Goal: Task Accomplishment & Management: Manage account settings

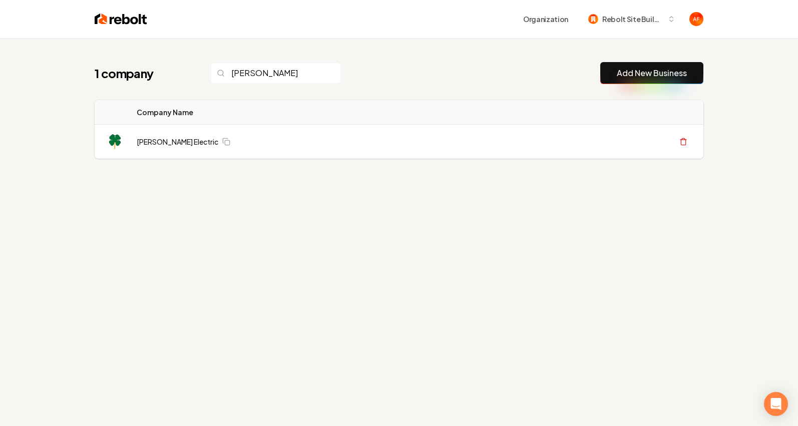
click at [428, 72] on div "1 company murphy Add New Business" at bounding box center [399, 73] width 609 height 22
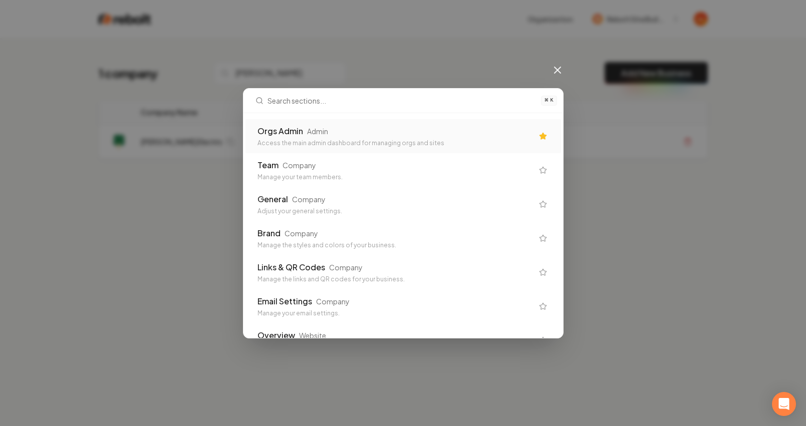
click at [469, 136] on div "Orgs Admin Admin" at bounding box center [395, 131] width 276 height 12
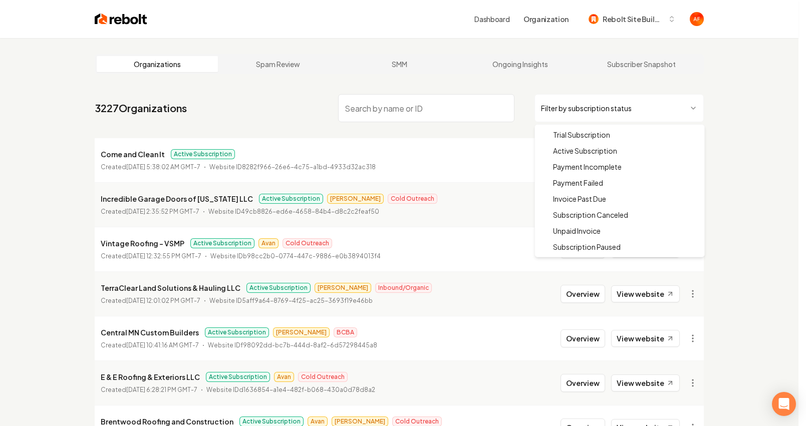
click at [576, 107] on html "Dashboard Organization Rebolt Site Builder Organizations Spam Review SMM Ongoin…" at bounding box center [403, 213] width 806 height 426
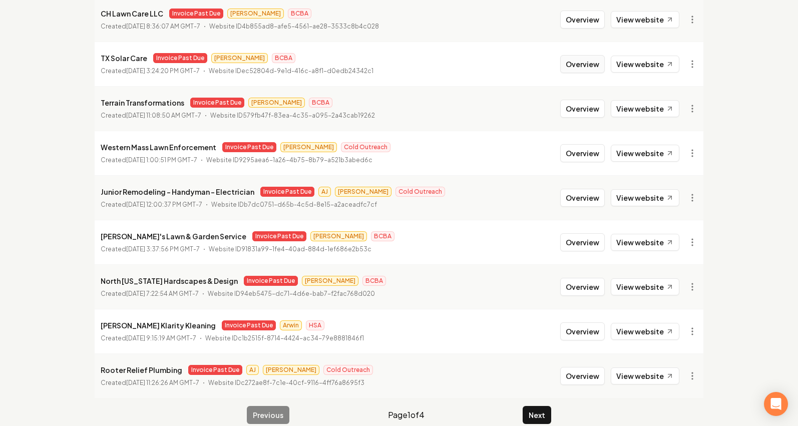
scroll to position [199, 0]
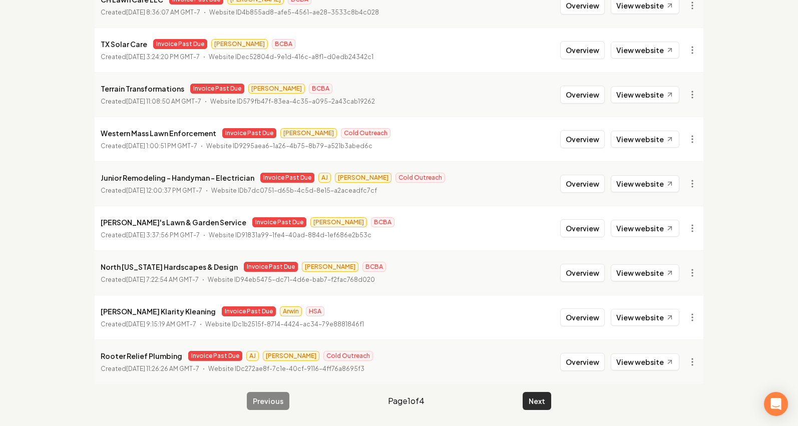
click at [546, 401] on button "Next" at bounding box center [537, 401] width 29 height 18
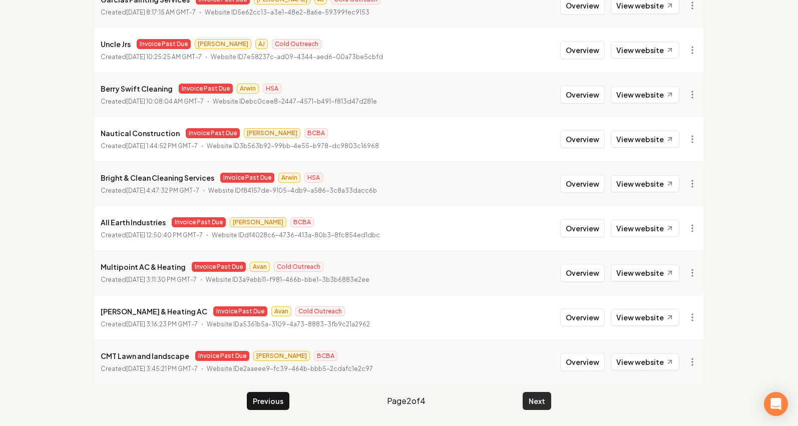
click at [542, 393] on button "Next" at bounding box center [537, 401] width 29 height 18
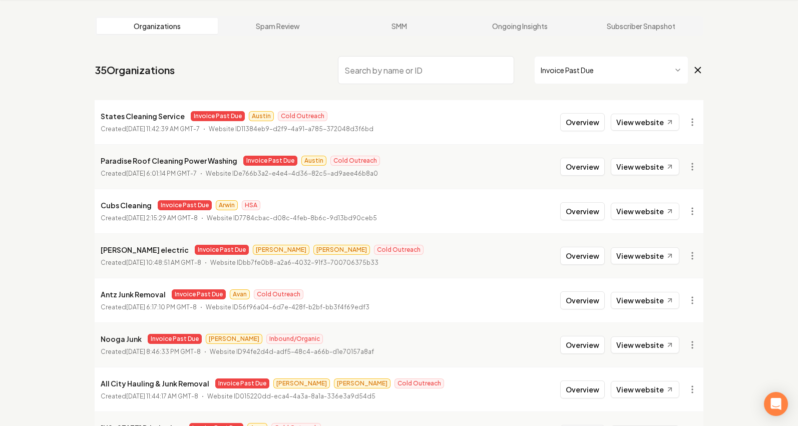
scroll to position [199, 0]
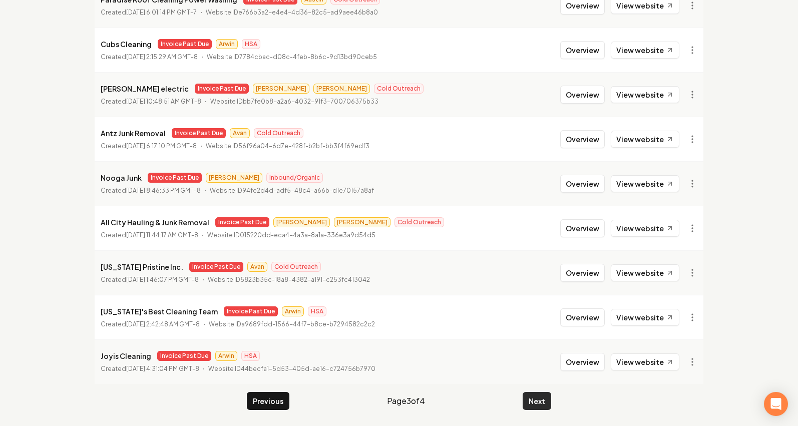
click at [534, 399] on button "Next" at bounding box center [537, 401] width 29 height 18
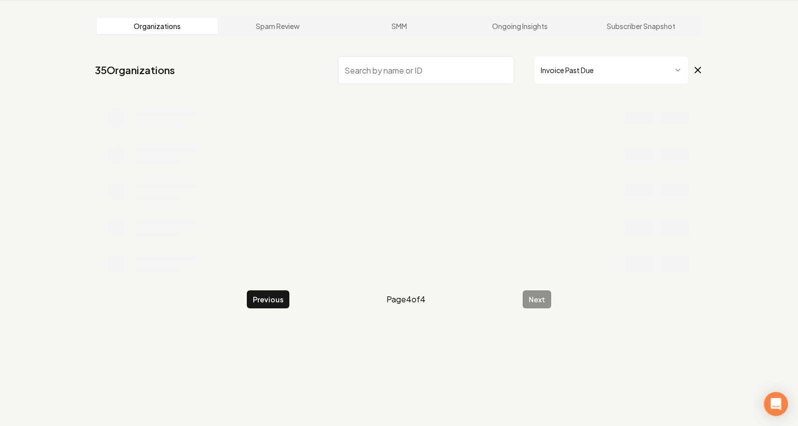
scroll to position [38, 0]
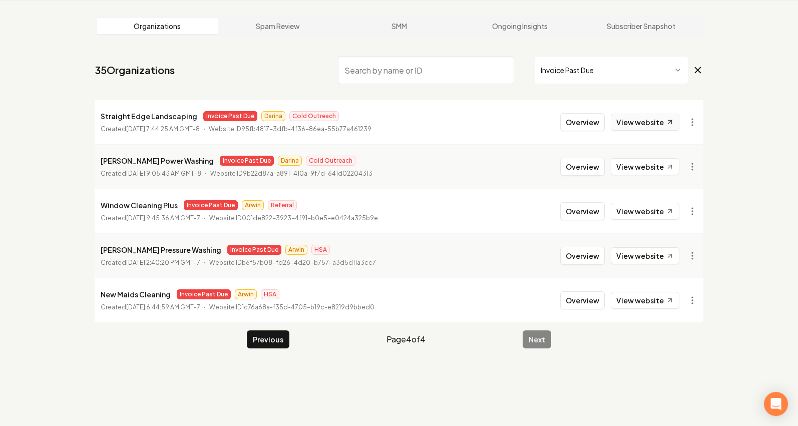
click at [642, 125] on link "View website" at bounding box center [645, 122] width 69 height 17
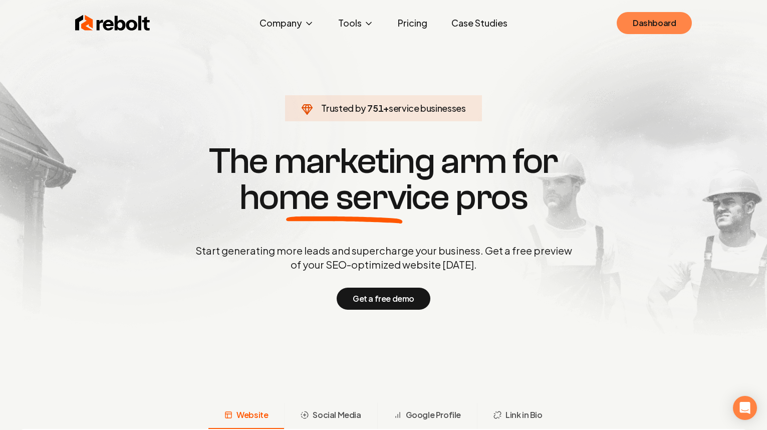
click at [681, 22] on link "Dashboard" at bounding box center [654, 23] width 75 height 22
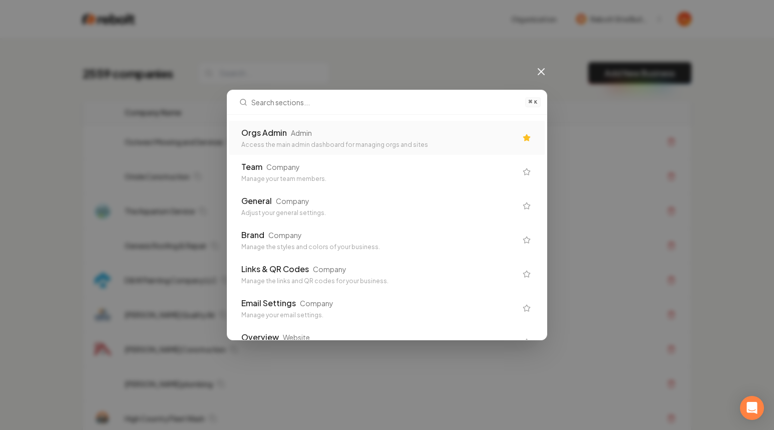
click at [311, 135] on div "Admin" at bounding box center [301, 133] width 21 height 10
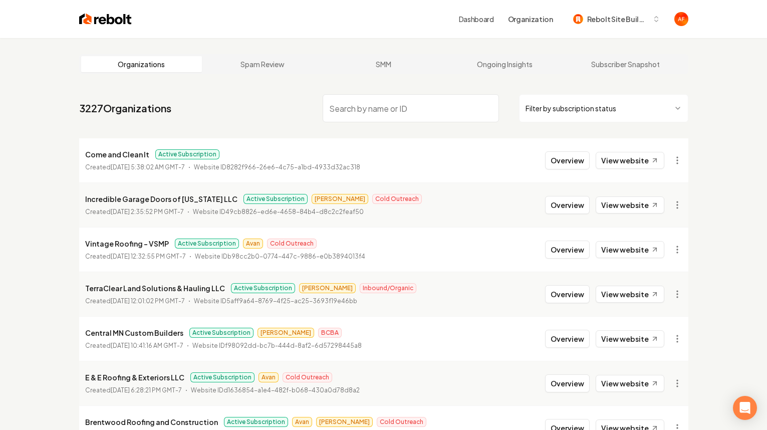
click at [401, 121] on input "search" at bounding box center [411, 108] width 176 height 28
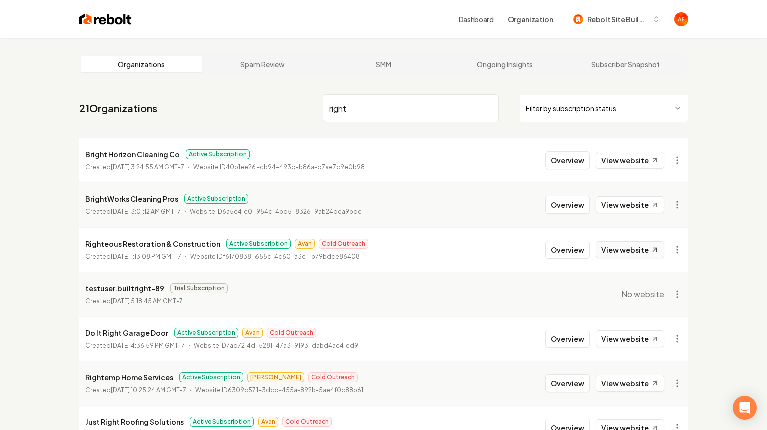
type input "right"
click at [638, 257] on link "View website" at bounding box center [630, 249] width 69 height 17
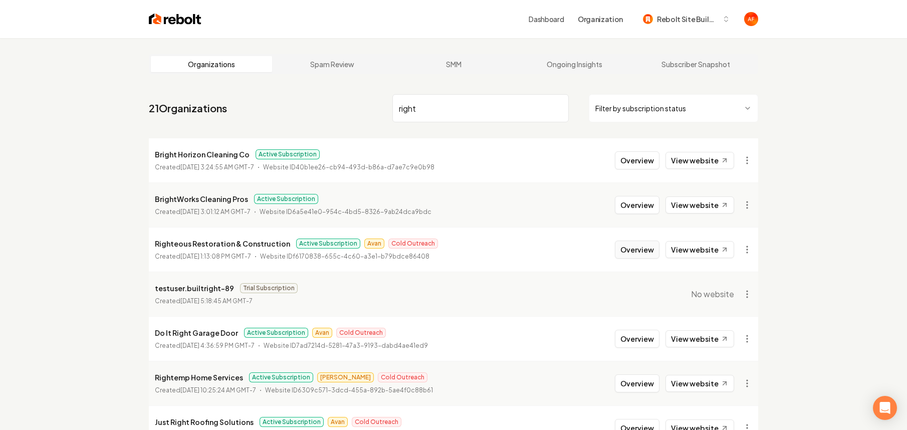
click at [642, 253] on button "Overview" at bounding box center [637, 249] width 45 height 18
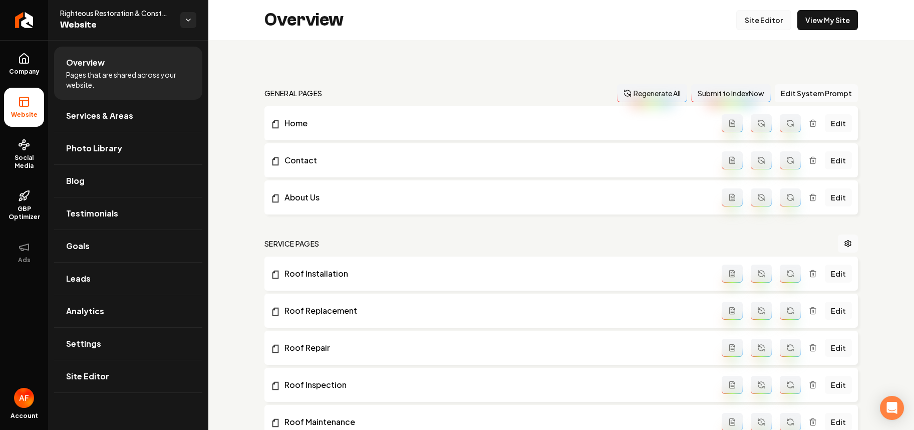
click at [766, 23] on link "Site Editor" at bounding box center [763, 20] width 55 height 20
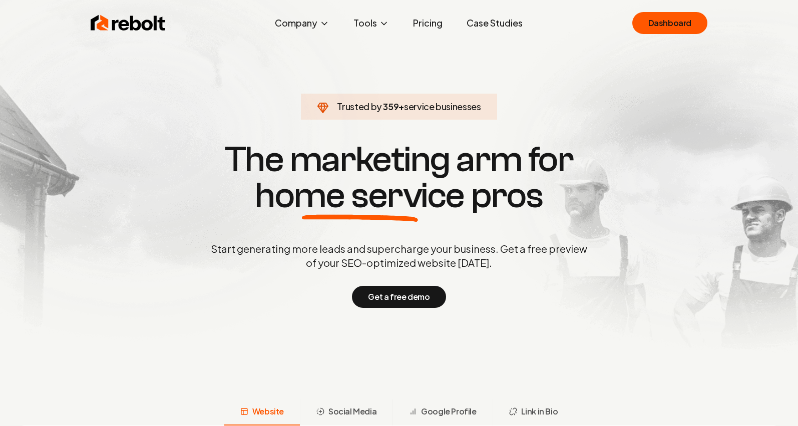
scroll to position [2, 0]
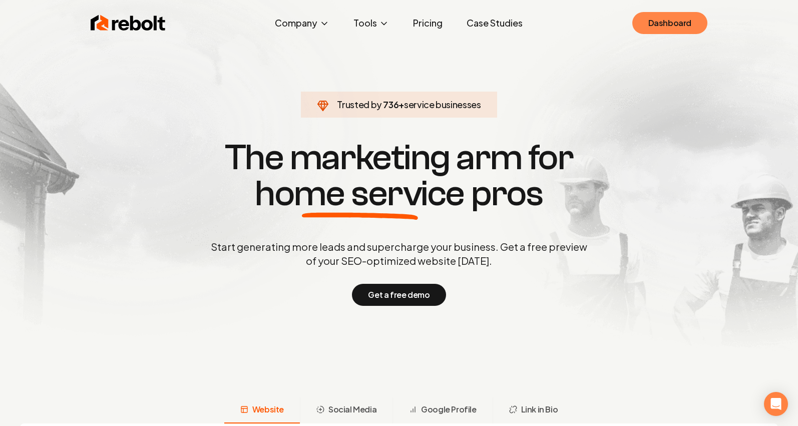
click at [650, 18] on link "Dashboard" at bounding box center [670, 23] width 75 height 22
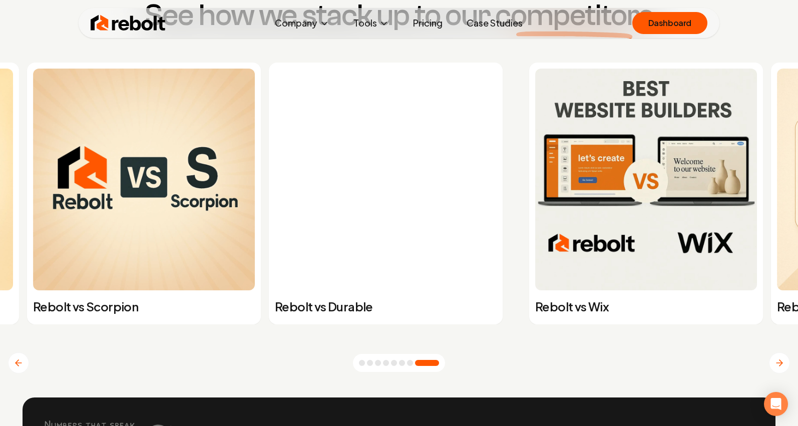
scroll to position [3896, 0]
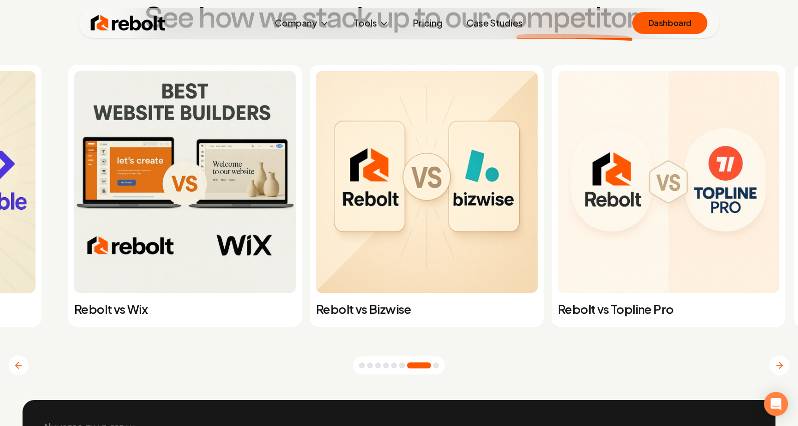
drag, startPoint x: 733, startPoint y: 178, endPoint x: 5, endPoint y: 233, distance: 730.0
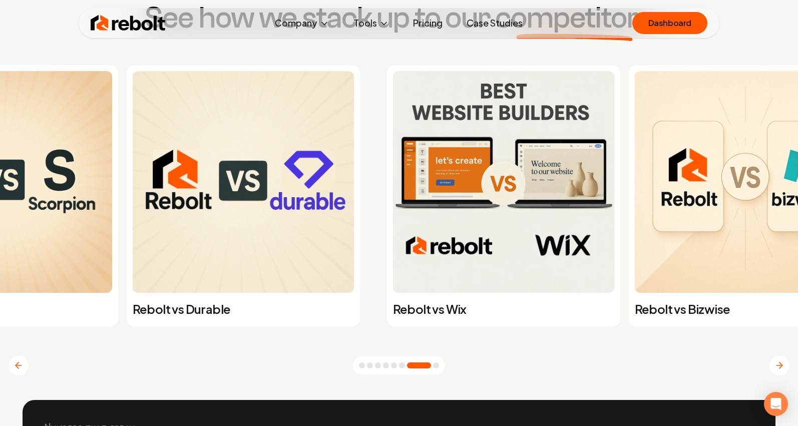
drag, startPoint x: 683, startPoint y: 177, endPoint x: 297, endPoint y: 180, distance: 386.7
click at [297, 180] on img at bounding box center [244, 182] width 222 height 222
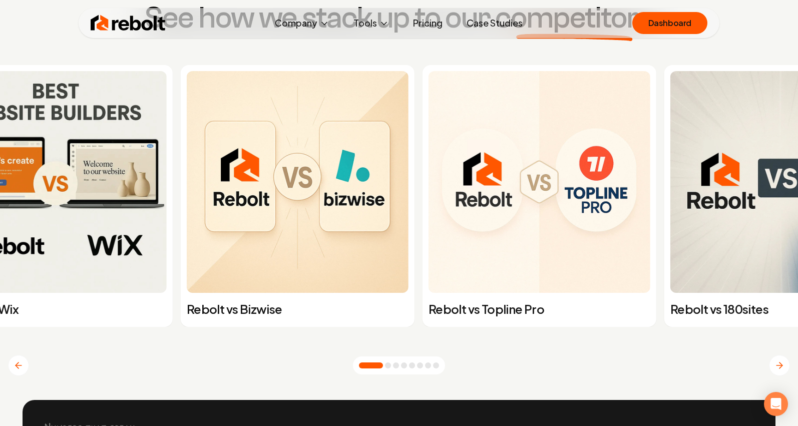
drag, startPoint x: 604, startPoint y: 160, endPoint x: 257, endPoint y: 166, distance: 346.7
click at [257, 166] on img at bounding box center [298, 182] width 222 height 222
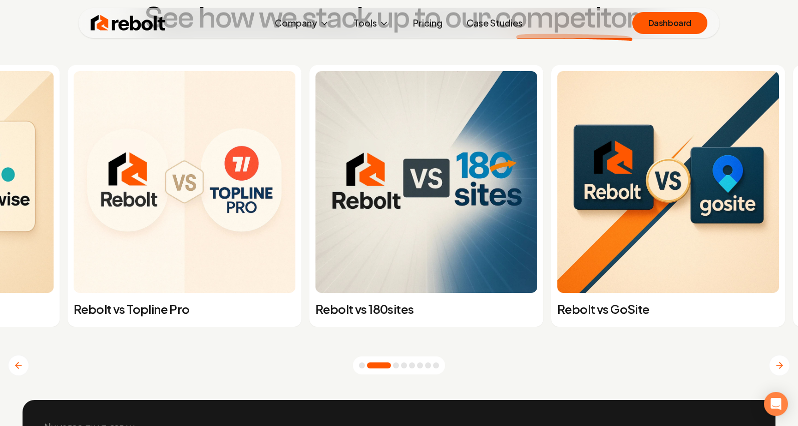
drag, startPoint x: 576, startPoint y: 150, endPoint x: 56, endPoint y: 166, distance: 520.2
click at [74, 166] on img at bounding box center [185, 182] width 222 height 222
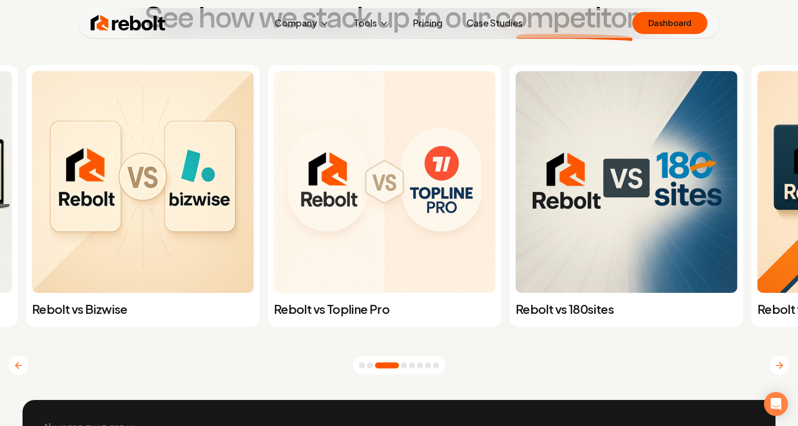
drag, startPoint x: 598, startPoint y: 143, endPoint x: 40, endPoint y: 146, distance: 557.5
click at [516, 146] on img at bounding box center [627, 182] width 222 height 222
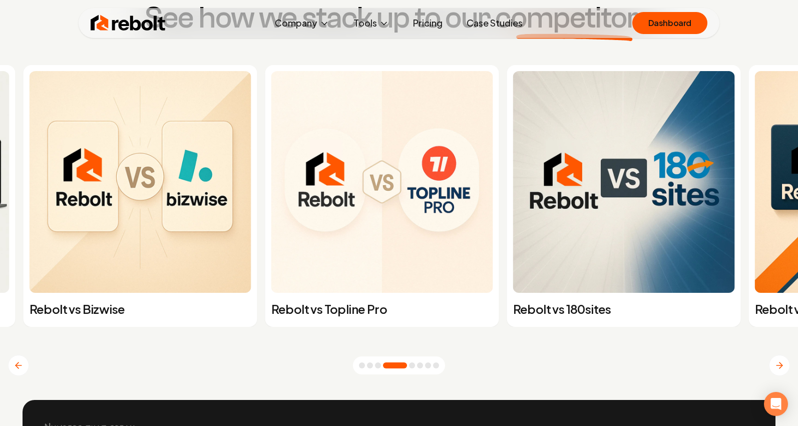
drag, startPoint x: 144, startPoint y: 163, endPoint x: 430, endPoint y: 133, distance: 287.1
click at [428, 134] on img at bounding box center [383, 182] width 222 height 222
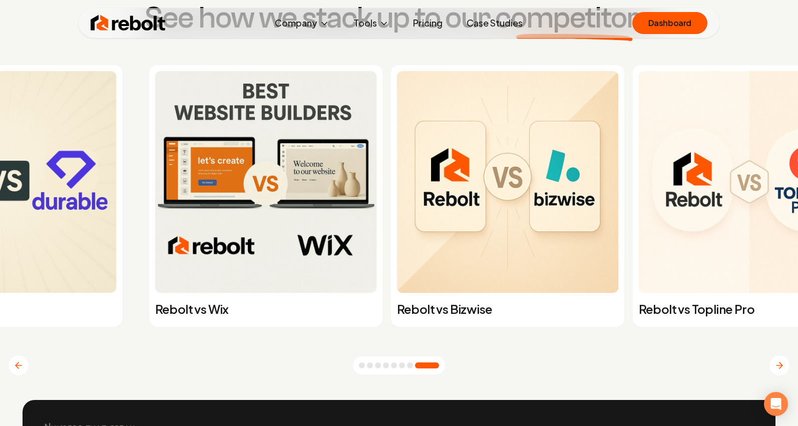
drag, startPoint x: 714, startPoint y: 198, endPoint x: 313, endPoint y: 213, distance: 401.5
click at [269, 223] on img at bounding box center [266, 182] width 222 height 222
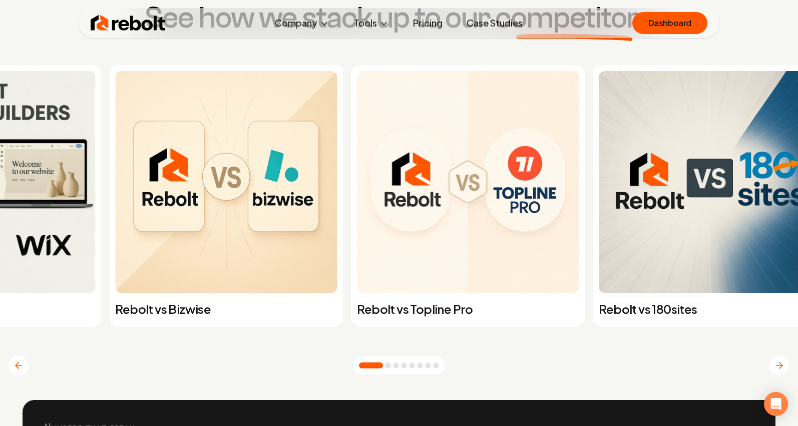
drag, startPoint x: 627, startPoint y: 181, endPoint x: 155, endPoint y: 218, distance: 473.9
click at [172, 217] on img at bounding box center [226, 182] width 222 height 222
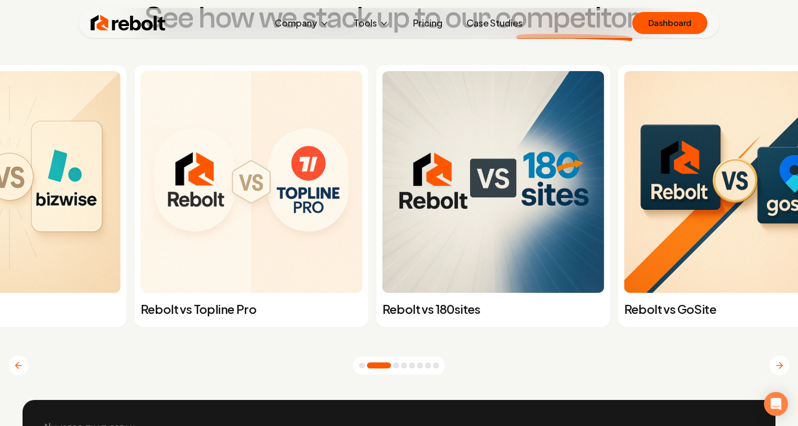
drag, startPoint x: 665, startPoint y: 194, endPoint x: 3, endPoint y: 211, distance: 661.9
click at [141, 213] on img at bounding box center [252, 182] width 222 height 222
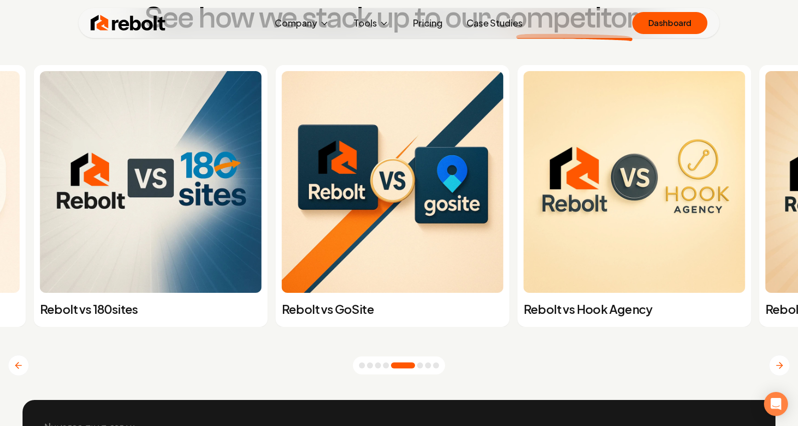
click at [422, 367] on button "Go to slide 6" at bounding box center [420, 366] width 6 height 6
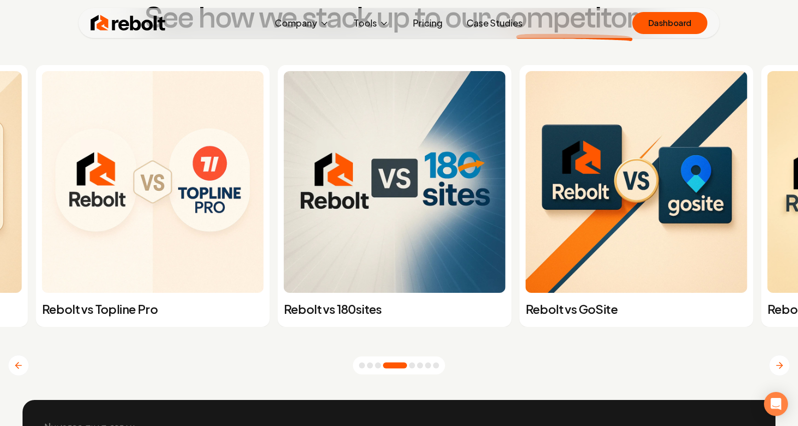
click at [130, 310] on p "Rebolt vs Topline Pro" at bounding box center [153, 309] width 222 height 16
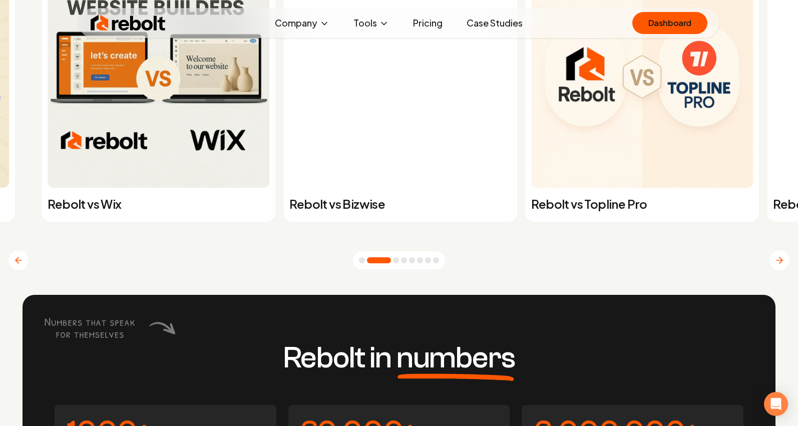
scroll to position [3928, 0]
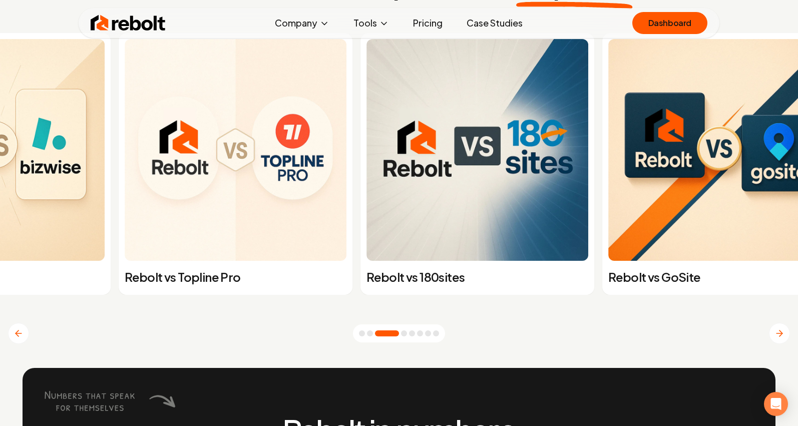
drag, startPoint x: 724, startPoint y: 123, endPoint x: 403, endPoint y: 142, distance: 322.2
click at [403, 142] on img at bounding box center [478, 150] width 222 height 222
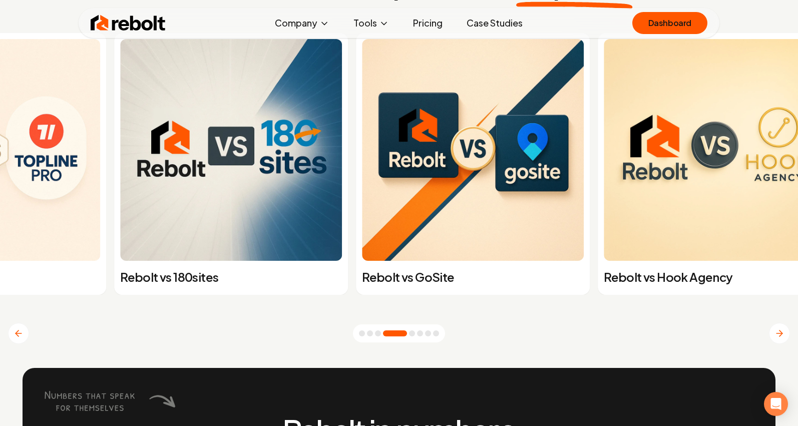
drag, startPoint x: 666, startPoint y: 105, endPoint x: 302, endPoint y: 117, distance: 364.4
click at [362, 117] on img at bounding box center [473, 150] width 222 height 222
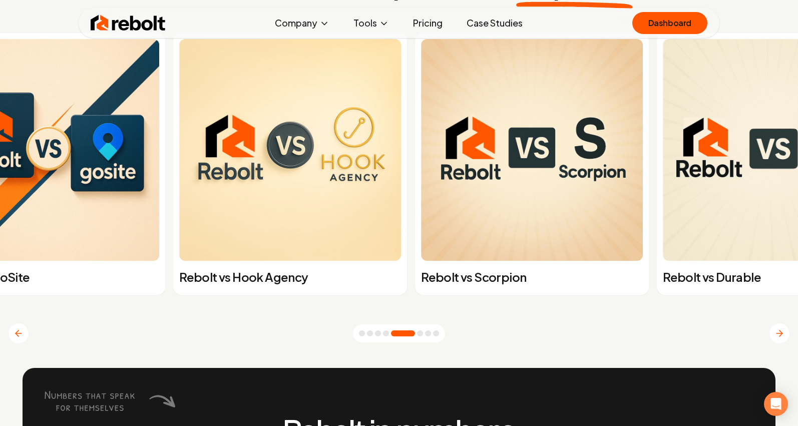
drag, startPoint x: 544, startPoint y: 136, endPoint x: 150, endPoint y: 155, distance: 394.2
click at [179, 155] on img at bounding box center [290, 150] width 222 height 222
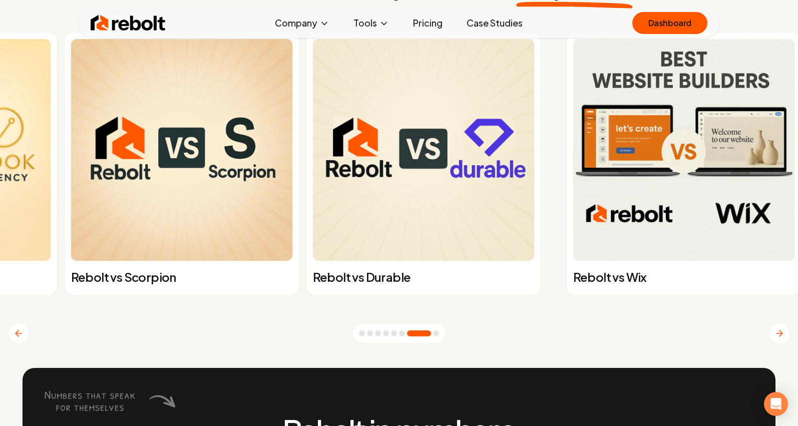
drag, startPoint x: 515, startPoint y: 127, endPoint x: 112, endPoint y: 143, distance: 403.5
click at [112, 143] on div "Rebolt vs Scorpion" at bounding box center [182, 164] width 234 height 262
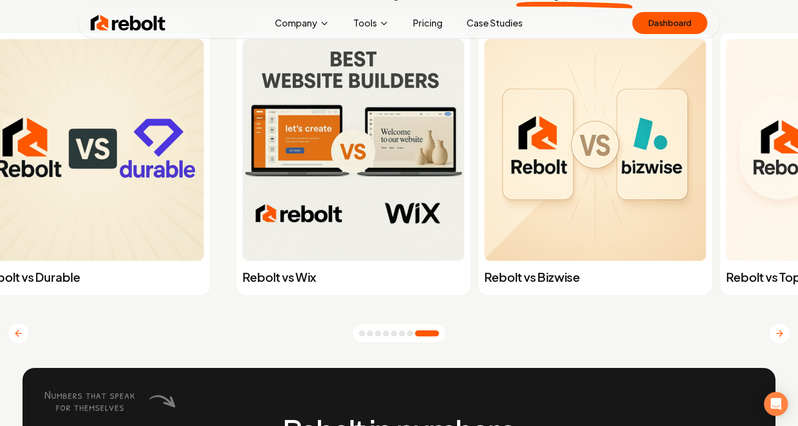
drag, startPoint x: 603, startPoint y: 132, endPoint x: 359, endPoint y: 154, distance: 244.9
click at [359, 154] on img at bounding box center [353, 150] width 222 height 222
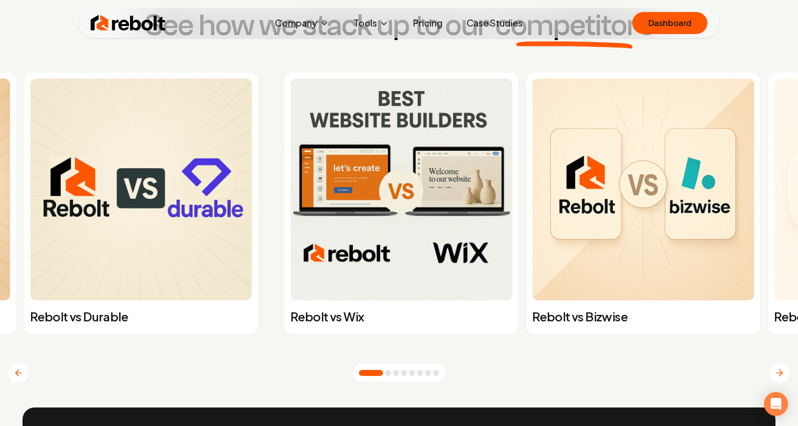
scroll to position [3873, 0]
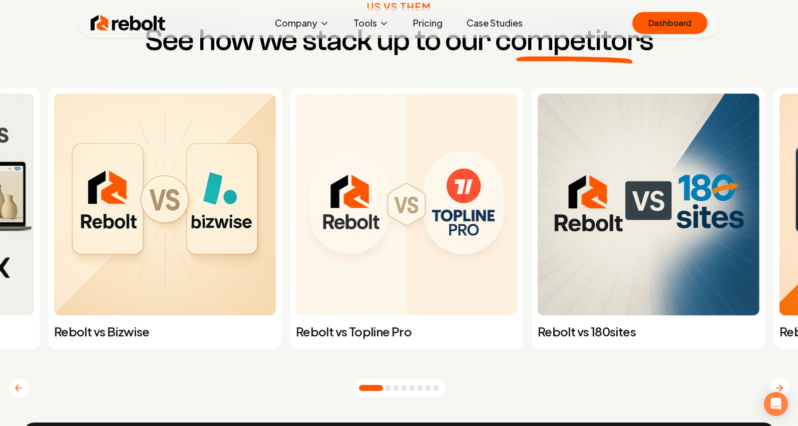
drag, startPoint x: 664, startPoint y: 187, endPoint x: 193, endPoint y: 212, distance: 472.1
click at [193, 212] on img at bounding box center [165, 205] width 222 height 222
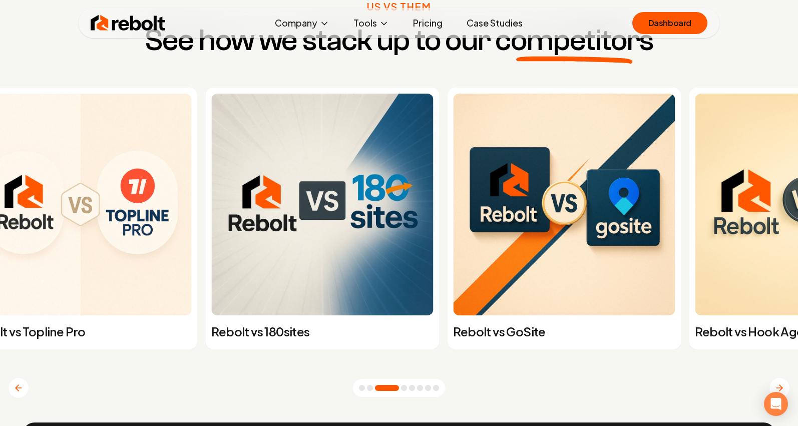
drag, startPoint x: 532, startPoint y: 189, endPoint x: 213, endPoint y: 215, distance: 320.2
click at [213, 215] on div "Rebolt vs 180sites" at bounding box center [322, 219] width 234 height 262
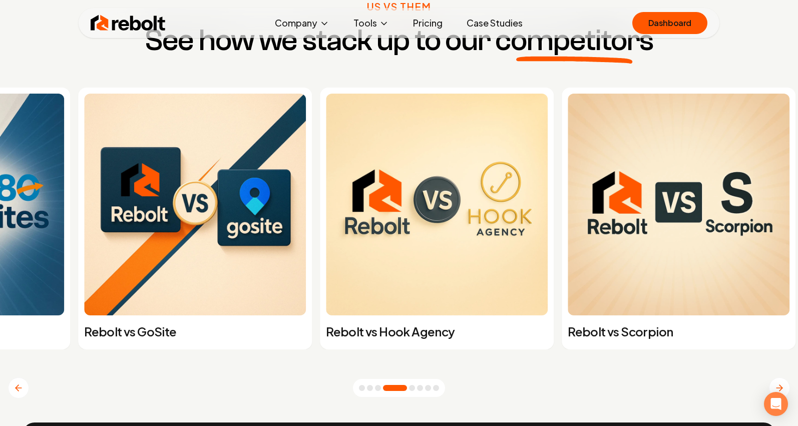
drag, startPoint x: 291, startPoint y: 201, endPoint x: 0, endPoint y: 206, distance: 290.6
click at [84, 204] on img at bounding box center [195, 205] width 222 height 222
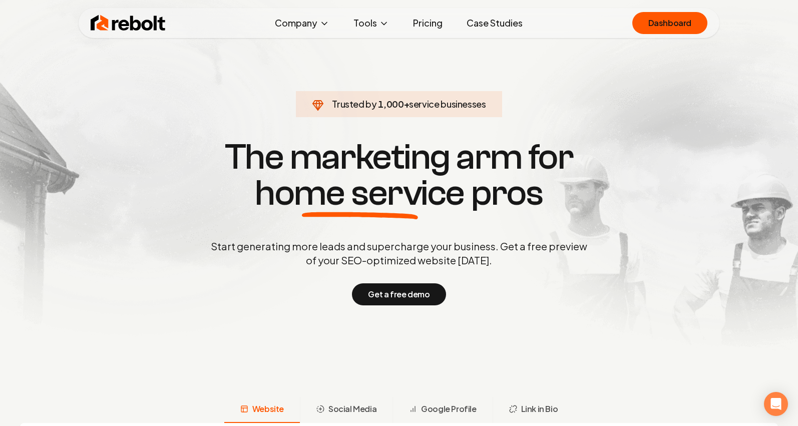
scroll to position [0, 0]
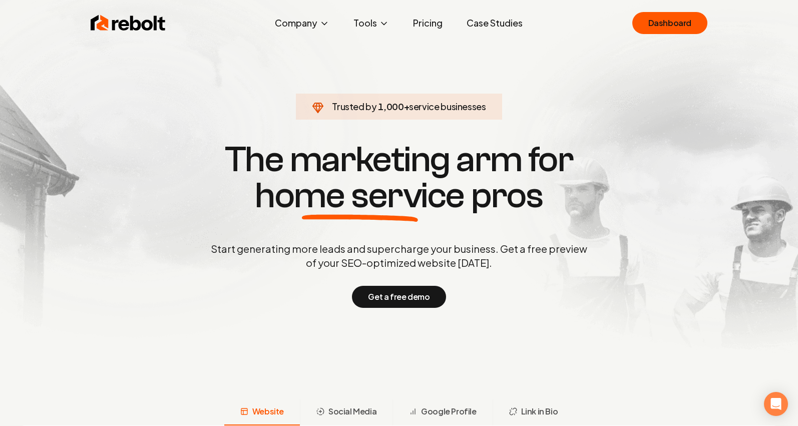
click at [131, 30] on img at bounding box center [128, 23] width 75 height 20
click at [91, 13] on link "Rebolt" at bounding box center [128, 23] width 75 height 20
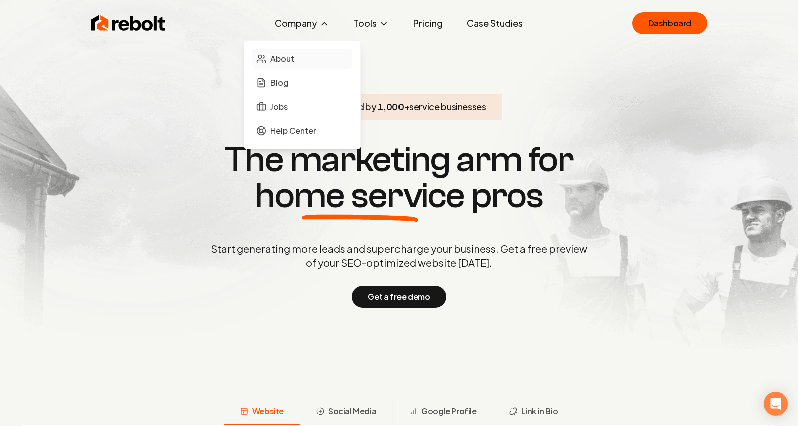
click at [295, 61] on span "About" at bounding box center [282, 59] width 24 height 12
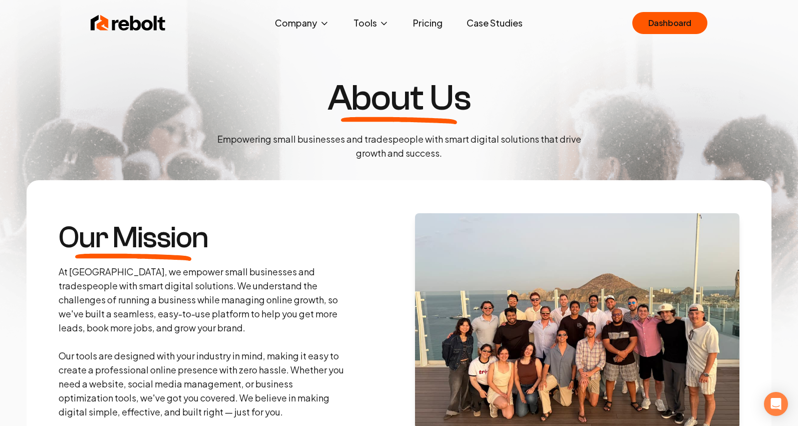
click at [120, 25] on img at bounding box center [128, 23] width 75 height 20
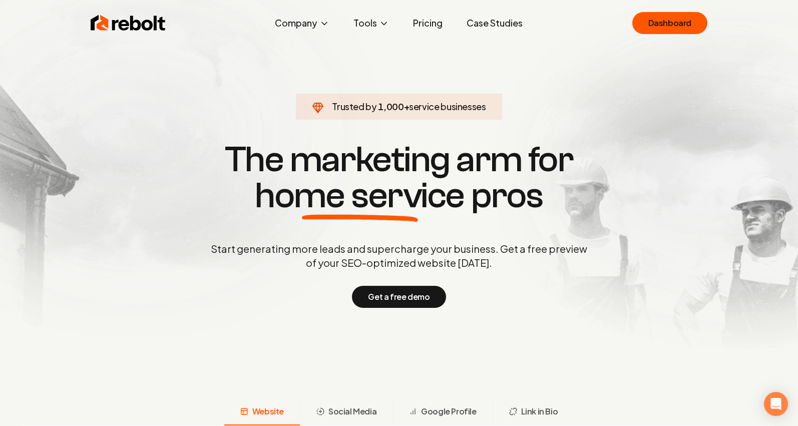
click at [679, 35] on div "Rebolt Company About Blog Jobs Help Center Tools Google Review QR Code Generato…" at bounding box center [399, 23] width 641 height 30
click at [682, 24] on link "Dashboard" at bounding box center [670, 23] width 75 height 22
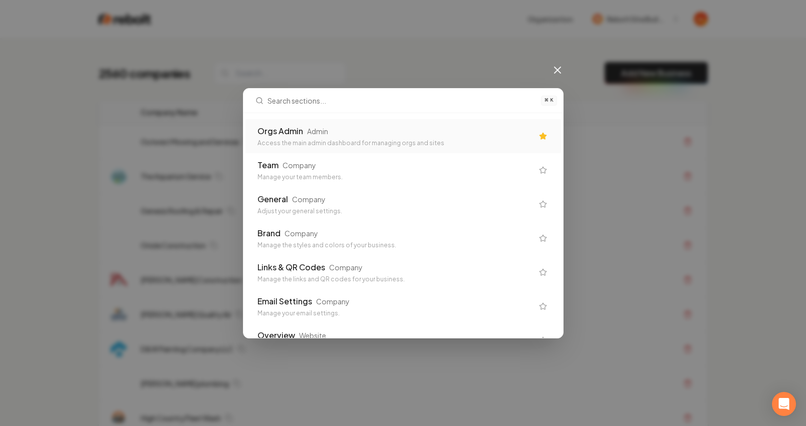
click at [351, 121] on div "Orgs Admin Admin Access the main admin dashboard for managing orgs and sites" at bounding box center [403, 136] width 316 height 34
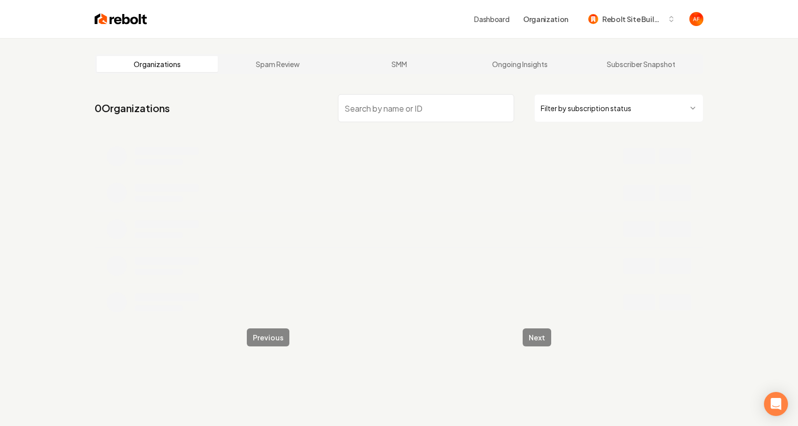
click at [389, 106] on input "search" at bounding box center [426, 108] width 176 height 28
click at [395, 115] on input "search" at bounding box center [426, 108] width 176 height 28
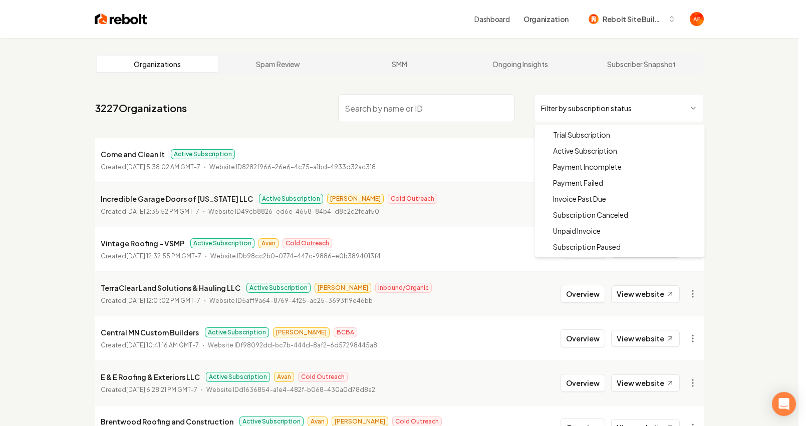
click at [641, 102] on html "Dashboard Organization Rebolt Site Builder Organizations Spam Review SMM Ongoin…" at bounding box center [403, 213] width 806 height 426
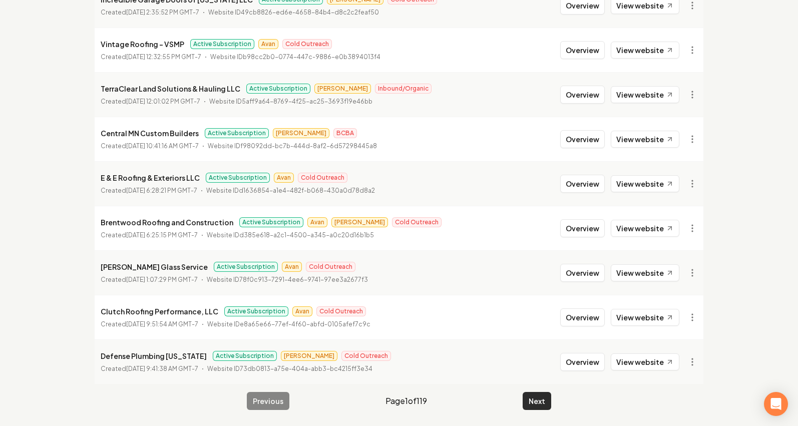
click at [539, 396] on button "Next" at bounding box center [537, 401] width 29 height 18
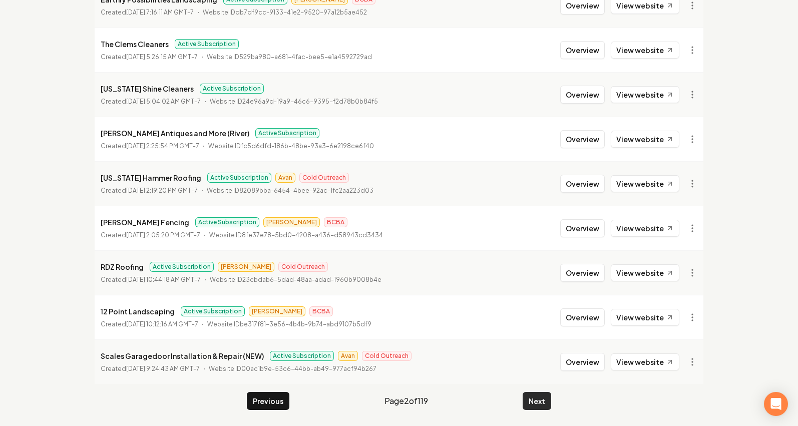
click at [539, 396] on button "Next" at bounding box center [537, 401] width 29 height 18
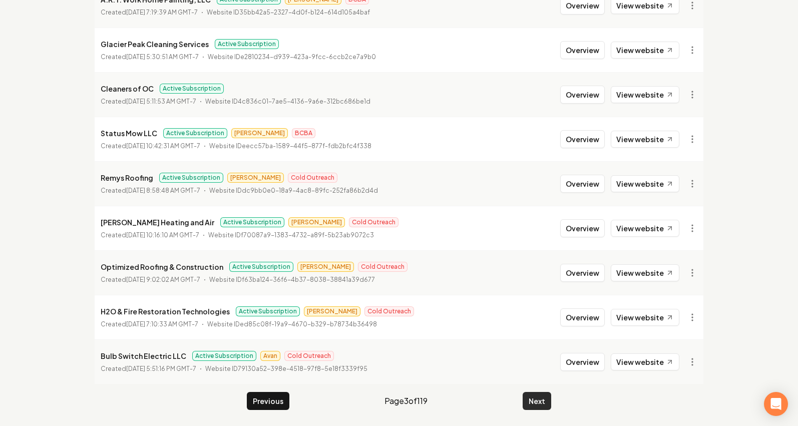
click at [539, 396] on button "Next" at bounding box center [537, 401] width 29 height 18
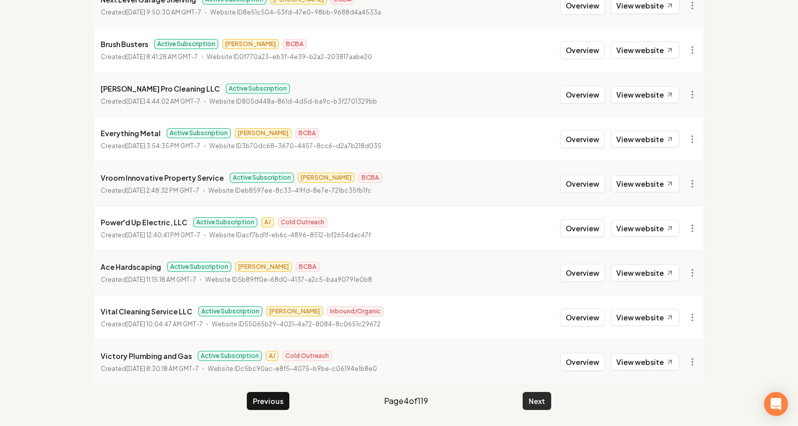
click at [539, 396] on button "Next" at bounding box center [537, 401] width 29 height 18
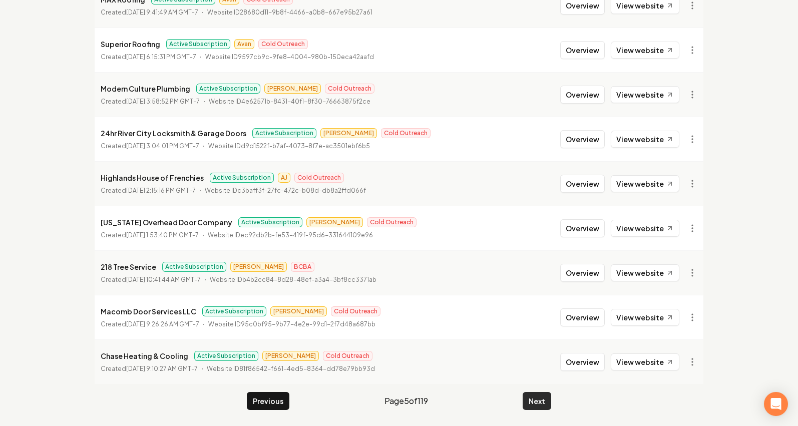
click at [539, 396] on button "Next" at bounding box center [537, 401] width 29 height 18
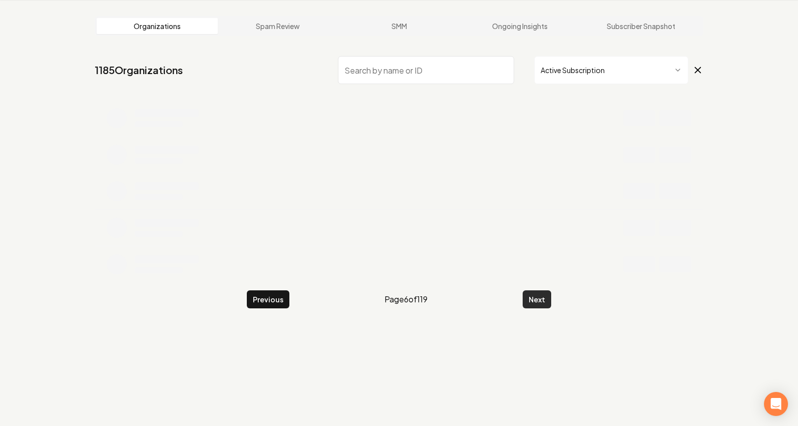
scroll to position [199, 0]
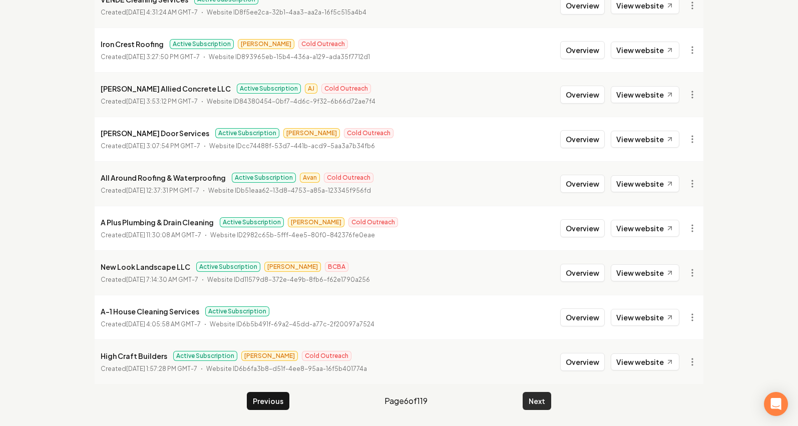
click at [539, 396] on button "Next" at bounding box center [537, 401] width 29 height 18
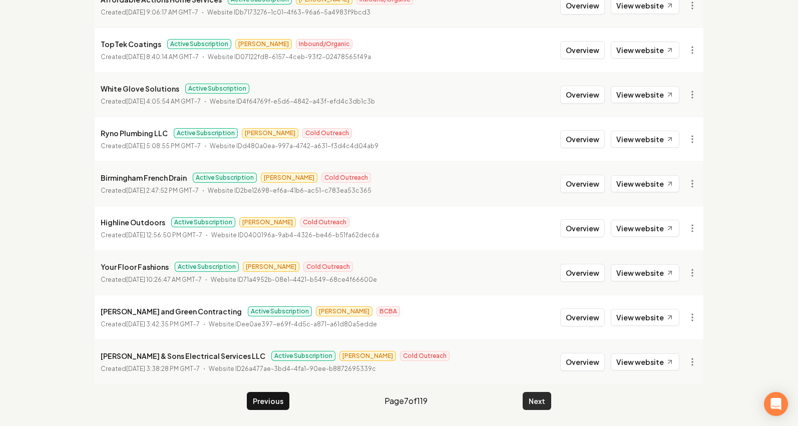
click at [539, 396] on button "Next" at bounding box center [537, 401] width 29 height 18
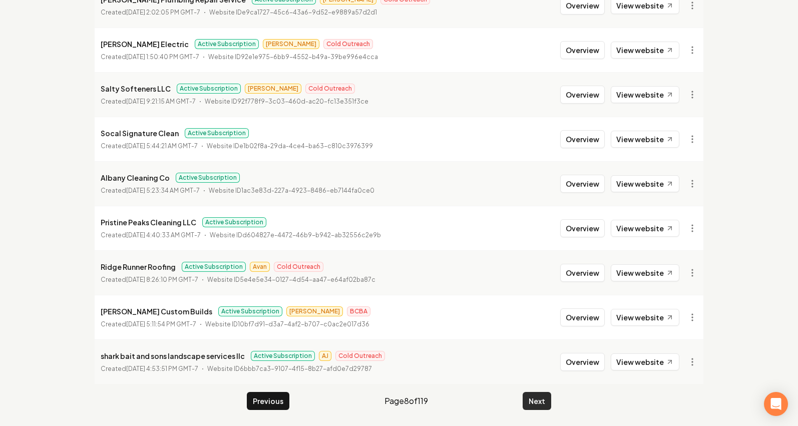
click at [539, 396] on button "Next" at bounding box center [537, 401] width 29 height 18
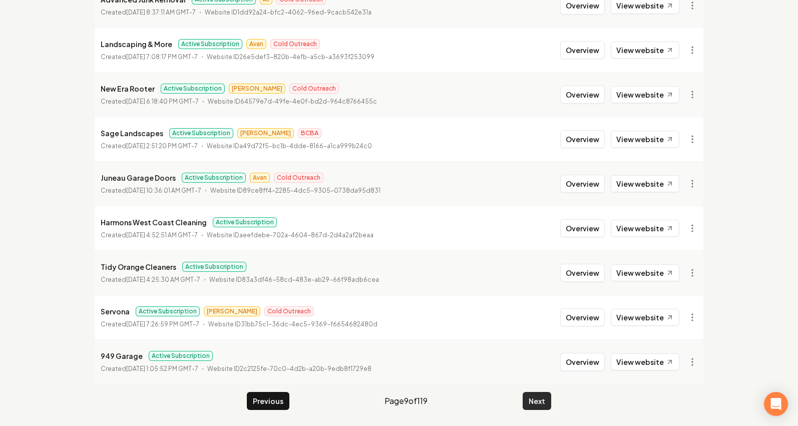
click at [539, 396] on button "Next" at bounding box center [537, 401] width 29 height 18
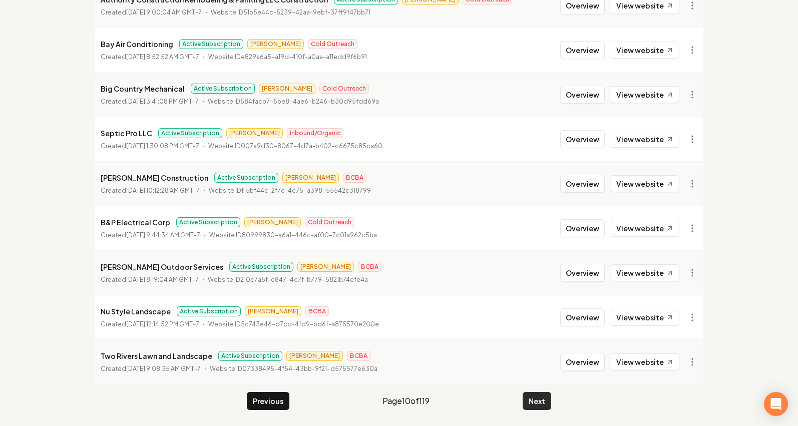
click at [539, 396] on button "Next" at bounding box center [537, 401] width 29 height 18
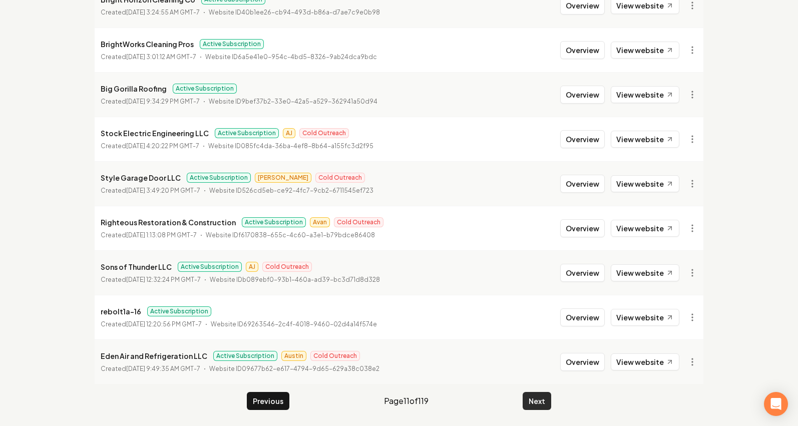
click at [539, 396] on button "Next" at bounding box center [537, 401] width 29 height 18
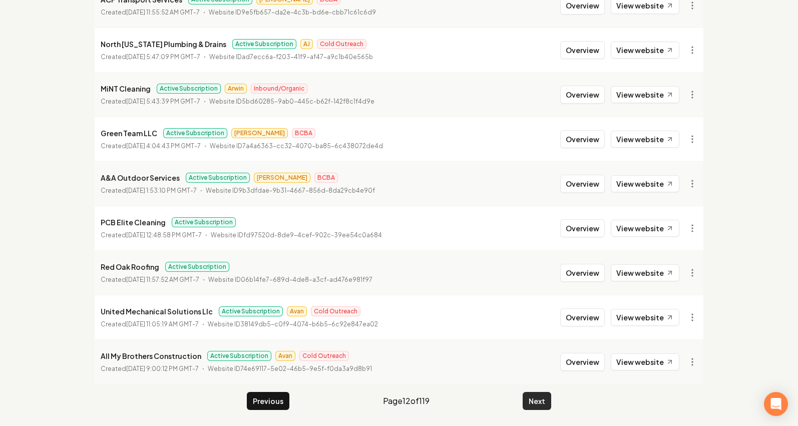
click at [539, 396] on button "Next" at bounding box center [537, 401] width 29 height 18
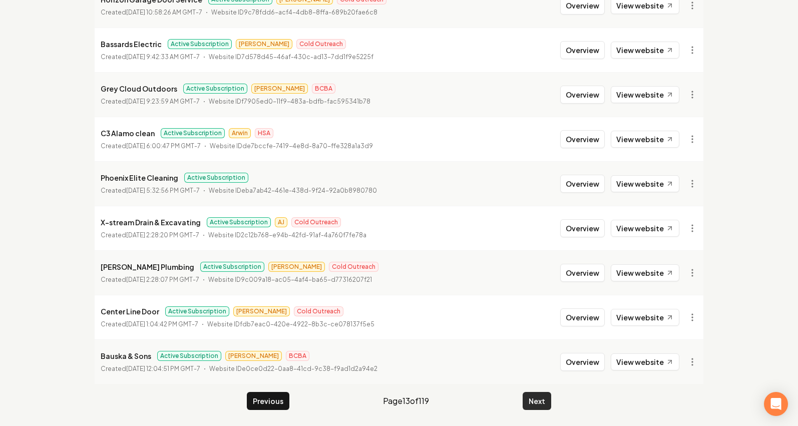
click at [539, 396] on button "Next" at bounding box center [537, 401] width 29 height 18
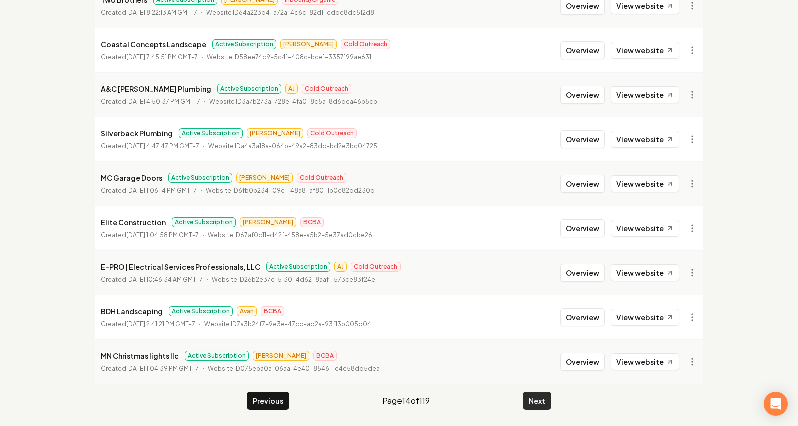
click at [539, 396] on button "Next" at bounding box center [537, 401] width 29 height 18
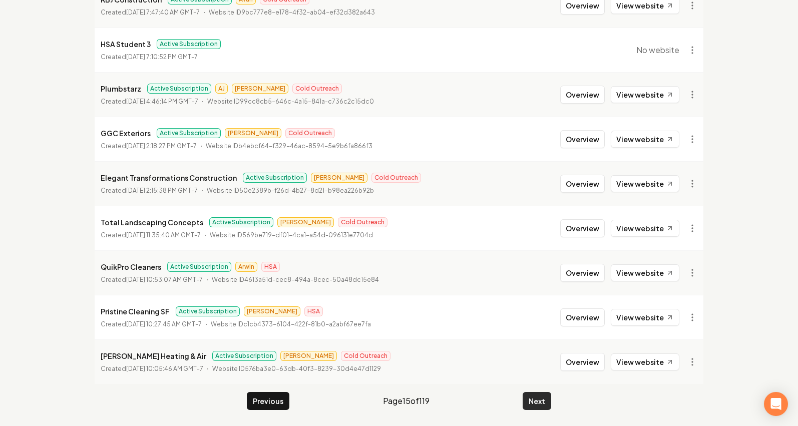
click at [539, 396] on button "Next" at bounding box center [537, 401] width 29 height 18
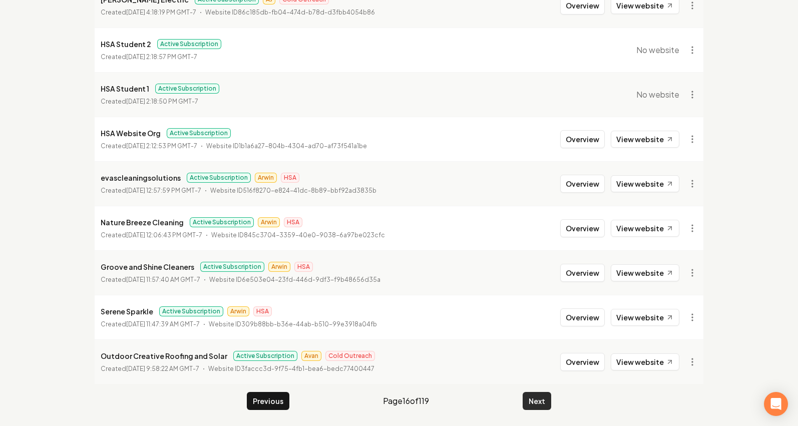
click at [539, 396] on button "Next" at bounding box center [537, 401] width 29 height 18
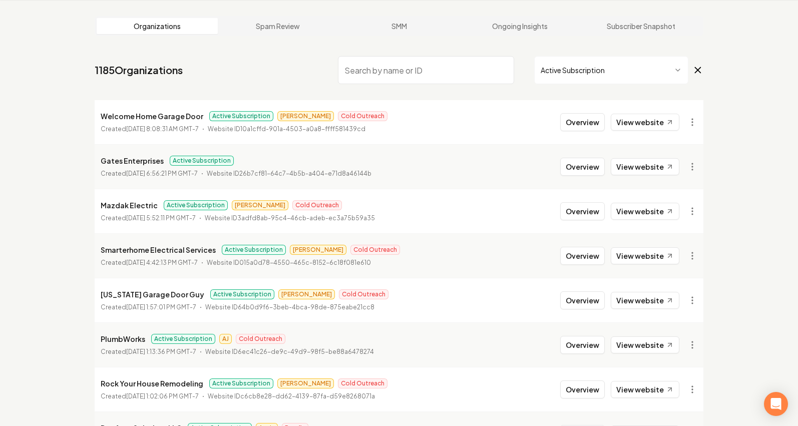
scroll to position [199, 0]
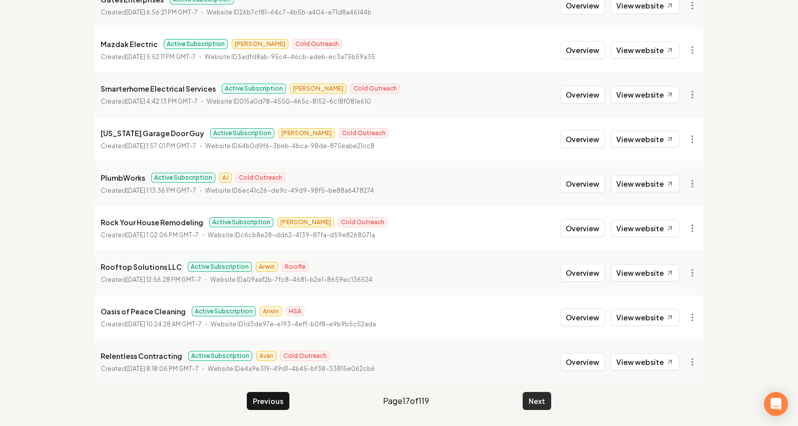
click at [539, 396] on button "Next" at bounding box center [537, 401] width 29 height 18
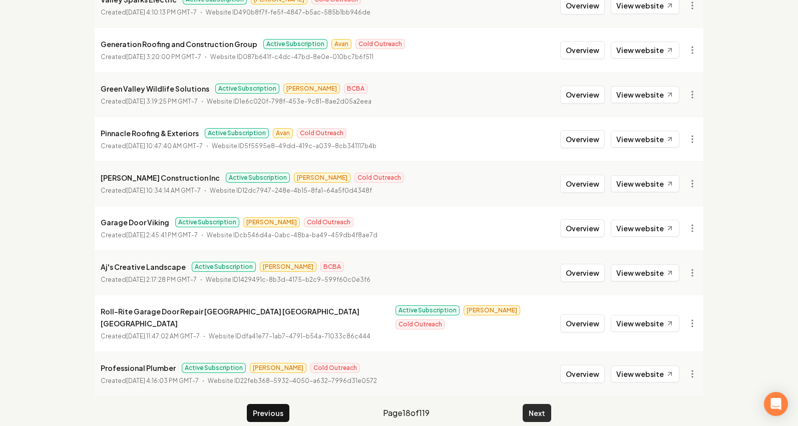
click at [539, 404] on button "Next" at bounding box center [537, 413] width 29 height 18
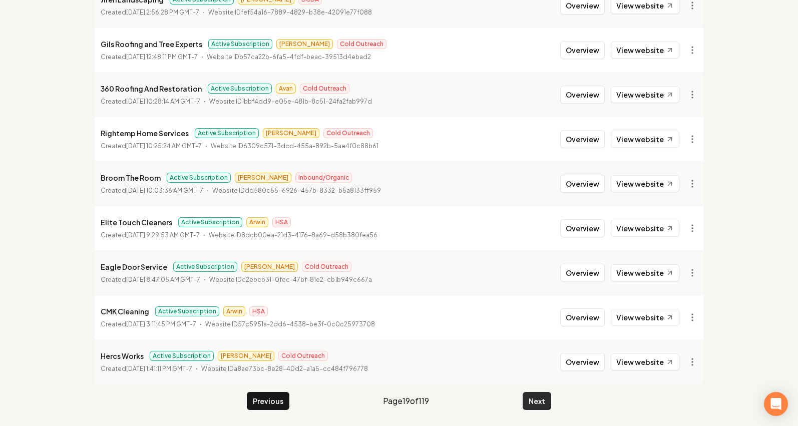
click at [539, 396] on button "Next" at bounding box center [537, 401] width 29 height 18
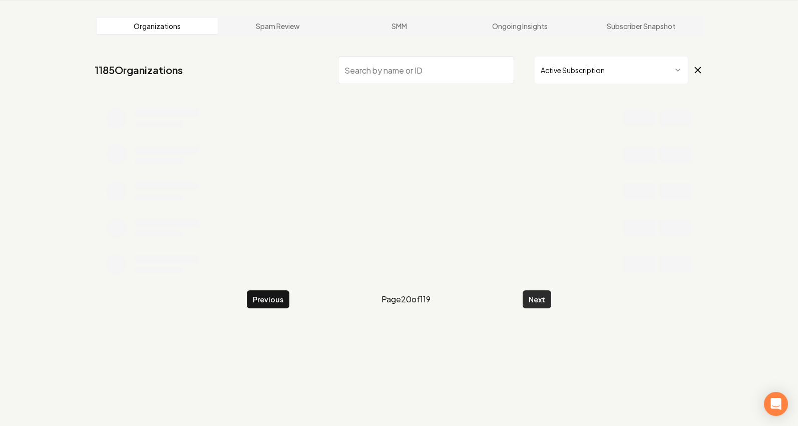
scroll to position [38, 0]
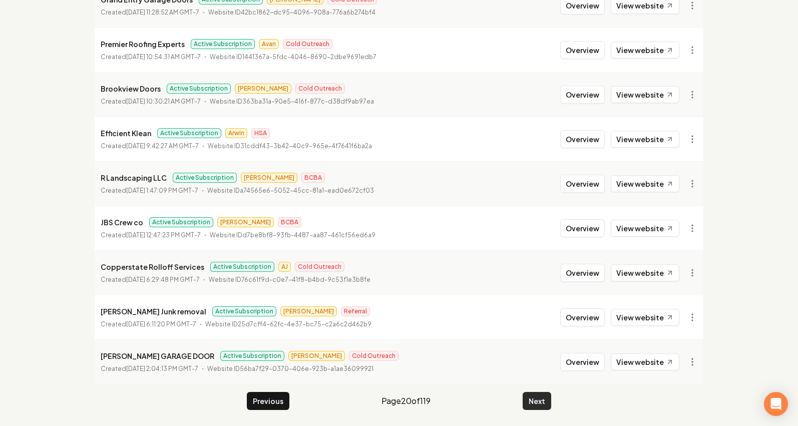
click at [539, 396] on button "Next" at bounding box center [537, 401] width 29 height 18
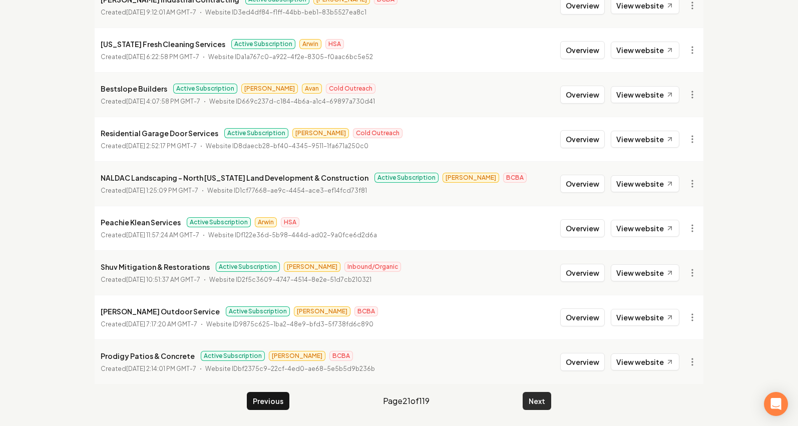
click at [539, 396] on button "Next" at bounding box center [537, 401] width 29 height 18
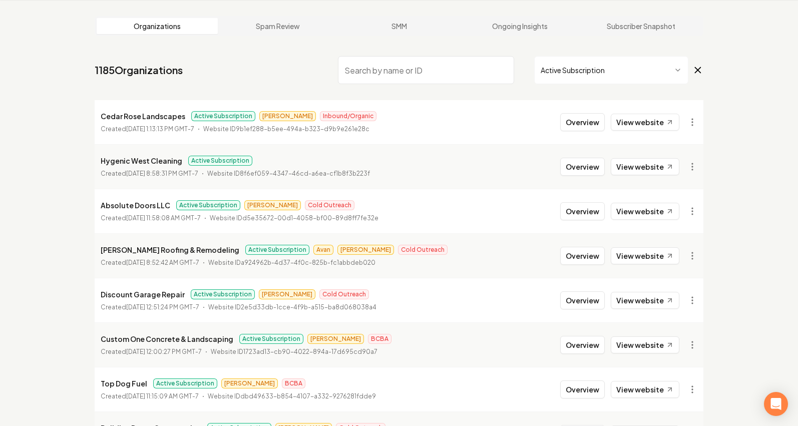
scroll to position [199, 0]
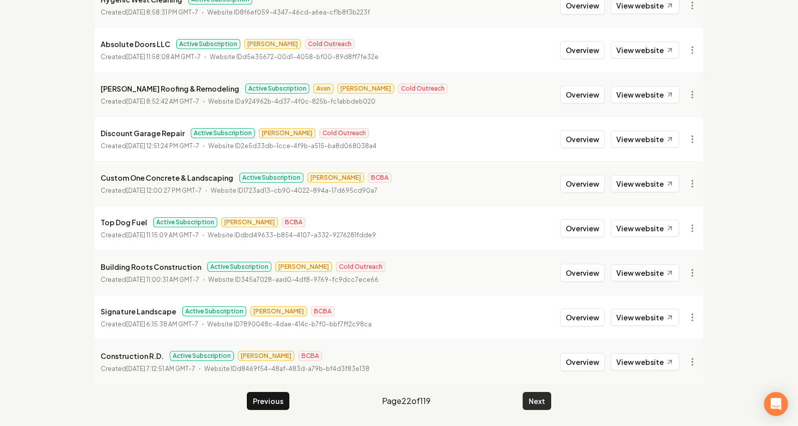
click at [539, 396] on button "Next" at bounding box center [537, 401] width 29 height 18
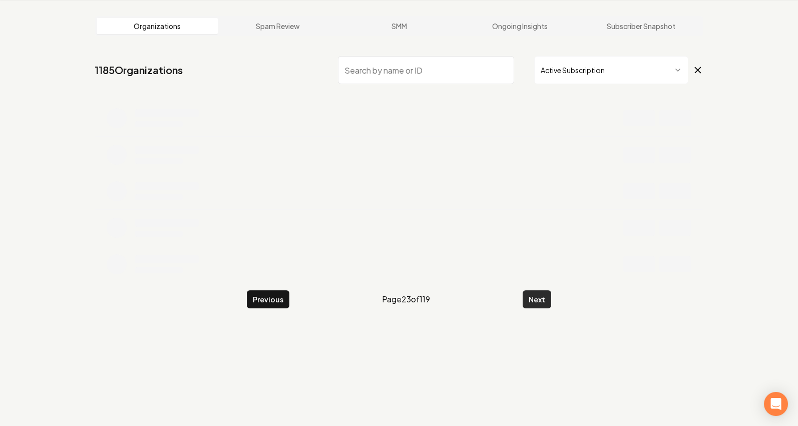
scroll to position [199, 0]
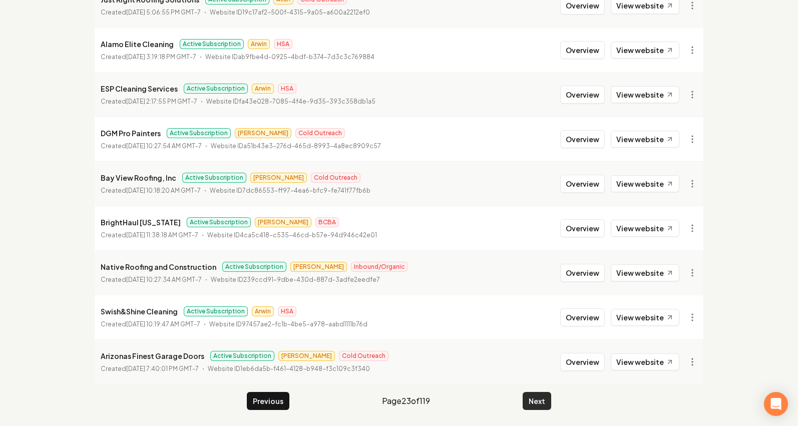
click at [539, 396] on button "Next" at bounding box center [537, 401] width 29 height 18
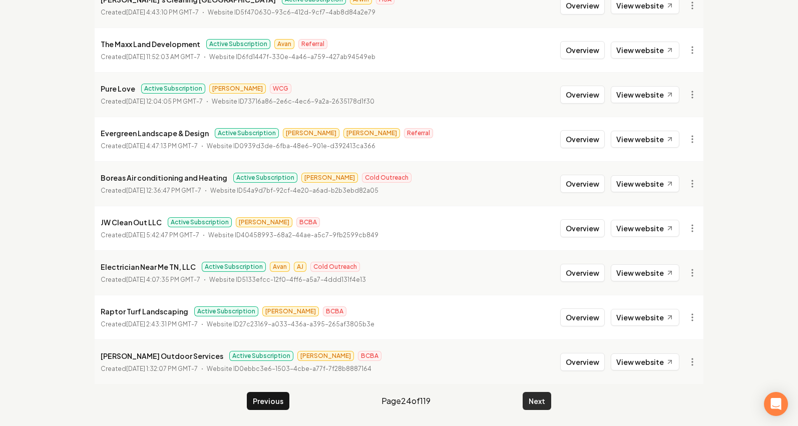
click at [539, 396] on button "Next" at bounding box center [537, 401] width 29 height 18
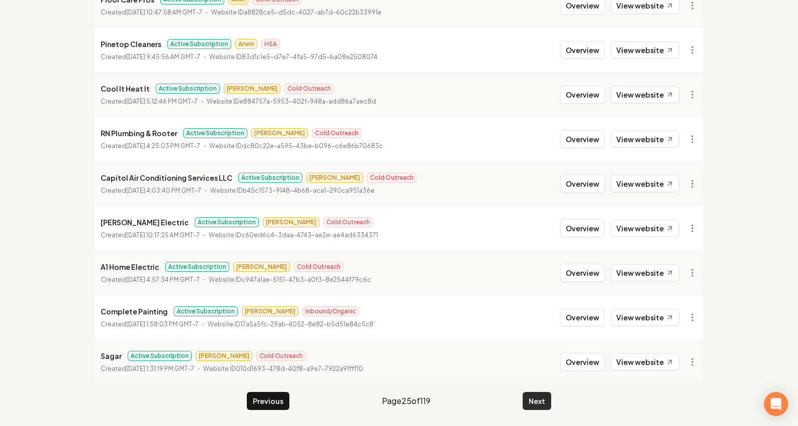
click at [539, 396] on button "Next" at bounding box center [537, 401] width 29 height 18
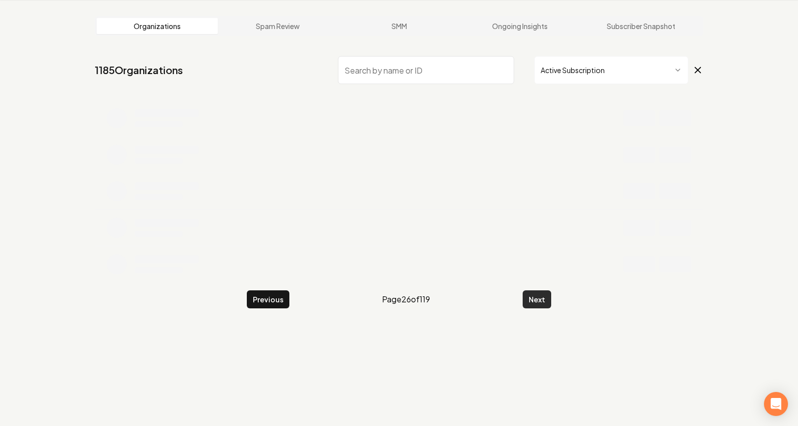
scroll to position [199, 0]
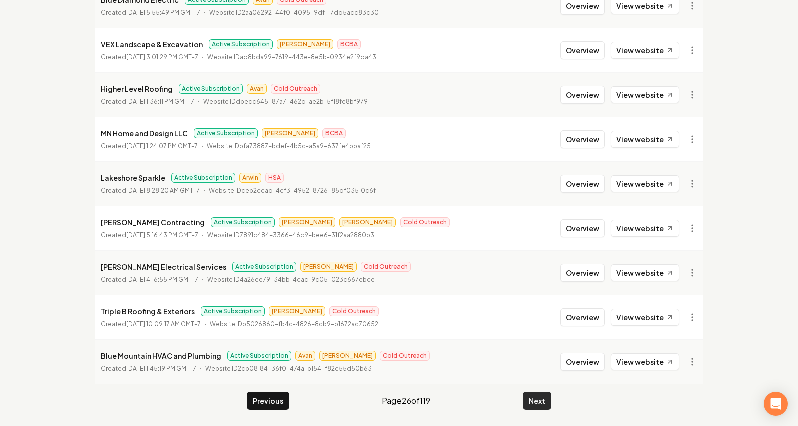
click at [539, 396] on button "Next" at bounding box center [537, 401] width 29 height 18
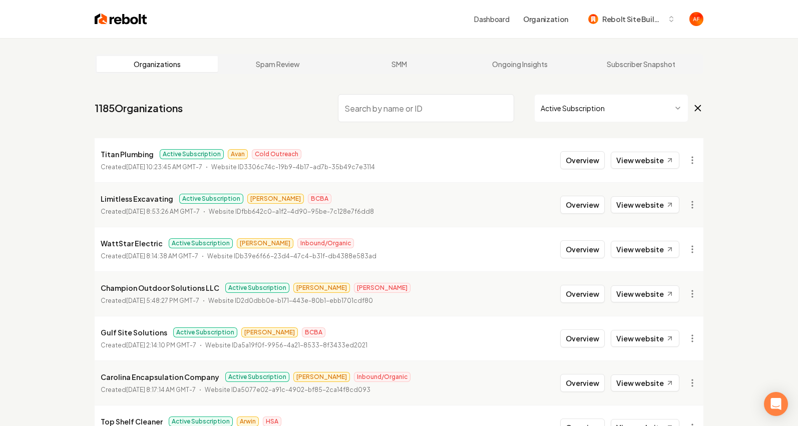
scroll to position [199, 0]
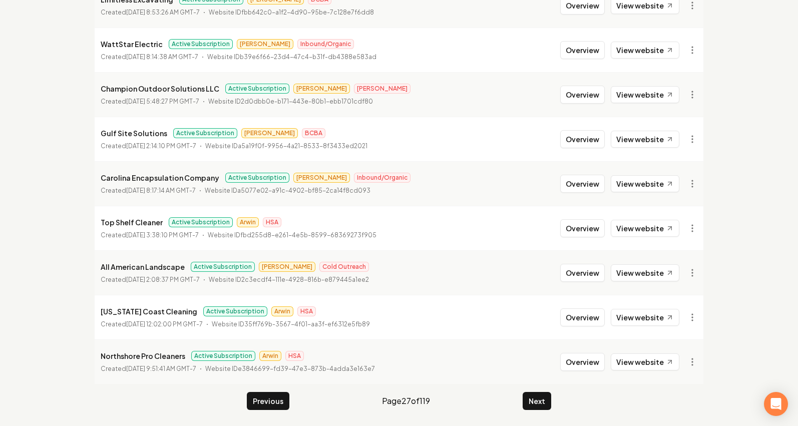
click at [542, 411] on main "Organizations Spam Review SMM Ongoing Insights Subscriber Snapshot 1185 Organiz…" at bounding box center [399, 133] width 641 height 588
click at [542, 404] on button "Next" at bounding box center [537, 401] width 29 height 18
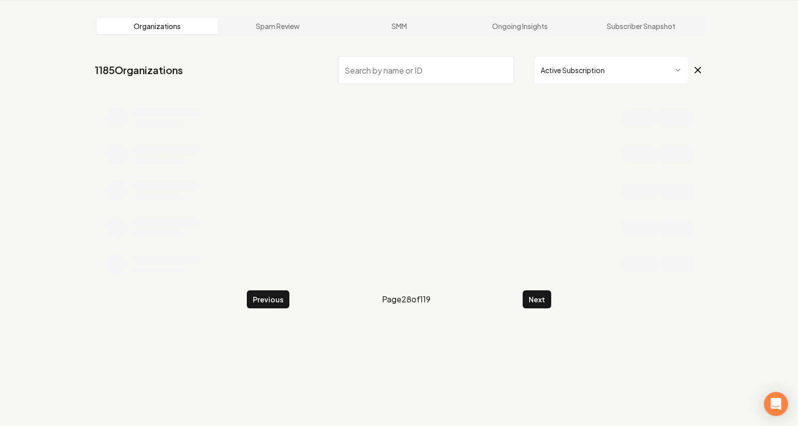
scroll to position [199, 0]
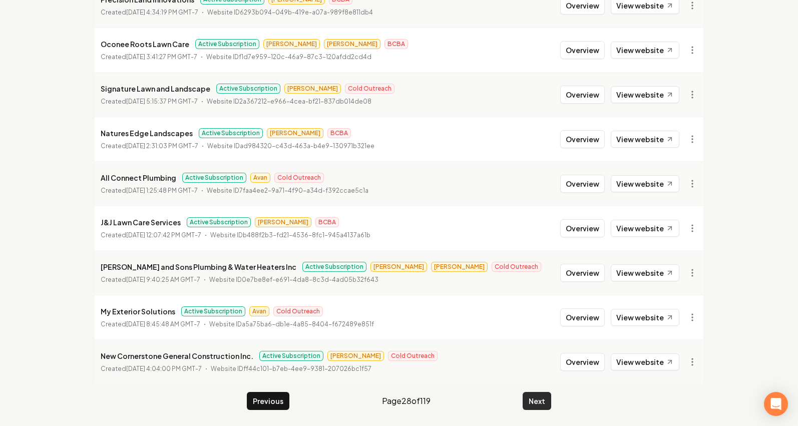
click at [539, 400] on button "Next" at bounding box center [537, 401] width 29 height 18
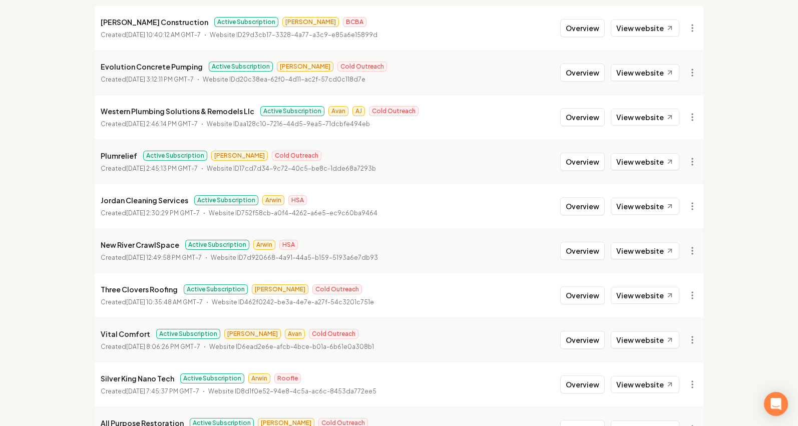
scroll to position [123, 0]
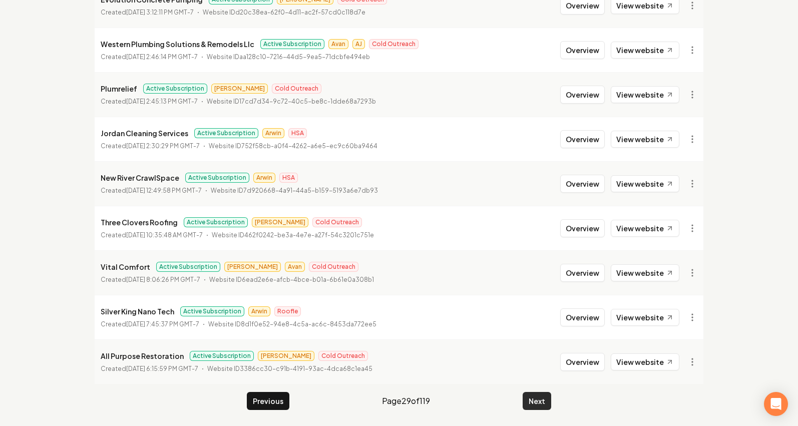
click at [533, 399] on button "Next" at bounding box center [537, 401] width 29 height 18
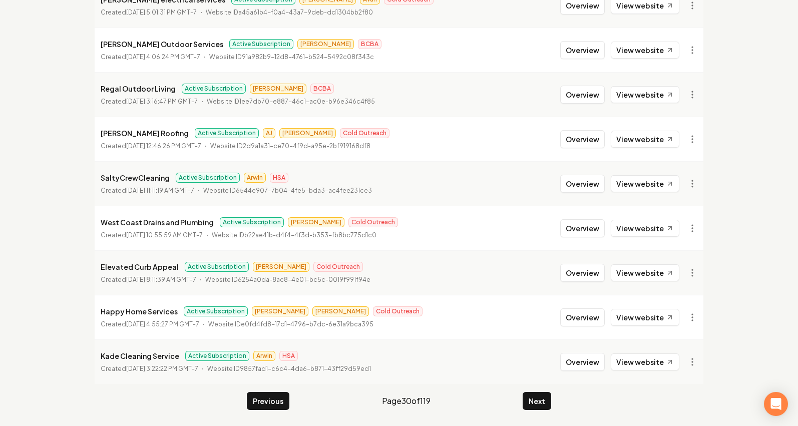
click at [533, 398] on button "Next" at bounding box center [537, 401] width 29 height 18
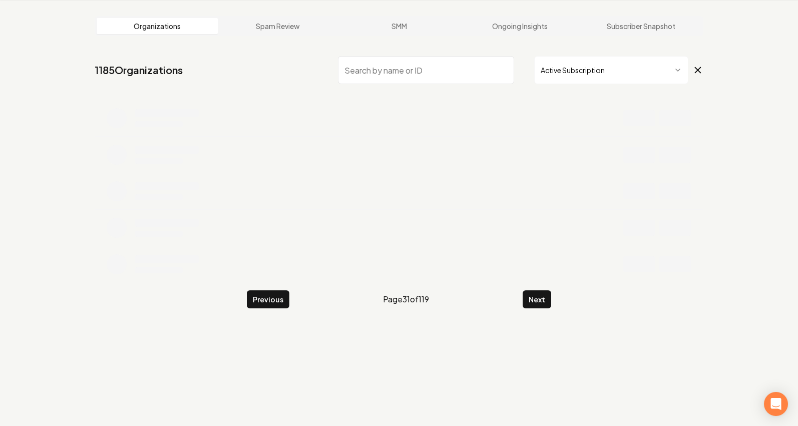
scroll to position [199, 0]
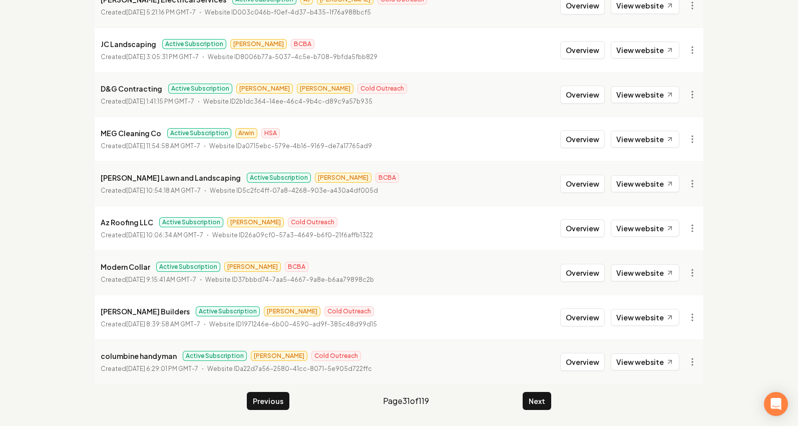
click at [536, 384] on li "columbine handyman Active Subscription Matthew Cold Outreach Created July 21, 2…" at bounding box center [399, 362] width 609 height 45
click at [535, 398] on button "Next" at bounding box center [537, 401] width 29 height 18
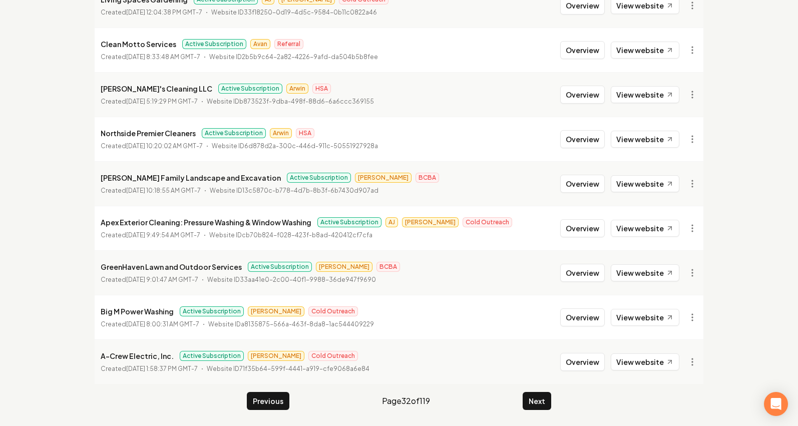
click at [535, 399] on button "Next" at bounding box center [537, 401] width 29 height 18
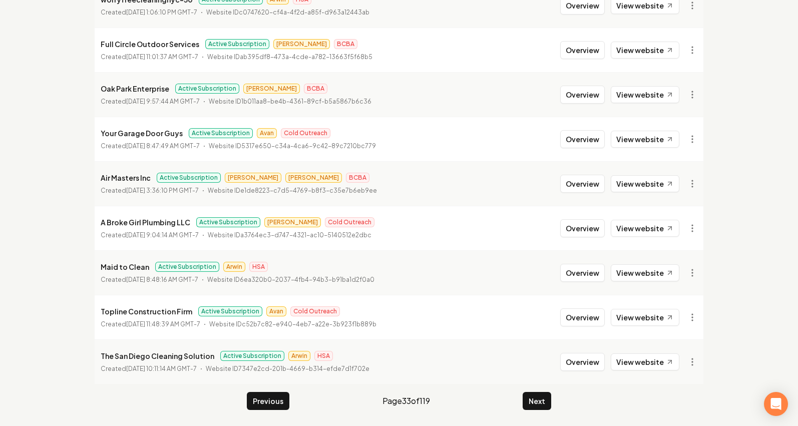
click at [535, 399] on button "Next" at bounding box center [537, 401] width 29 height 18
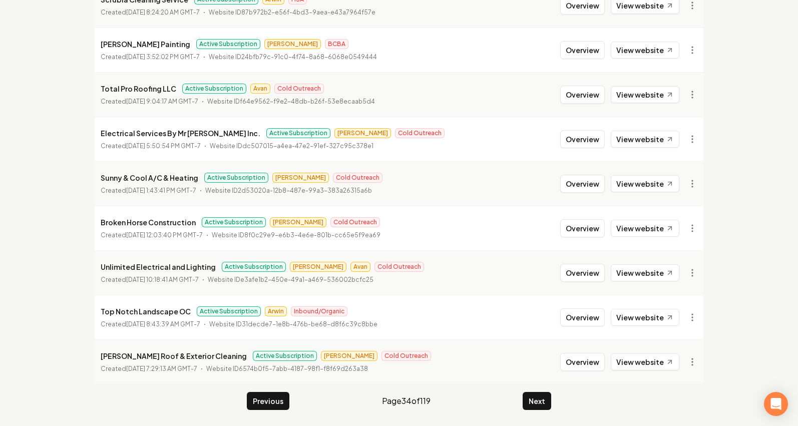
click at [535, 399] on button "Next" at bounding box center [537, 401] width 29 height 18
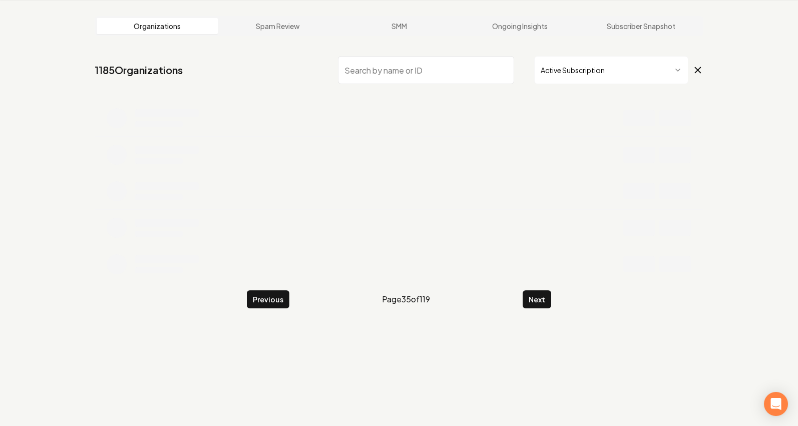
click at [523, 291] on button "Next" at bounding box center [537, 300] width 29 height 18
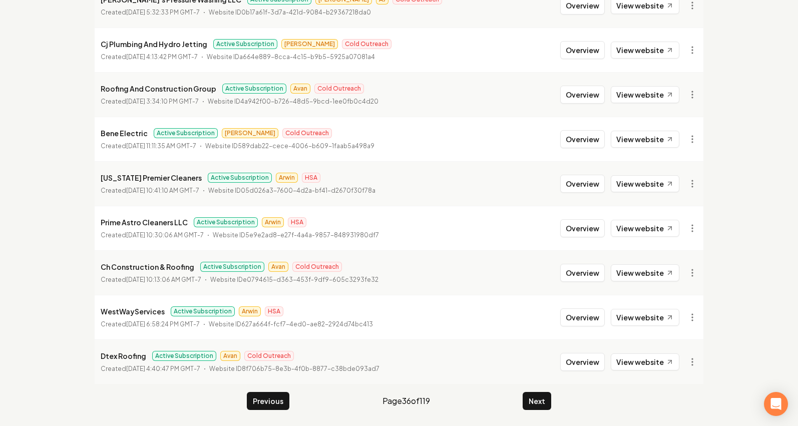
click at [534, 399] on button "Next" at bounding box center [537, 401] width 29 height 18
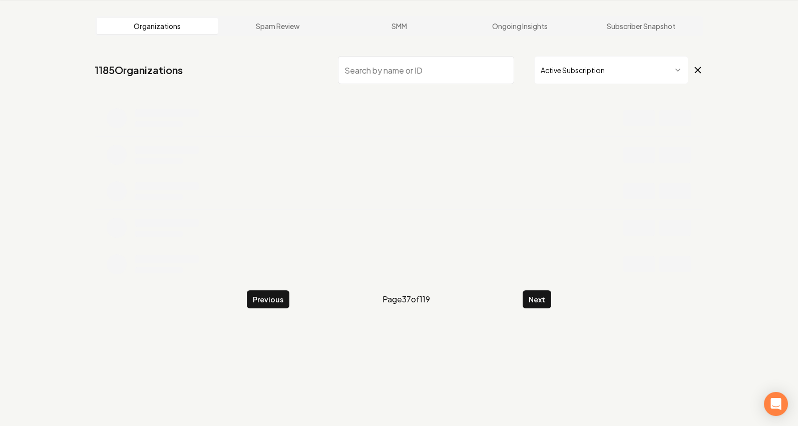
scroll to position [199, 0]
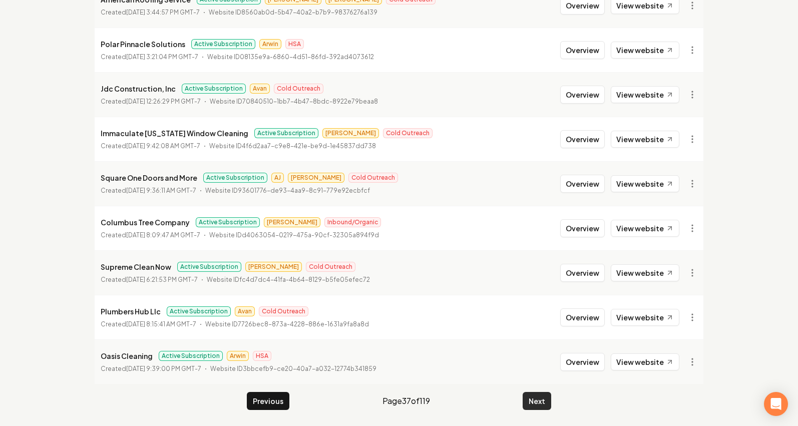
click at [534, 399] on button "Next" at bounding box center [537, 401] width 29 height 18
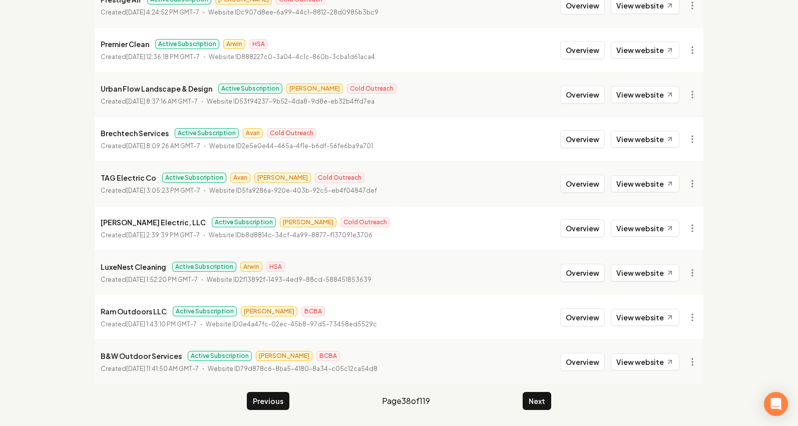
click at [534, 399] on button "Next" at bounding box center [537, 401] width 29 height 18
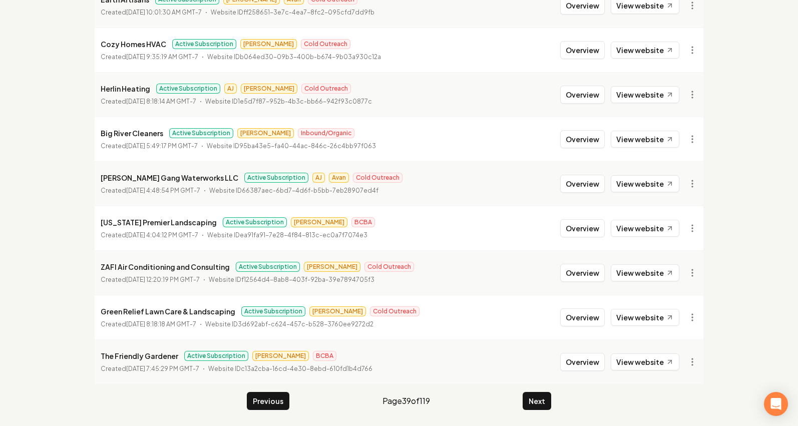
click at [534, 399] on button "Next" at bounding box center [537, 401] width 29 height 18
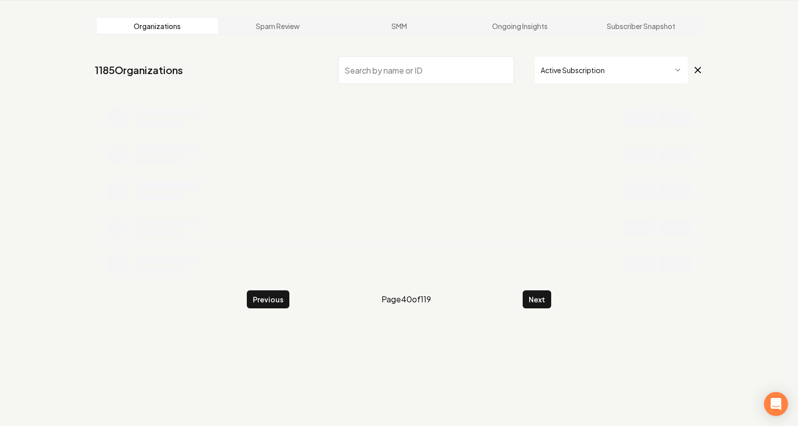
scroll to position [199, 0]
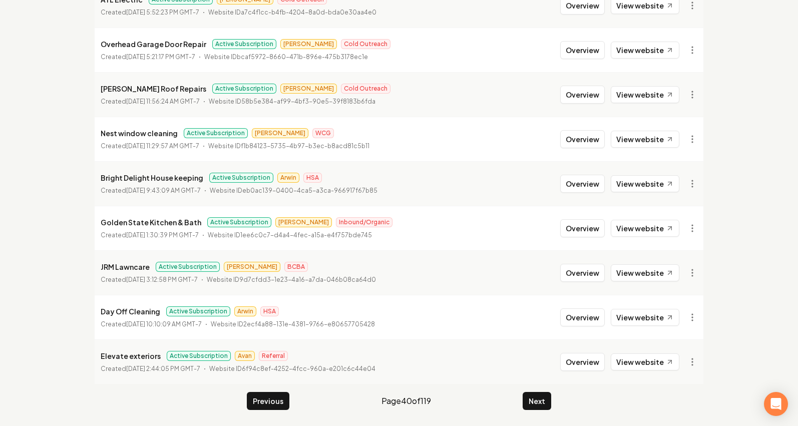
click at [534, 399] on button "Next" at bounding box center [537, 401] width 29 height 18
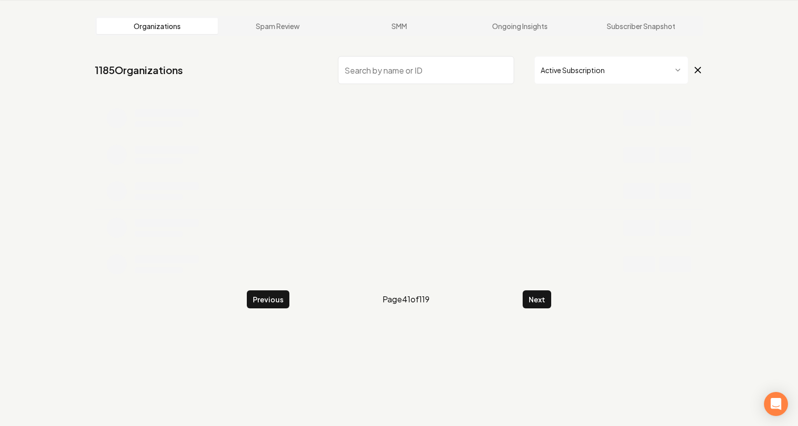
scroll to position [199, 0]
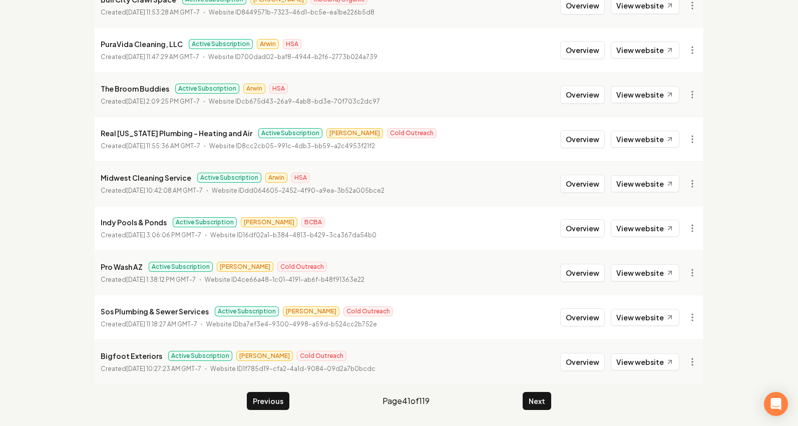
click at [534, 399] on button "Next" at bounding box center [537, 401] width 29 height 18
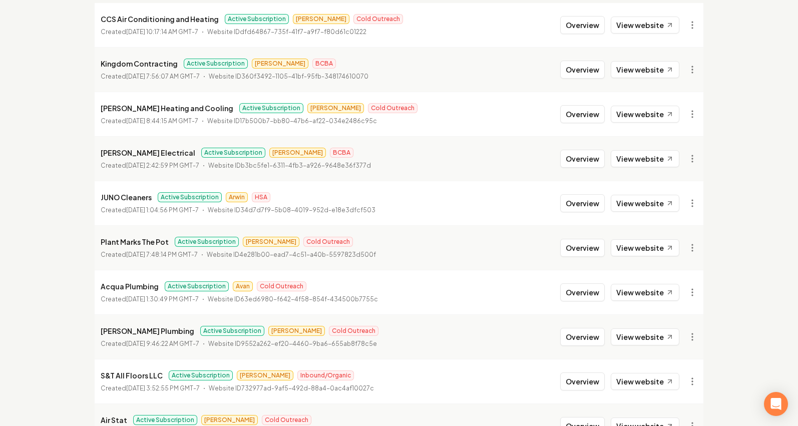
scroll to position [199, 0]
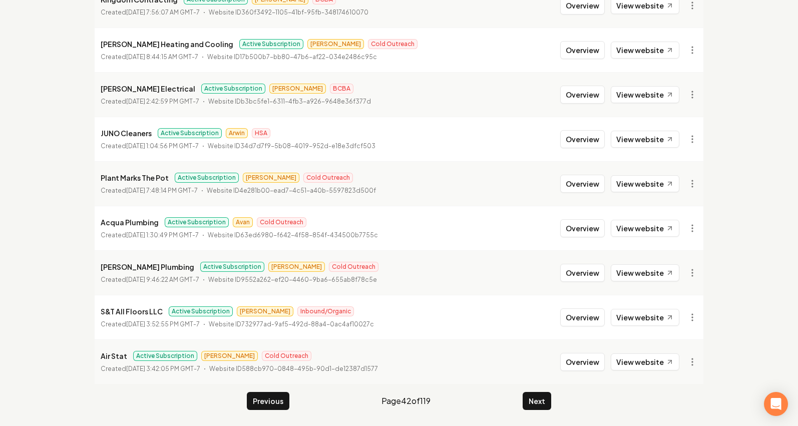
click at [534, 399] on button "Next" at bounding box center [537, 401] width 29 height 18
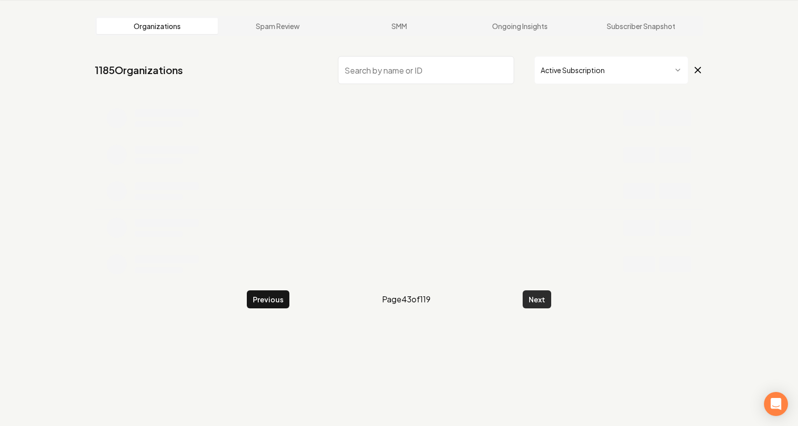
scroll to position [199, 0]
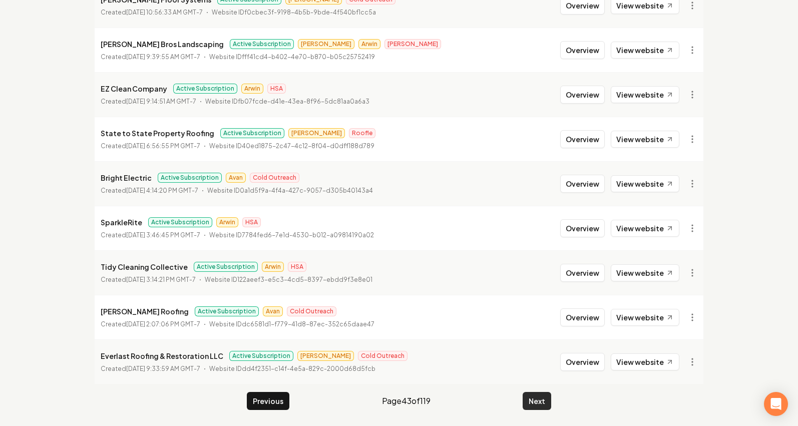
click at [535, 392] on button "Next" at bounding box center [537, 401] width 29 height 18
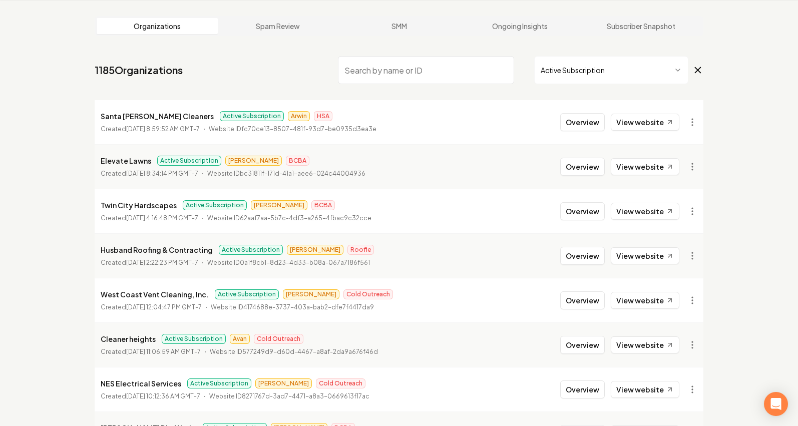
scroll to position [199, 0]
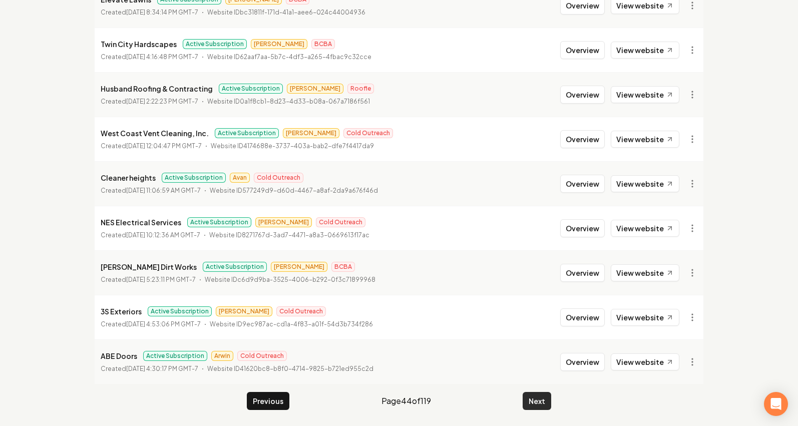
click at [535, 392] on button "Next" at bounding box center [537, 401] width 29 height 18
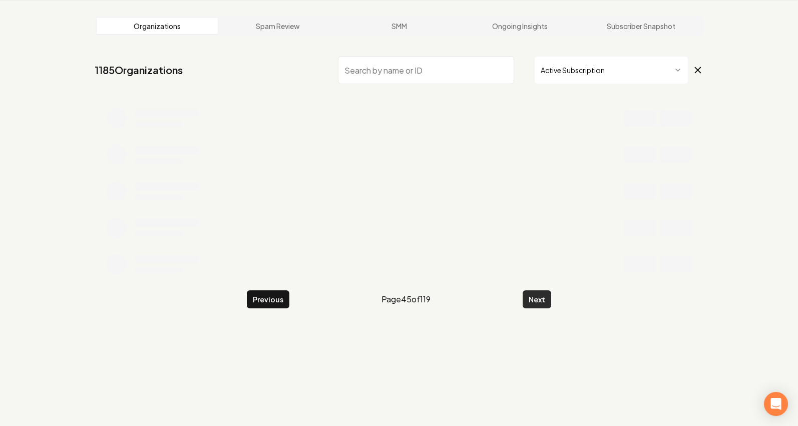
scroll to position [199, 0]
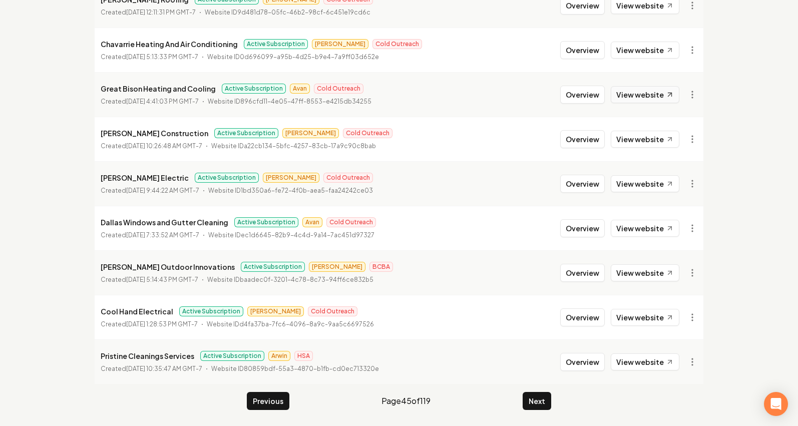
click at [631, 93] on link "View website" at bounding box center [645, 94] width 69 height 17
click at [600, 94] on button "Overview" at bounding box center [583, 95] width 45 height 18
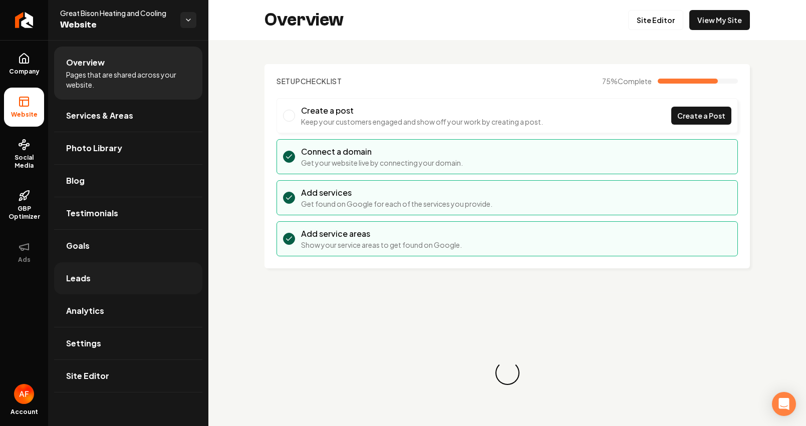
click at [86, 286] on link "Leads" at bounding box center [128, 278] width 148 height 32
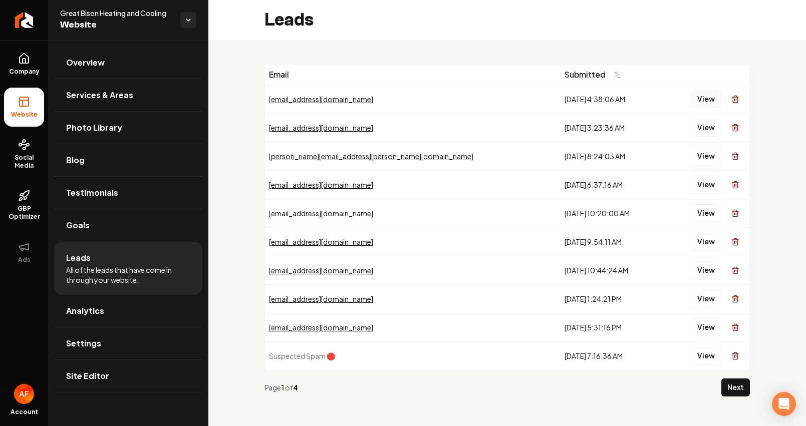
click at [691, 97] on button "View" at bounding box center [706, 99] width 31 height 18
click at [701, 130] on button "View" at bounding box center [706, 128] width 31 height 18
click at [691, 154] on button "View" at bounding box center [706, 156] width 31 height 18
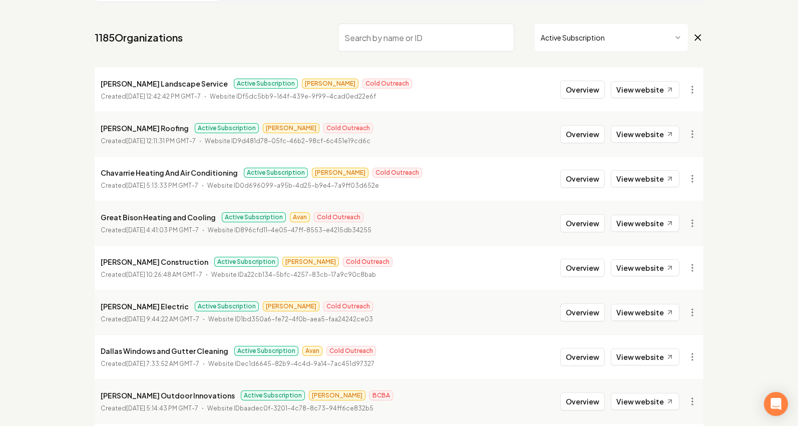
scroll to position [199, 0]
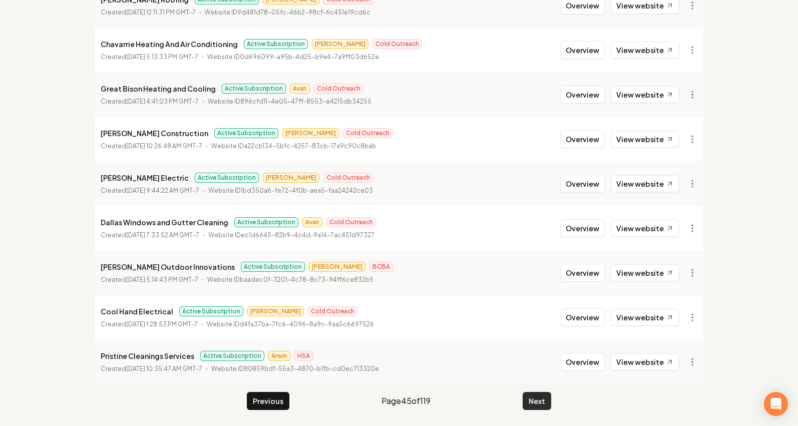
click at [533, 397] on button "Next" at bounding box center [537, 401] width 29 height 18
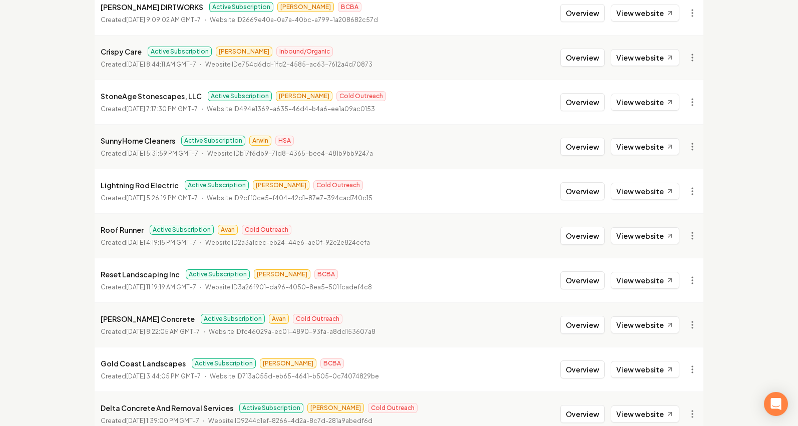
scroll to position [141, 0]
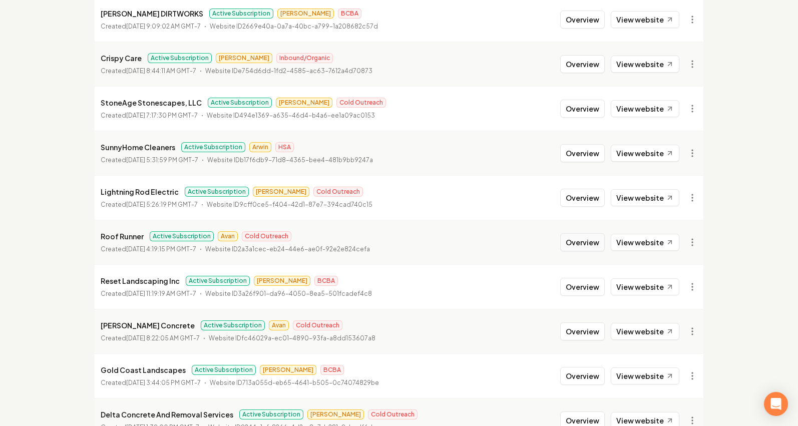
click at [591, 248] on button "Overview" at bounding box center [583, 242] width 45 height 18
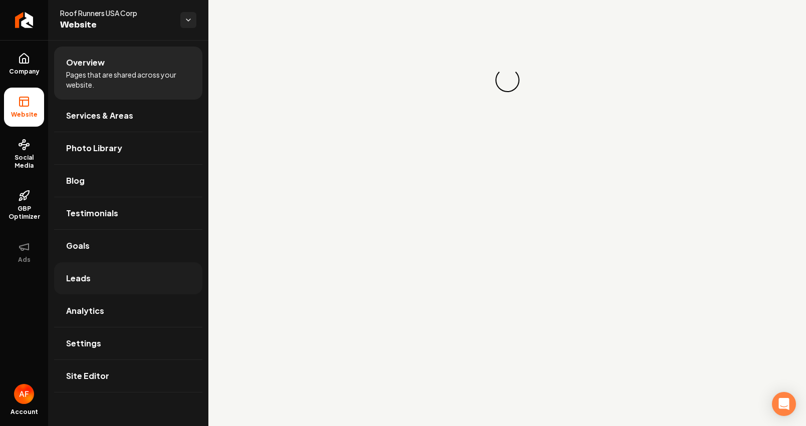
click at [104, 274] on link "Leads" at bounding box center [128, 278] width 148 height 32
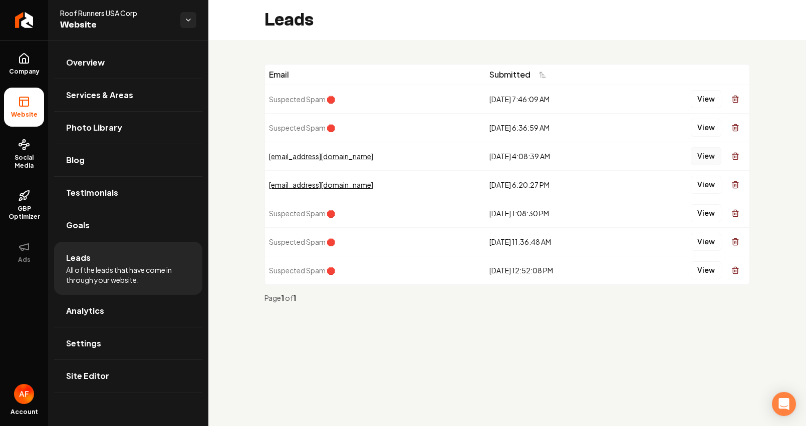
click at [710, 155] on button "View" at bounding box center [706, 156] width 31 height 18
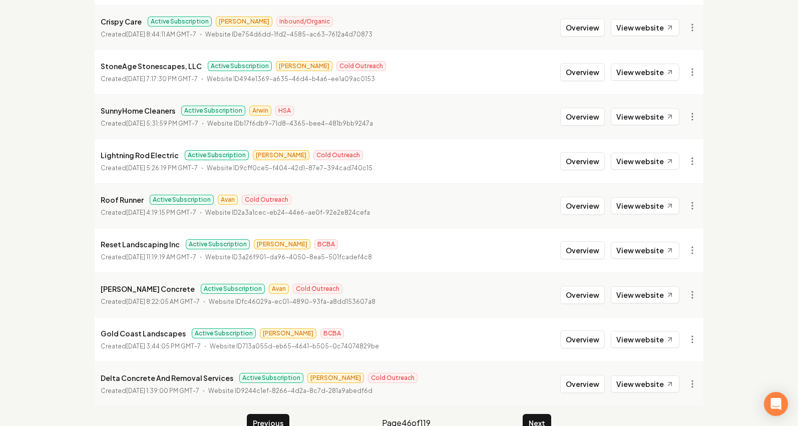
scroll to position [199, 0]
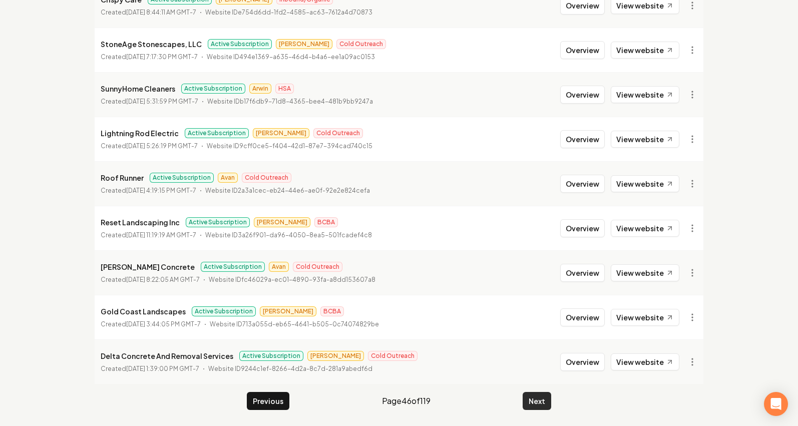
click at [532, 396] on button "Next" at bounding box center [537, 401] width 29 height 18
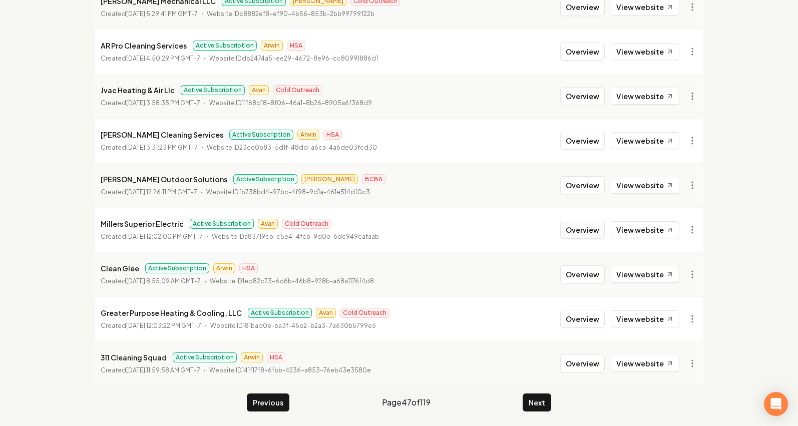
scroll to position [197, 0]
click at [586, 226] on button "Overview" at bounding box center [583, 230] width 45 height 18
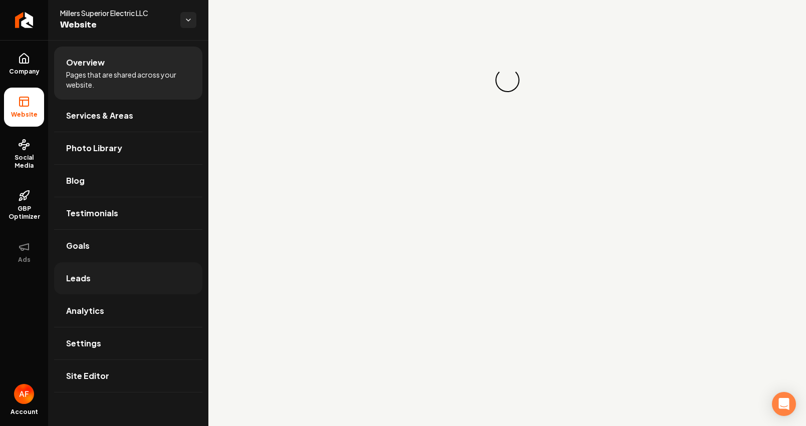
click at [125, 273] on link "Leads" at bounding box center [128, 278] width 148 height 32
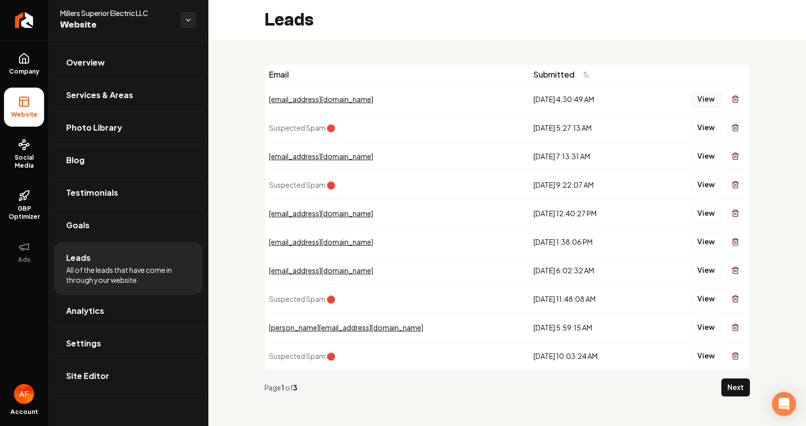
click at [691, 101] on button "View" at bounding box center [706, 99] width 31 height 18
click at [132, 307] on link "Analytics" at bounding box center [128, 311] width 148 height 32
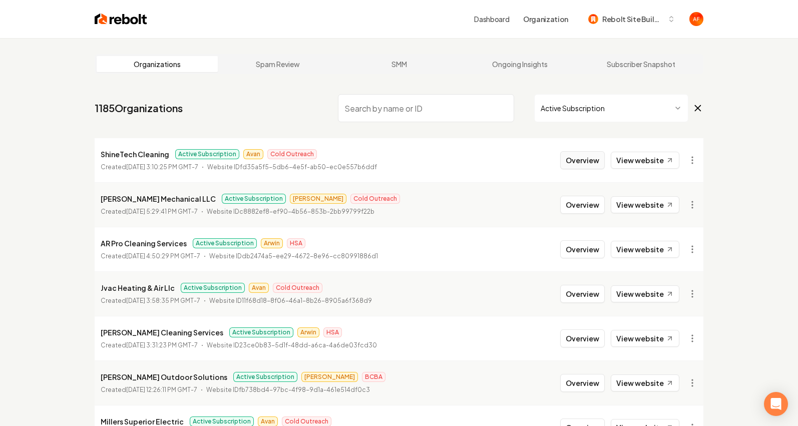
click at [600, 156] on button "Overview" at bounding box center [583, 160] width 45 height 18
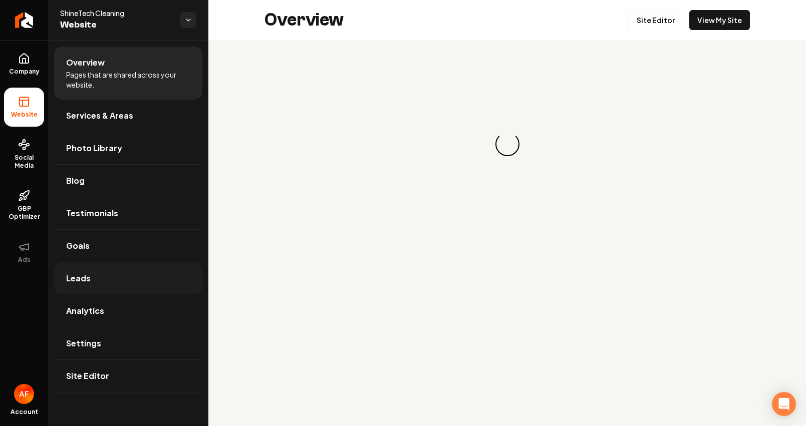
click at [125, 283] on link "Leads" at bounding box center [128, 278] width 148 height 32
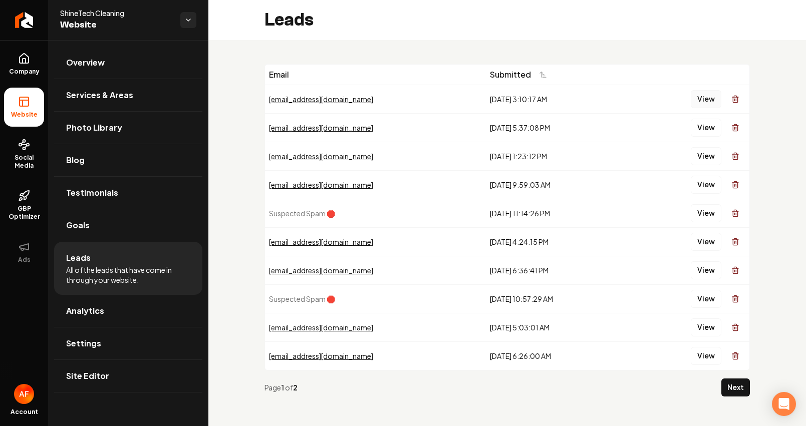
click at [700, 100] on button "View" at bounding box center [706, 99] width 31 height 18
click at [695, 122] on button "View" at bounding box center [706, 128] width 31 height 18
click at [692, 154] on button "View" at bounding box center [706, 156] width 31 height 18
click at [693, 157] on button "View" at bounding box center [706, 156] width 31 height 18
click at [691, 180] on button "View" at bounding box center [706, 185] width 31 height 18
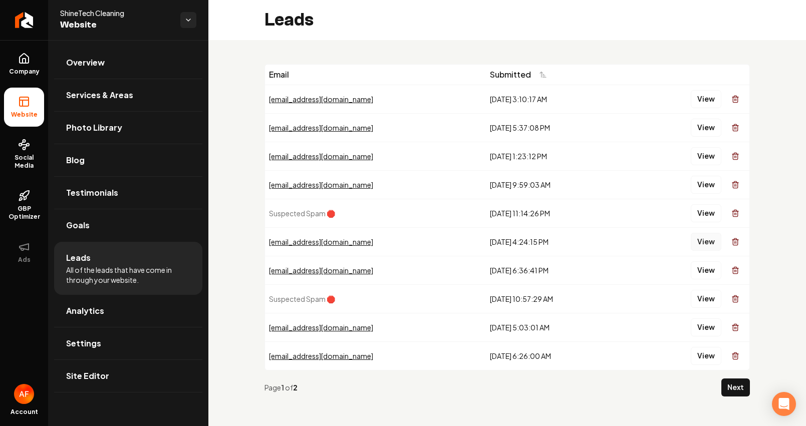
click at [691, 238] on button "View" at bounding box center [706, 242] width 31 height 18
click at [694, 263] on button "View" at bounding box center [706, 270] width 31 height 18
click at [698, 336] on button "View" at bounding box center [706, 328] width 31 height 18
click at [81, 308] on span "Analytics" at bounding box center [85, 311] width 38 height 12
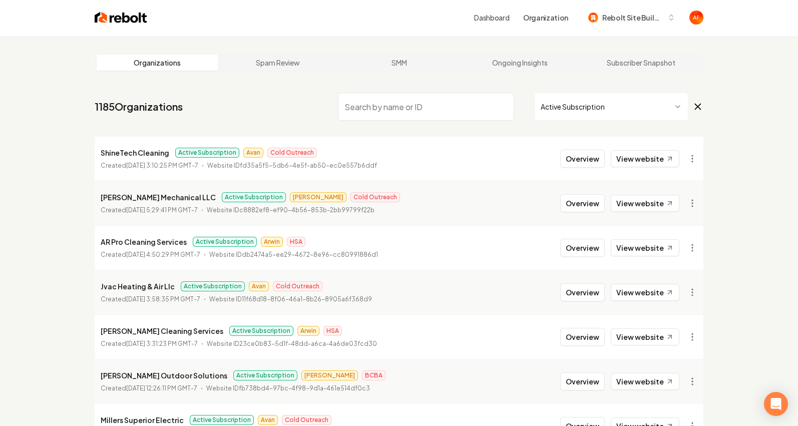
scroll to position [2, 0]
click at [572, 289] on button "Overview" at bounding box center [583, 292] width 45 height 18
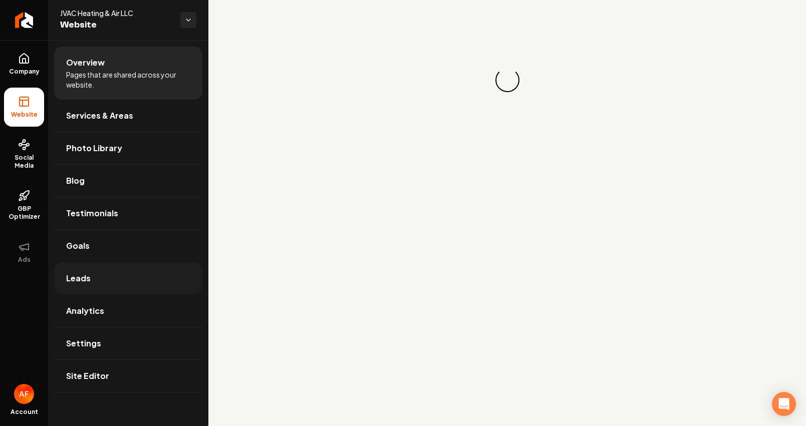
click at [126, 289] on link "Leads" at bounding box center [128, 278] width 148 height 32
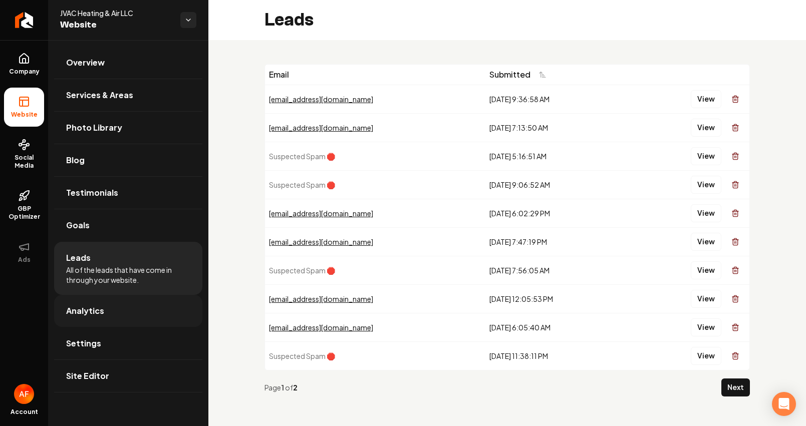
click at [90, 310] on span "Analytics" at bounding box center [85, 311] width 38 height 12
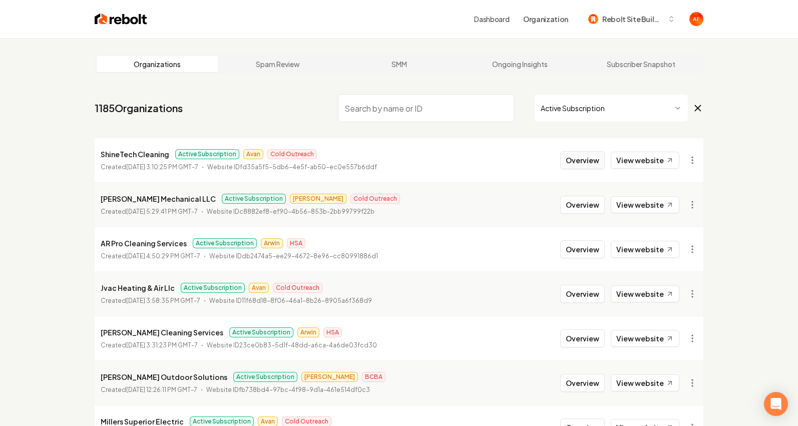
click at [587, 156] on button "Overview" at bounding box center [583, 160] width 45 height 18
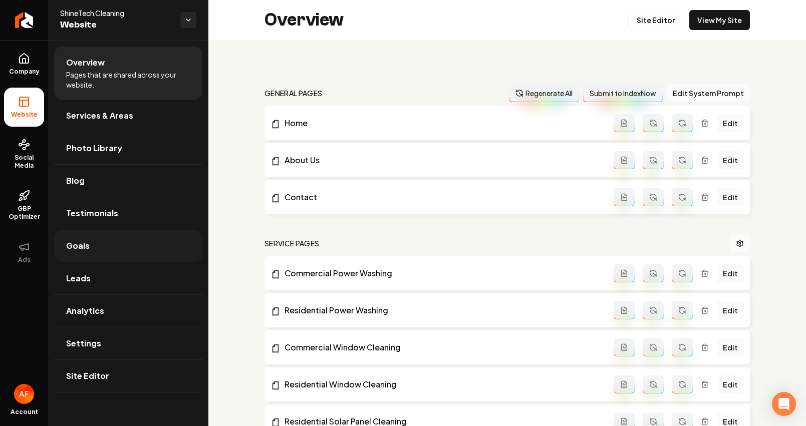
click at [97, 244] on link "Goals" at bounding box center [128, 246] width 148 height 32
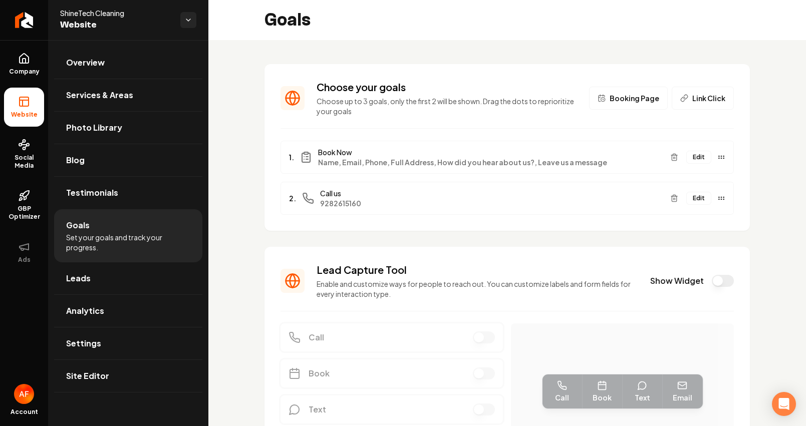
click at [715, 282] on button "Show Widget" at bounding box center [723, 281] width 22 height 12
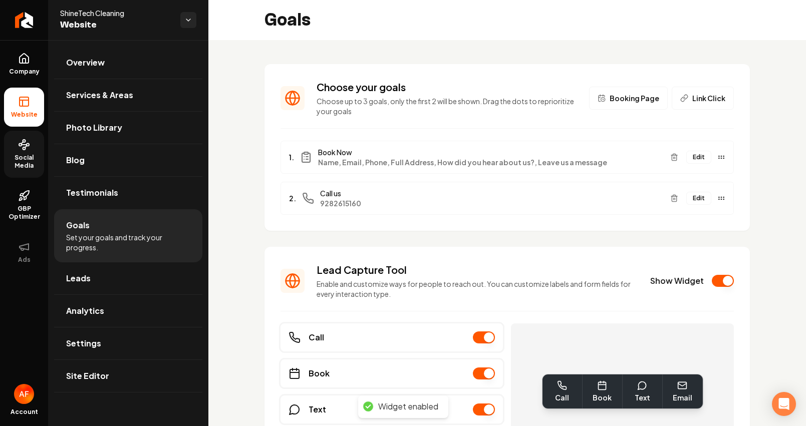
click at [17, 147] on link "Social Media" at bounding box center [24, 154] width 40 height 47
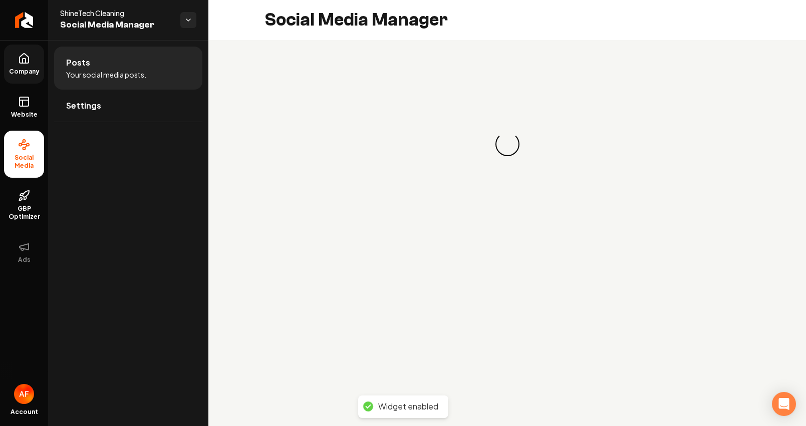
click at [19, 72] on span "Company" at bounding box center [24, 72] width 39 height 8
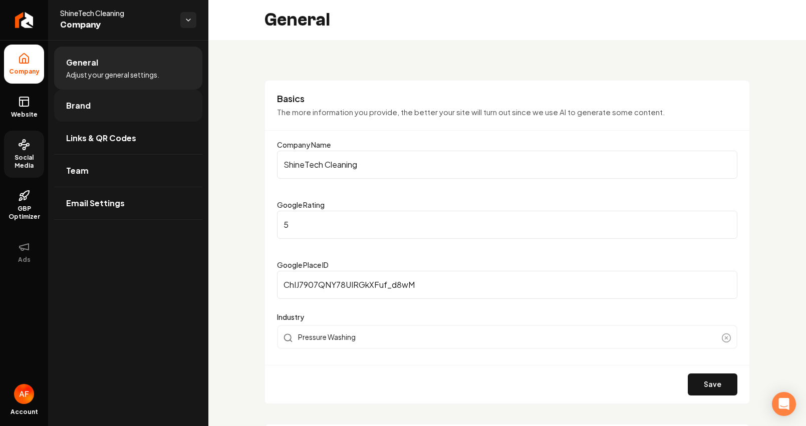
click at [93, 116] on link "Brand" at bounding box center [128, 106] width 148 height 32
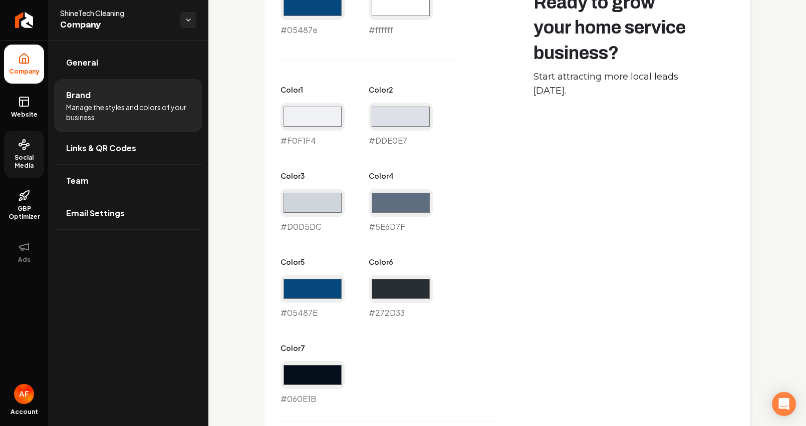
scroll to position [526, 0]
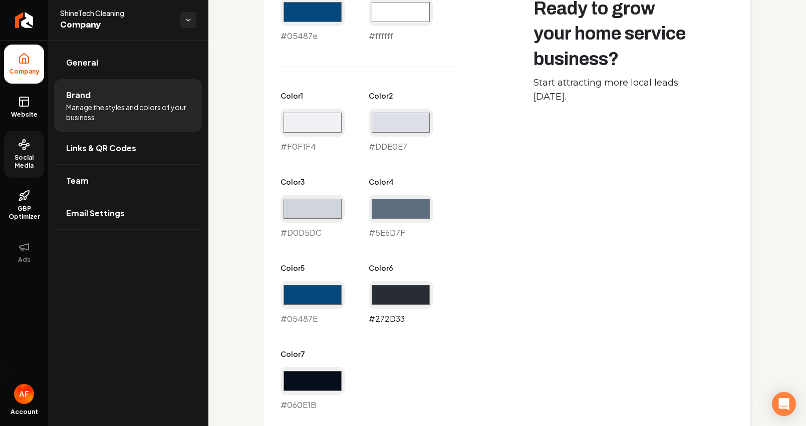
click at [403, 290] on input "#272d33" at bounding box center [401, 295] width 64 height 28
type input "#0a477e"
click at [565, 302] on div "Primary Color #05487e #05487e Secondary Color #ffffff #ffffff Color 1 #f0f1f4 #…" at bounding box center [507, 329] width 453 height 698
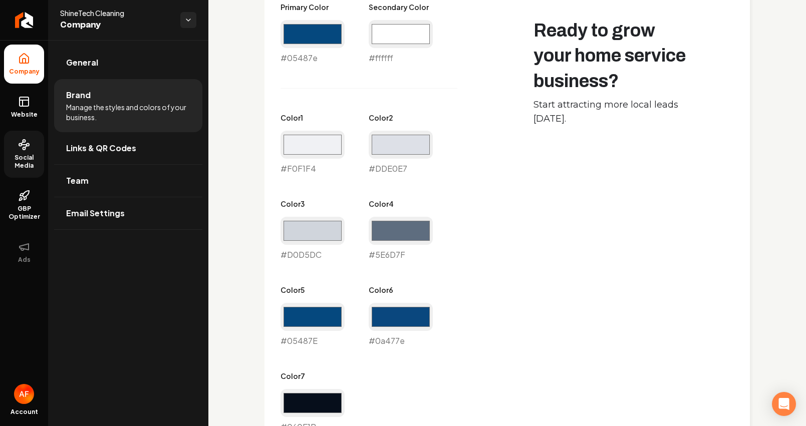
scroll to position [857, 0]
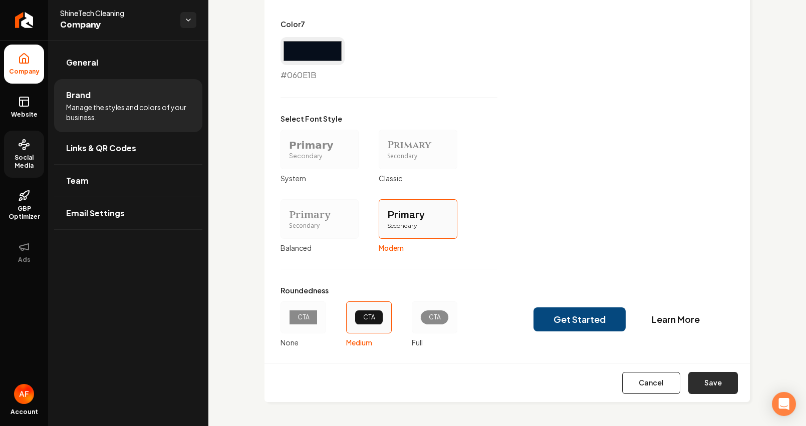
click at [703, 377] on button "Save" at bounding box center [713, 383] width 50 height 22
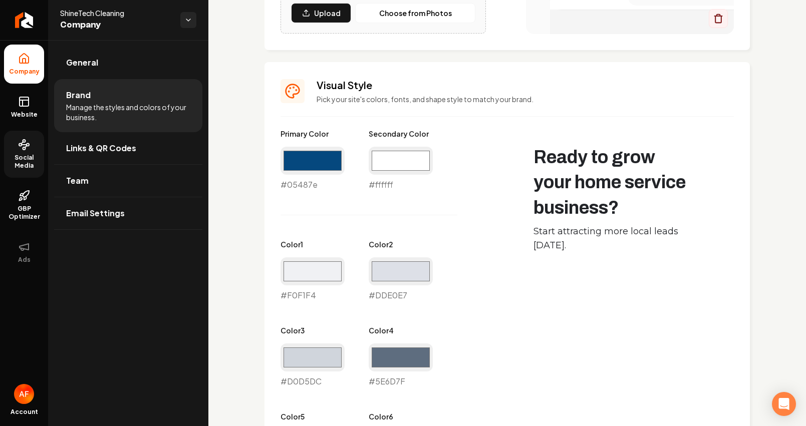
type input "#f0f1f4"
type input "#dde0e7"
type input "#d0d5dc"
type input "#5e6d7f"
type input "#05487e"
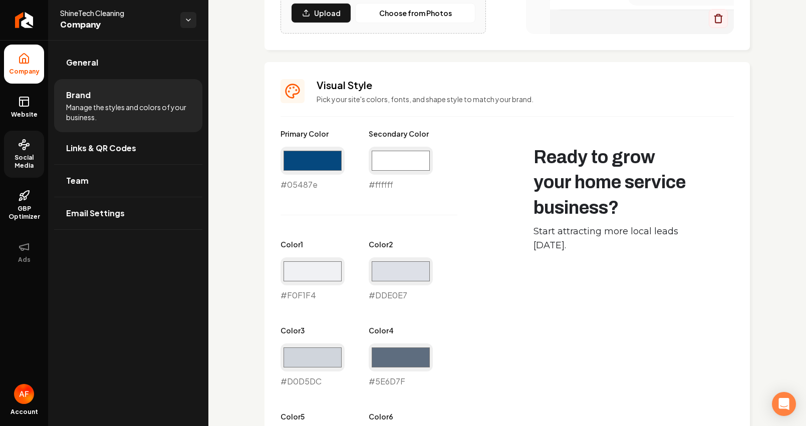
type input "#060e1b"
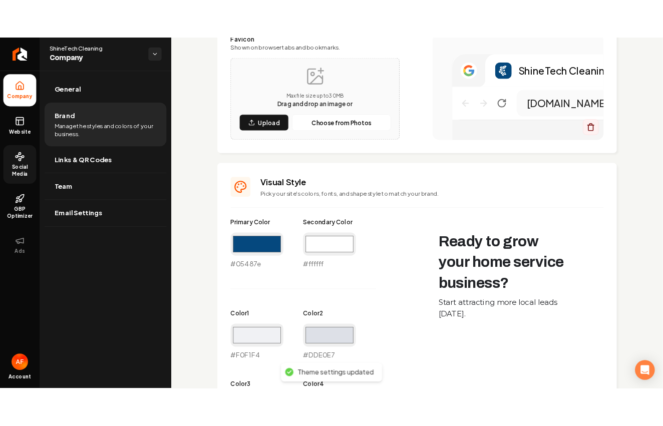
scroll to position [0, 0]
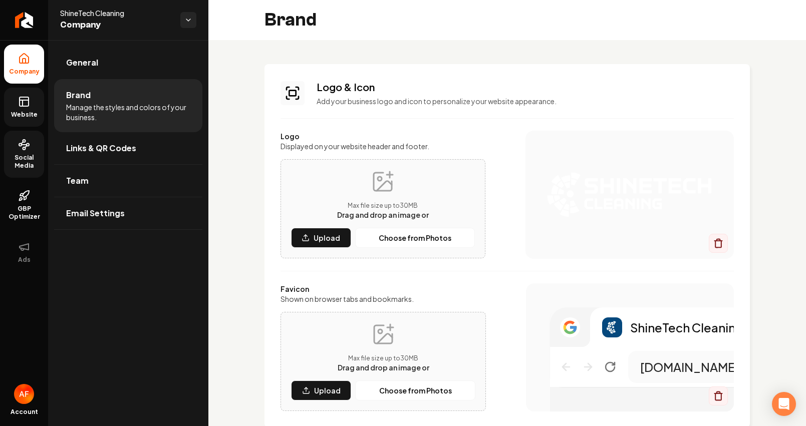
click at [25, 100] on icon at bounding box center [24, 100] width 9 height 0
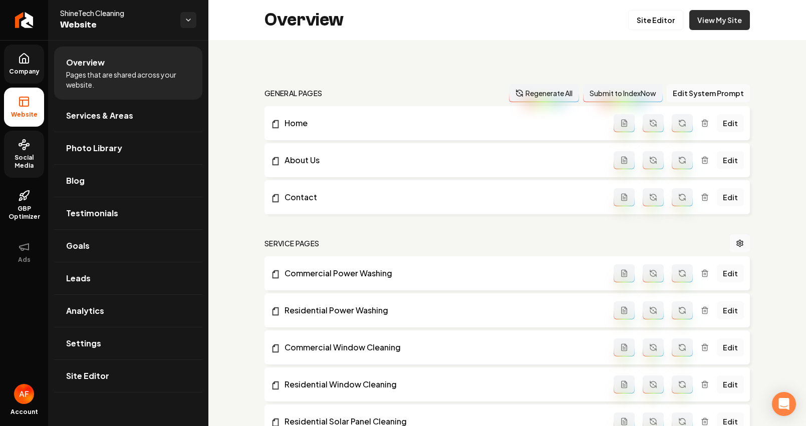
click at [728, 26] on link "View My Site" at bounding box center [719, 20] width 61 height 20
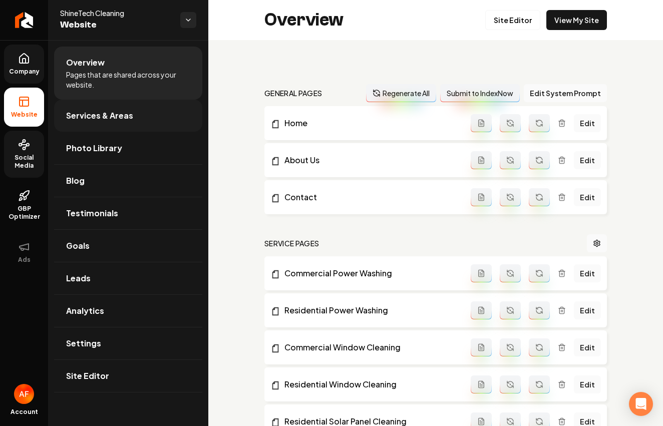
click at [106, 119] on span "Services & Areas" at bounding box center [99, 116] width 67 height 12
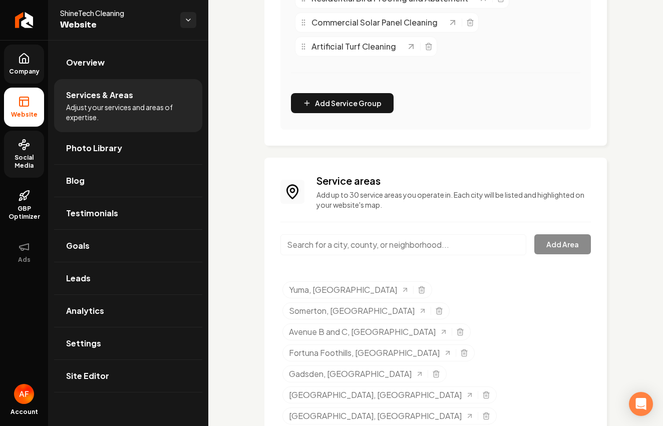
scroll to position [457, 0]
click at [100, 145] on span "Photo Library" at bounding box center [94, 148] width 56 height 12
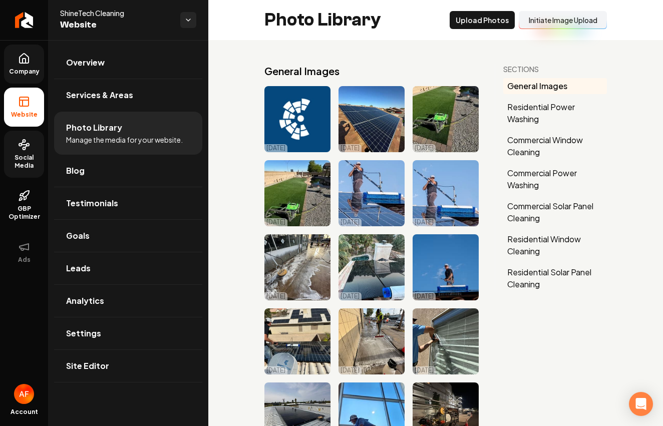
click at [29, 152] on link "Social Media" at bounding box center [24, 154] width 40 height 47
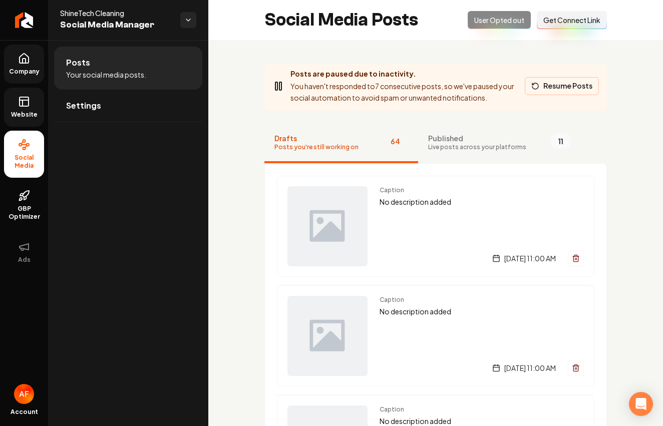
click at [545, 84] on button "Resume Posts" at bounding box center [562, 86] width 74 height 18
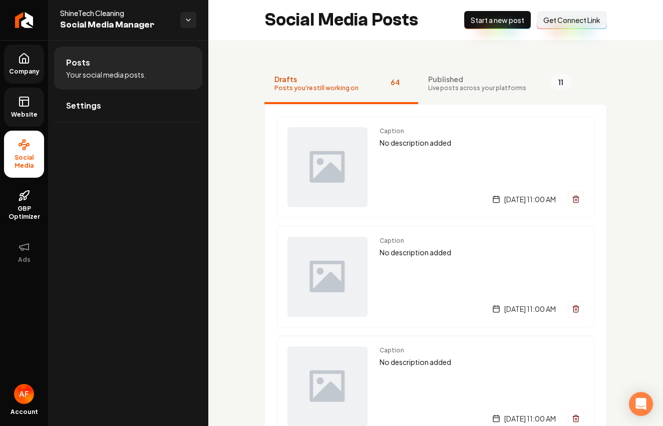
click at [19, 66] on link "Company" at bounding box center [24, 64] width 40 height 39
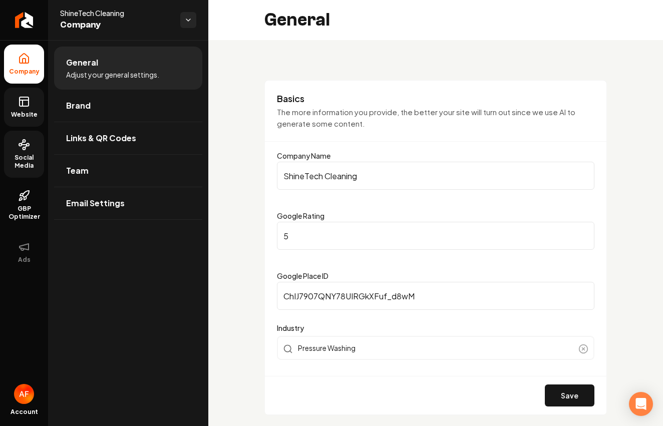
drag, startPoint x: 47, startPoint y: 104, endPoint x: 29, endPoint y: 106, distance: 18.6
click at [47, 104] on ul "Company Website Social Media GBP Optimizer Ads" at bounding box center [24, 158] width 48 height 236
click at [27, 106] on rect at bounding box center [24, 101] width 9 height 9
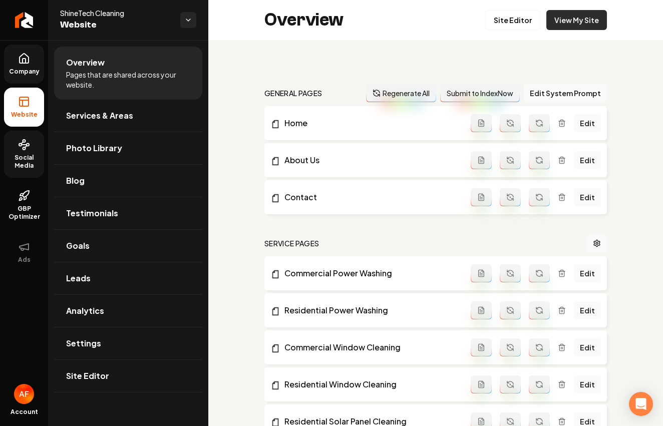
click at [586, 18] on link "View My Site" at bounding box center [577, 20] width 61 height 20
drag, startPoint x: 30, startPoint y: 57, endPoint x: 49, endPoint y: 67, distance: 22.0
click at [30, 57] on link "Company" at bounding box center [24, 64] width 40 height 39
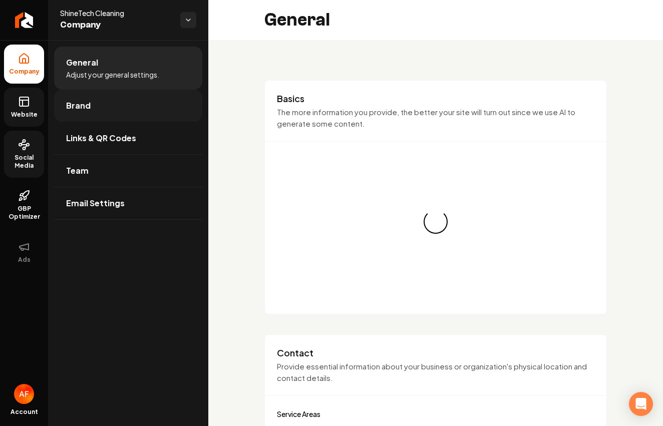
drag, startPoint x: 110, startPoint y: 100, endPoint x: 124, endPoint y: 101, distance: 14.1
click at [110, 100] on link "Brand" at bounding box center [128, 106] width 148 height 32
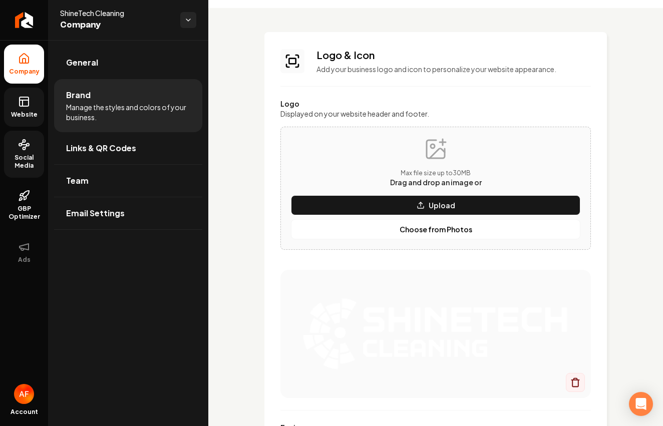
scroll to position [59, 0]
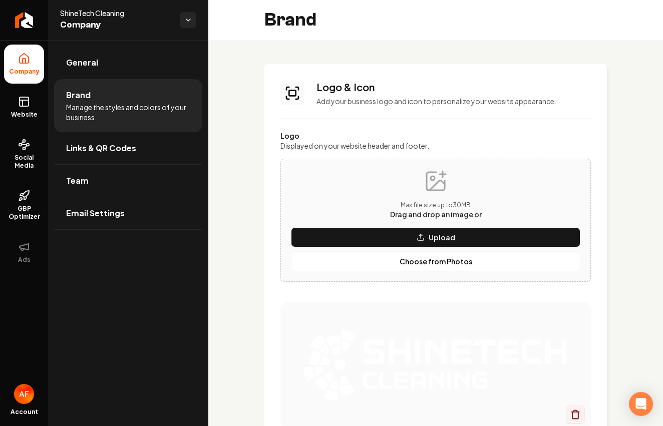
scroll to position [124, 0]
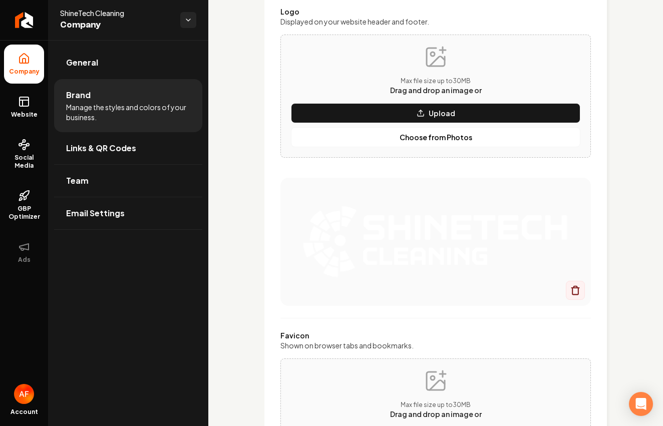
click at [335, 291] on div "Main content area" at bounding box center [436, 242] width 311 height 128
click at [423, 136] on p "Choose from Photos" at bounding box center [436, 137] width 73 height 10
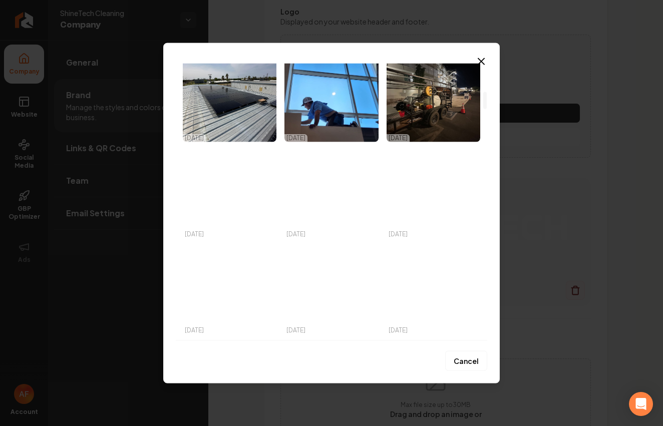
scroll to position [0, 0]
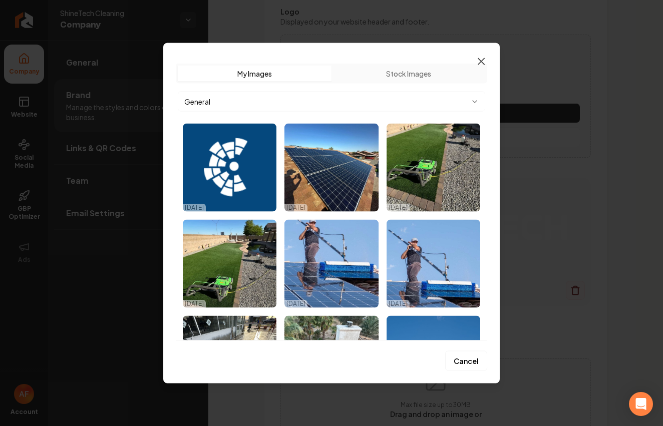
click at [479, 59] on icon "button" at bounding box center [481, 61] width 6 height 6
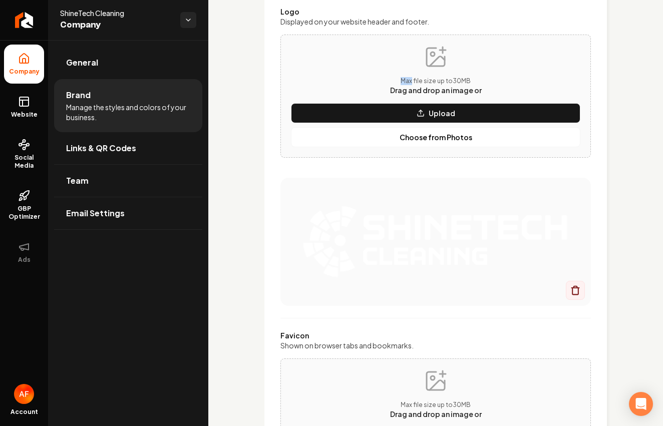
click at [479, 59] on div "Max file size up to 30 MB Drag and drop an image or Upload Choose from Photos" at bounding box center [436, 96] width 290 height 102
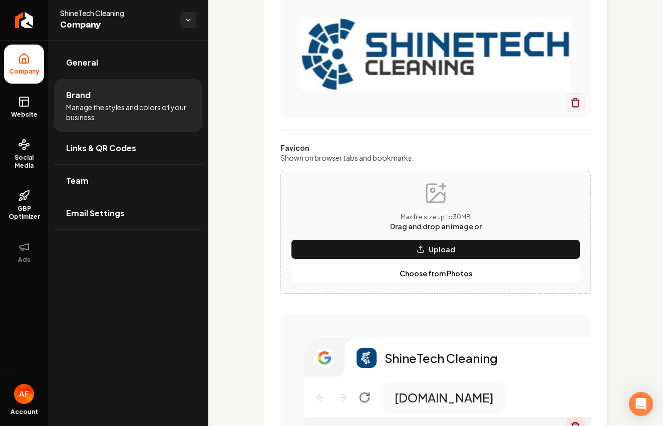
scroll to position [405, 0]
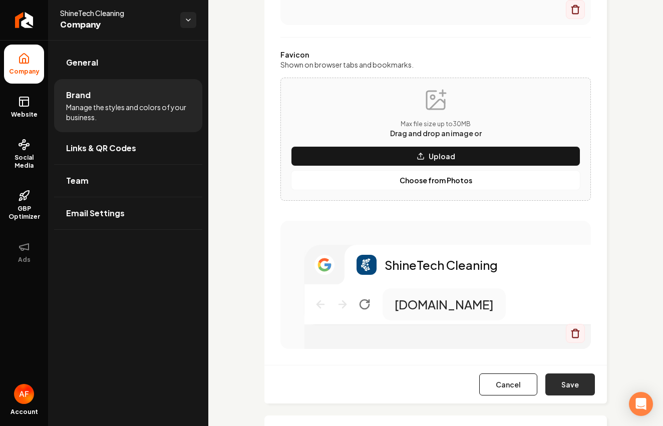
click at [557, 393] on button "Save" at bounding box center [571, 385] width 50 height 22
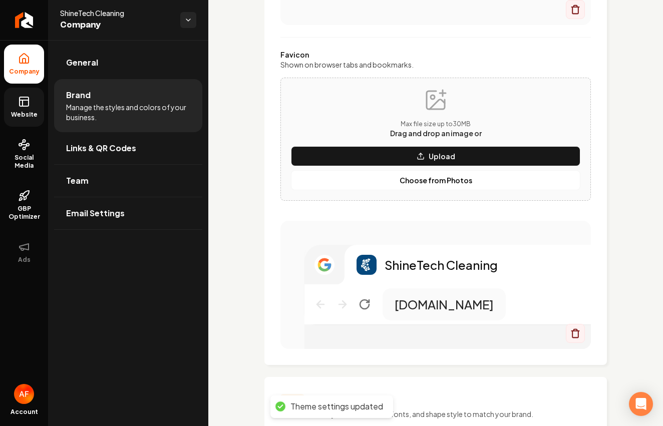
click at [20, 104] on rect at bounding box center [24, 101] width 9 height 9
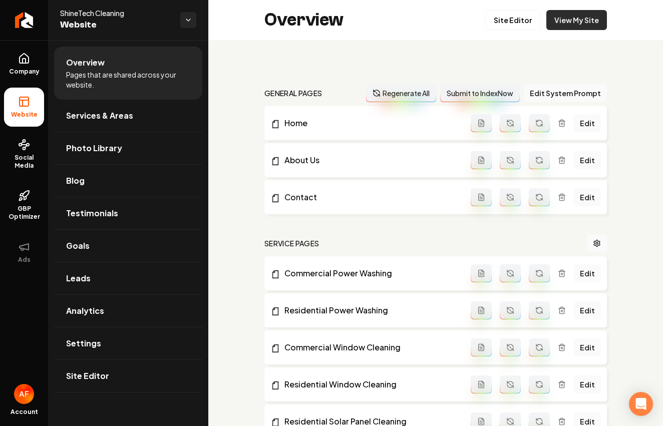
click at [568, 18] on link "View My Site" at bounding box center [577, 20] width 61 height 20
click at [505, 17] on link "Site Editor" at bounding box center [512, 20] width 55 height 20
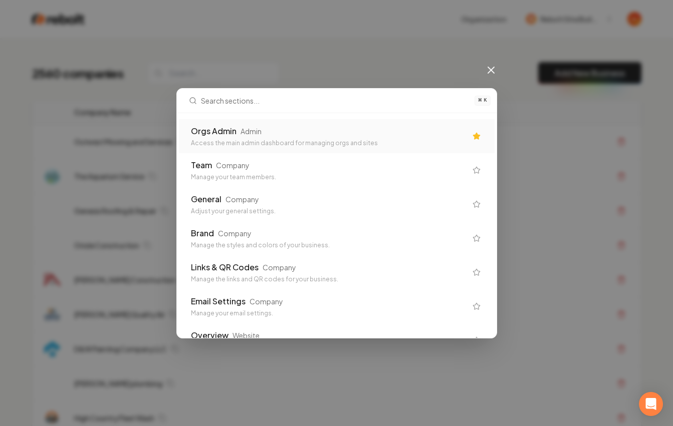
click at [240, 134] on div "Admin" at bounding box center [250, 131] width 21 height 10
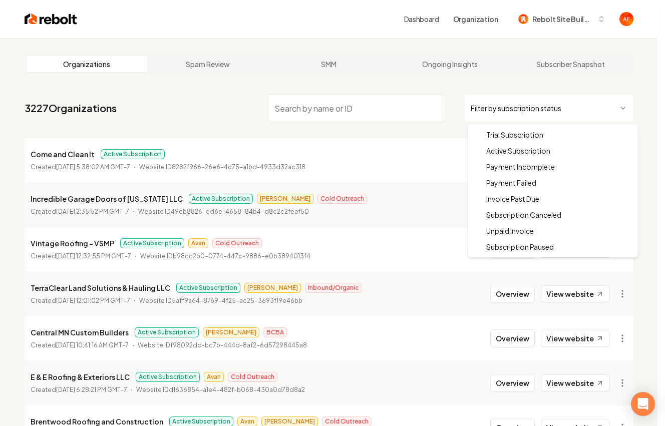
click at [528, 104] on html "Dashboard Organization Rebolt Site Builder Organizations Spam Review SMM Ongoin…" at bounding box center [332, 213] width 665 height 426
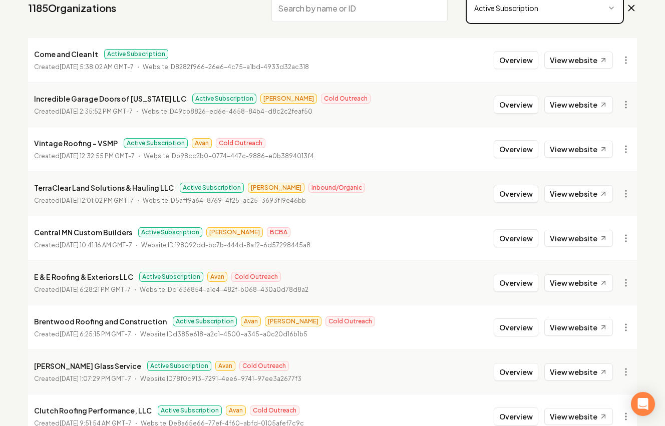
scroll to position [199, 0]
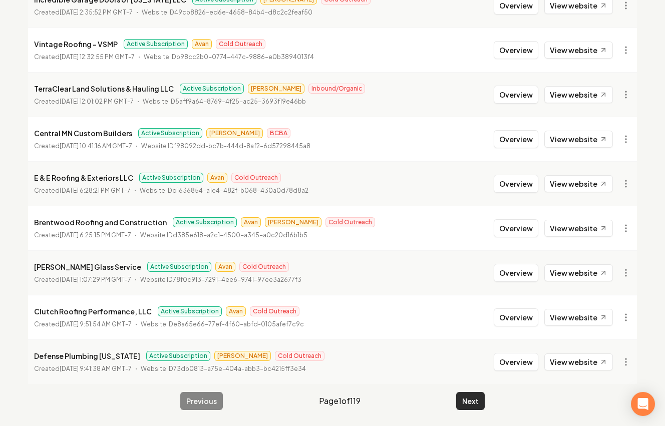
click at [476, 398] on button "Next" at bounding box center [470, 401] width 29 height 18
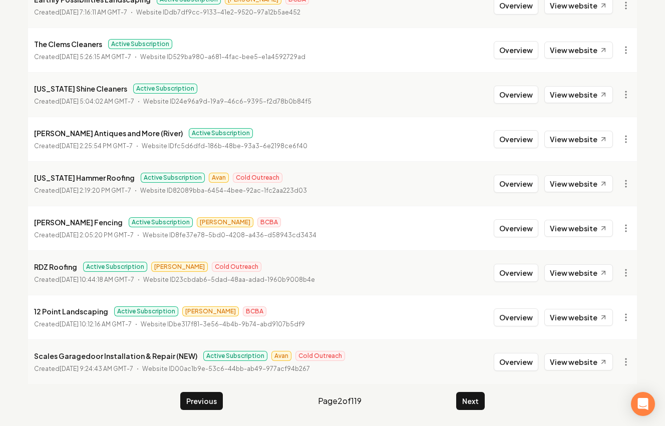
click at [475, 398] on button "Next" at bounding box center [470, 401] width 29 height 18
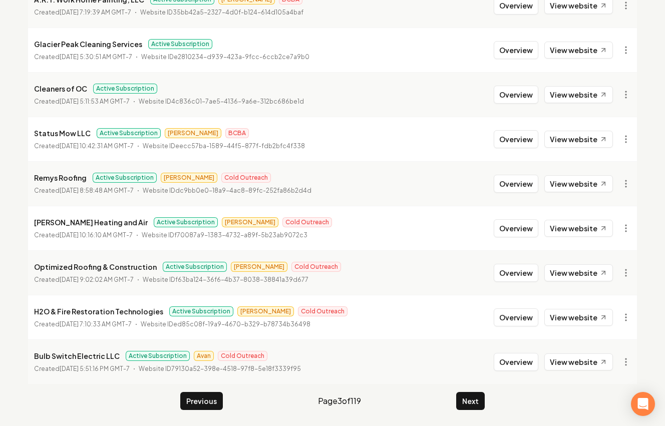
click at [475, 398] on button "Next" at bounding box center [470, 401] width 29 height 18
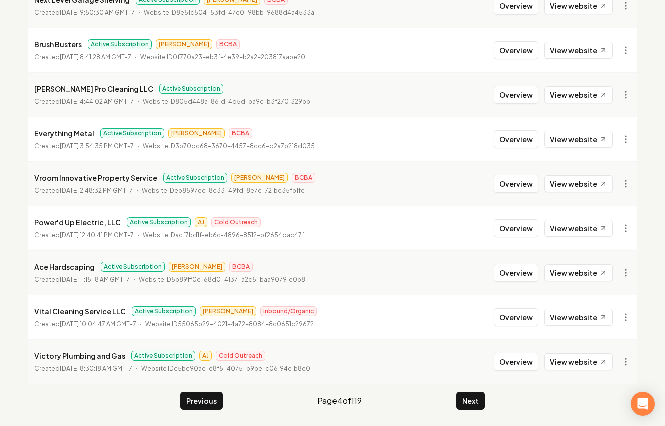
click at [475, 398] on button "Next" at bounding box center [470, 401] width 29 height 18
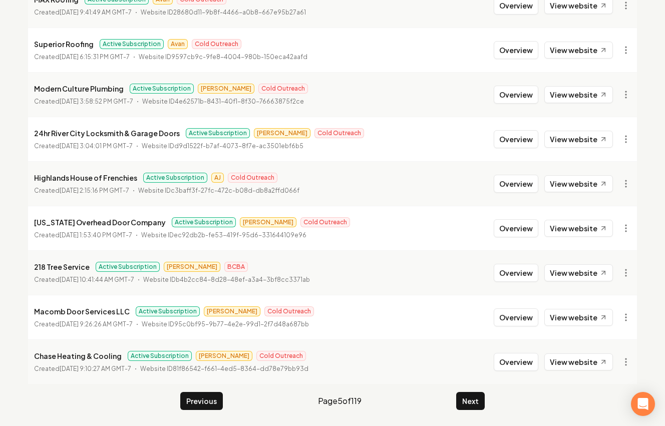
click at [475, 398] on button "Next" at bounding box center [470, 401] width 29 height 18
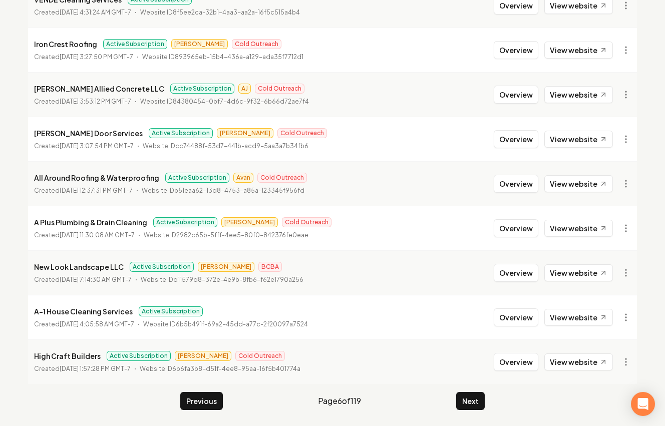
click at [475, 398] on button "Next" at bounding box center [470, 401] width 29 height 18
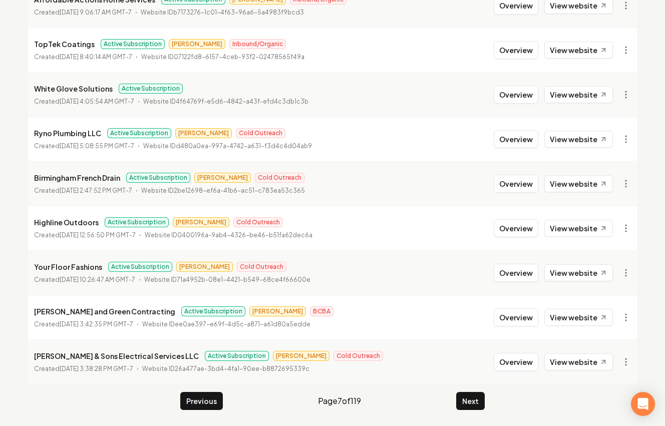
click at [475, 398] on button "Next" at bounding box center [470, 401] width 29 height 18
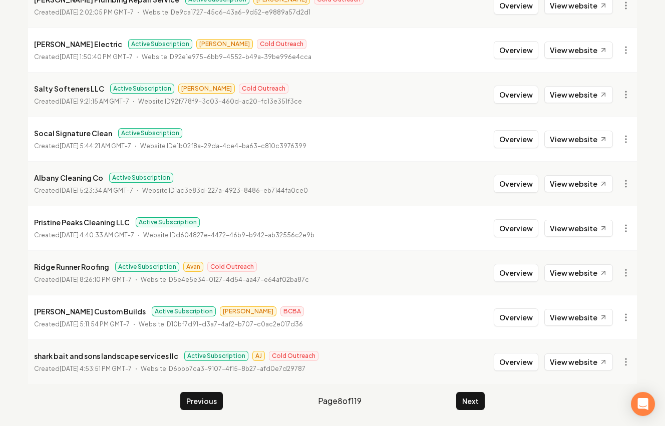
click at [475, 398] on button "Next" at bounding box center [470, 401] width 29 height 18
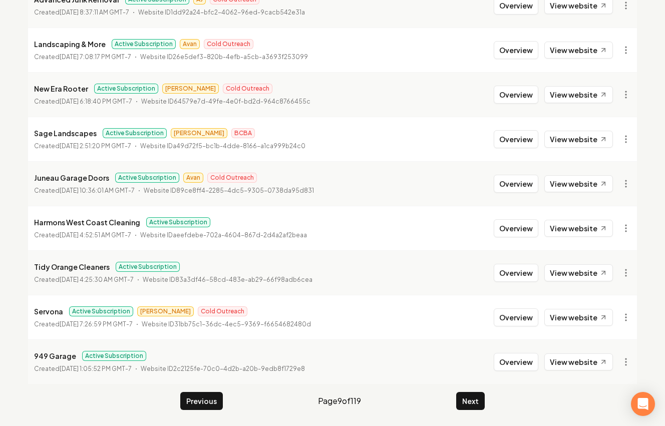
click at [481, 393] on button "Next" at bounding box center [470, 401] width 29 height 18
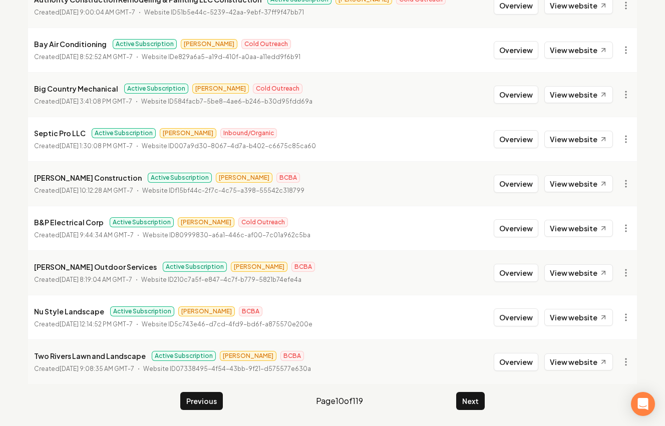
click at [481, 393] on button "Next" at bounding box center [470, 401] width 29 height 18
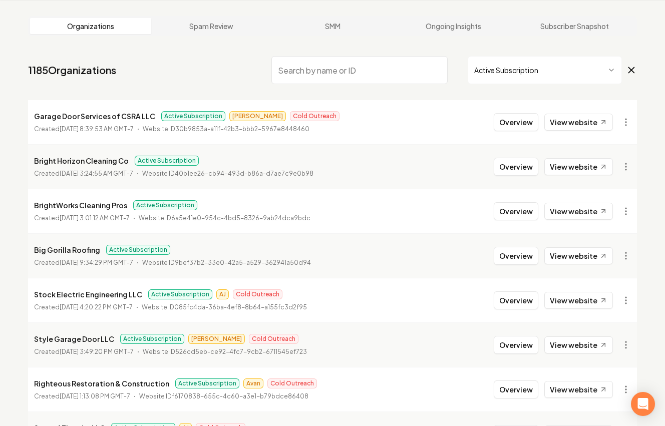
scroll to position [199, 0]
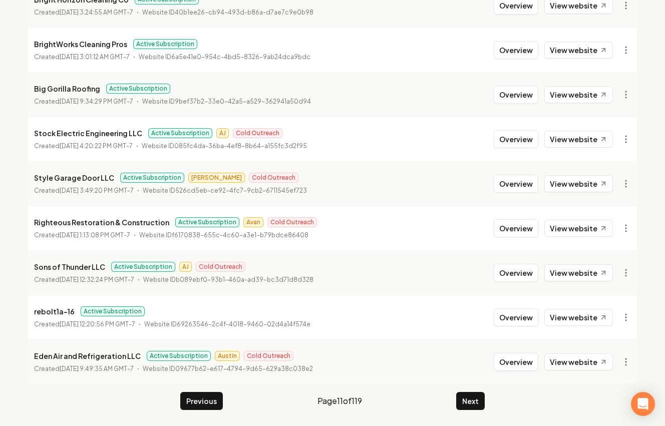
click at [481, 393] on button "Next" at bounding box center [470, 401] width 29 height 18
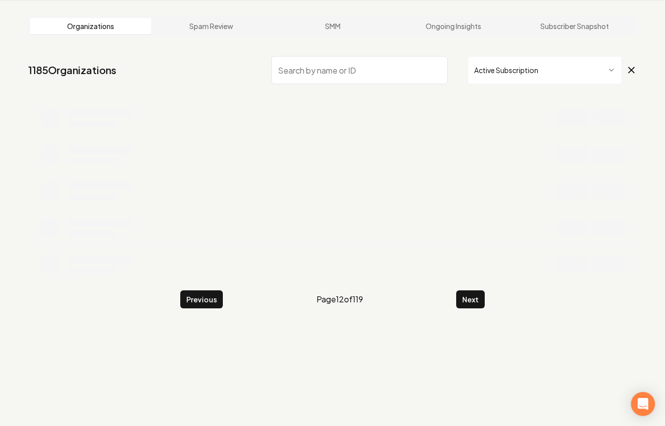
click at [481, 393] on div "Organizations Spam Review SMM Ongoing Insights Subscriber Snapshot 1185 Organiz…" at bounding box center [332, 213] width 665 height 426
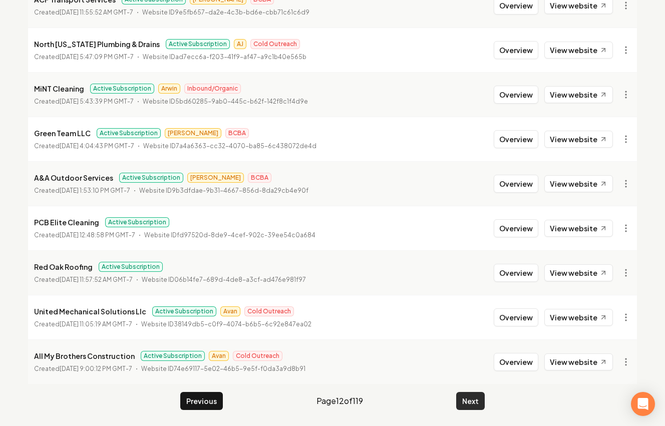
click at [481, 393] on button "Next" at bounding box center [470, 401] width 29 height 18
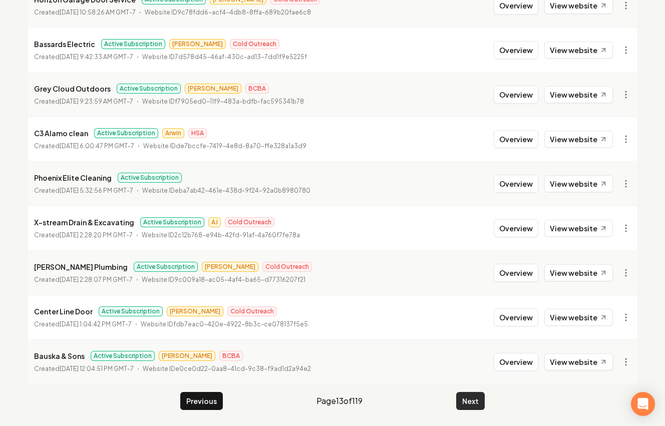
click at [481, 393] on button "Next" at bounding box center [470, 401] width 29 height 18
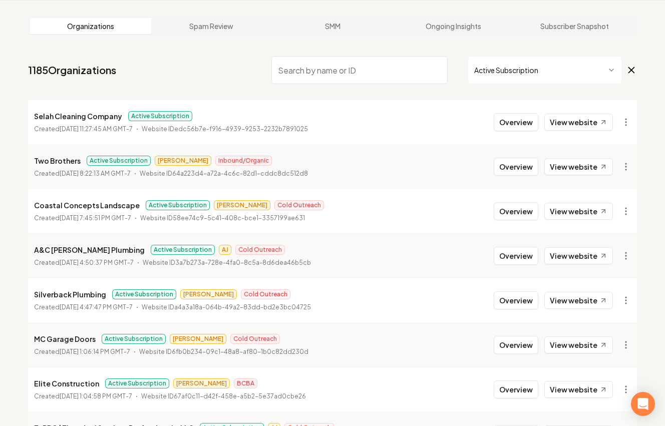
scroll to position [199, 0]
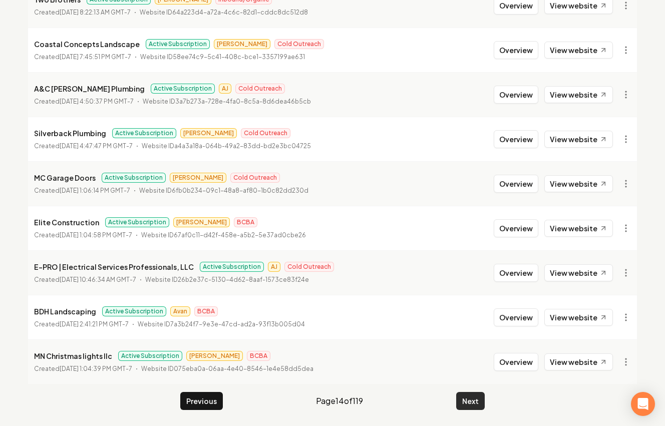
click at [480, 393] on button "Next" at bounding box center [470, 401] width 29 height 18
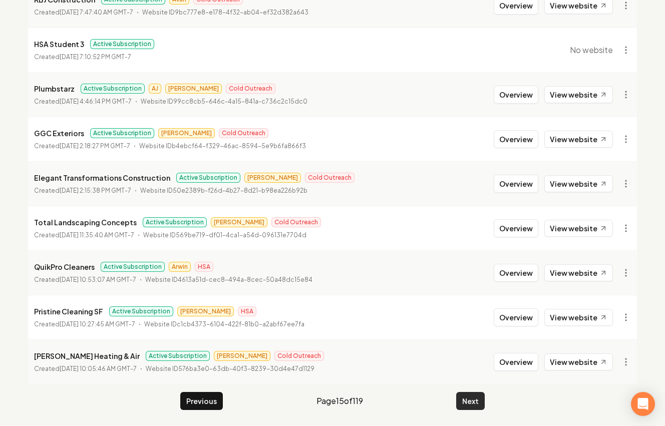
click at [477, 399] on button "Next" at bounding box center [470, 401] width 29 height 18
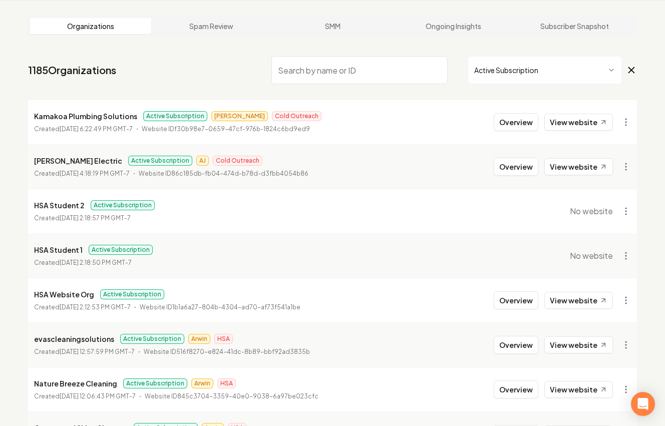
scroll to position [199, 0]
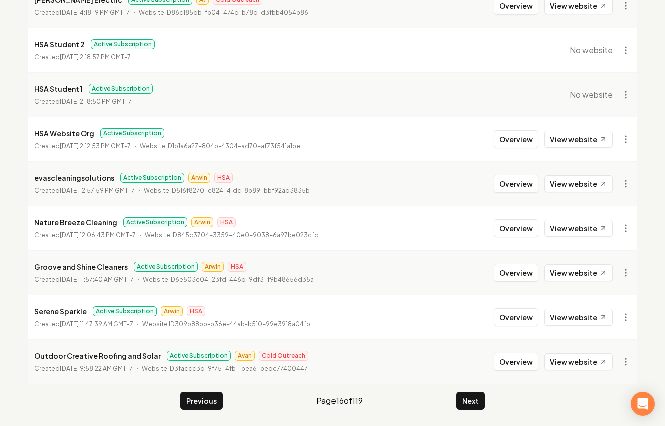
click at [484, 393] on button "Next" at bounding box center [470, 401] width 29 height 18
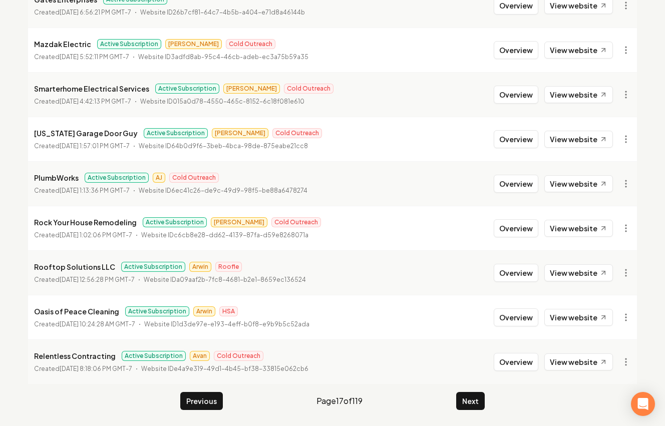
click at [484, 393] on button "Next" at bounding box center [470, 401] width 29 height 18
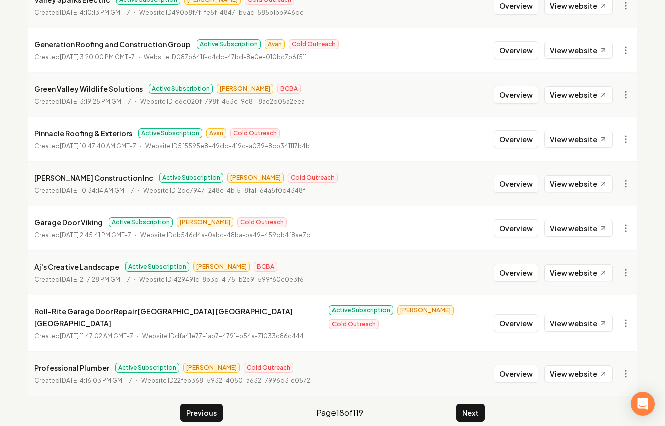
click at [484, 404] on button "Next" at bounding box center [470, 413] width 29 height 18
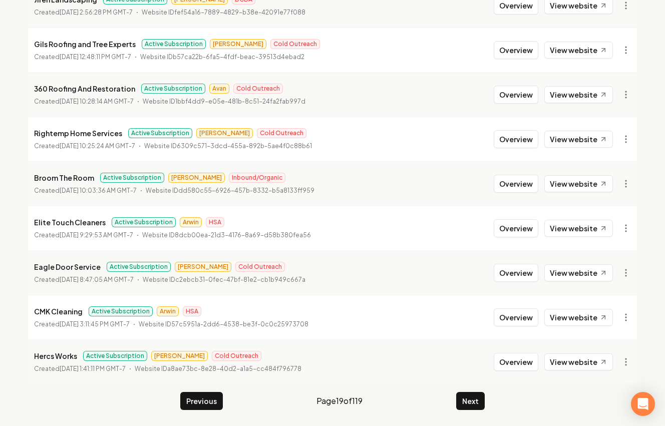
click at [484, 393] on button "Next" at bounding box center [470, 401] width 29 height 18
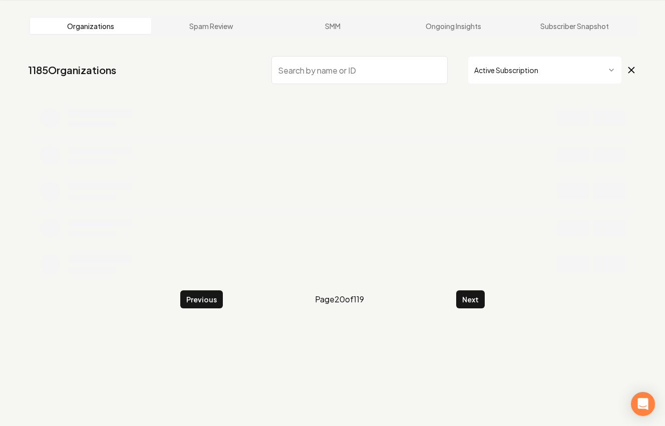
scroll to position [38, 0]
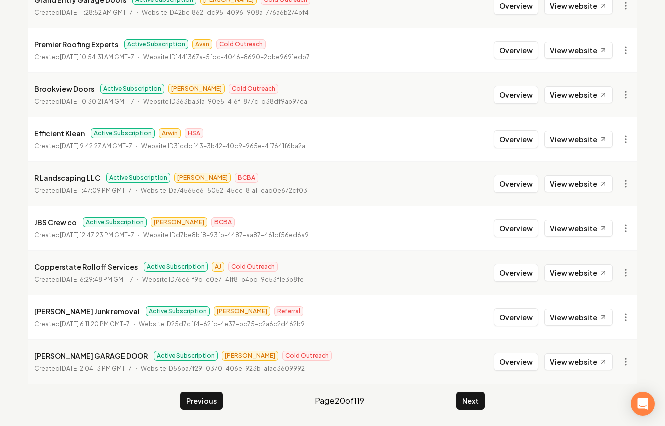
click at [484, 393] on button "Next" at bounding box center [470, 401] width 29 height 18
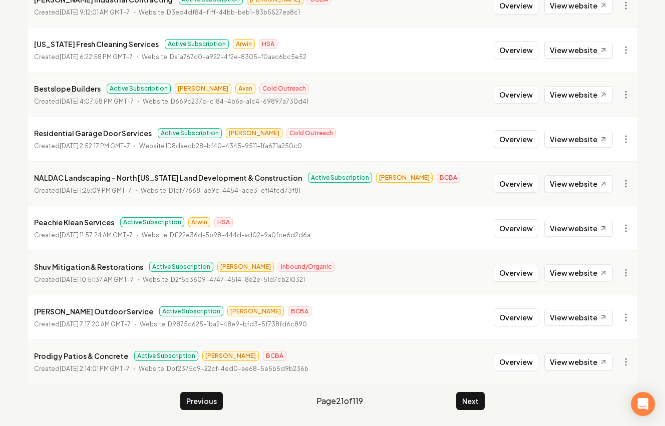
click at [484, 393] on button "Next" at bounding box center [470, 401] width 29 height 18
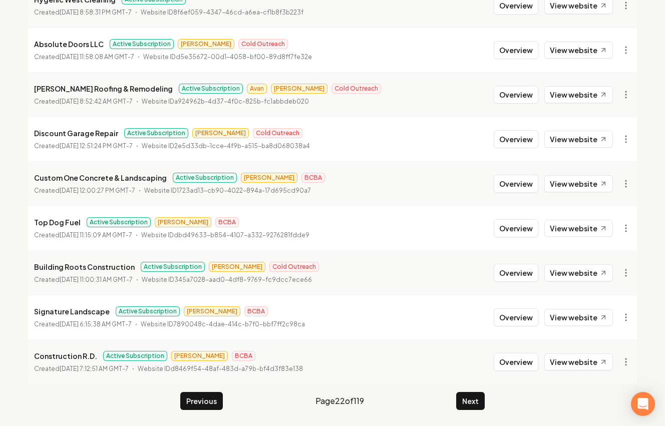
click at [484, 393] on button "Next" at bounding box center [470, 401] width 29 height 18
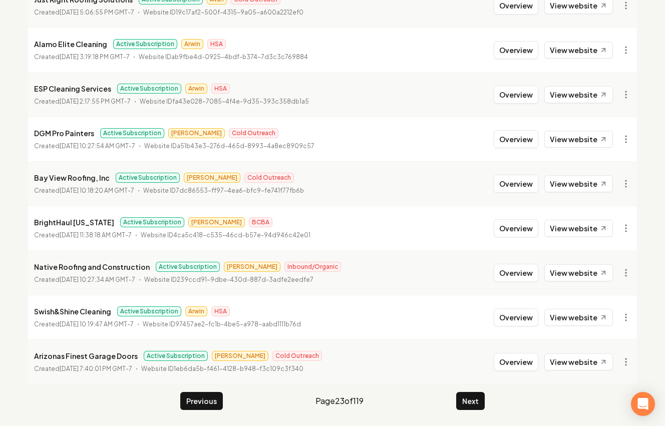
click at [484, 393] on button "Next" at bounding box center [470, 401] width 29 height 18
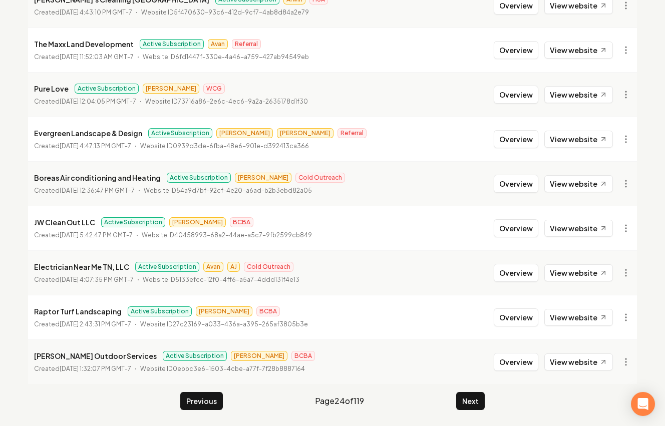
click at [484, 393] on button "Next" at bounding box center [470, 401] width 29 height 18
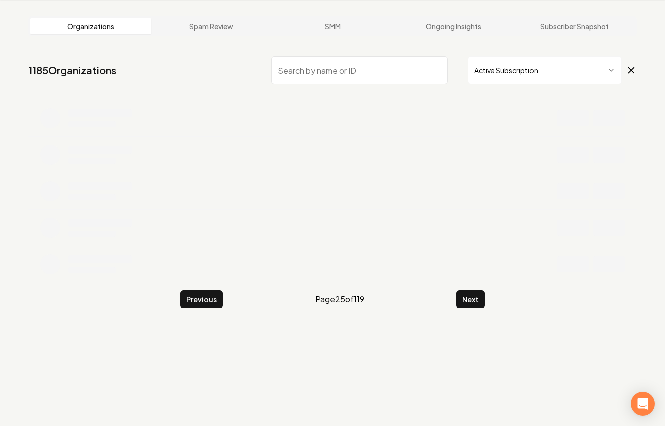
scroll to position [199, 0]
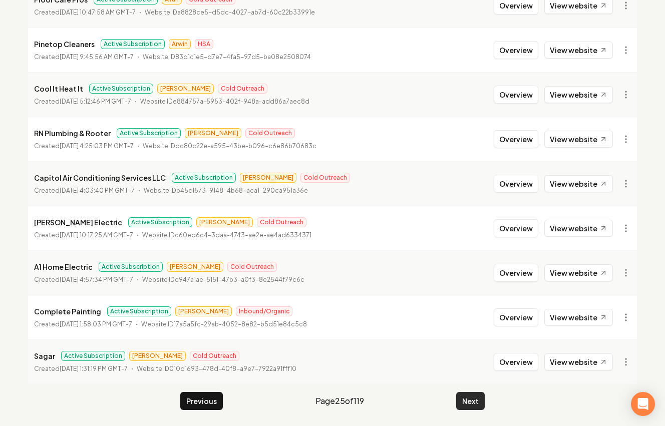
click at [482, 397] on button "Next" at bounding box center [470, 401] width 29 height 18
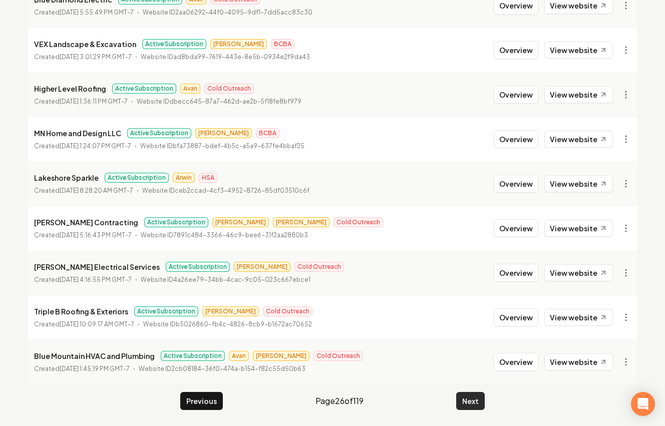
click at [482, 397] on button "Next" at bounding box center [470, 401] width 29 height 18
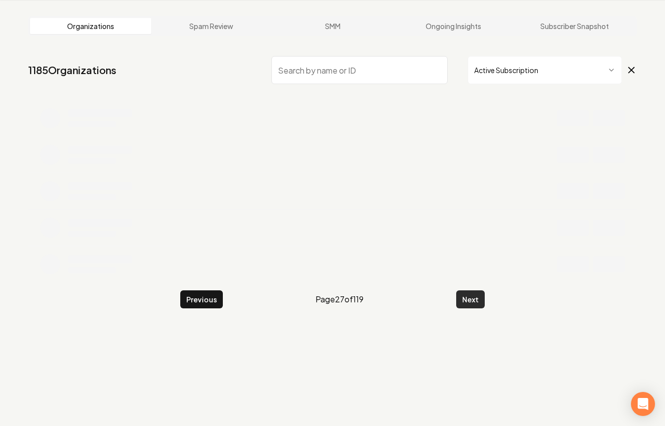
scroll to position [199, 0]
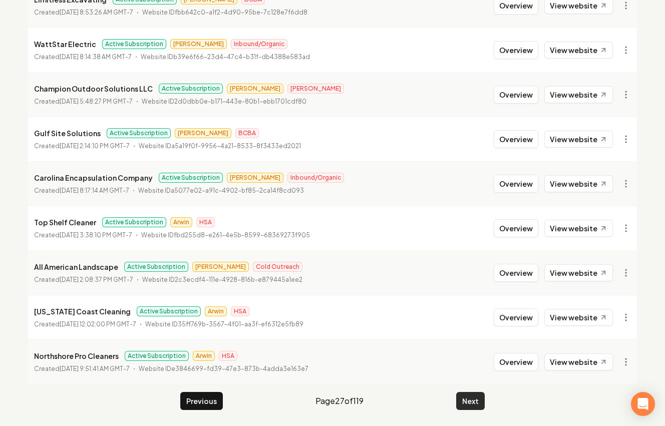
click at [482, 397] on button "Next" at bounding box center [470, 401] width 29 height 18
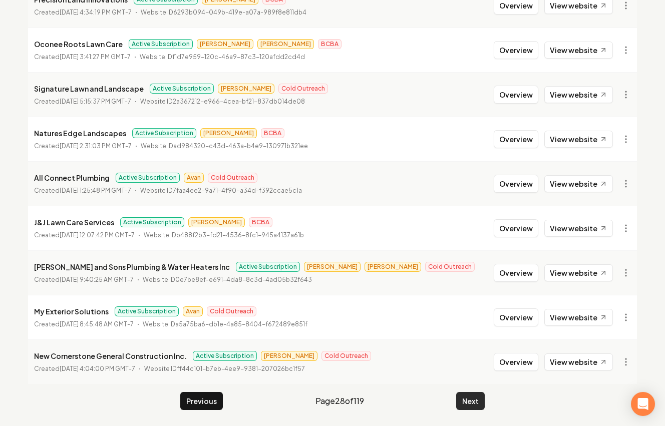
click at [482, 397] on button "Next" at bounding box center [470, 401] width 29 height 18
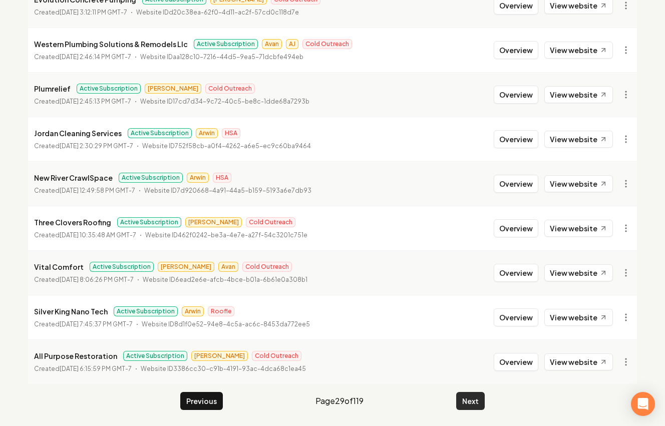
click at [482, 397] on button "Next" at bounding box center [470, 401] width 29 height 18
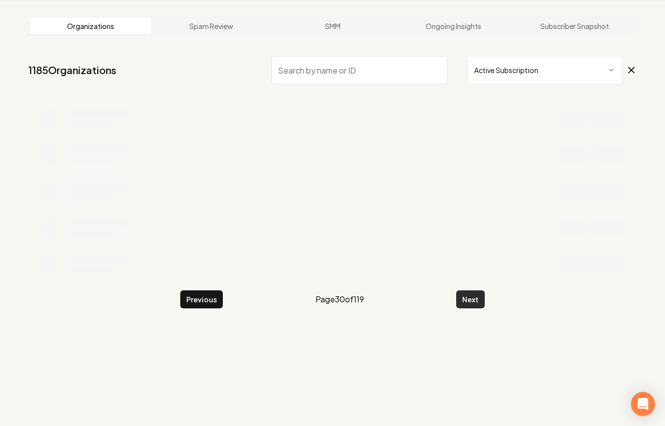
scroll to position [199, 0]
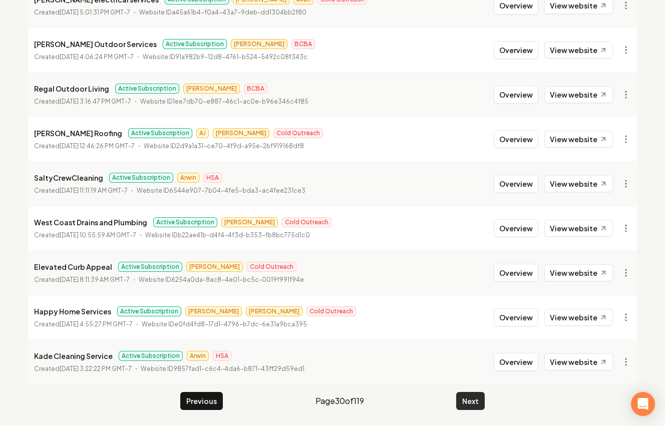
click at [482, 397] on button "Next" at bounding box center [470, 401] width 29 height 18
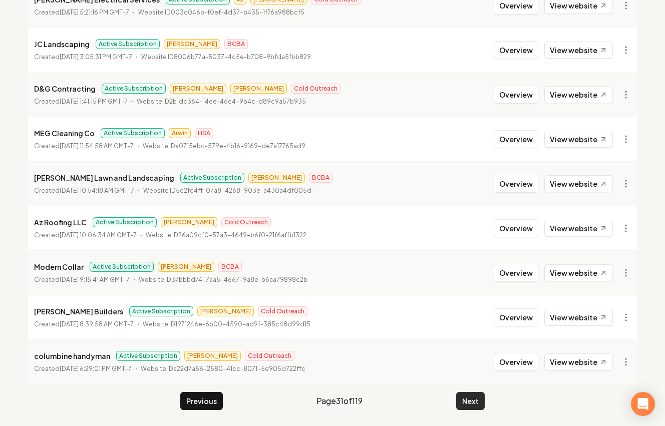
click at [482, 397] on button "Next" at bounding box center [470, 401] width 29 height 18
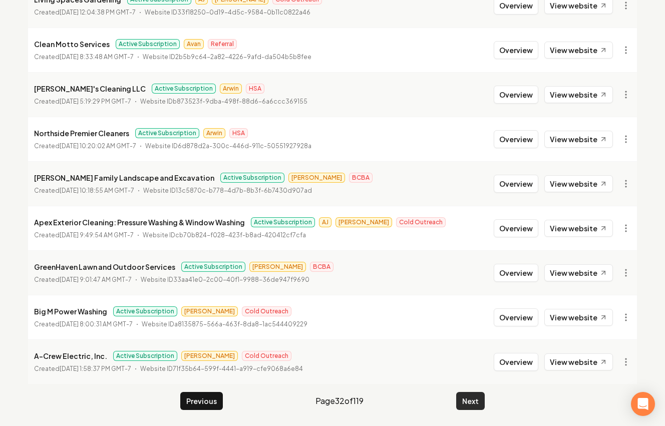
click at [482, 397] on button "Next" at bounding box center [470, 401] width 29 height 18
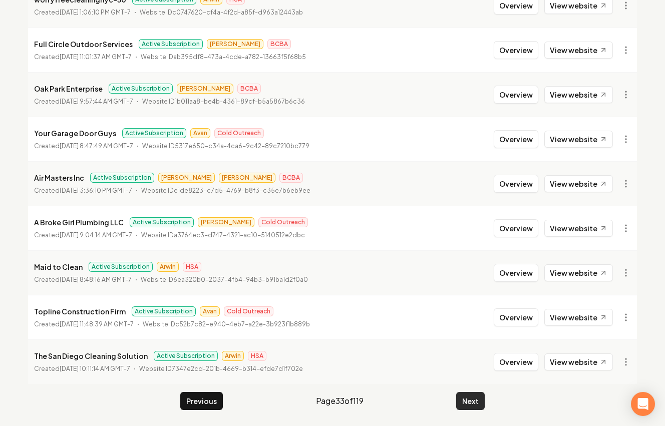
click at [482, 397] on button "Next" at bounding box center [470, 401] width 29 height 18
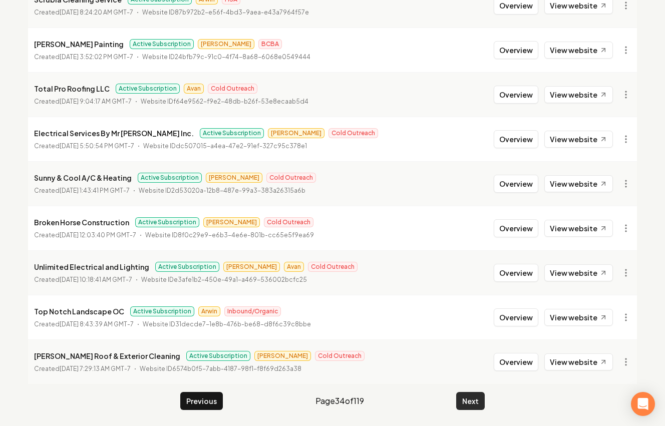
click at [482, 397] on button "Next" at bounding box center [470, 401] width 29 height 18
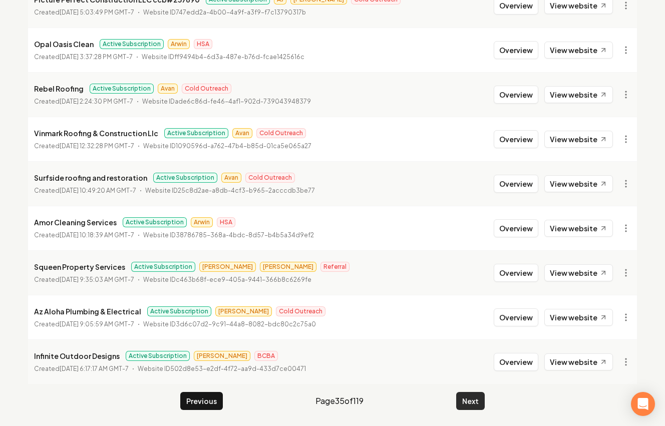
click at [482, 397] on button "Next" at bounding box center [470, 401] width 29 height 18
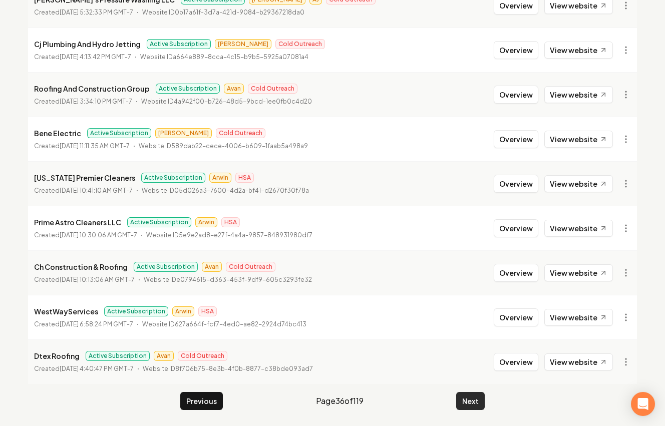
click at [482, 397] on button "Next" at bounding box center [470, 401] width 29 height 18
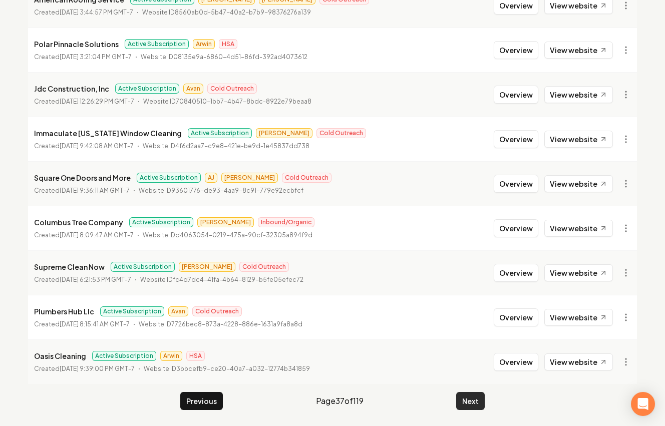
click at [482, 397] on button "Next" at bounding box center [470, 401] width 29 height 18
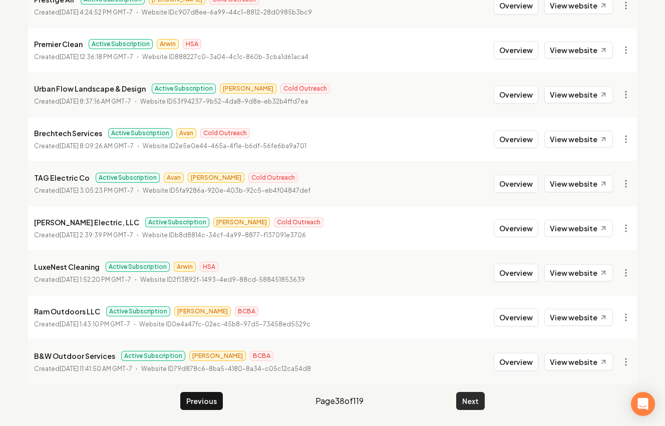
click at [482, 397] on button "Next" at bounding box center [470, 401] width 29 height 18
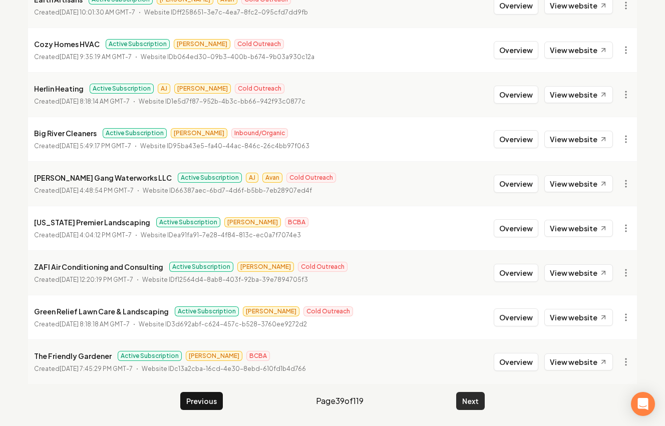
click at [482, 397] on button "Next" at bounding box center [470, 401] width 29 height 18
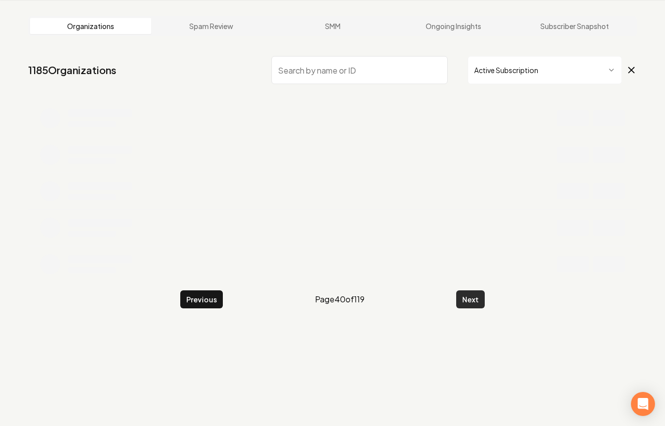
scroll to position [199, 0]
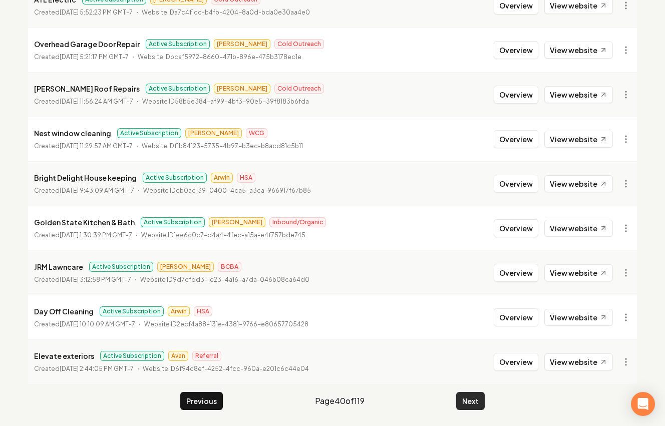
click at [482, 397] on button "Next" at bounding box center [470, 401] width 29 height 18
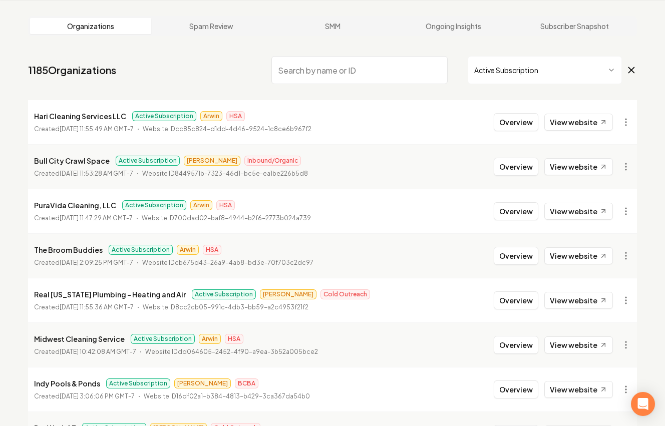
scroll to position [199, 0]
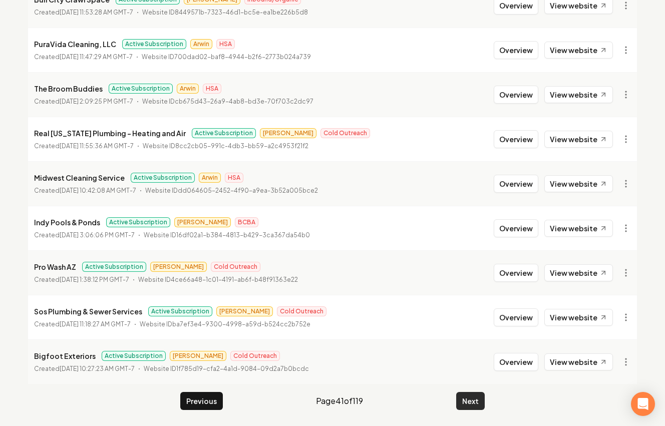
click at [482, 397] on button "Next" at bounding box center [470, 401] width 29 height 18
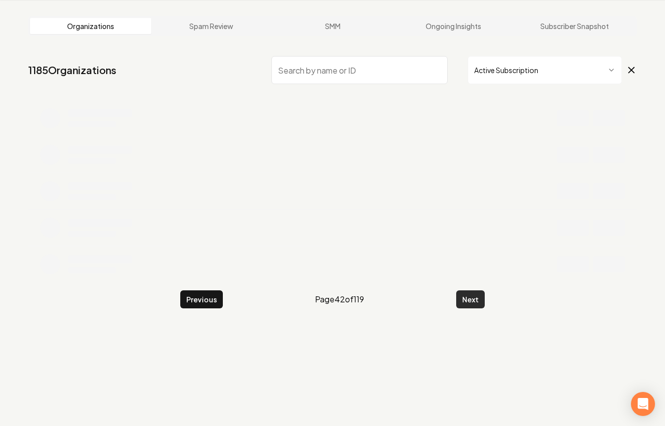
scroll to position [199, 0]
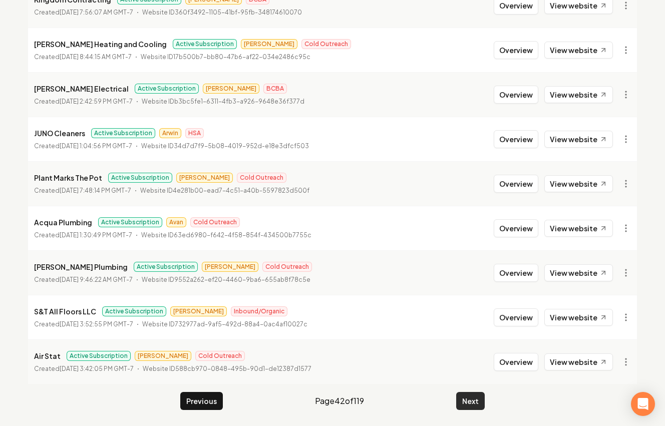
click at [482, 397] on button "Next" at bounding box center [470, 401] width 29 height 18
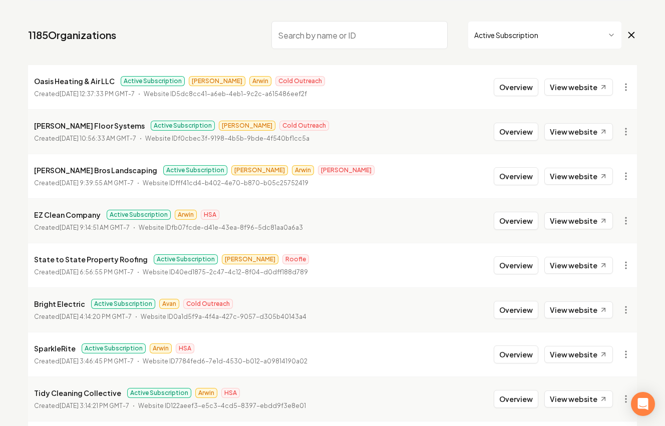
scroll to position [199, 0]
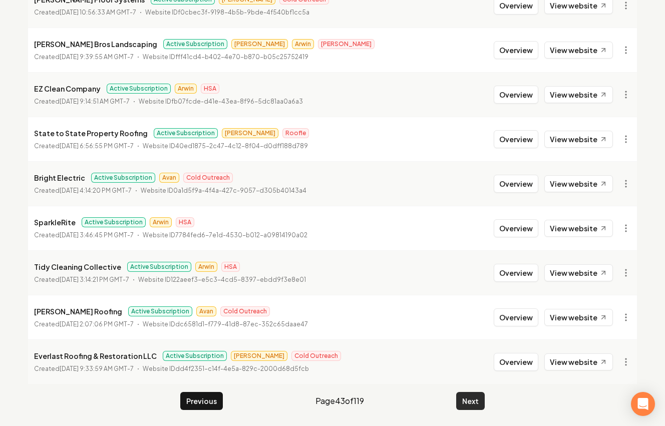
click at [465, 408] on button "Next" at bounding box center [470, 401] width 29 height 18
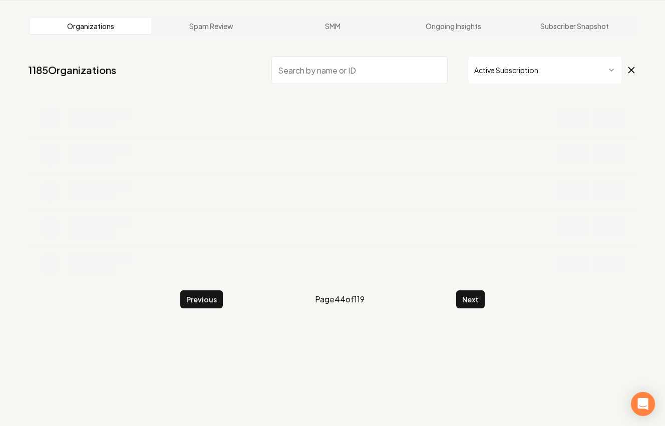
scroll to position [199, 0]
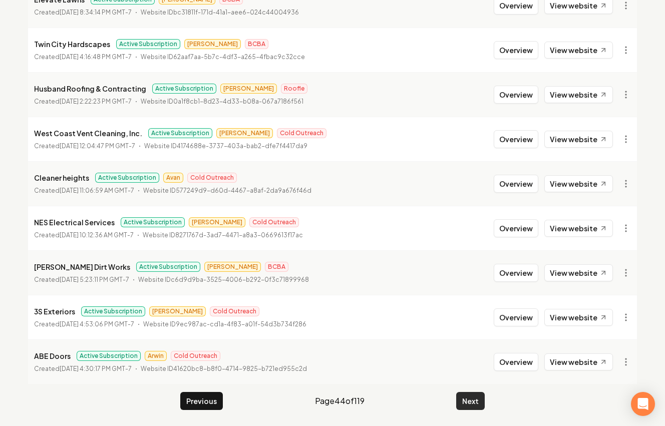
click at [473, 407] on button "Next" at bounding box center [470, 401] width 29 height 18
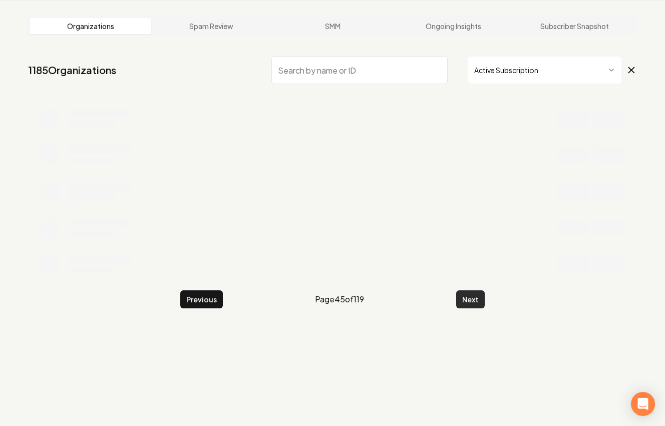
scroll to position [199, 0]
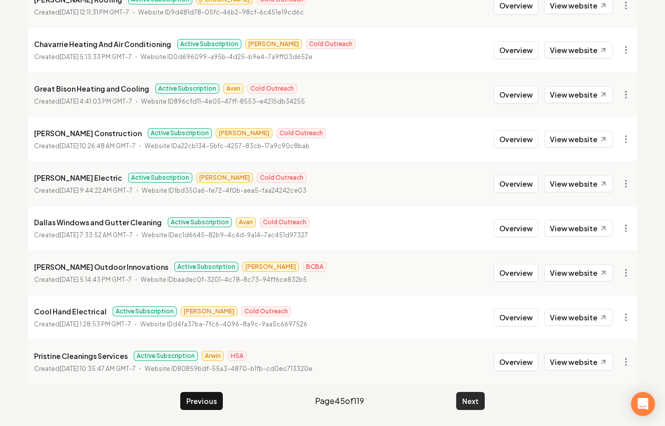
click at [475, 408] on button "Next" at bounding box center [470, 401] width 29 height 18
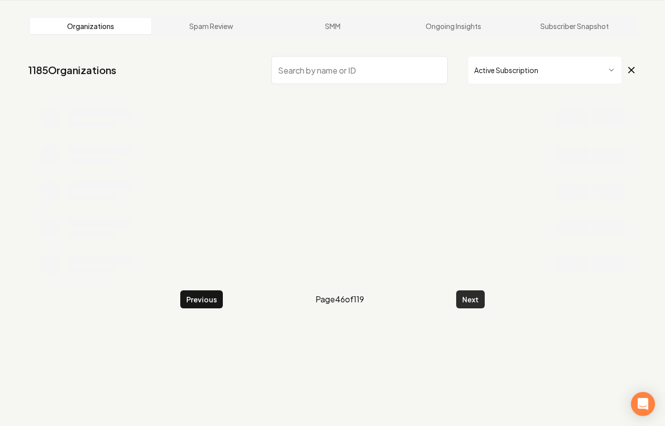
scroll to position [199, 0]
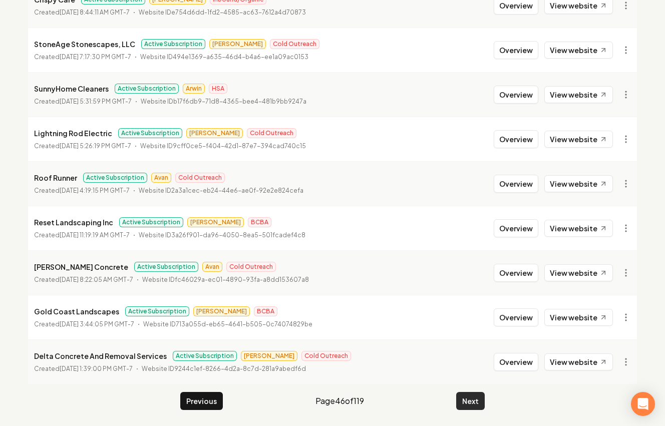
click at [475, 408] on button "Next" at bounding box center [470, 401] width 29 height 18
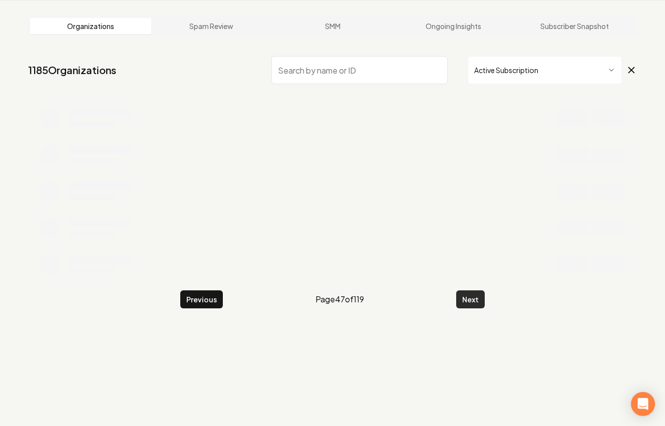
scroll to position [199, 0]
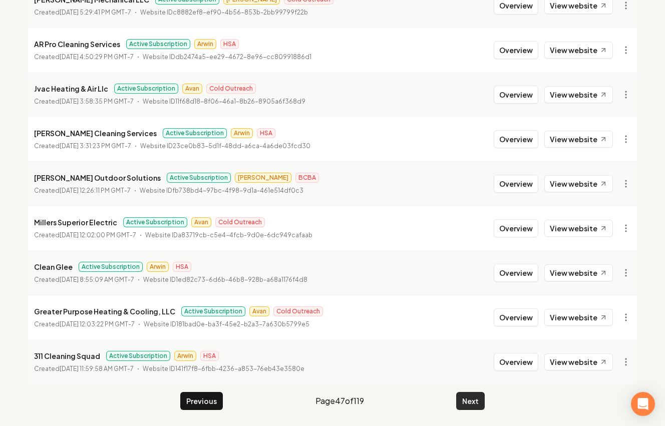
click at [475, 408] on button "Next" at bounding box center [470, 401] width 29 height 18
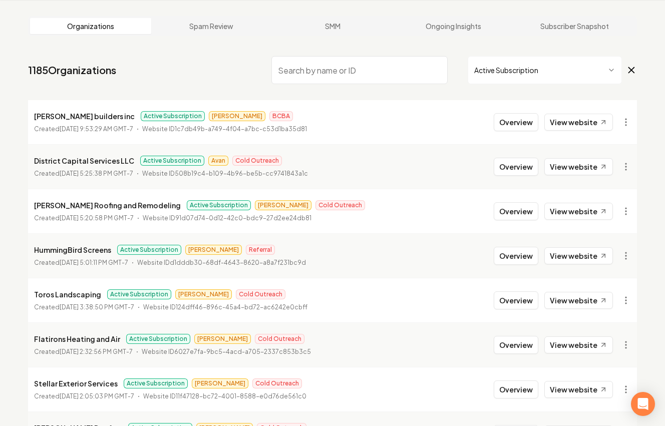
scroll to position [199, 0]
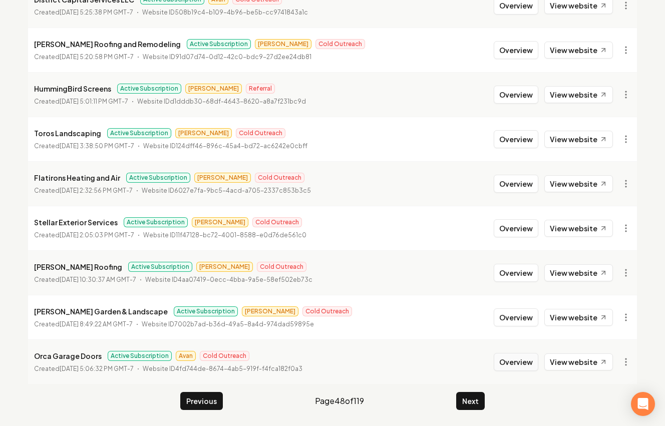
click at [517, 360] on button "Overview" at bounding box center [516, 362] width 45 height 18
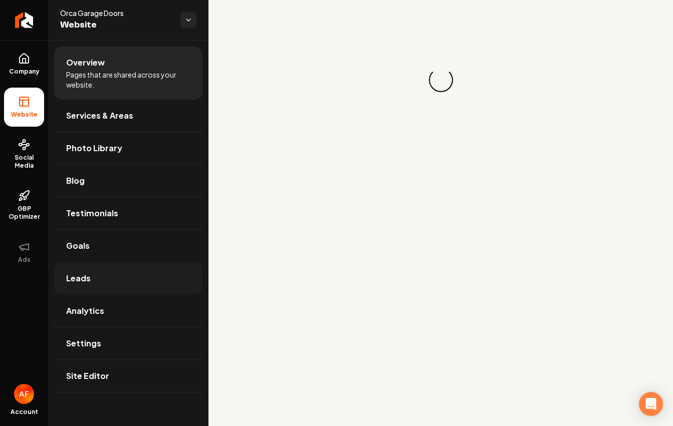
click at [90, 270] on link "Leads" at bounding box center [128, 278] width 148 height 32
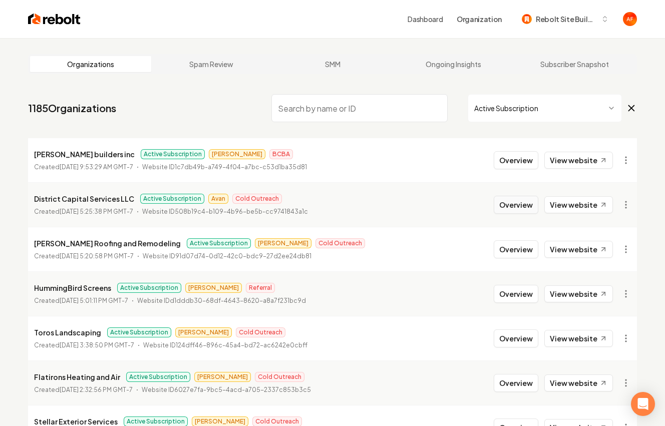
click at [527, 208] on button "Overview" at bounding box center [516, 205] width 45 height 18
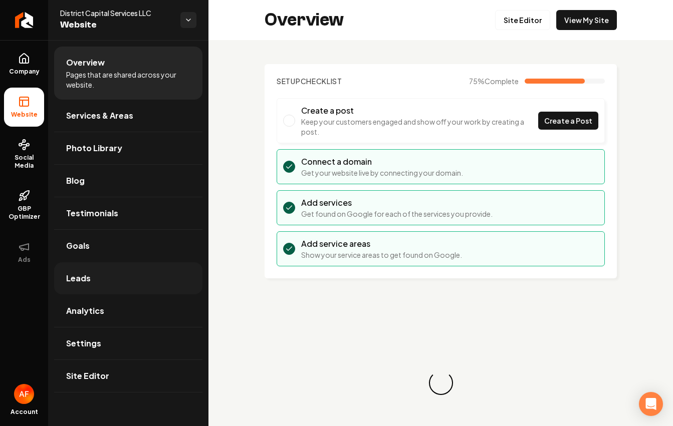
click at [103, 278] on link "Leads" at bounding box center [128, 278] width 148 height 32
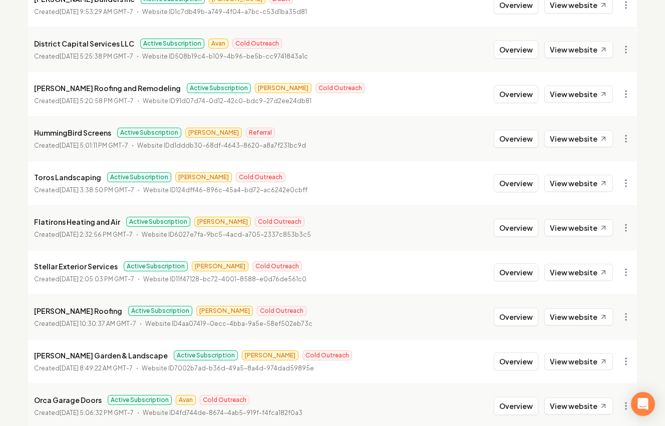
scroll to position [199, 0]
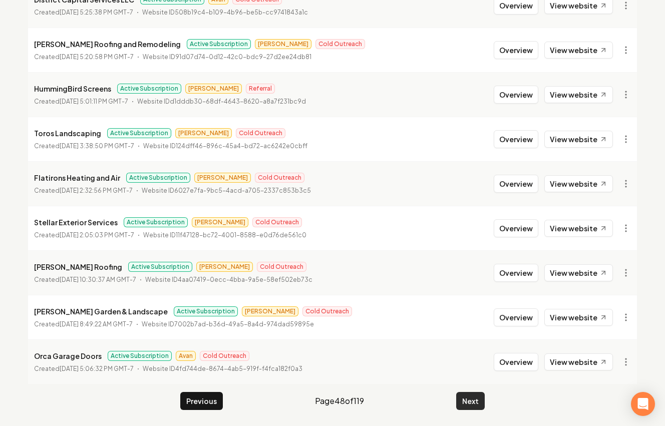
click at [478, 396] on button "Next" at bounding box center [470, 401] width 29 height 18
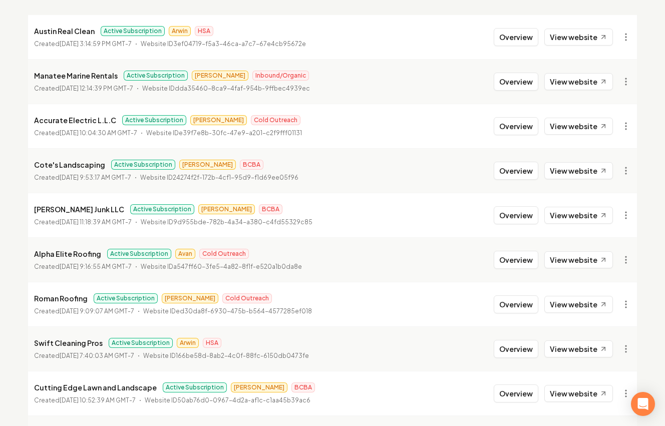
scroll to position [108, 0]
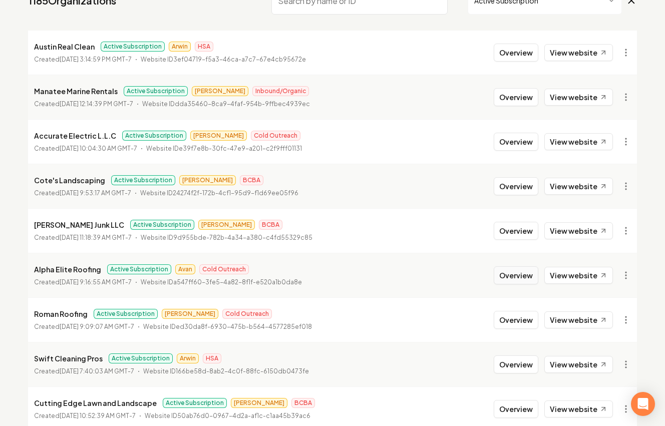
click at [514, 279] on button "Overview" at bounding box center [516, 275] width 45 height 18
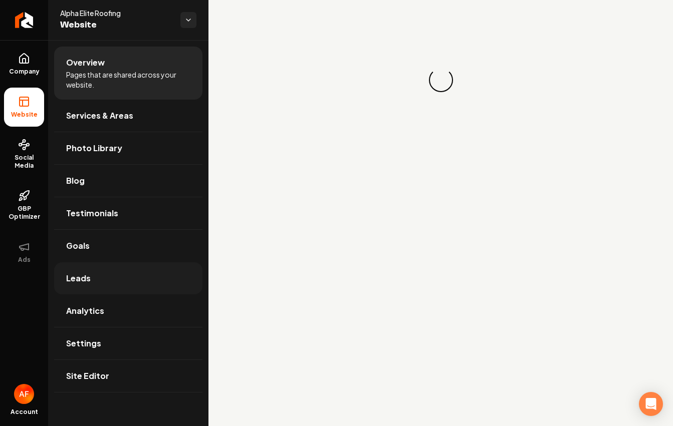
click at [104, 265] on link "Leads" at bounding box center [128, 278] width 148 height 32
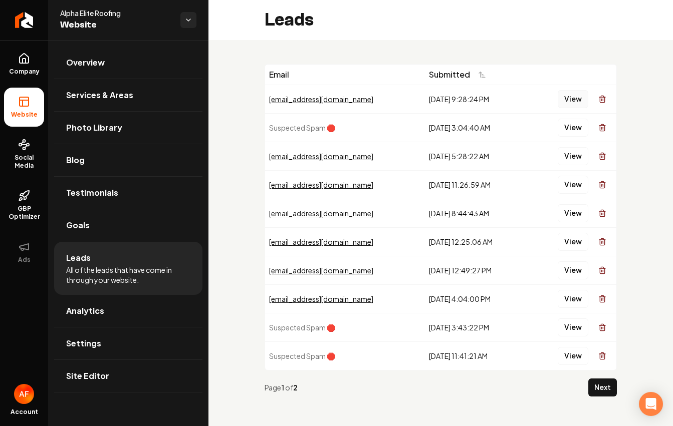
click at [572, 103] on button "View" at bounding box center [573, 99] width 31 height 18
click at [563, 159] on button "View" at bounding box center [573, 156] width 31 height 18
click at [559, 187] on button "View" at bounding box center [573, 185] width 31 height 18
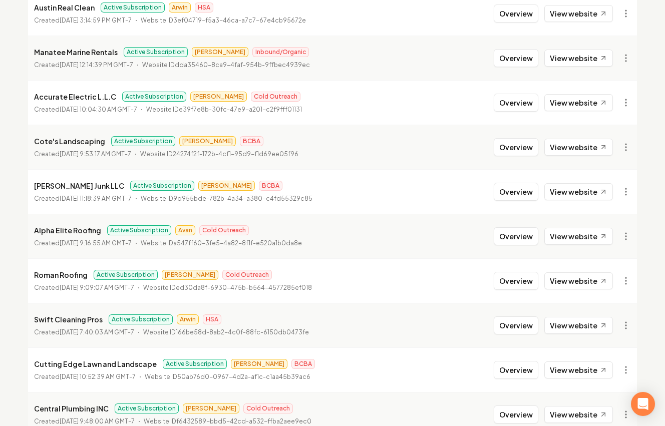
scroll to position [170, 0]
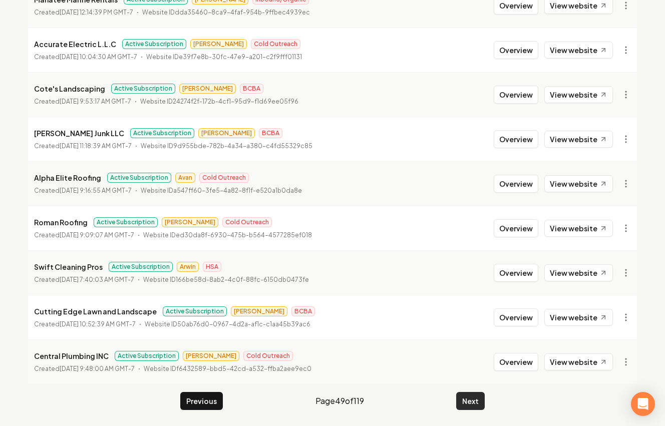
click at [471, 405] on button "Next" at bounding box center [470, 401] width 29 height 18
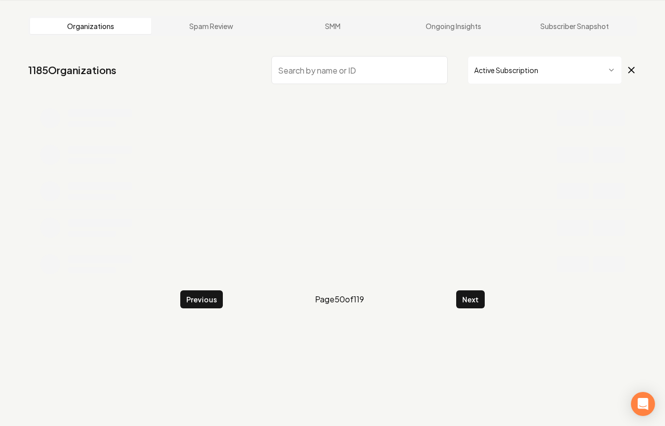
scroll to position [199, 0]
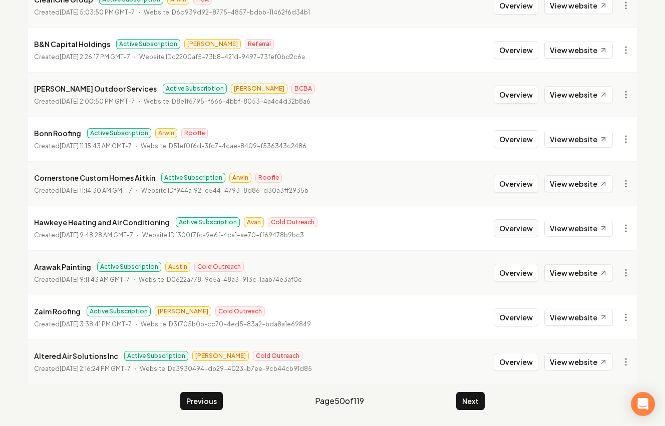
click at [529, 227] on button "Overview" at bounding box center [516, 228] width 45 height 18
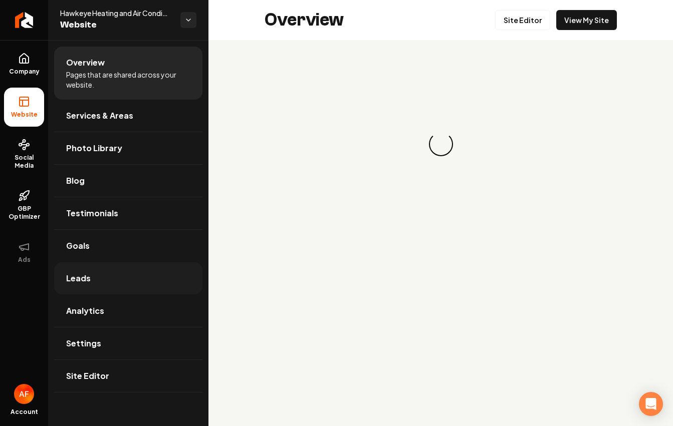
click at [76, 276] on span "Leads" at bounding box center [78, 279] width 25 height 12
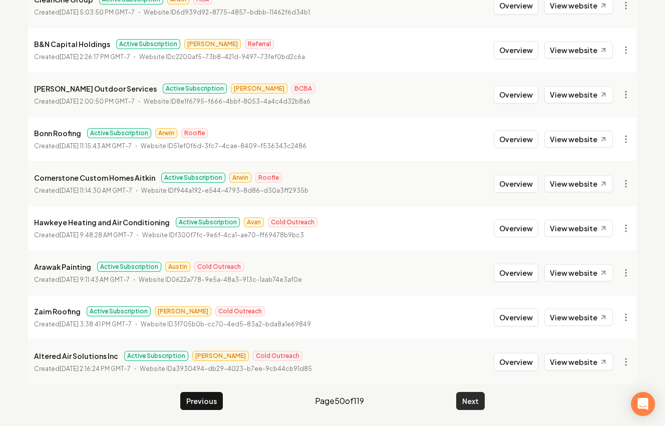
click at [474, 395] on button "Next" at bounding box center [470, 401] width 29 height 18
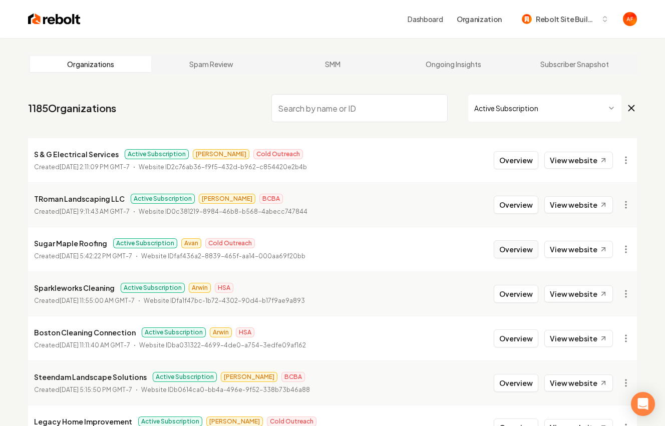
click at [524, 250] on button "Overview" at bounding box center [516, 249] width 45 height 18
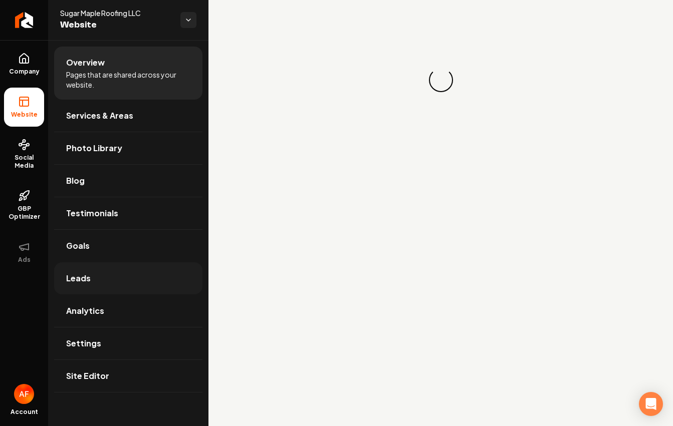
click at [120, 273] on link "Leads" at bounding box center [128, 278] width 148 height 32
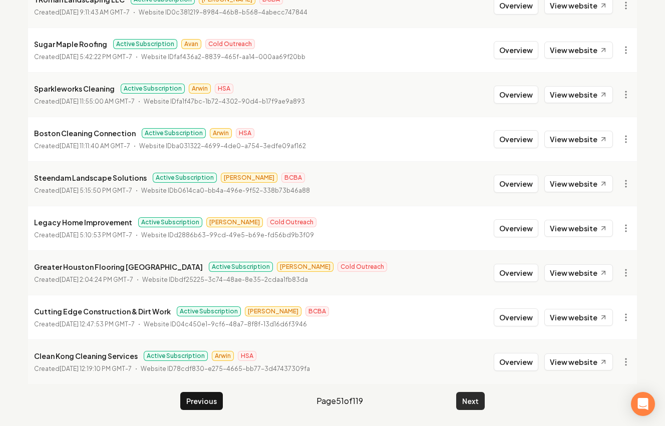
click at [469, 396] on button "Next" at bounding box center [470, 401] width 29 height 18
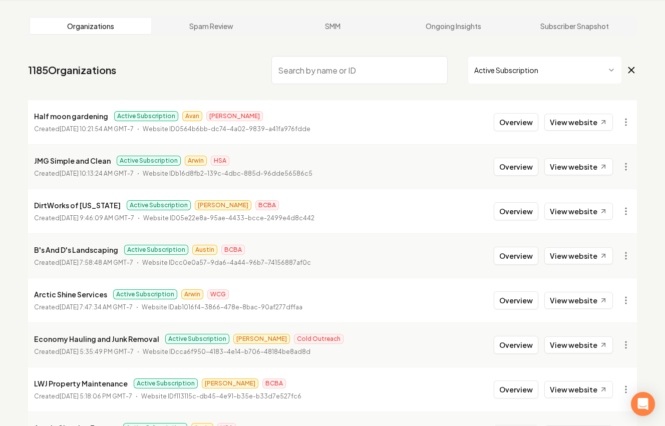
scroll to position [199, 0]
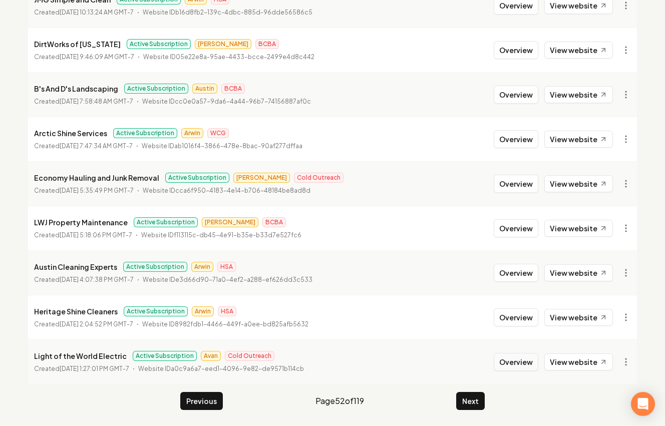
click at [520, 363] on button "Overview" at bounding box center [516, 362] width 45 height 18
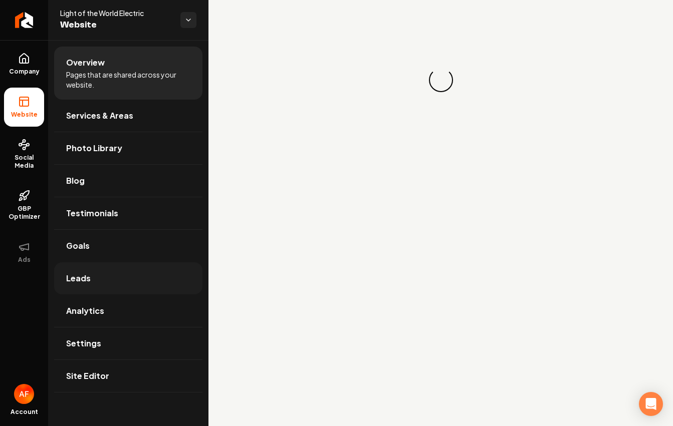
click at [149, 283] on link "Leads" at bounding box center [128, 278] width 148 height 32
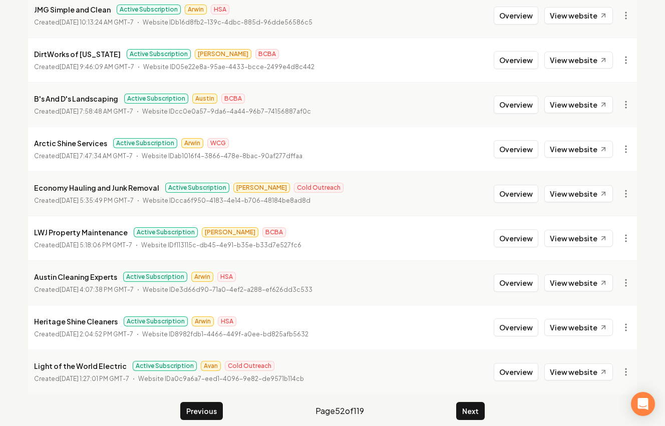
scroll to position [199, 0]
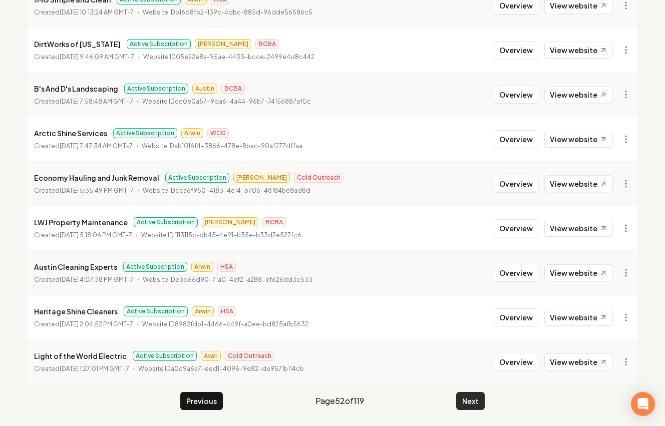
click at [475, 397] on button "Next" at bounding box center [470, 401] width 29 height 18
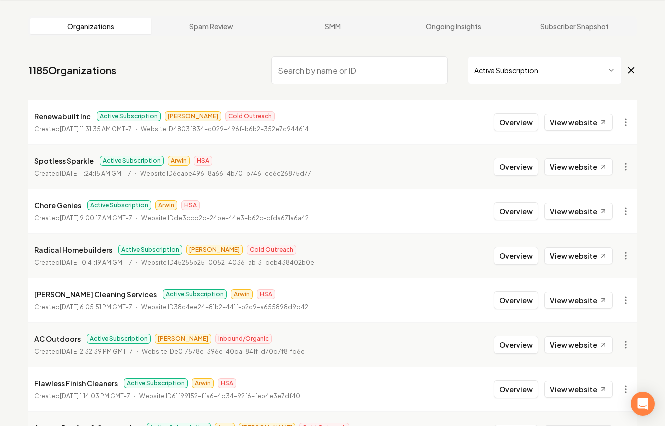
scroll to position [199, 0]
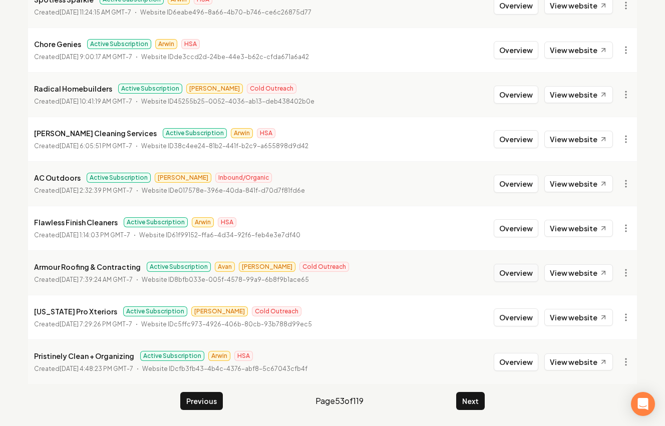
click at [516, 270] on button "Overview" at bounding box center [516, 273] width 45 height 18
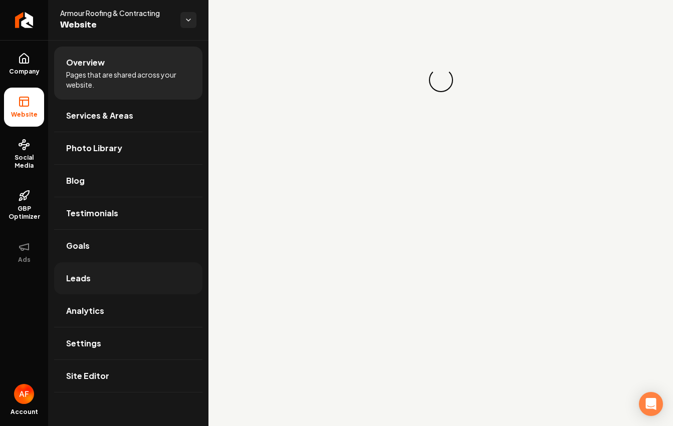
click at [138, 276] on link "Leads" at bounding box center [128, 278] width 148 height 32
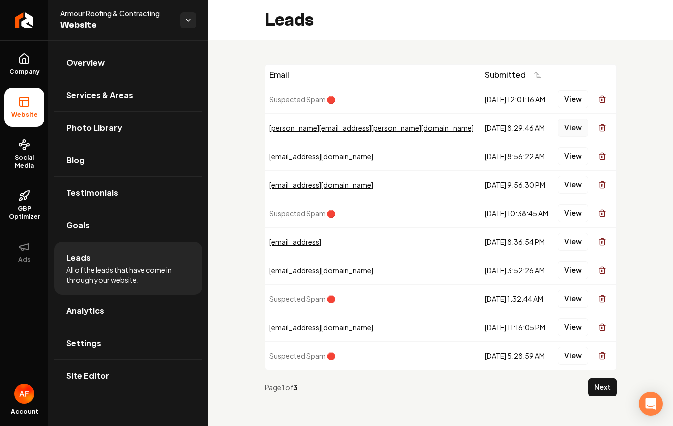
click at [565, 129] on button "View" at bounding box center [573, 128] width 31 height 18
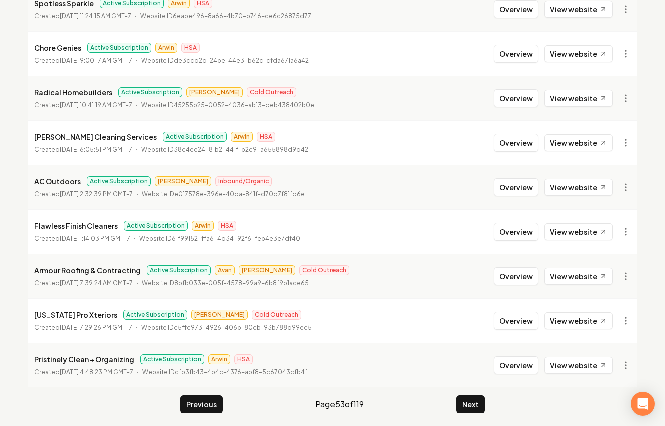
scroll to position [199, 0]
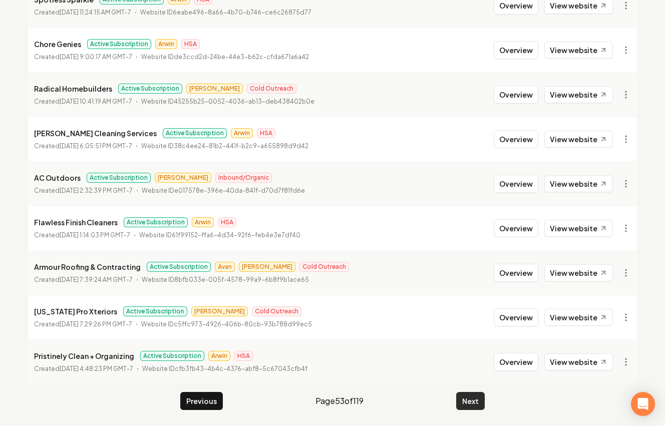
click at [456, 398] on button "Next" at bounding box center [470, 401] width 29 height 18
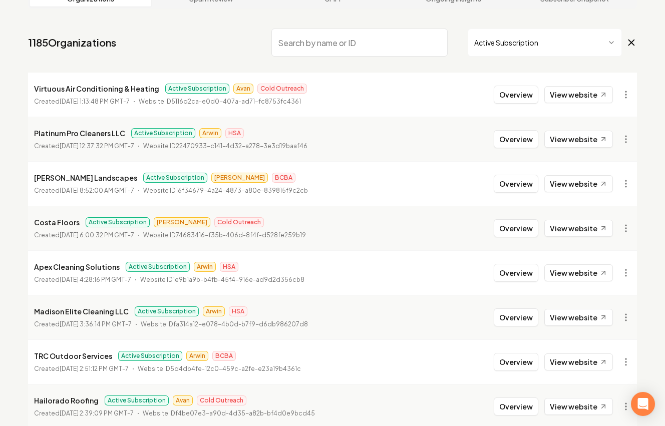
scroll to position [43, 0]
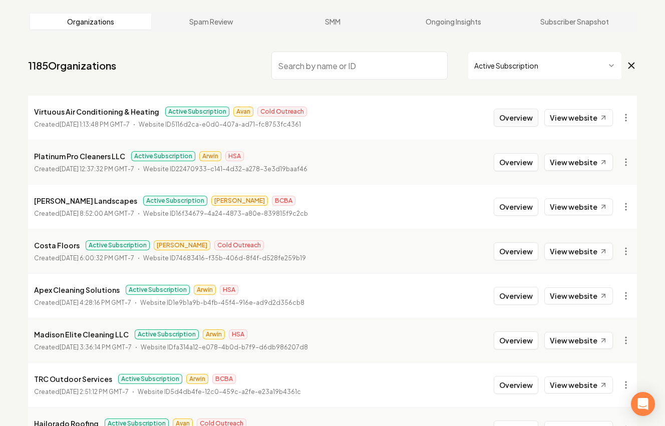
click at [521, 123] on button "Overview" at bounding box center [516, 118] width 45 height 18
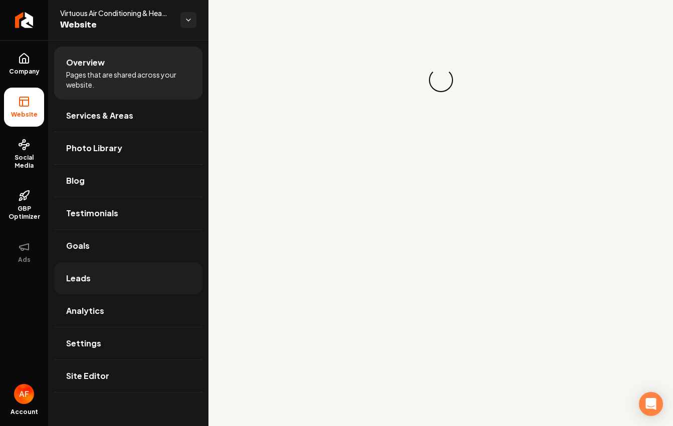
click at [76, 281] on span "Leads" at bounding box center [78, 279] width 25 height 12
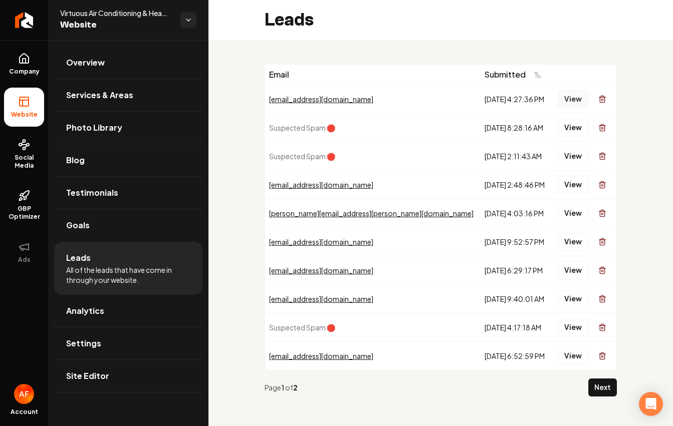
click at [561, 101] on button "View" at bounding box center [573, 99] width 31 height 18
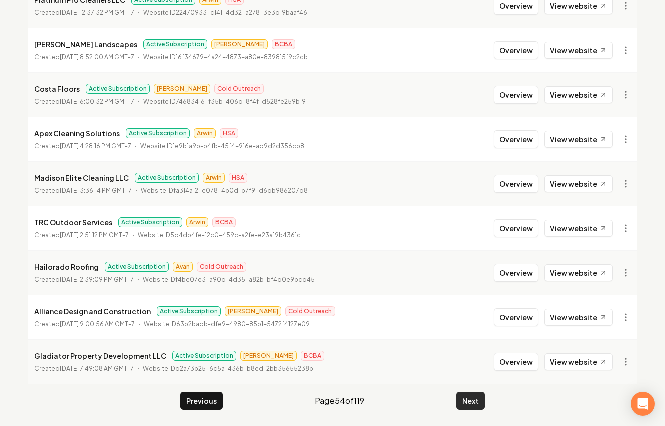
click at [478, 409] on button "Next" at bounding box center [470, 401] width 29 height 18
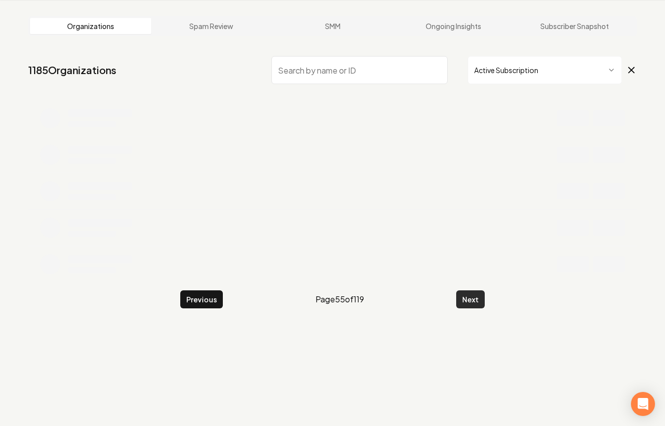
scroll to position [199, 0]
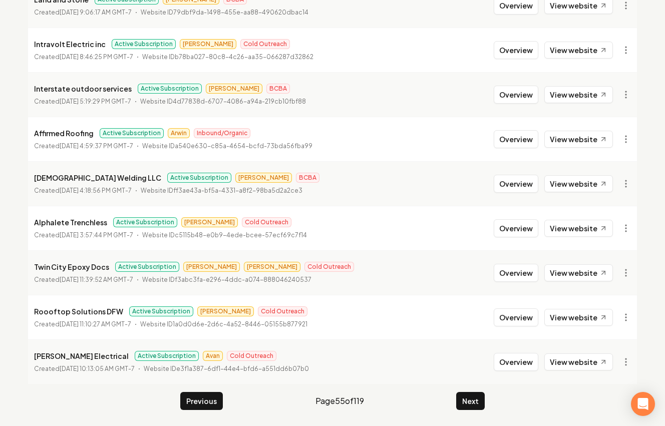
drag, startPoint x: 512, startPoint y: 359, endPoint x: 495, endPoint y: 350, distance: 19.0
click at [512, 359] on button "Overview" at bounding box center [516, 362] width 45 height 18
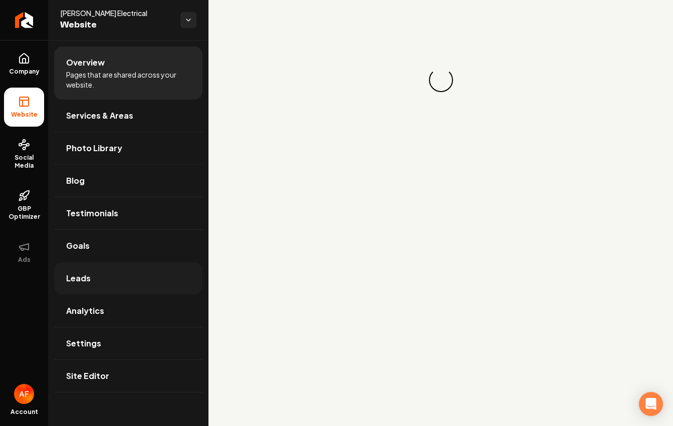
click at [88, 275] on span "Leads" at bounding box center [78, 279] width 25 height 12
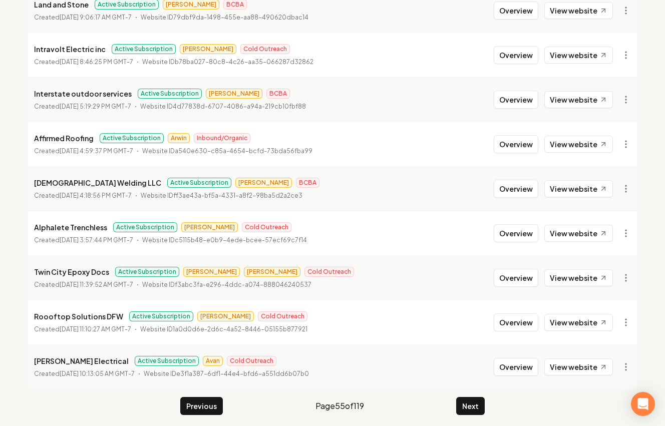
scroll to position [199, 0]
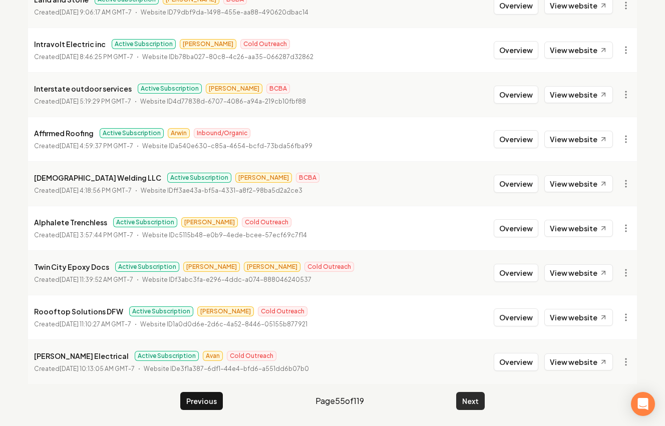
click at [470, 401] on button "Next" at bounding box center [470, 401] width 29 height 18
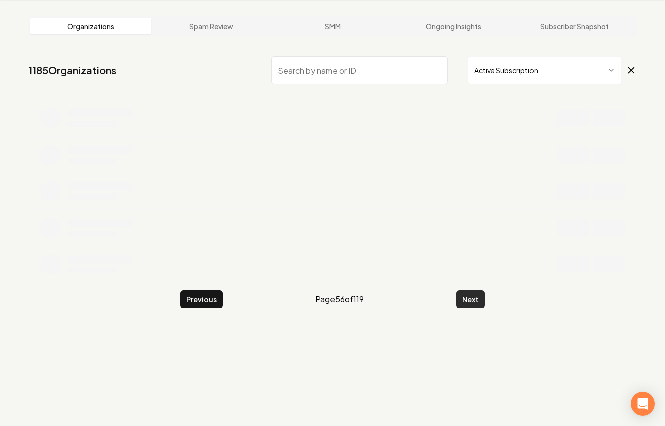
scroll to position [199, 0]
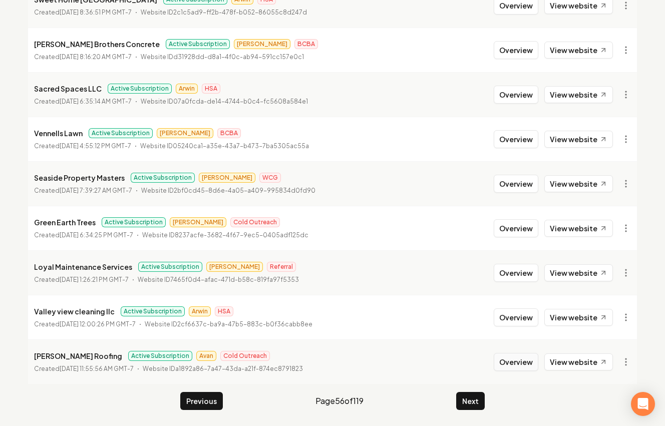
click at [500, 359] on button "Overview" at bounding box center [516, 362] width 45 height 18
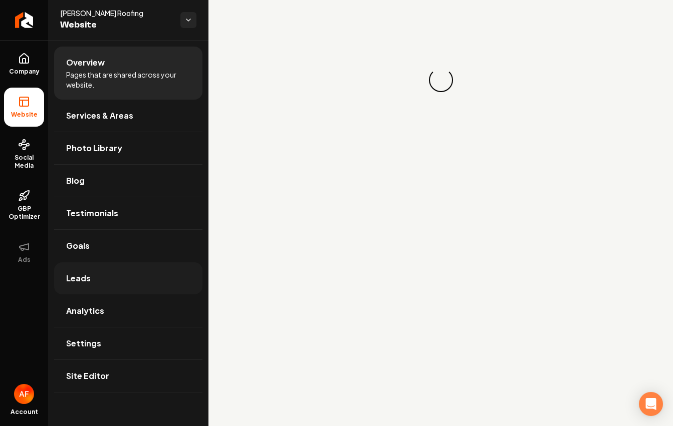
click at [145, 278] on link "Leads" at bounding box center [128, 278] width 148 height 32
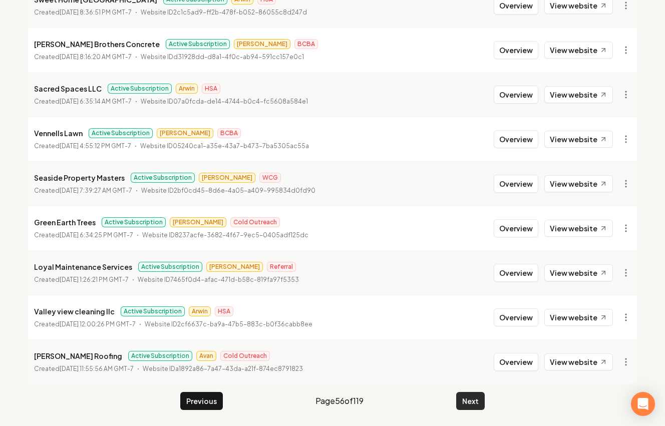
click at [463, 407] on button "Next" at bounding box center [470, 401] width 29 height 18
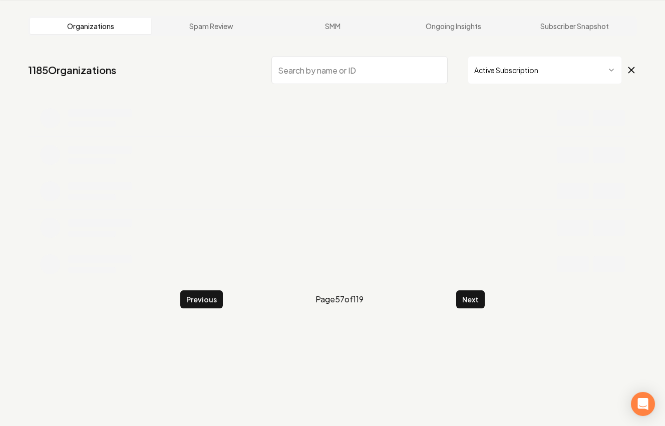
scroll to position [199, 0]
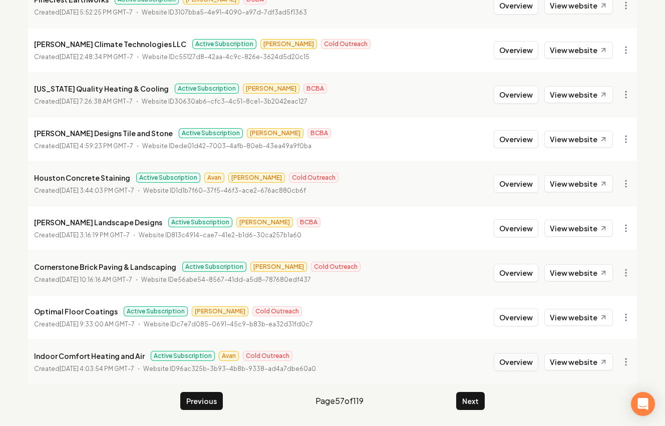
click at [517, 364] on button "Overview" at bounding box center [516, 362] width 45 height 18
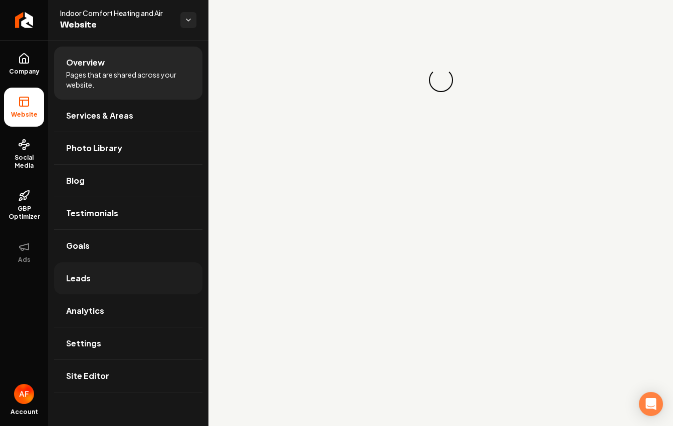
click at [100, 274] on link "Leads" at bounding box center [128, 278] width 148 height 32
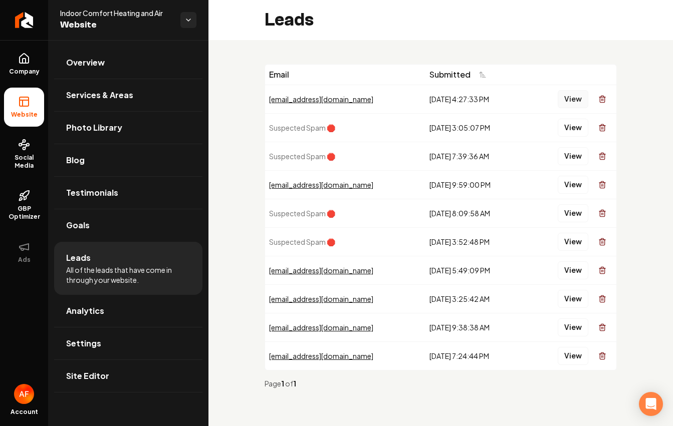
click at [571, 95] on button "View" at bounding box center [573, 99] width 31 height 18
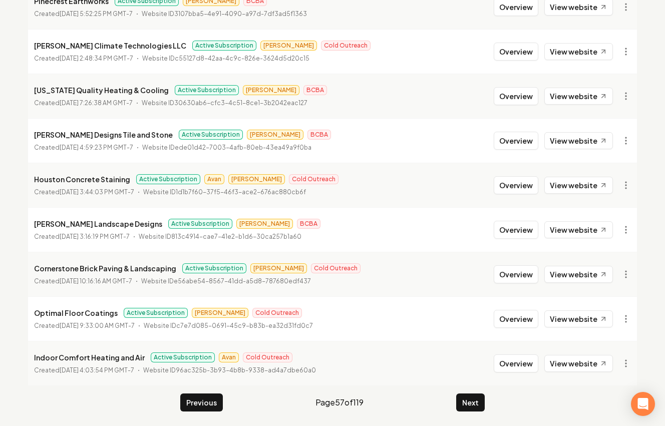
scroll to position [199, 0]
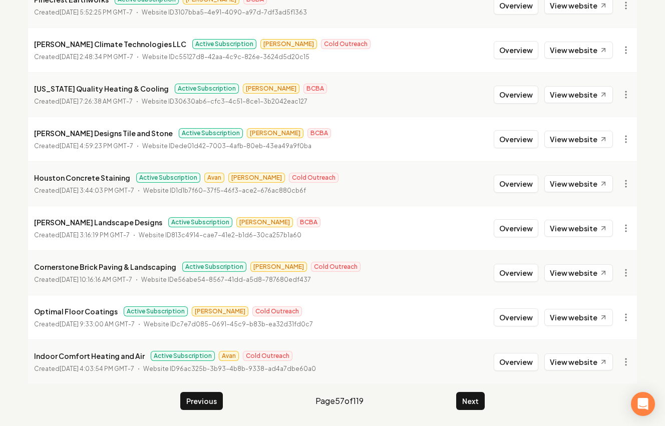
click at [480, 391] on main "Organizations Spam Review SMM Ongoing Insights Subscriber Snapshot 1185 Organiz…" at bounding box center [332, 133] width 641 height 588
click at [480, 393] on button "Next" at bounding box center [470, 401] width 29 height 18
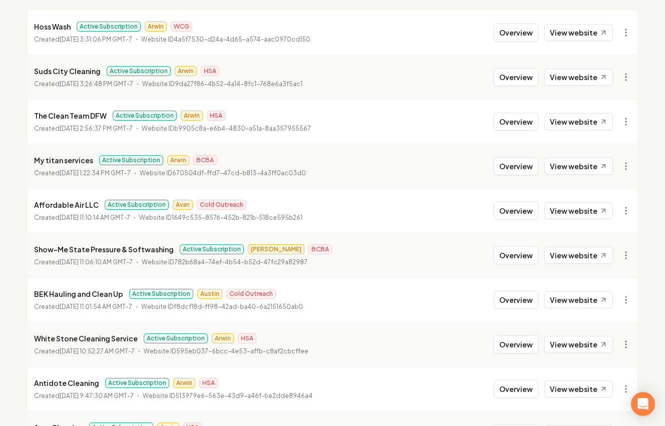
scroll to position [199, 0]
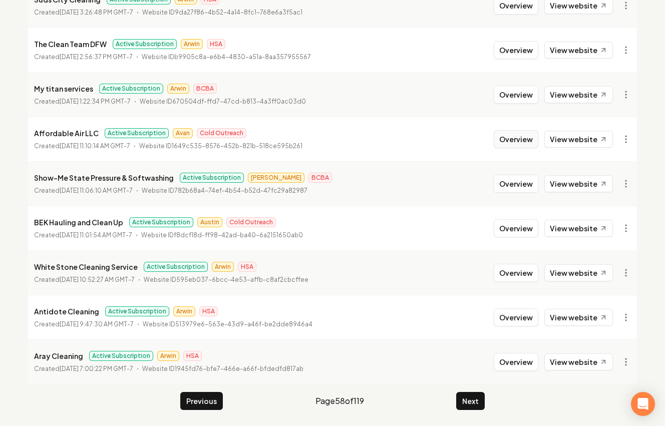
click at [501, 143] on button "Overview" at bounding box center [516, 139] width 45 height 18
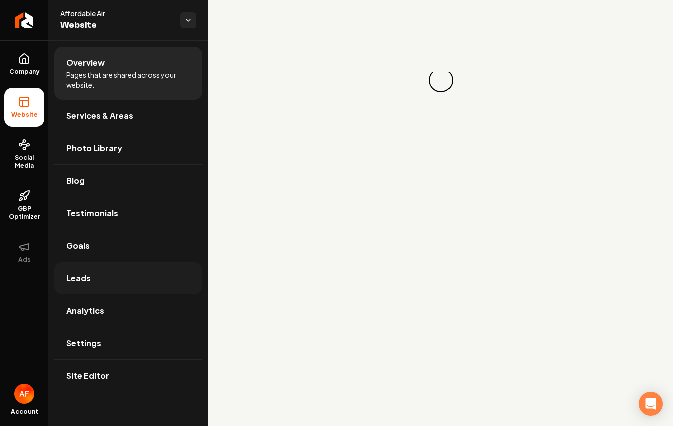
click at [107, 270] on link "Leads" at bounding box center [128, 278] width 148 height 32
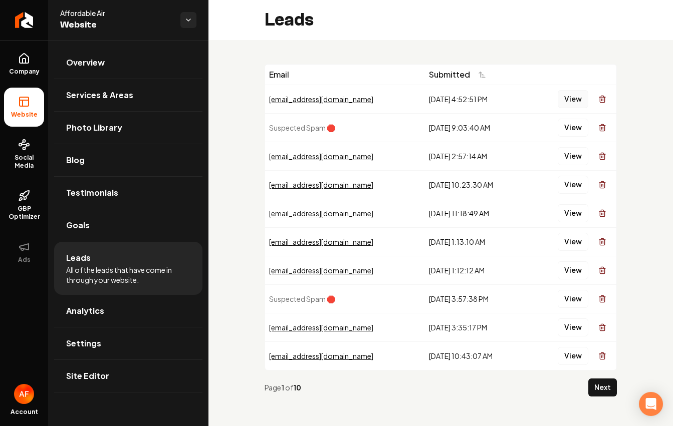
click at [558, 96] on button "View" at bounding box center [573, 99] width 31 height 18
click at [561, 168] on td "View" at bounding box center [571, 156] width 89 height 29
click at [566, 163] on button "View" at bounding box center [573, 156] width 31 height 18
click at [558, 193] on button "View" at bounding box center [573, 185] width 31 height 18
click at [563, 215] on button "View" at bounding box center [573, 213] width 31 height 18
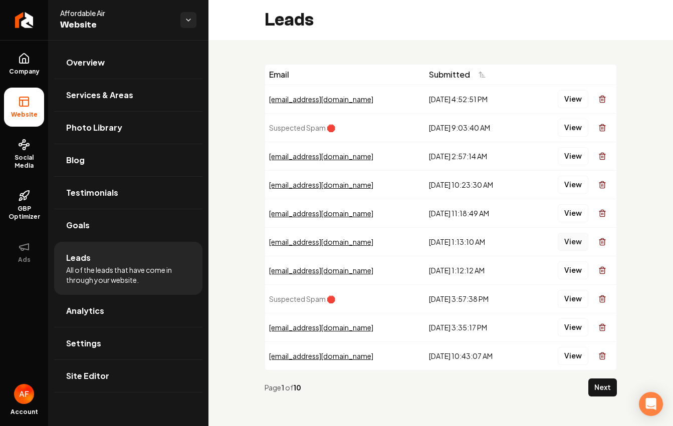
click at [560, 248] on button "View" at bounding box center [573, 242] width 31 height 18
click at [560, 269] on button "View" at bounding box center [573, 270] width 31 height 18
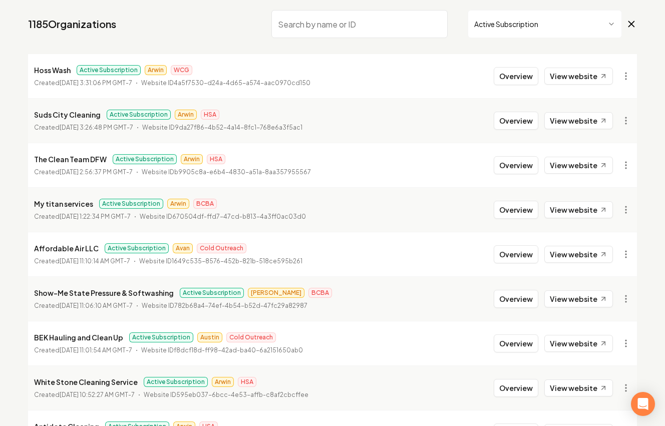
scroll to position [199, 0]
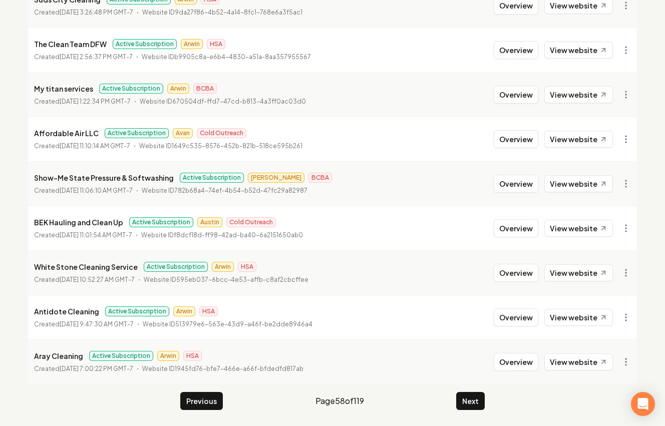
click at [449, 394] on div "Previous Page 58 of 119 Next" at bounding box center [332, 401] width 305 height 18
click at [460, 393] on button "Next" at bounding box center [470, 401] width 29 height 18
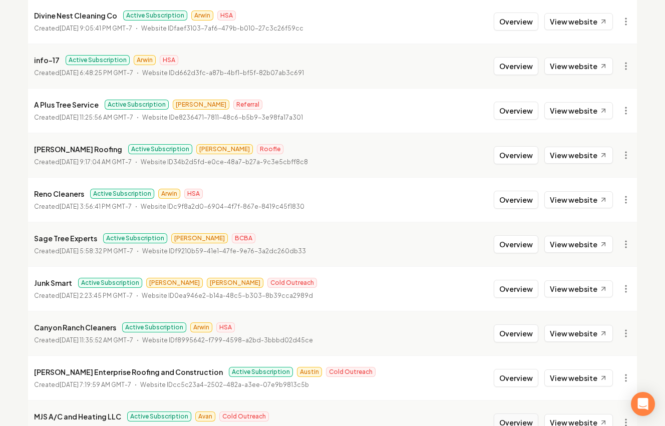
scroll to position [199, 0]
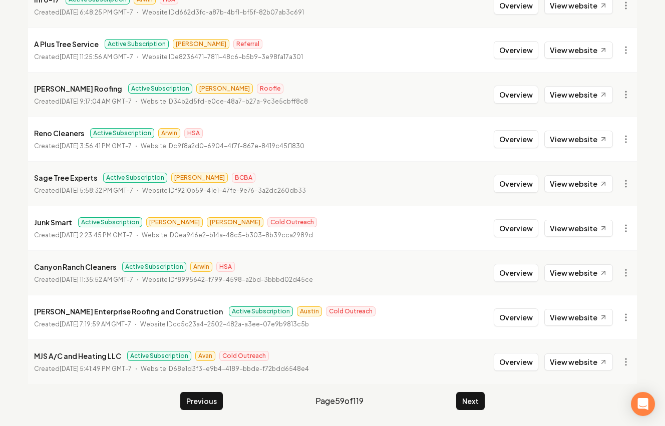
click at [519, 352] on li "MJS A/C and Heating LLC Active Subscription Avan Cold Outreach Created April 30…" at bounding box center [332, 362] width 609 height 45
click at [517, 358] on button "Overview" at bounding box center [516, 362] width 45 height 18
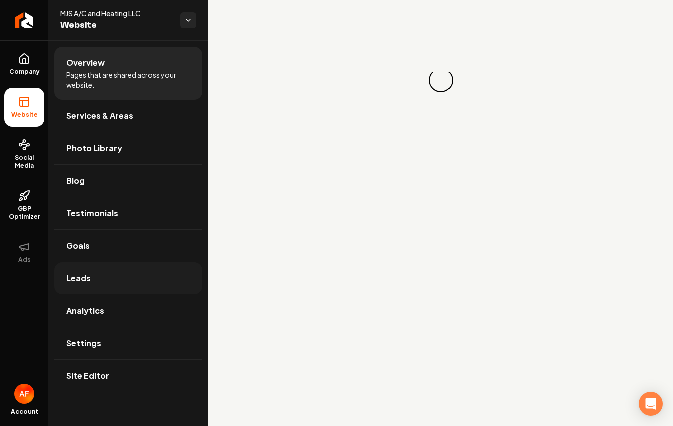
click at [121, 283] on link "Leads" at bounding box center [128, 278] width 148 height 32
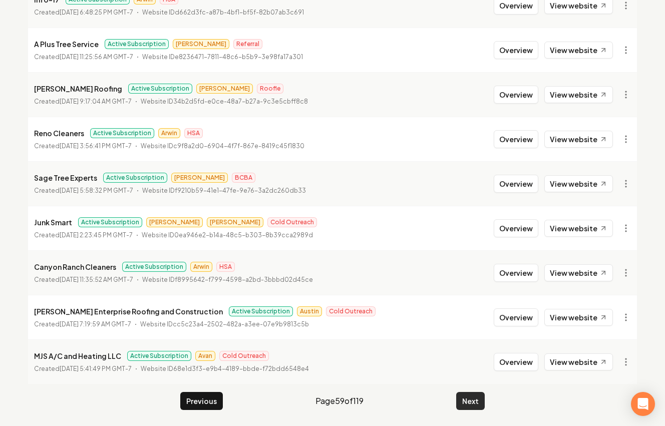
click at [474, 403] on button "Next" at bounding box center [470, 401] width 29 height 18
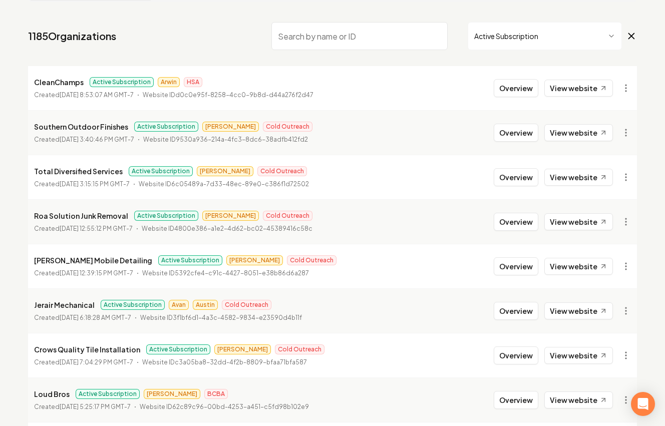
scroll to position [127, 0]
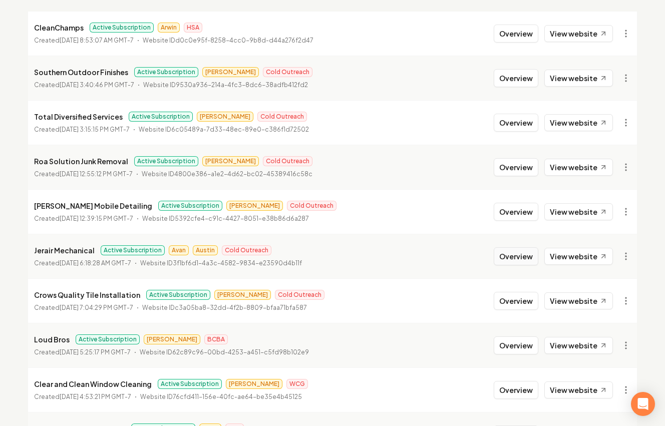
drag, startPoint x: 506, startPoint y: 260, endPoint x: 501, endPoint y: 260, distance: 5.0
click at [506, 260] on button "Overview" at bounding box center [516, 256] width 45 height 18
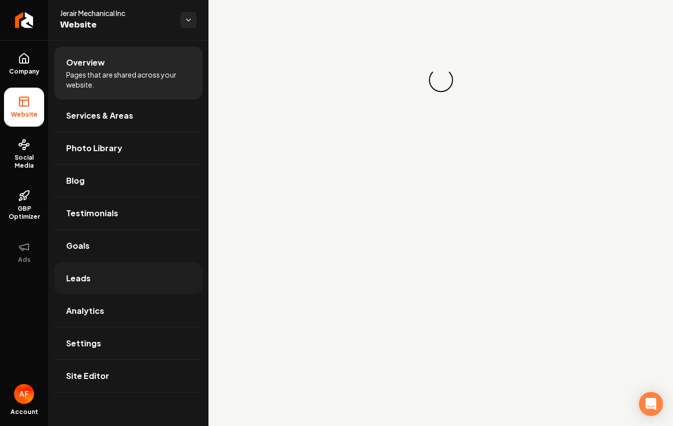
click at [123, 290] on link "Leads" at bounding box center [128, 278] width 148 height 32
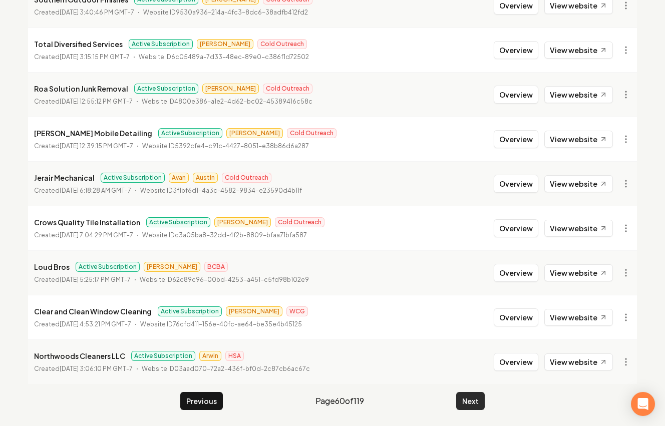
click at [478, 400] on button "Next" at bounding box center [470, 401] width 29 height 18
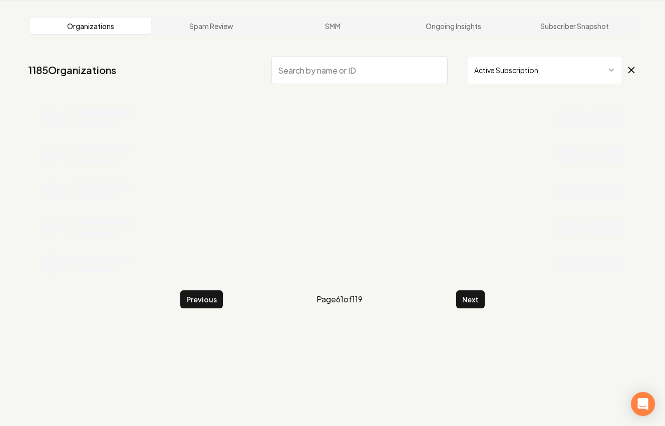
scroll to position [199, 0]
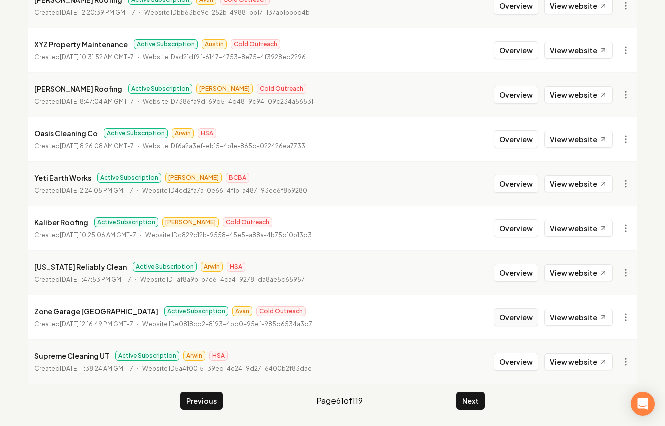
click at [524, 322] on button "Overview" at bounding box center [516, 318] width 45 height 18
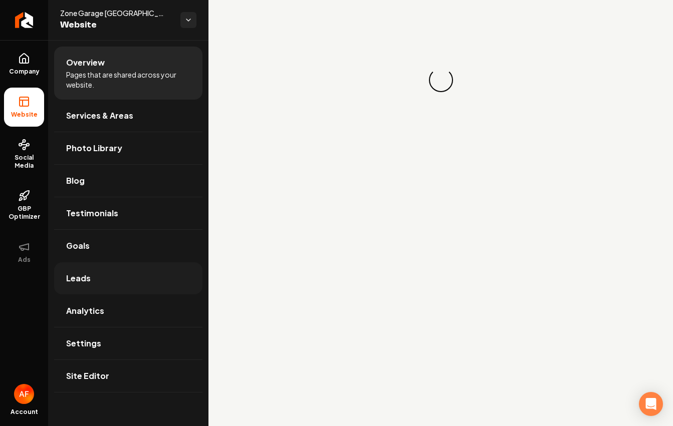
click at [116, 286] on link "Leads" at bounding box center [128, 278] width 148 height 32
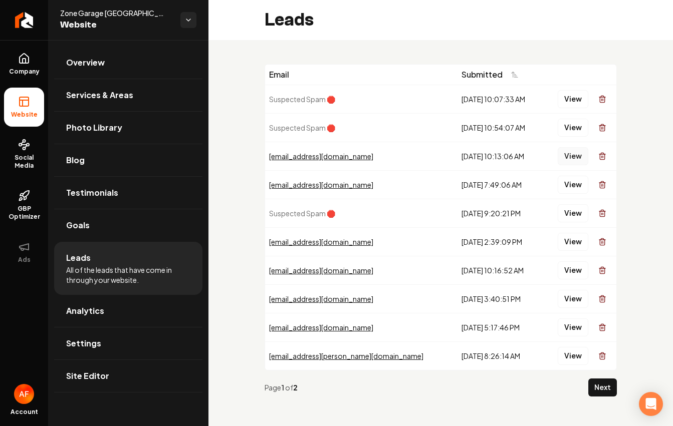
click at [559, 157] on button "View" at bounding box center [573, 156] width 31 height 18
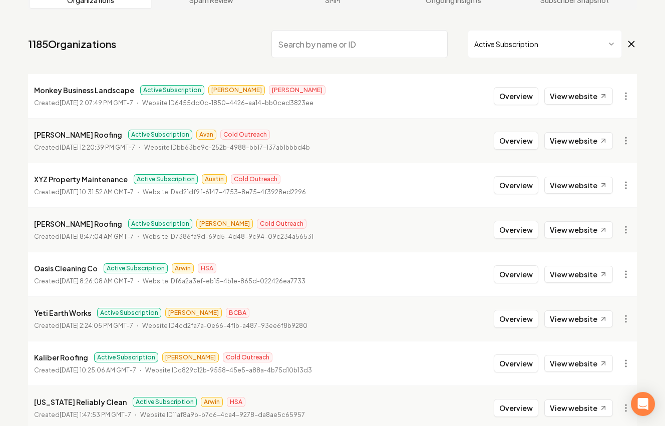
scroll to position [68, 0]
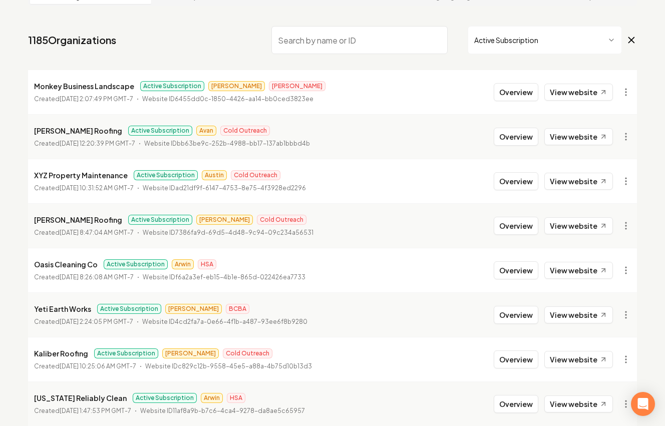
drag, startPoint x: 502, startPoint y: 138, endPoint x: 489, endPoint y: 139, distance: 12.6
click at [502, 138] on button "Overview" at bounding box center [516, 137] width 45 height 18
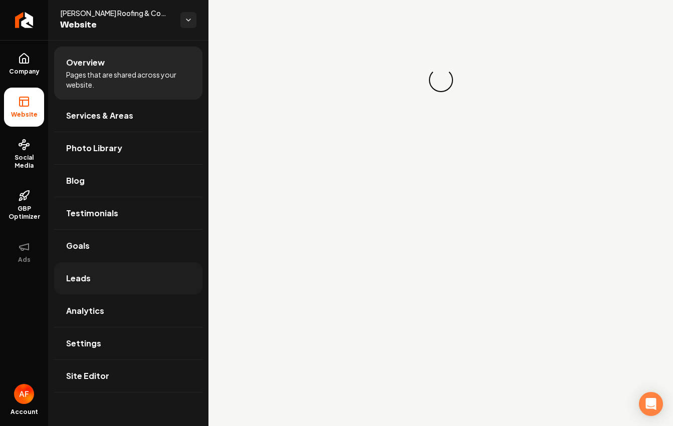
click at [104, 281] on link "Leads" at bounding box center [128, 278] width 148 height 32
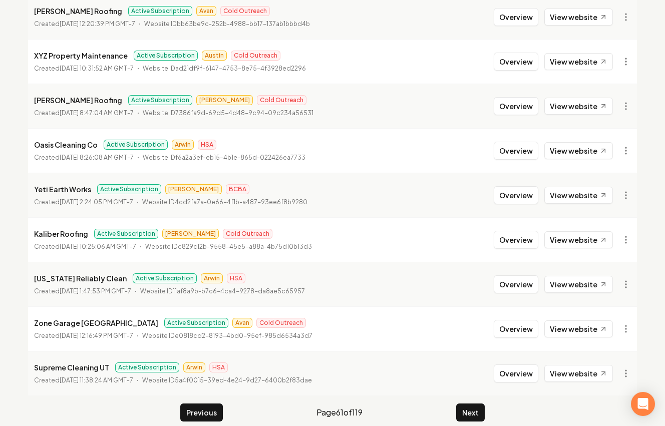
scroll to position [199, 0]
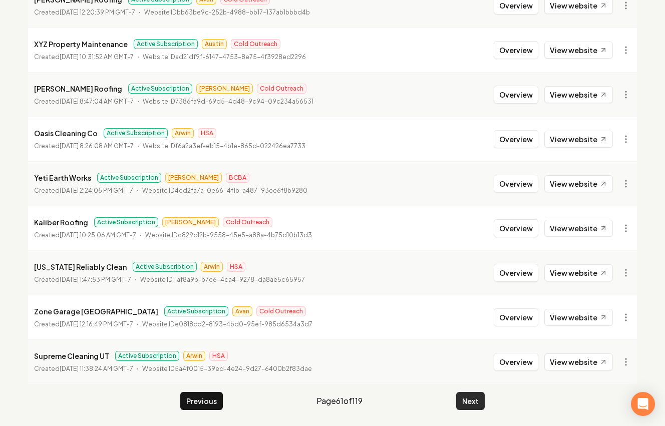
click at [469, 394] on button "Next" at bounding box center [470, 401] width 29 height 18
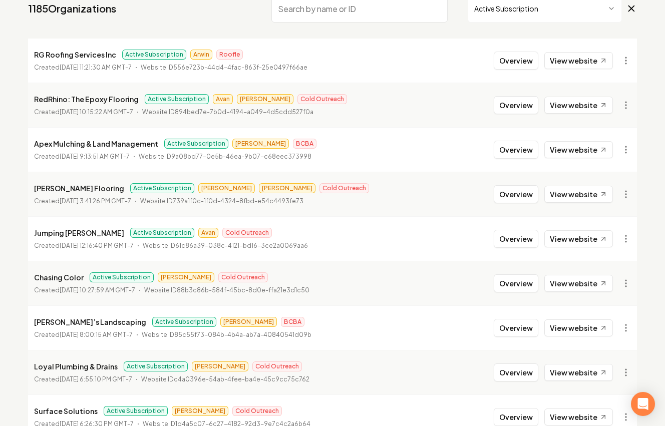
scroll to position [199, 0]
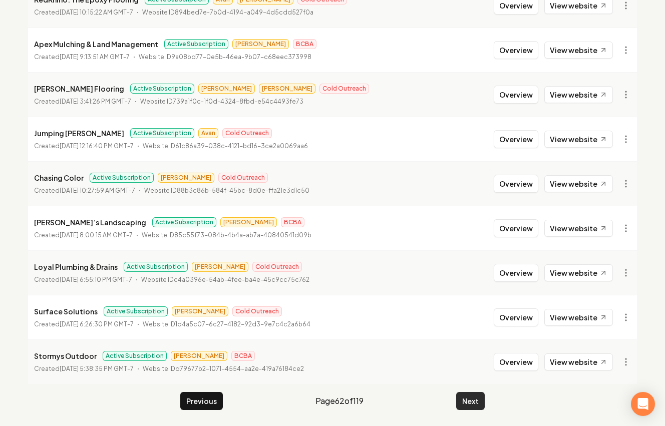
click at [468, 393] on button "Next" at bounding box center [470, 401] width 29 height 18
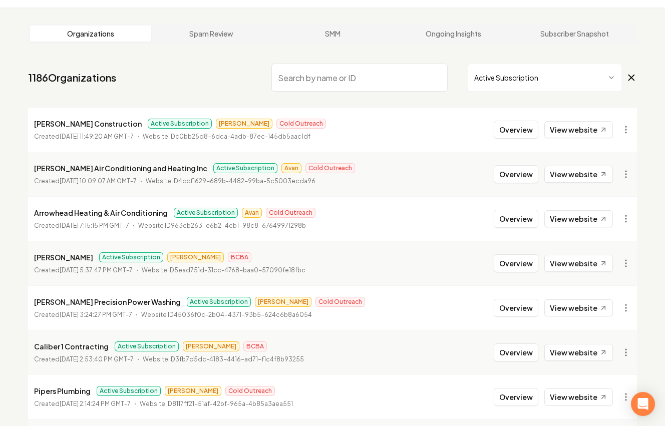
scroll to position [16, 0]
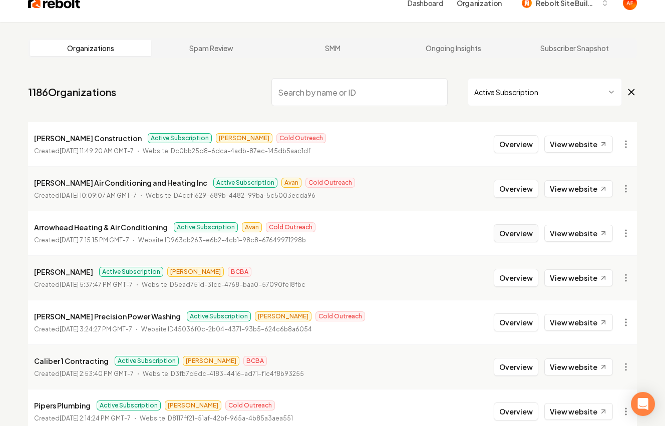
click at [510, 232] on button "Overview" at bounding box center [516, 233] width 45 height 18
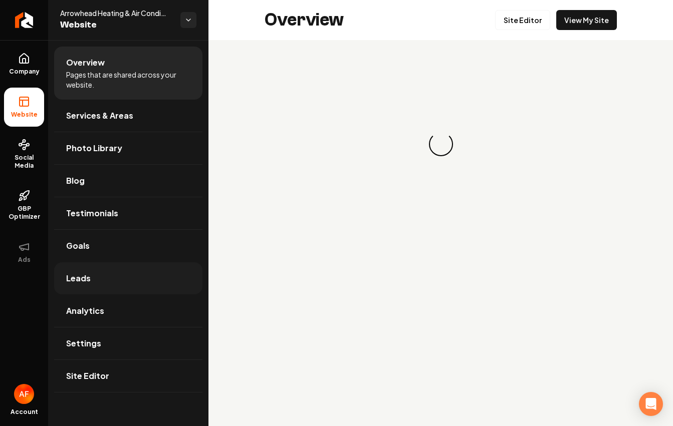
click at [128, 286] on link "Leads" at bounding box center [128, 278] width 148 height 32
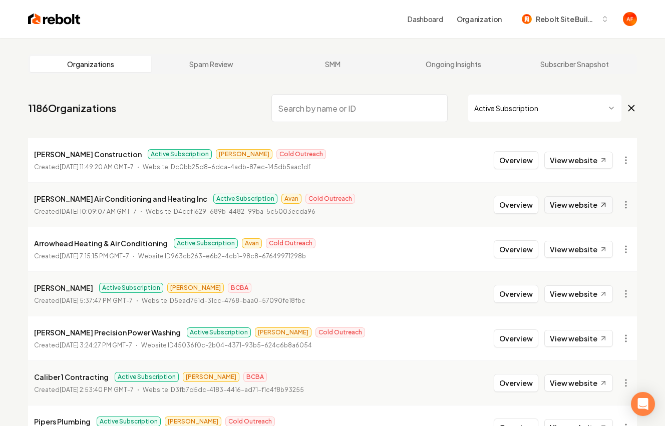
click at [564, 206] on link "View website" at bounding box center [579, 204] width 69 height 17
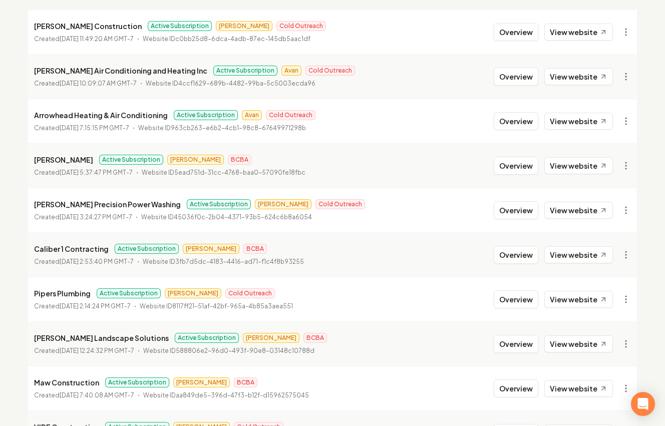
scroll to position [199, 0]
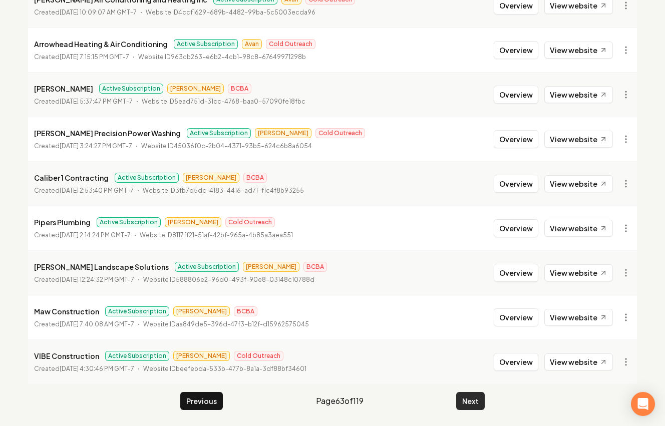
click at [466, 398] on button "Next" at bounding box center [470, 401] width 29 height 18
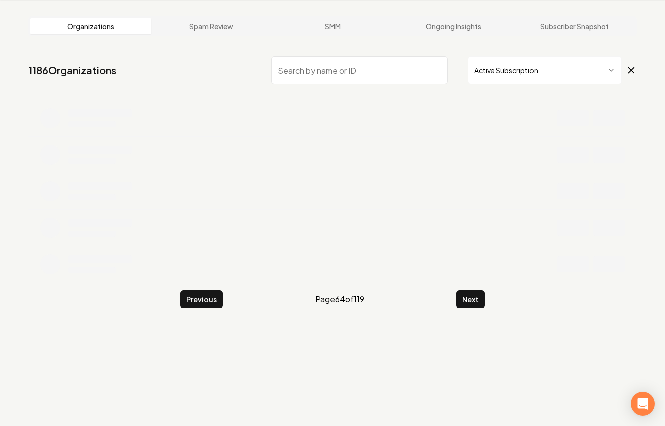
scroll to position [199, 0]
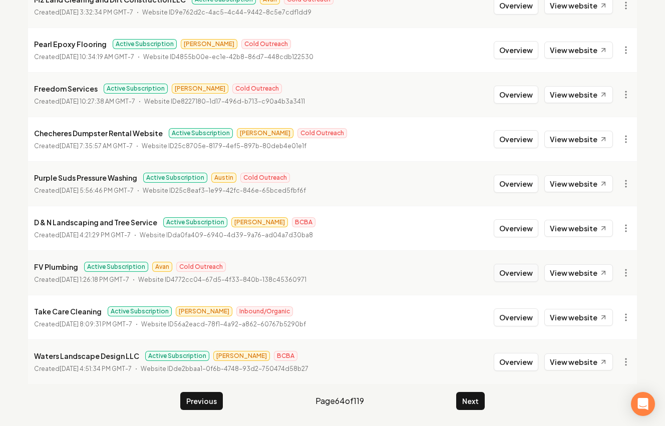
click at [511, 271] on button "Overview" at bounding box center [516, 273] width 45 height 18
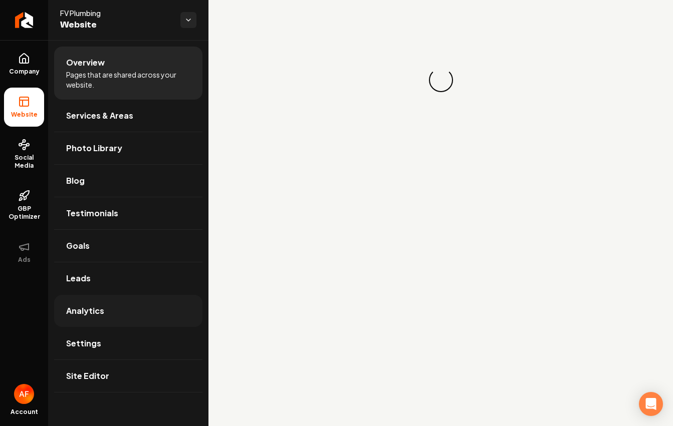
click at [102, 316] on link "Analytics" at bounding box center [128, 311] width 148 height 32
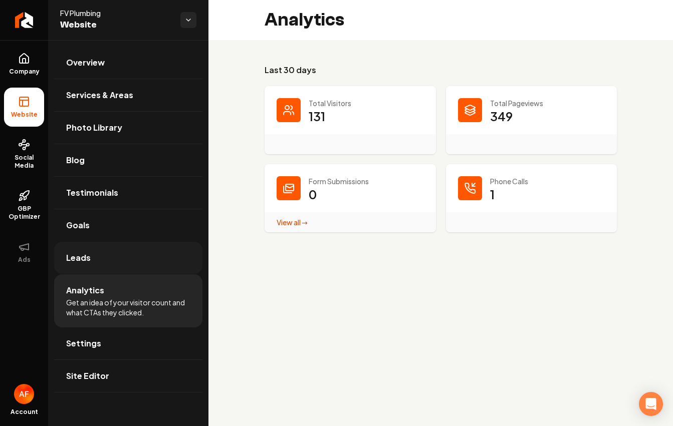
click at [103, 260] on link "Leads" at bounding box center [128, 258] width 148 height 32
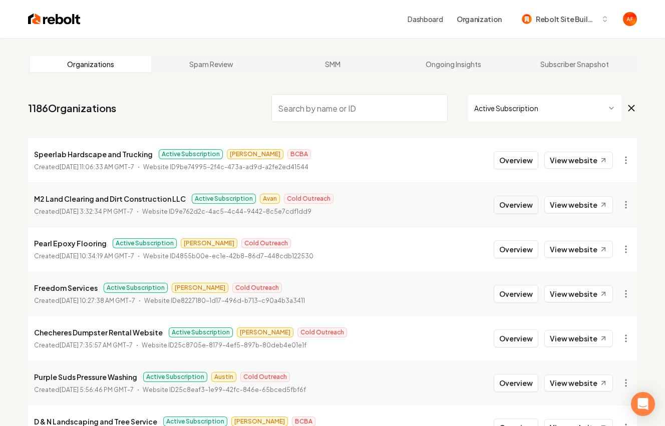
click at [511, 202] on button "Overview" at bounding box center [516, 205] width 45 height 18
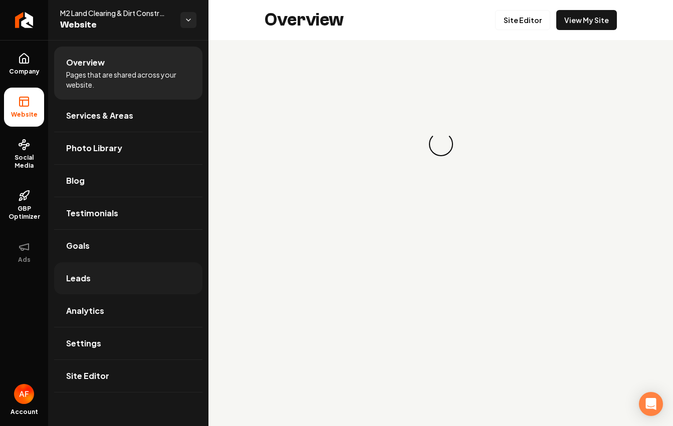
click at [110, 281] on link "Leads" at bounding box center [128, 278] width 148 height 32
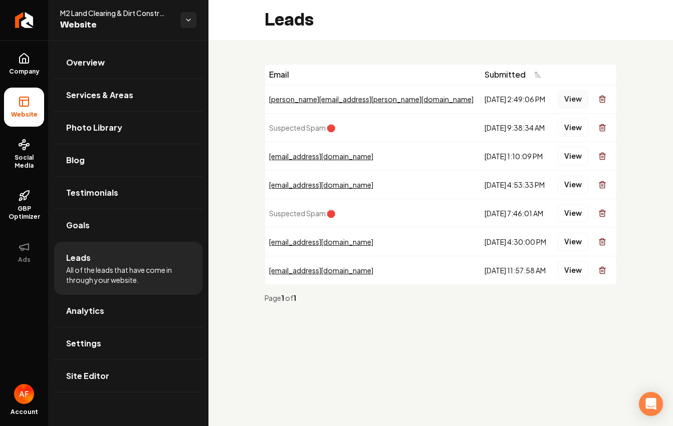
click at [563, 99] on button "View" at bounding box center [573, 99] width 31 height 18
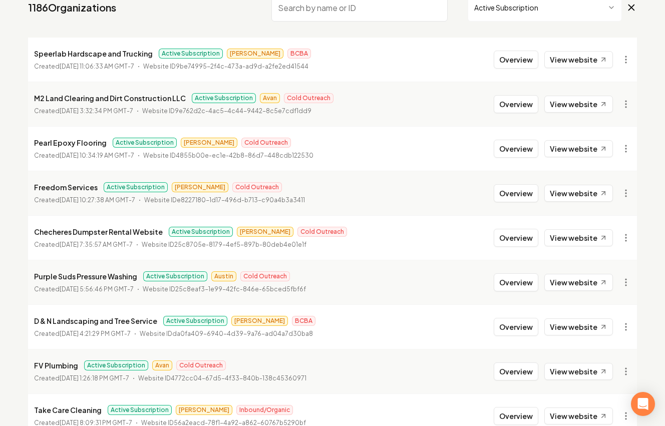
scroll to position [160, 0]
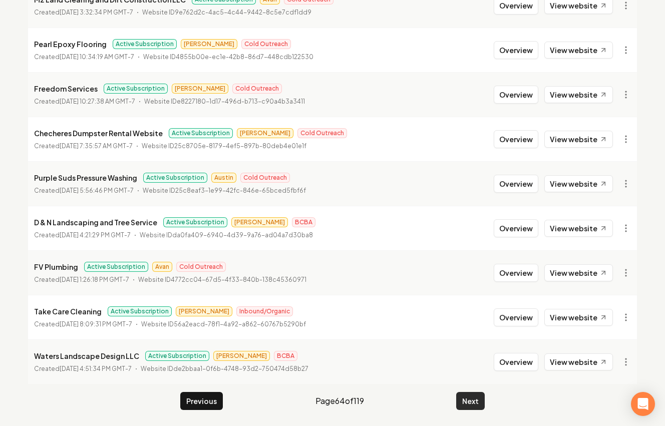
click at [479, 399] on button "Next" at bounding box center [470, 401] width 29 height 18
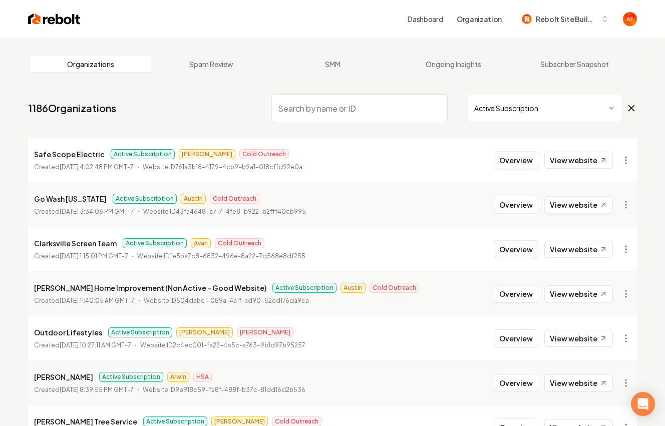
click at [512, 247] on button "Overview" at bounding box center [516, 249] width 45 height 18
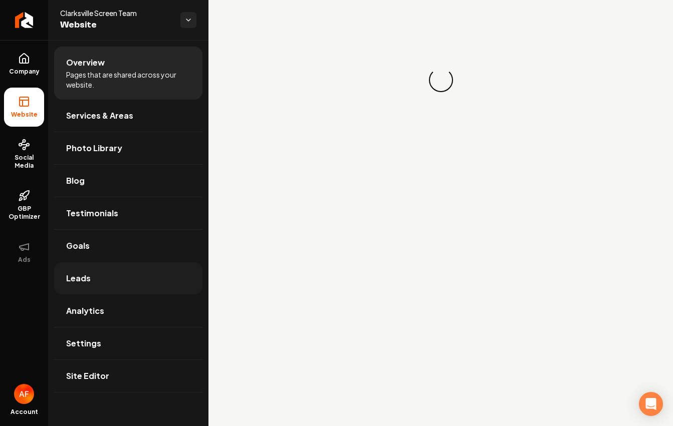
click at [120, 275] on link "Leads" at bounding box center [128, 278] width 148 height 32
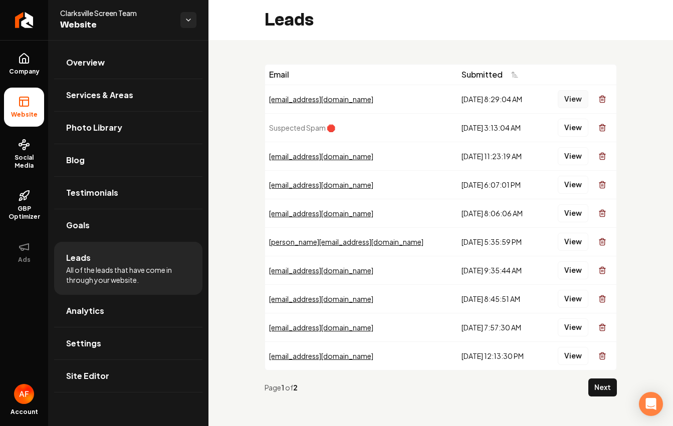
click at [563, 96] on button "View" at bounding box center [573, 99] width 31 height 18
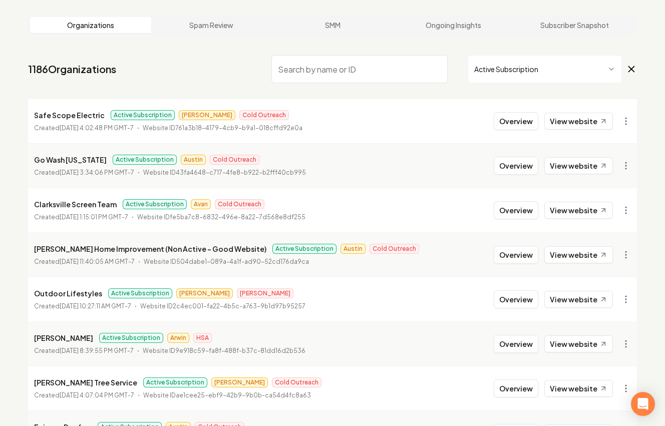
scroll to position [199, 0]
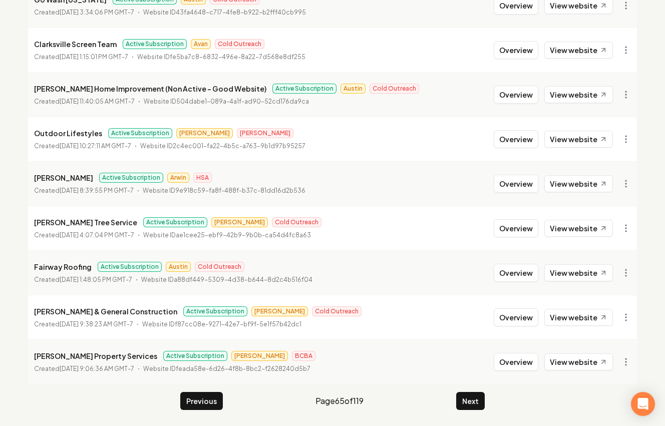
click at [478, 413] on main "Organizations Spam Review SMM Ongoing Insights Subscriber Snapshot 1186 Organiz…" at bounding box center [332, 133] width 641 height 588
click at [477, 404] on button "Next" at bounding box center [470, 401] width 29 height 18
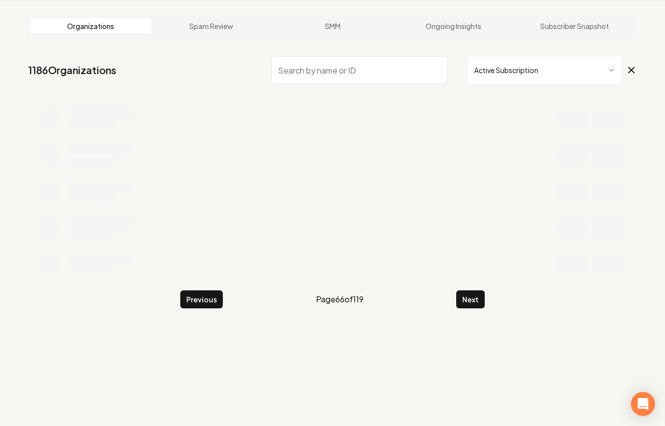
scroll to position [199, 0]
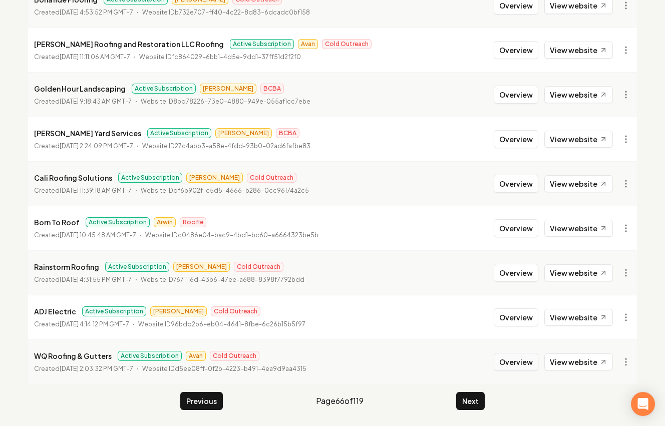
click at [504, 360] on button "Overview" at bounding box center [516, 362] width 45 height 18
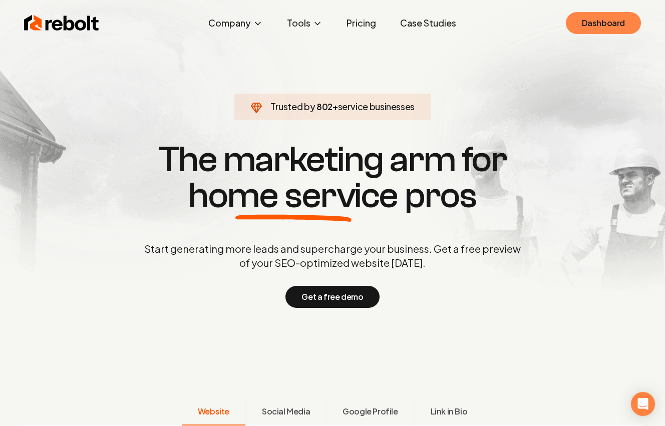
click at [620, 13] on link "Dashboard" at bounding box center [603, 23] width 75 height 22
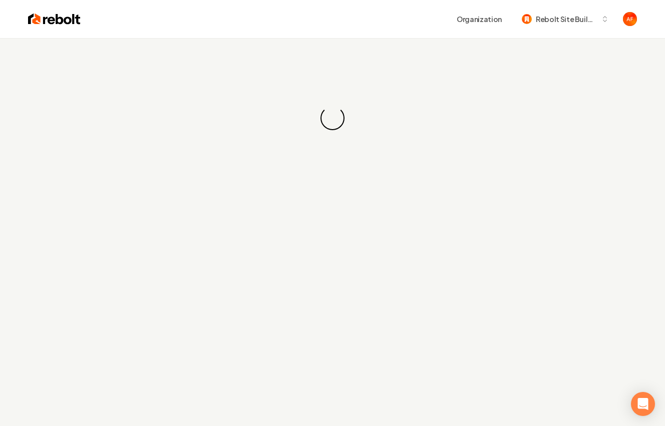
click at [302, 135] on div "Loading... Loading..." at bounding box center [332, 118] width 665 height 160
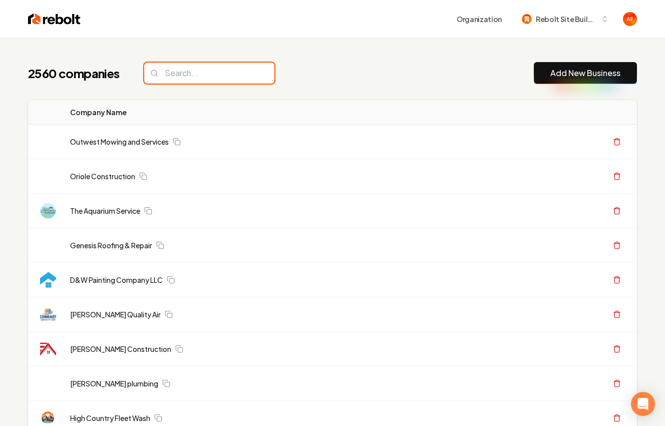
click at [224, 68] on input "search" at bounding box center [209, 73] width 130 height 21
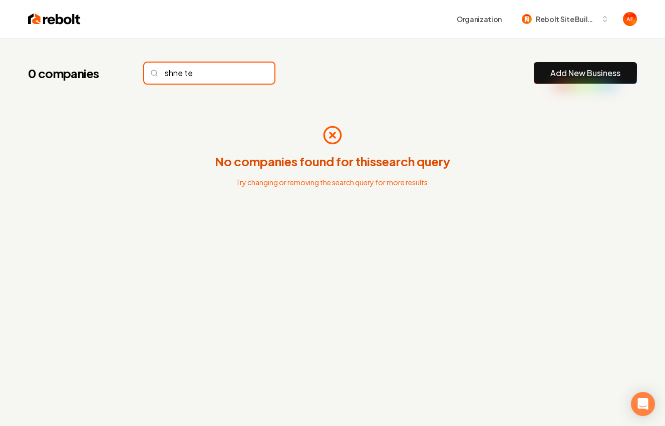
click at [174, 73] on input "shne te" at bounding box center [209, 73] width 130 height 21
click at [201, 76] on input "shine te" at bounding box center [209, 73] width 130 height 21
click at [222, 76] on input "shine te" at bounding box center [209, 73] width 130 height 21
click at [188, 74] on input "shine tech" at bounding box center [209, 73] width 130 height 21
type input "shinetech"
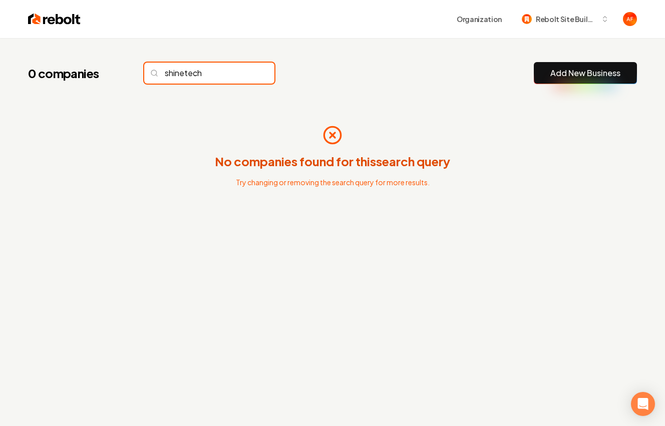
drag, startPoint x: 179, startPoint y: 74, endPoint x: 195, endPoint y: 69, distance: 17.3
click at [179, 74] on input "shinetech" at bounding box center [209, 73] width 130 height 21
click at [204, 78] on input "shinetech" at bounding box center [209, 73] width 130 height 21
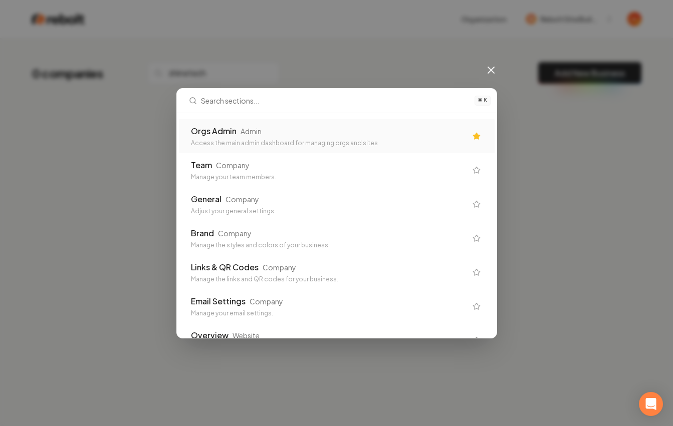
click at [277, 141] on div "Access the main admin dashboard for managing orgs and sites" at bounding box center [329, 143] width 276 height 8
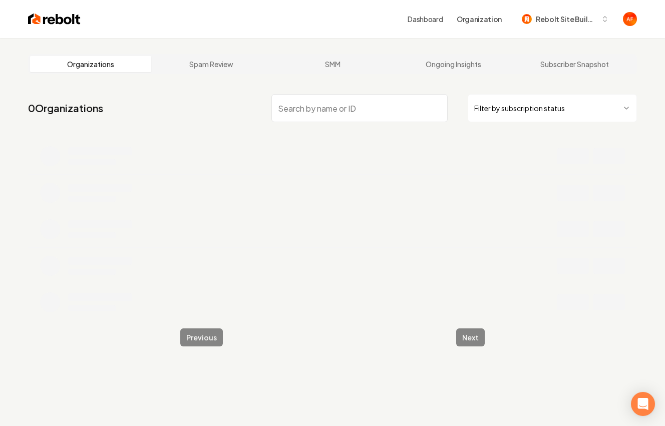
click at [275, 94] on input "search" at bounding box center [360, 108] width 176 height 28
click at [289, 103] on input "search" at bounding box center [360, 108] width 176 height 28
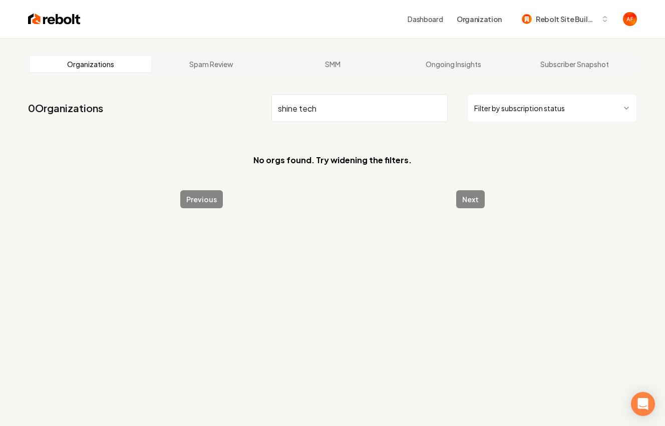
click at [299, 109] on input "shine tech" at bounding box center [360, 108] width 176 height 28
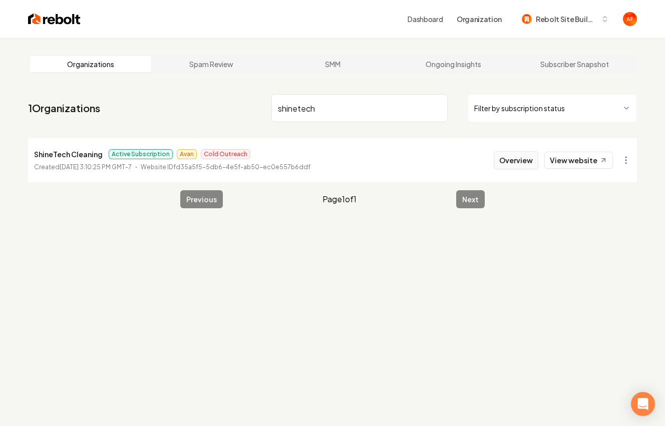
type input "shinetech"
click at [516, 157] on button "Overview" at bounding box center [516, 160] width 45 height 18
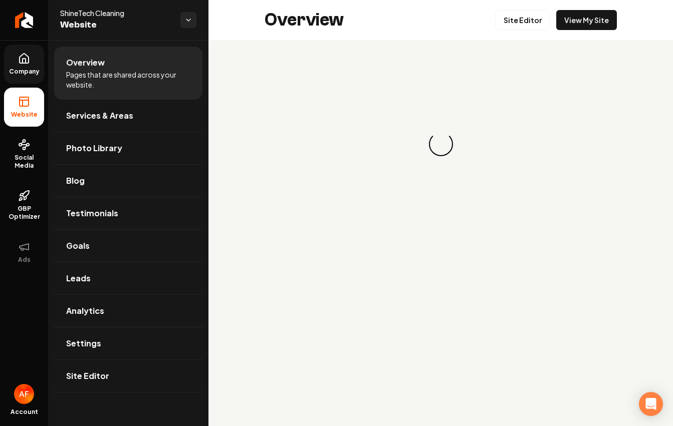
click at [31, 73] on span "Company" at bounding box center [24, 72] width 39 height 8
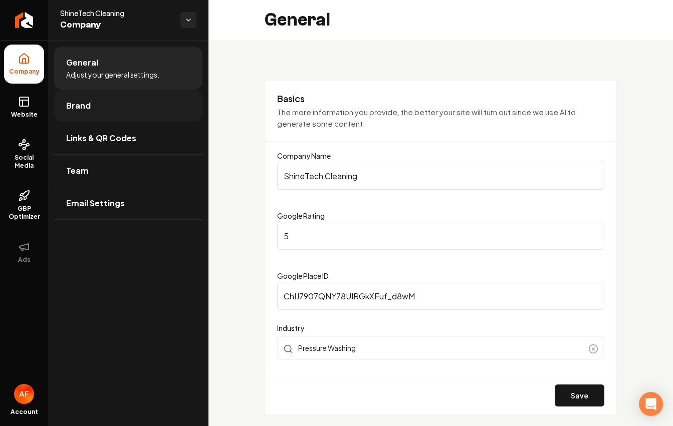
click at [125, 114] on link "Brand" at bounding box center [128, 106] width 148 height 32
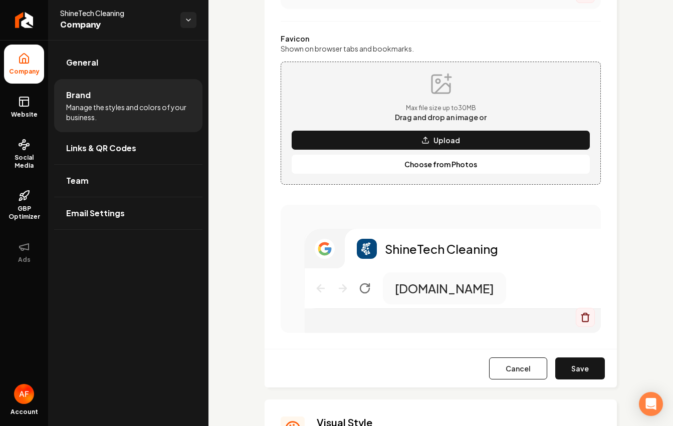
scroll to position [409, 0]
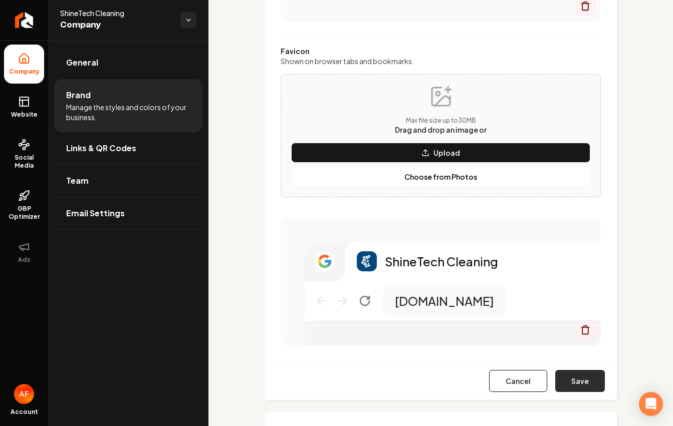
click at [579, 376] on button "Save" at bounding box center [580, 381] width 50 height 22
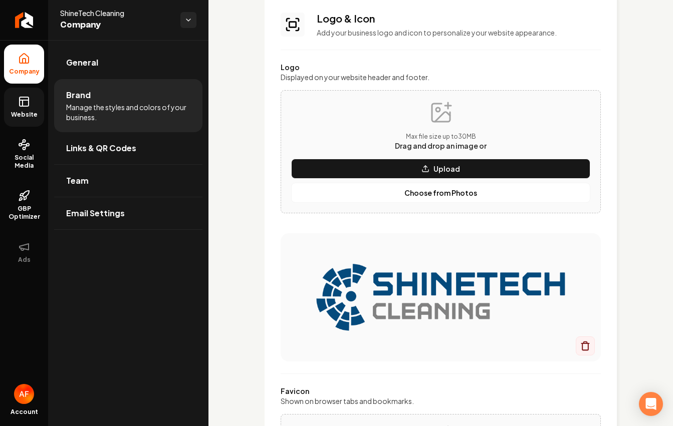
click at [33, 102] on link "Website" at bounding box center [24, 107] width 40 height 39
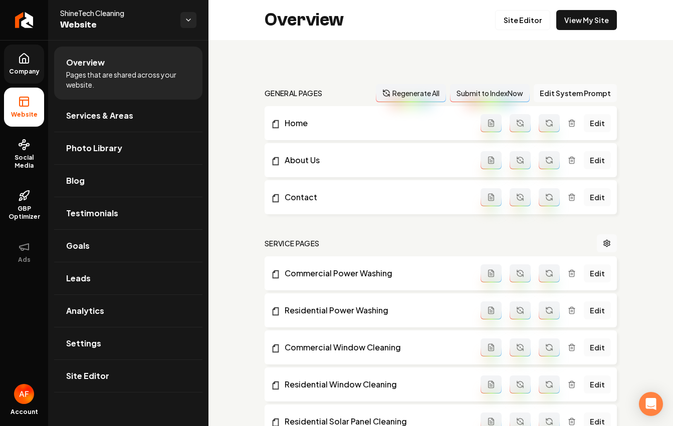
drag, startPoint x: 594, startPoint y: 30, endPoint x: 600, endPoint y: 20, distance: 11.4
click at [594, 30] on div "Overview Site Editor View My Site" at bounding box center [440, 20] width 464 height 40
click at [600, 20] on link "View My Site" at bounding box center [586, 20] width 61 height 20
click at [22, 74] on span "Company" at bounding box center [24, 72] width 39 height 8
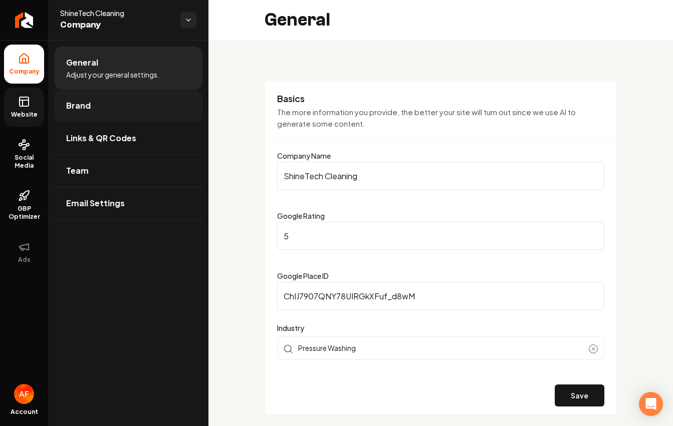
click at [92, 108] on link "Brand" at bounding box center [128, 106] width 148 height 32
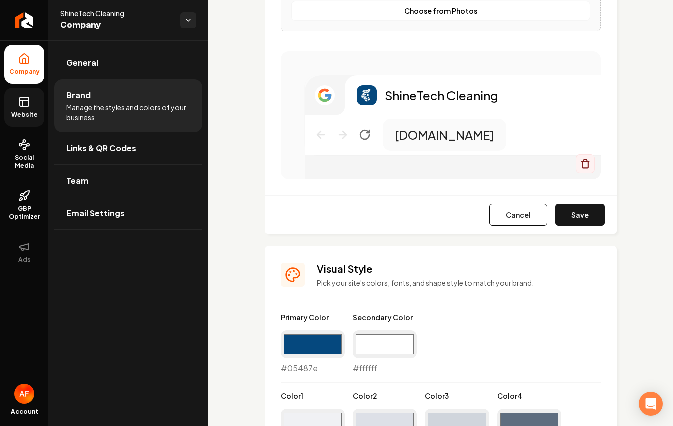
scroll to position [621, 0]
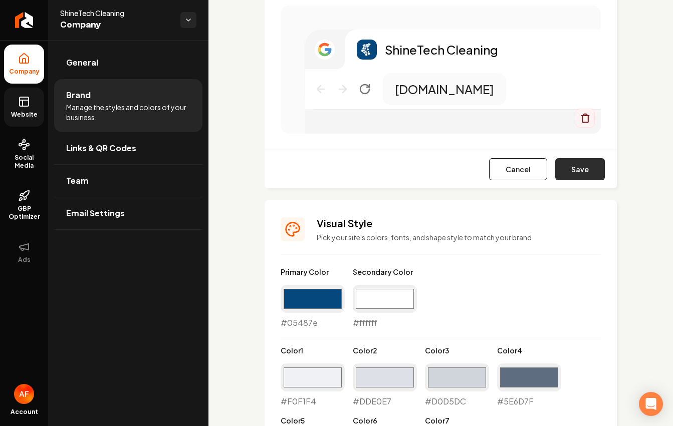
click at [579, 170] on button "Save" at bounding box center [580, 169] width 50 height 22
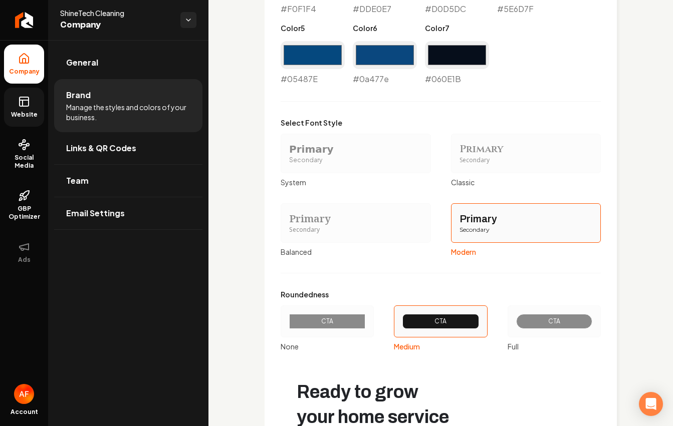
scroll to position [1136, 0]
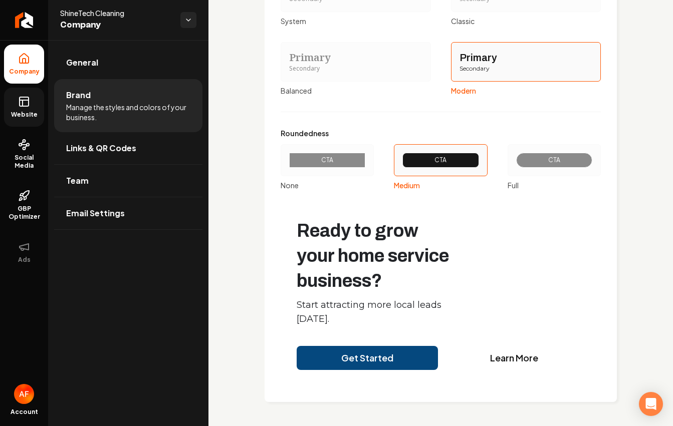
click at [19, 111] on span "Website" at bounding box center [24, 115] width 35 height 8
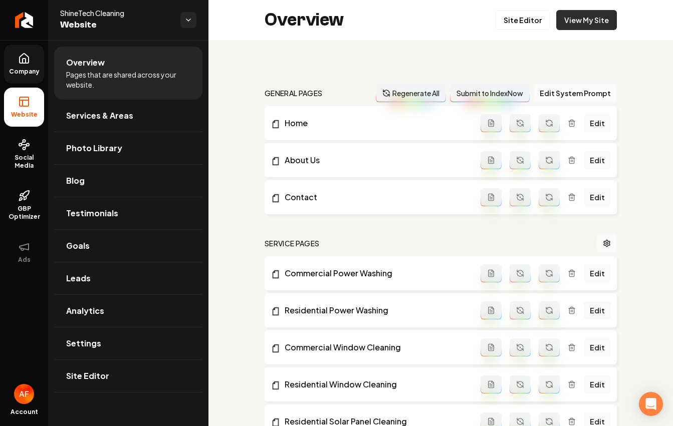
click at [582, 14] on link "View My Site" at bounding box center [586, 20] width 61 height 20
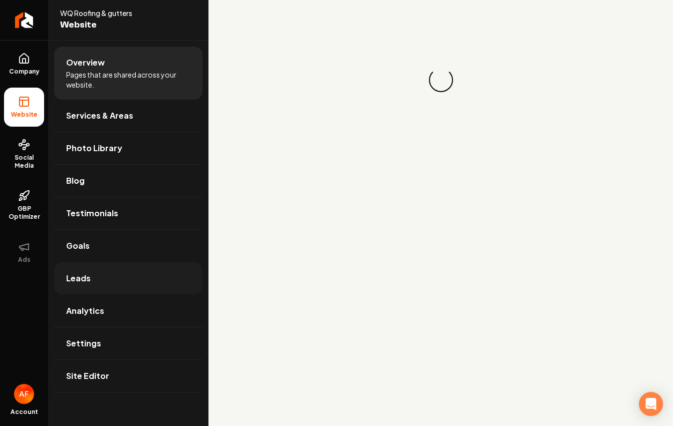
click at [104, 277] on link "Leads" at bounding box center [128, 278] width 148 height 32
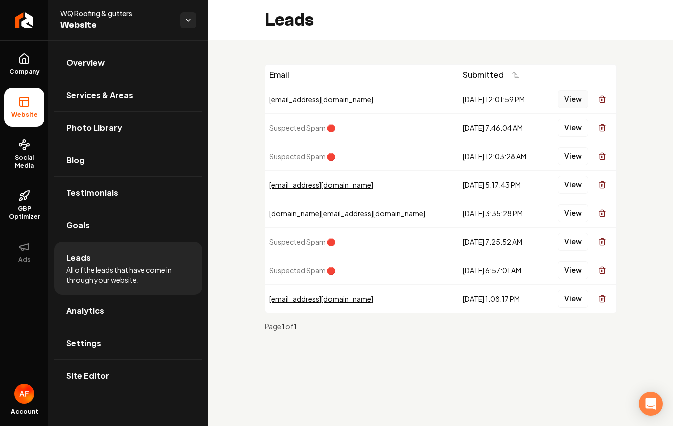
click at [573, 101] on button "View" at bounding box center [573, 99] width 31 height 18
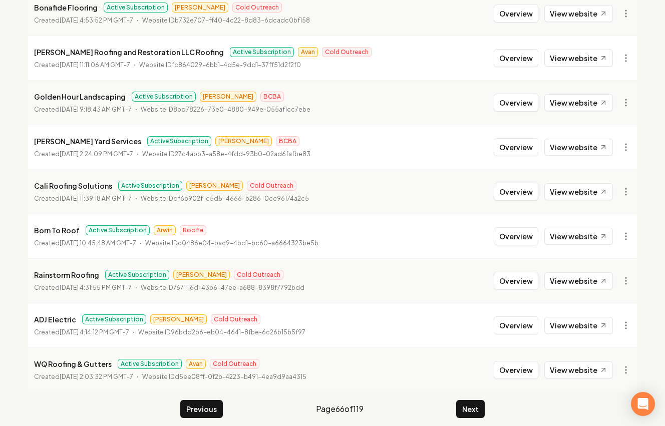
scroll to position [199, 0]
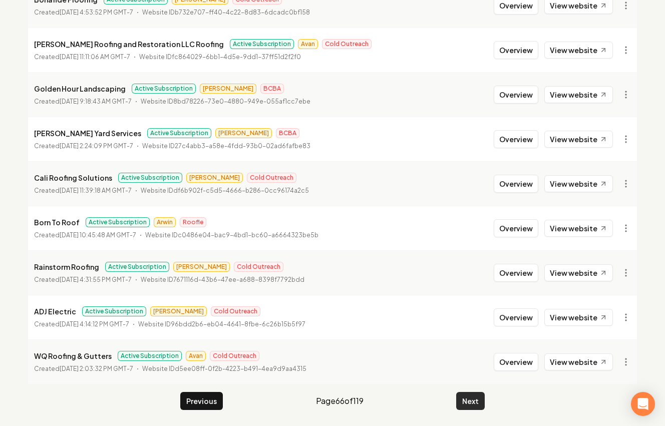
click at [467, 405] on button "Next" at bounding box center [470, 401] width 29 height 18
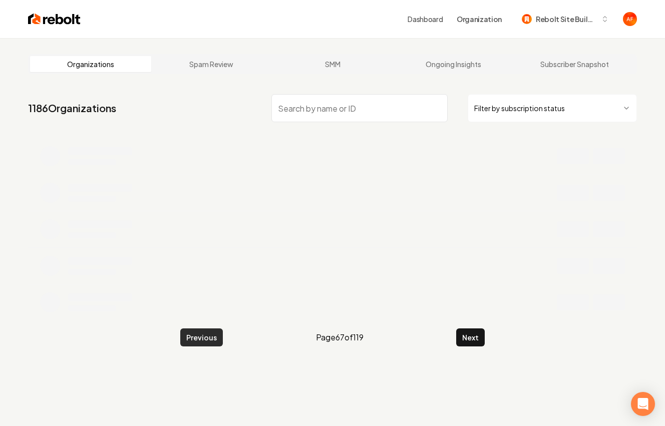
click at [188, 330] on button "Previous" at bounding box center [201, 338] width 43 height 18
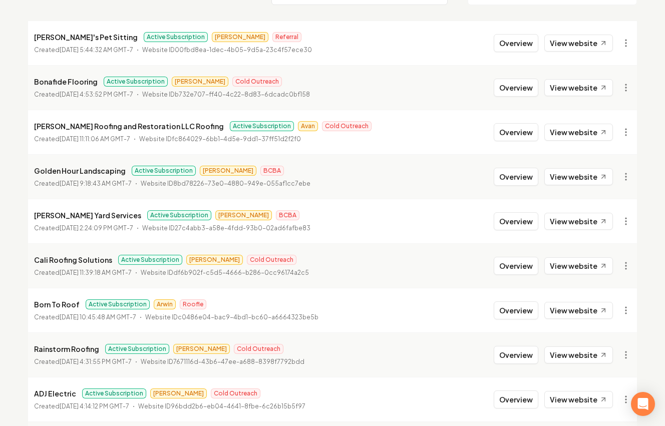
scroll to position [199, 0]
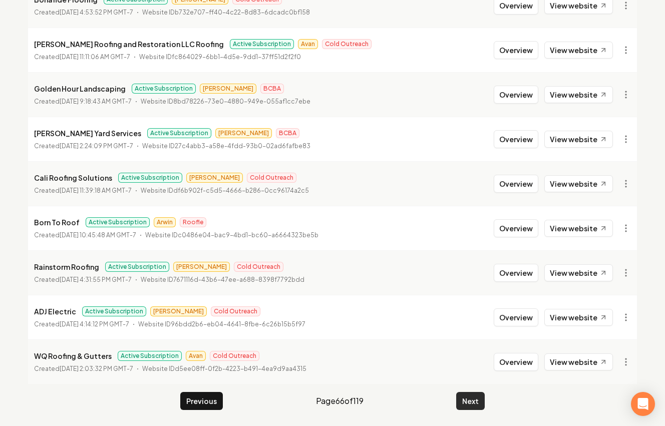
click at [458, 397] on button "Next" at bounding box center [470, 401] width 29 height 18
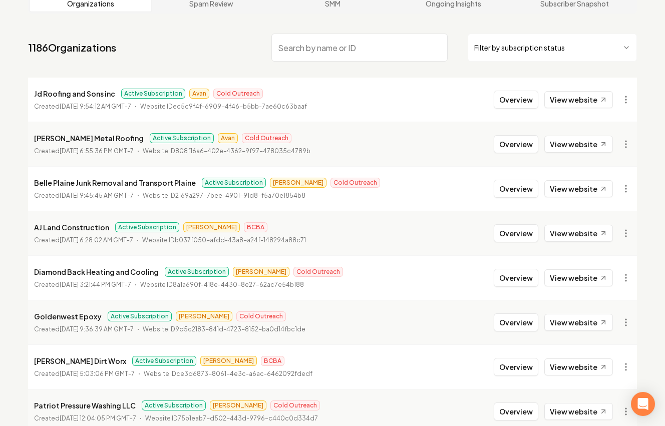
scroll to position [39, 0]
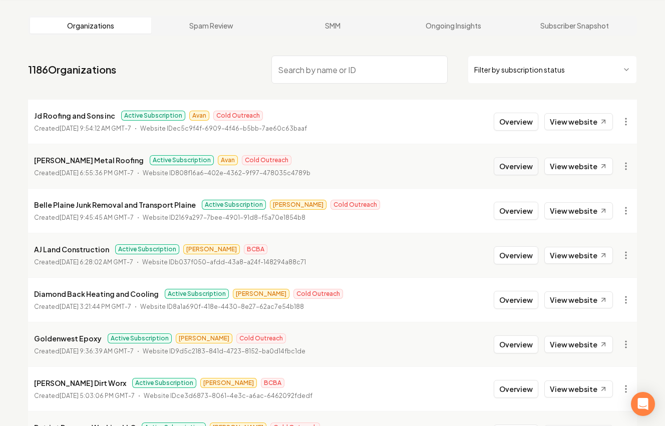
click at [525, 162] on button "Overview" at bounding box center [516, 166] width 45 height 18
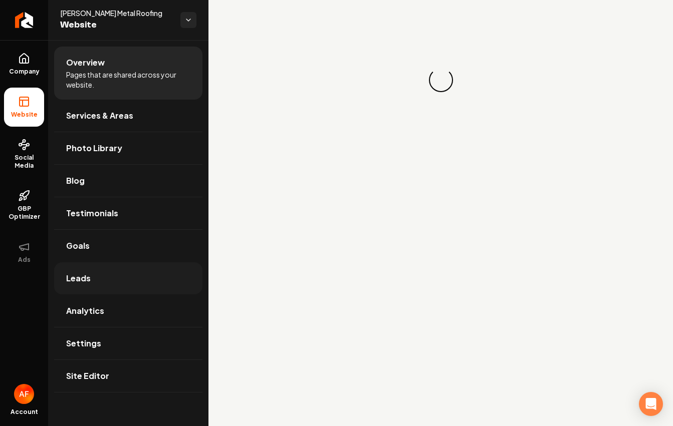
click at [104, 269] on link "Leads" at bounding box center [128, 278] width 148 height 32
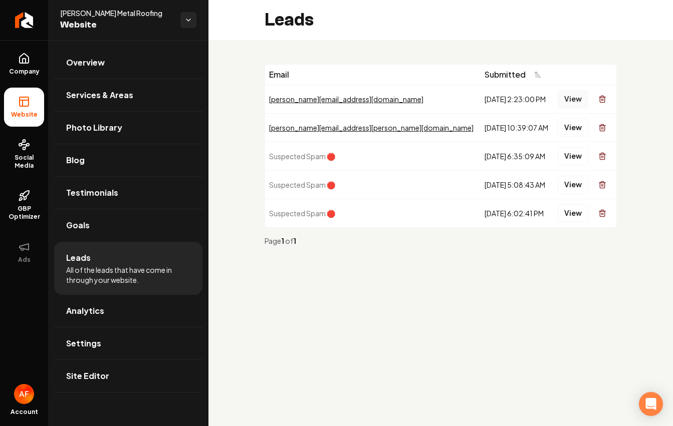
click at [574, 97] on button "View" at bounding box center [573, 99] width 31 height 18
click at [575, 92] on button "View" at bounding box center [573, 99] width 31 height 18
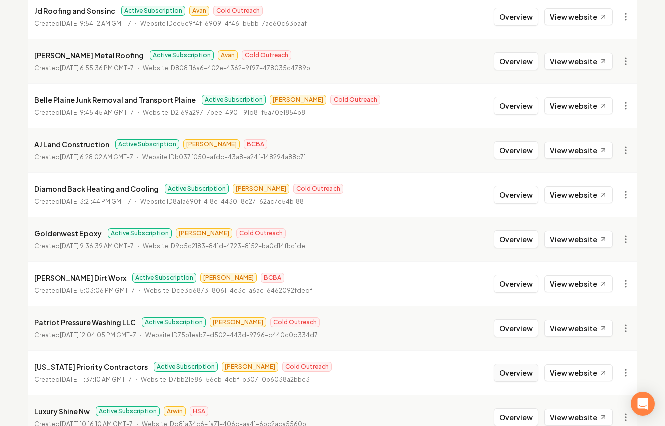
scroll to position [199, 0]
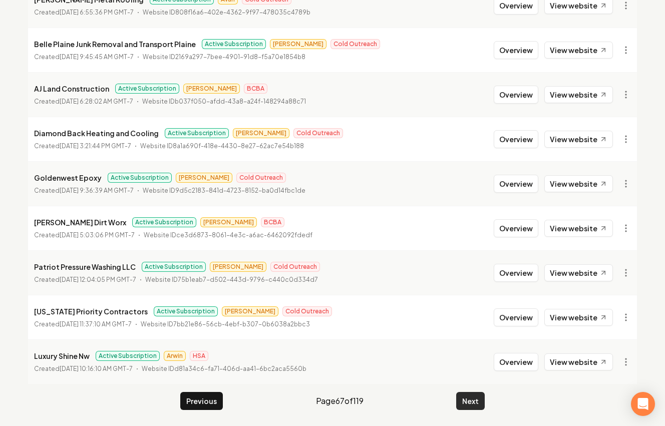
click at [470, 404] on button "Next" at bounding box center [470, 401] width 29 height 18
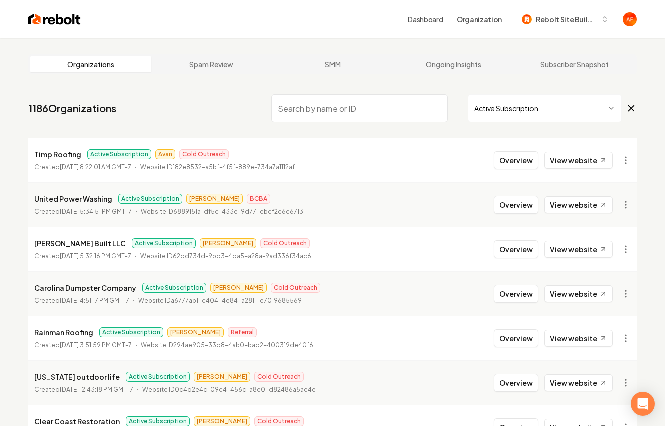
drag, startPoint x: 527, startPoint y: 159, endPoint x: 494, endPoint y: 170, distance: 35.3
click at [527, 159] on button "Overview" at bounding box center [516, 160] width 45 height 18
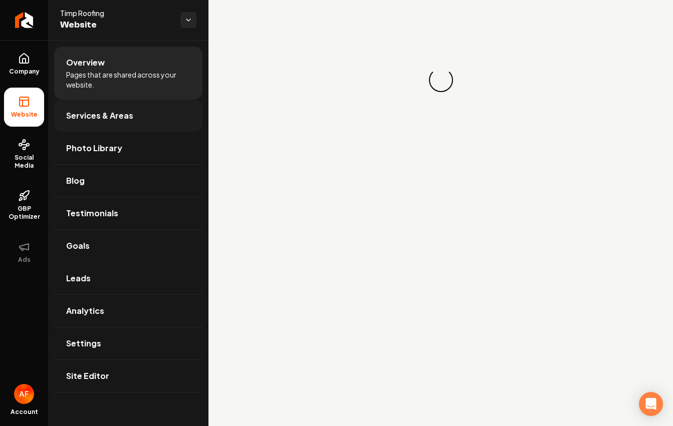
drag, startPoint x: 126, startPoint y: 273, endPoint x: 83, endPoint y: 95, distance: 183.6
click at [126, 273] on link "Leads" at bounding box center [128, 278] width 148 height 32
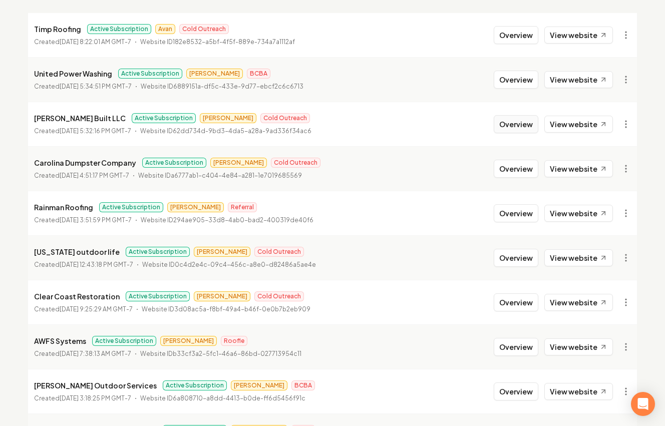
scroll to position [199, 0]
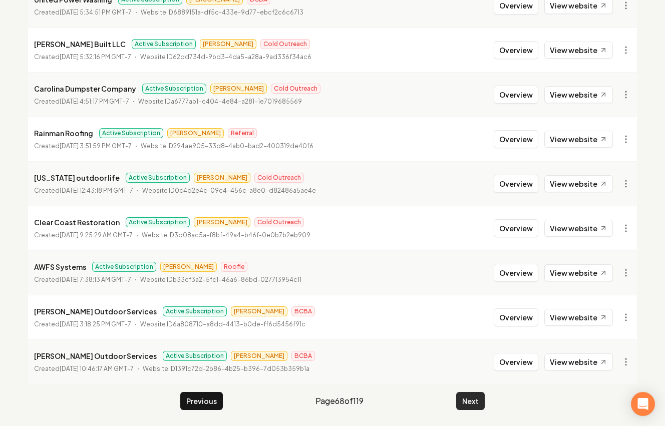
click at [464, 409] on button "Next" at bounding box center [470, 401] width 29 height 18
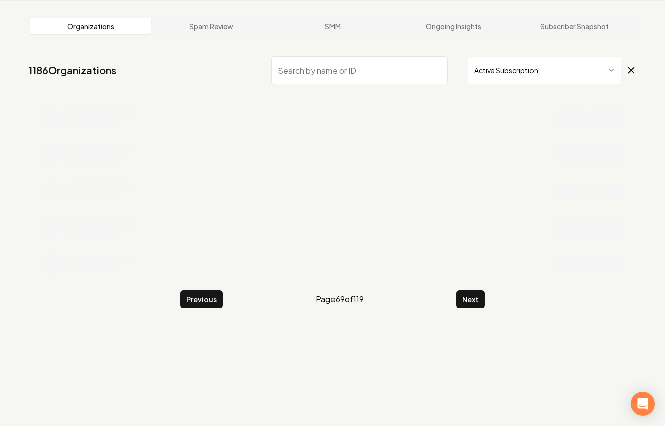
scroll to position [199, 0]
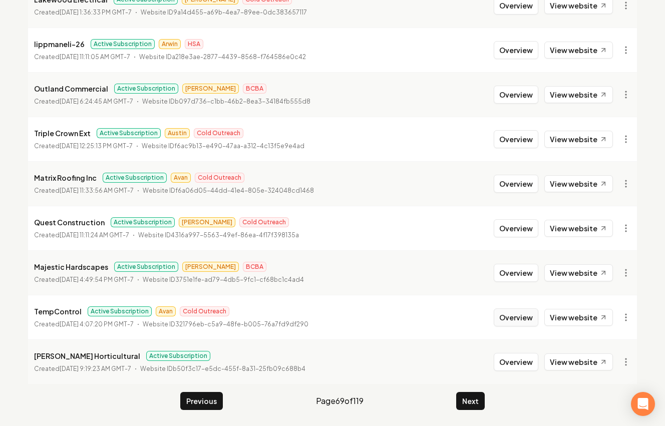
drag, startPoint x: 525, startPoint y: 317, endPoint x: 514, endPoint y: 313, distance: 11.3
click at [524, 317] on button "Overview" at bounding box center [516, 318] width 45 height 18
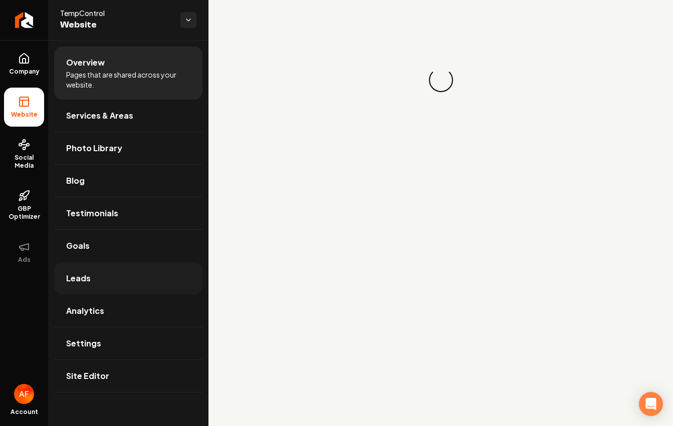
click at [138, 278] on link "Leads" at bounding box center [128, 278] width 148 height 32
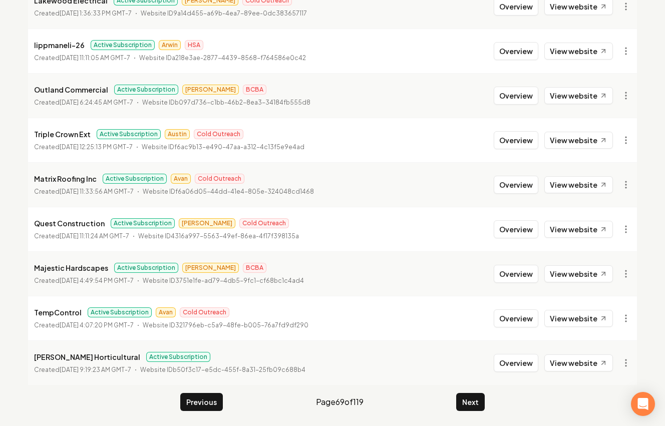
scroll to position [199, 0]
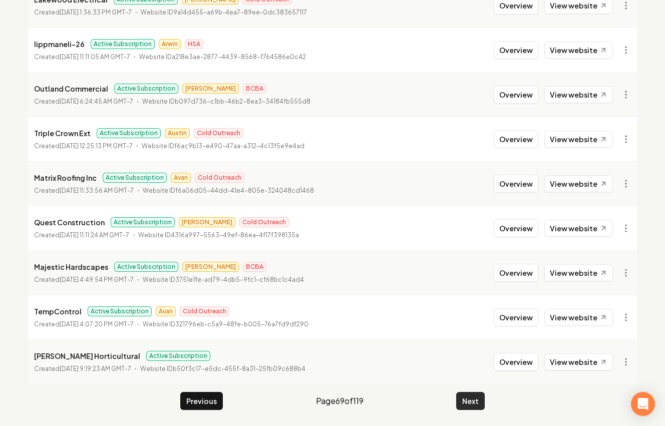
click at [478, 397] on button "Next" at bounding box center [470, 401] width 29 height 18
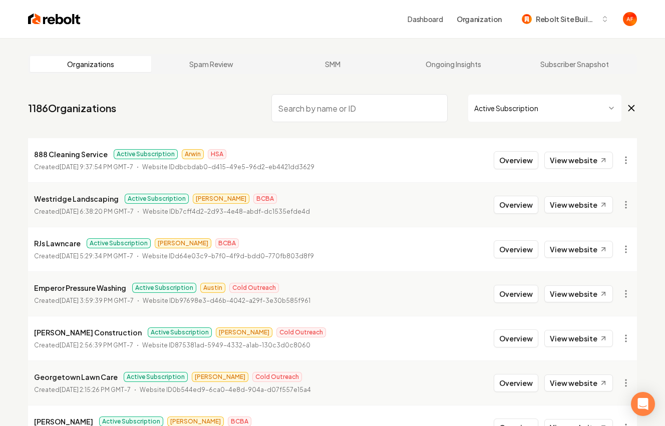
scroll to position [199, 0]
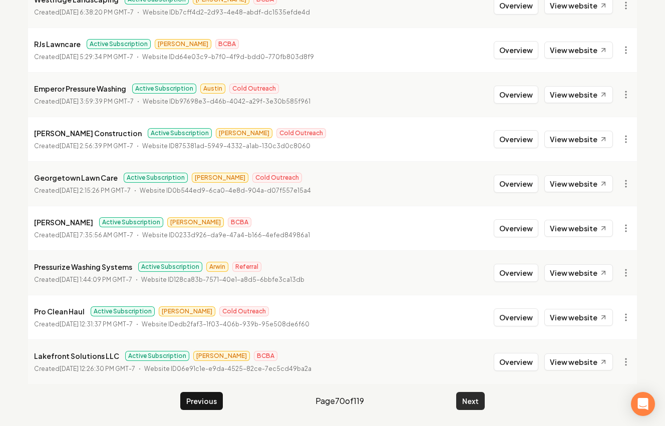
click at [467, 406] on button "Next" at bounding box center [470, 401] width 29 height 18
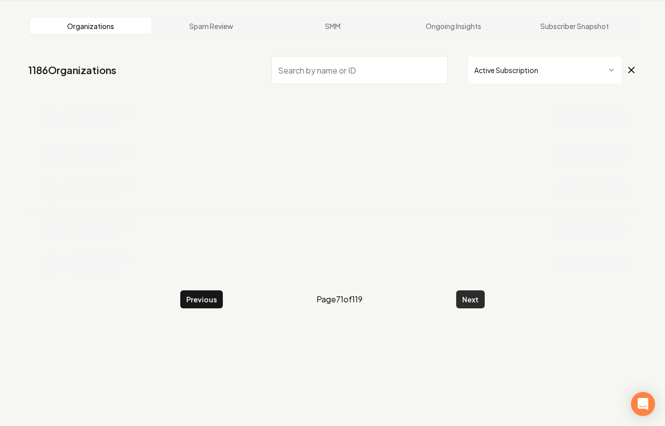
scroll to position [199, 0]
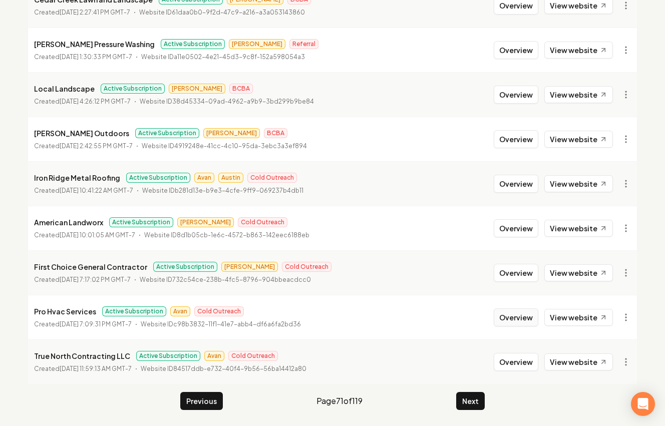
click at [528, 321] on button "Overview" at bounding box center [516, 318] width 45 height 18
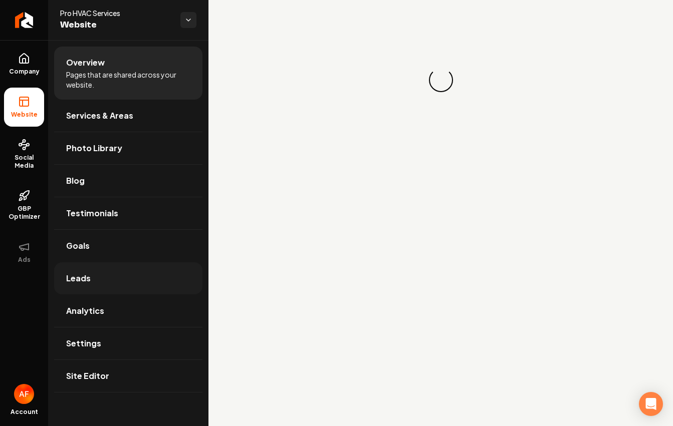
click at [118, 280] on link "Leads" at bounding box center [128, 278] width 148 height 32
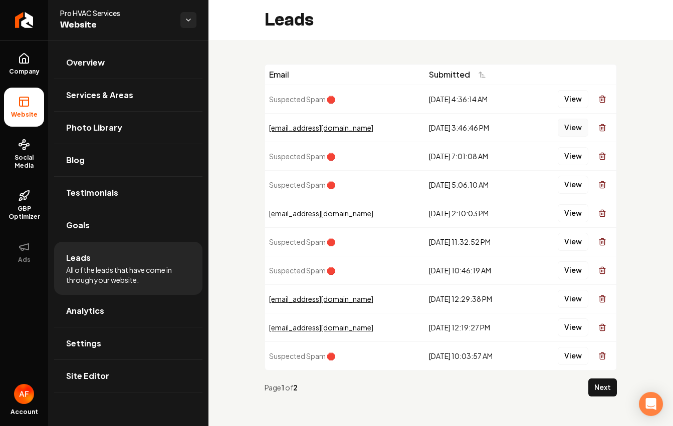
click at [559, 128] on button "View" at bounding box center [573, 128] width 31 height 18
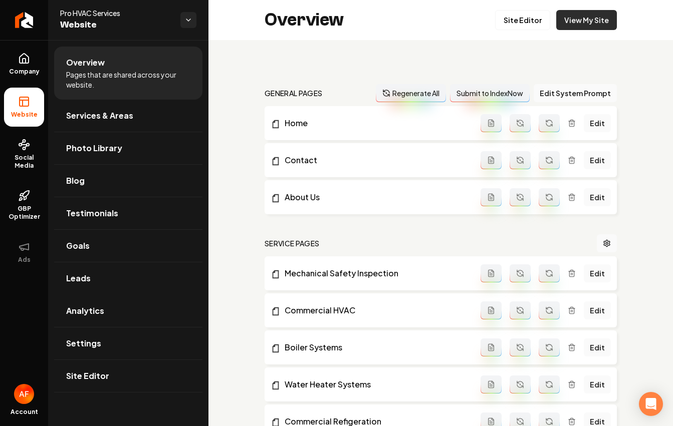
click at [570, 23] on link "View My Site" at bounding box center [586, 20] width 61 height 20
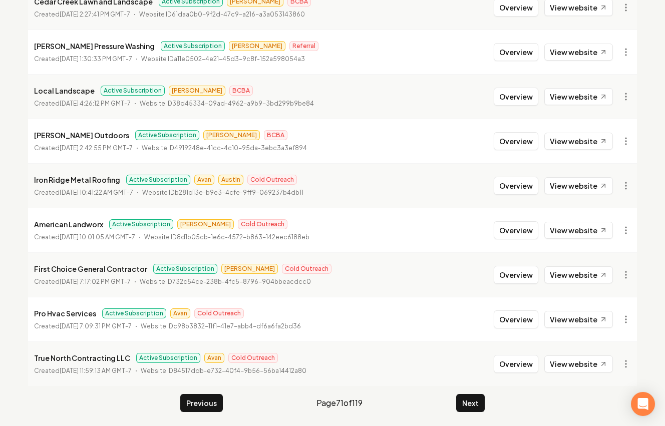
scroll to position [199, 0]
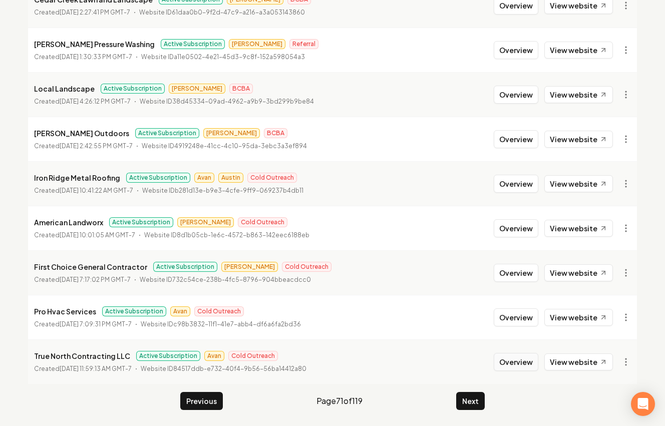
click at [510, 361] on button "Overview" at bounding box center [516, 362] width 45 height 18
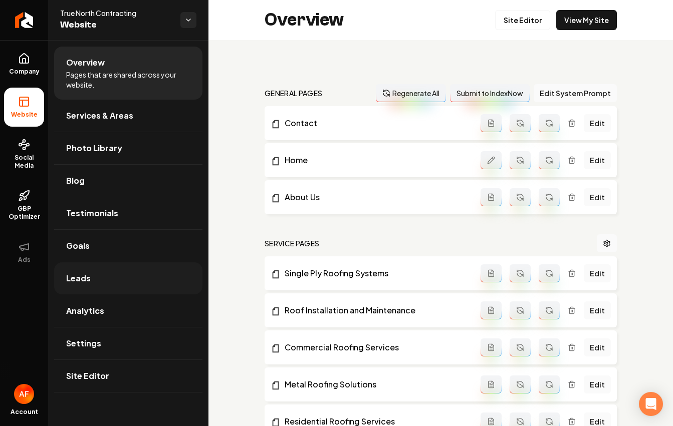
click at [122, 275] on link "Leads" at bounding box center [128, 278] width 148 height 32
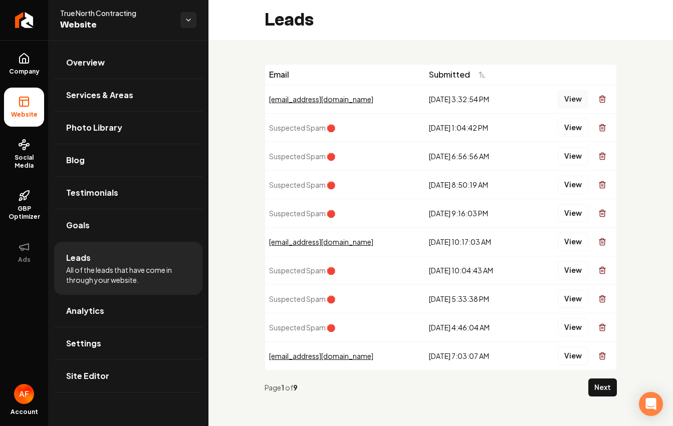
click at [558, 96] on button "View" at bounding box center [573, 99] width 31 height 18
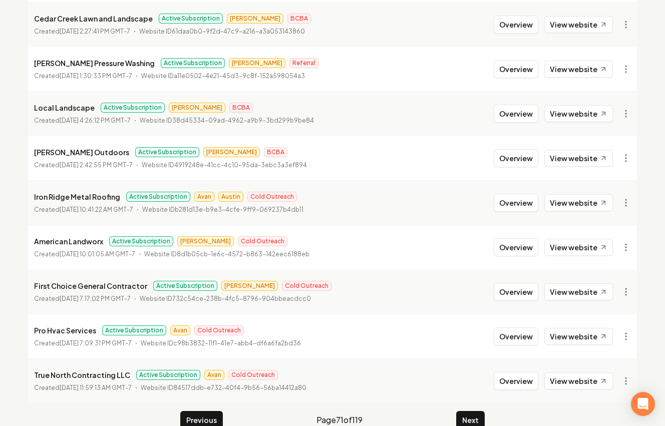
scroll to position [199, 0]
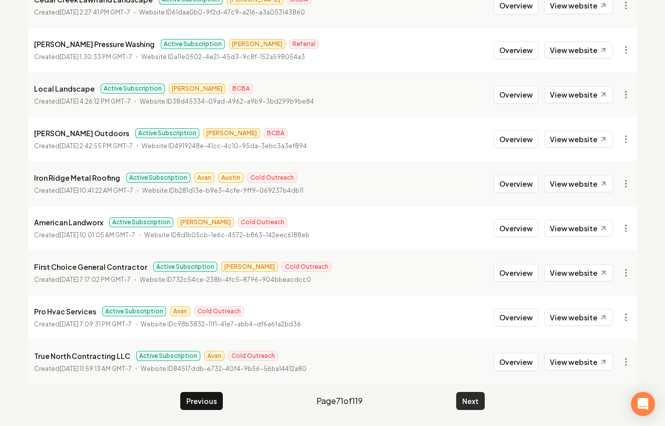
click at [467, 401] on button "Next" at bounding box center [470, 401] width 29 height 18
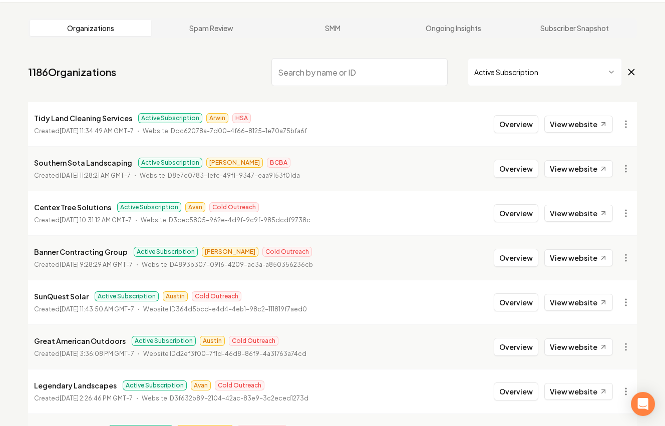
scroll to position [36, 0]
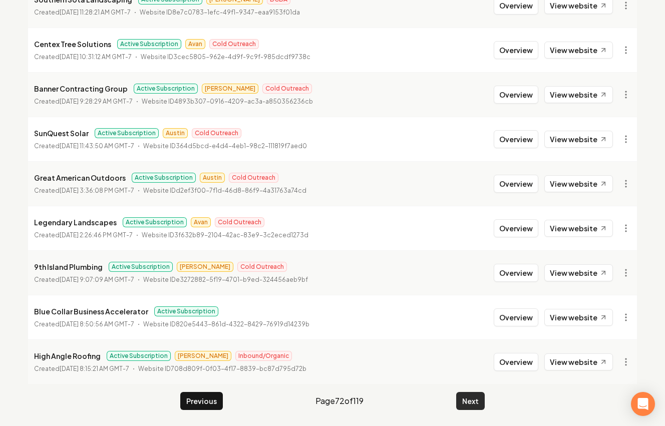
drag, startPoint x: 479, startPoint y: 412, endPoint x: 475, endPoint y: 397, distance: 15.4
click at [478, 411] on main "Organizations Spam Review SMM Ongoing Insights Subscriber Snapshot 1186 Organiz…" at bounding box center [332, 133] width 641 height 588
click at [475, 396] on button "Next" at bounding box center [470, 401] width 29 height 18
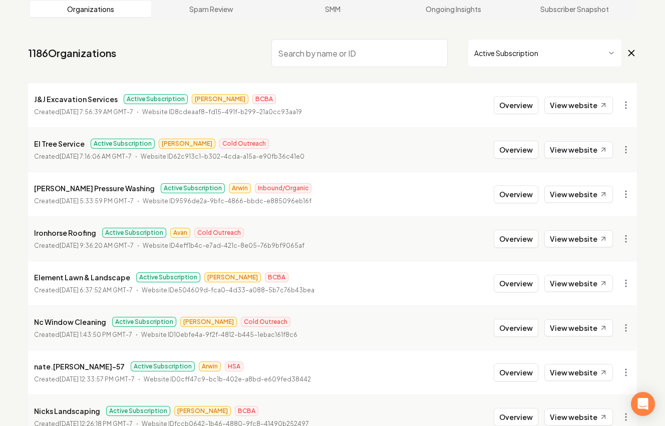
scroll to position [8, 0]
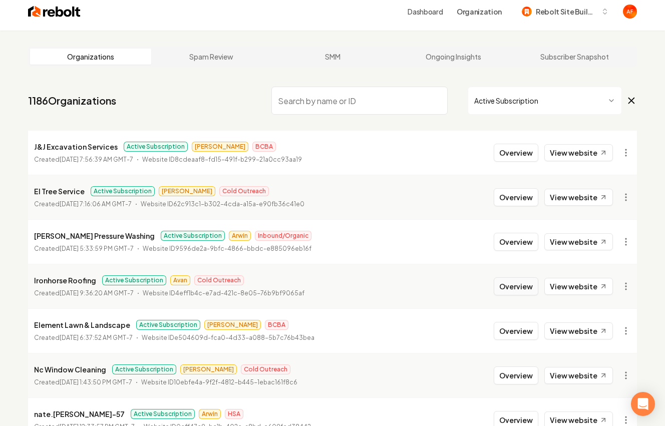
click at [524, 292] on button "Overview" at bounding box center [516, 287] width 45 height 18
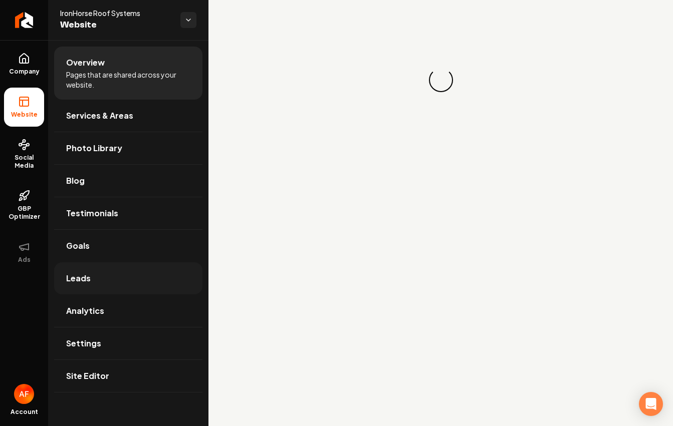
click at [153, 278] on link "Leads" at bounding box center [128, 278] width 148 height 32
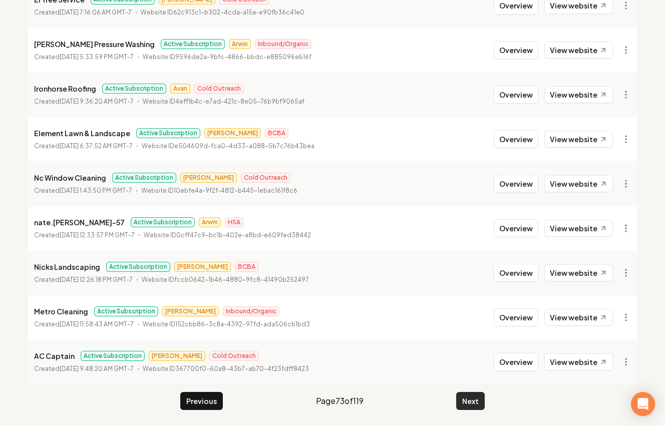
click at [480, 400] on button "Next" at bounding box center [470, 401] width 29 height 18
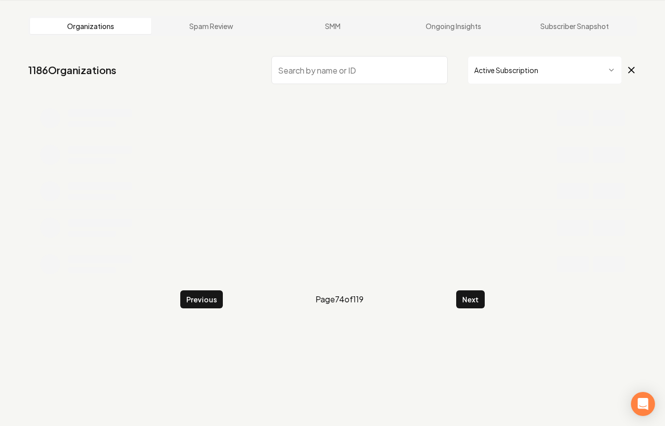
scroll to position [199, 0]
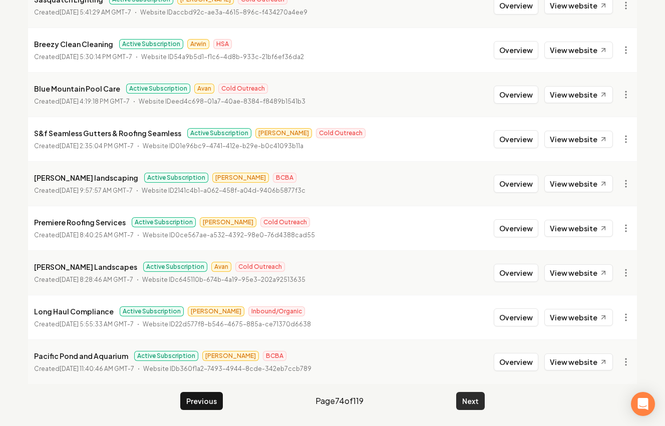
click at [480, 398] on button "Next" at bounding box center [470, 401] width 29 height 18
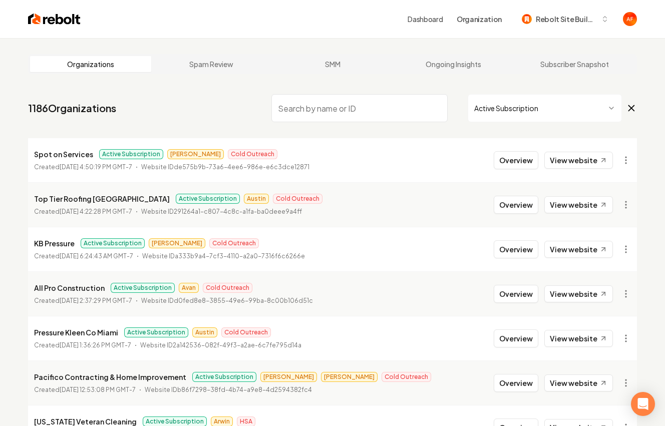
click at [496, 300] on li "All Pro Construction Active Subscription Avan Cold Outreach Created [DATE] 2:37…" at bounding box center [332, 294] width 609 height 45
click at [516, 291] on button "Overview" at bounding box center [516, 294] width 45 height 18
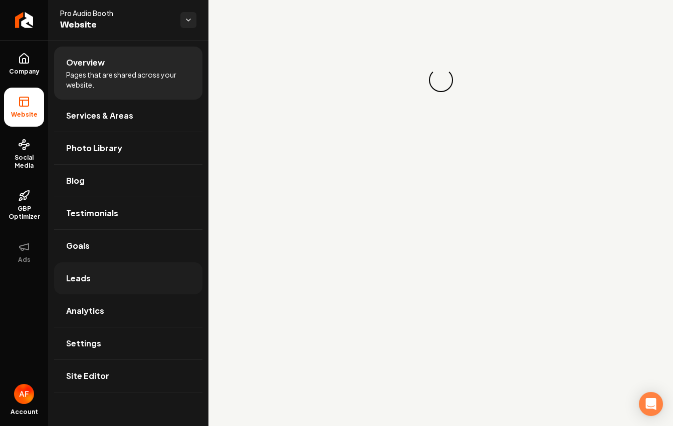
click at [128, 267] on link "Leads" at bounding box center [128, 278] width 148 height 32
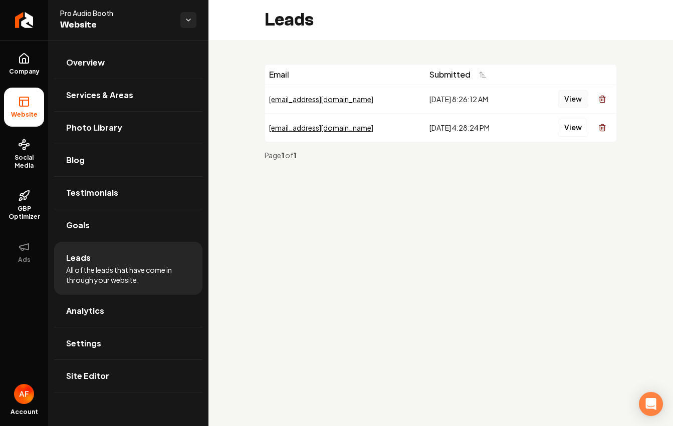
click at [576, 94] on button "View" at bounding box center [573, 99] width 31 height 18
click at [583, 126] on button "View" at bounding box center [573, 128] width 31 height 18
click at [30, 25] on icon "Return to dashboard" at bounding box center [24, 20] width 16 height 16
click at [187, 18] on html "Company Website Social Media GBP Optimizer Ads Account Pro Audio Booth Website …" at bounding box center [336, 213] width 673 height 426
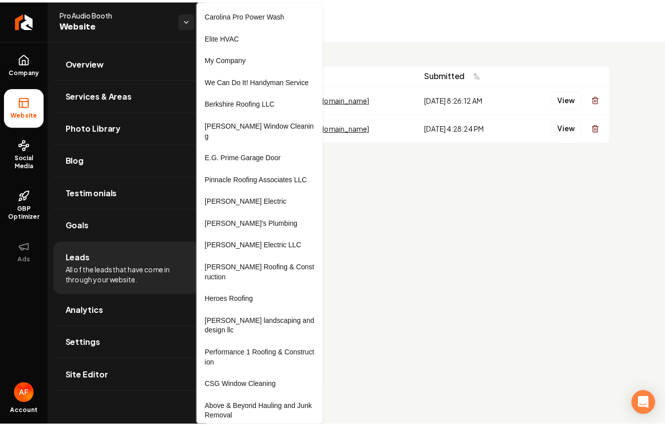
scroll to position [59152, 0]
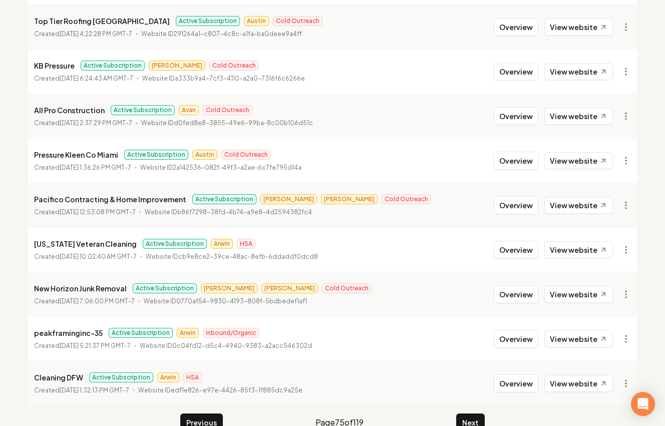
scroll to position [199, 0]
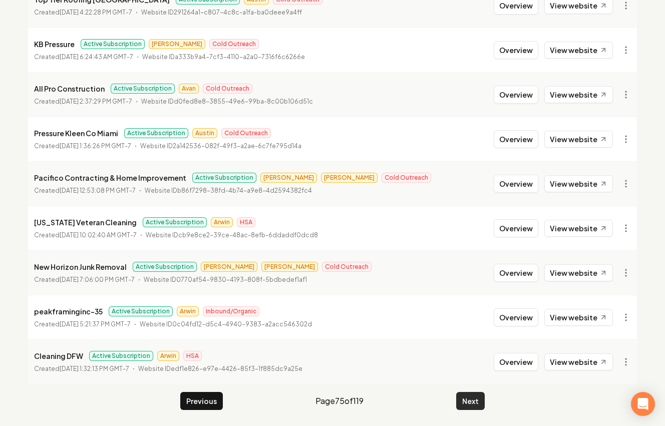
click at [474, 397] on button "Next" at bounding box center [470, 401] width 29 height 18
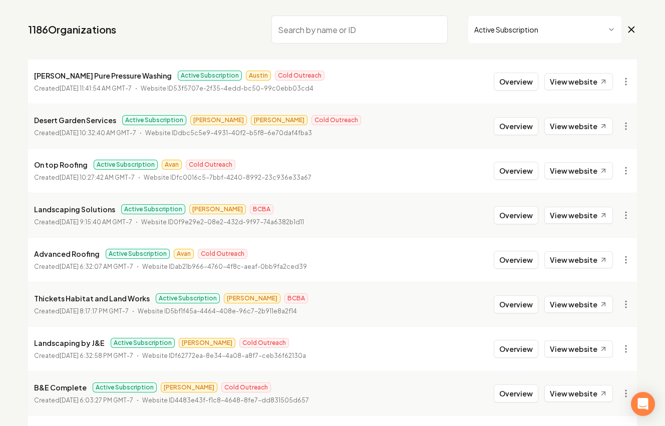
scroll to position [73, 0]
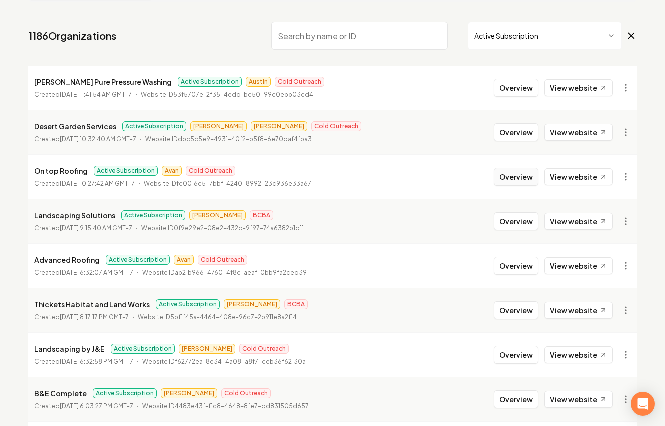
click at [500, 174] on button "Overview" at bounding box center [516, 177] width 45 height 18
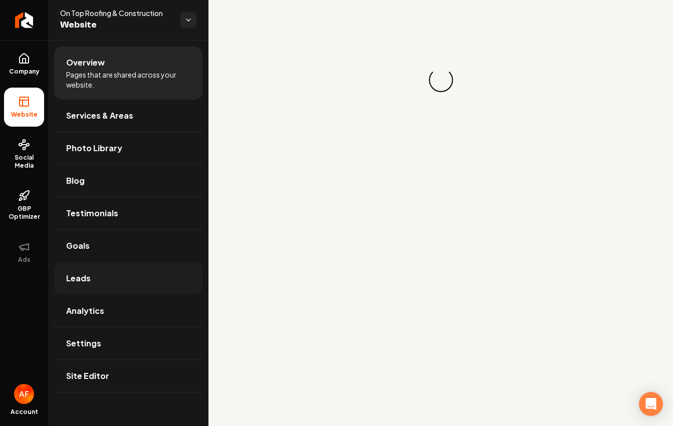
click at [101, 290] on link "Leads" at bounding box center [128, 278] width 148 height 32
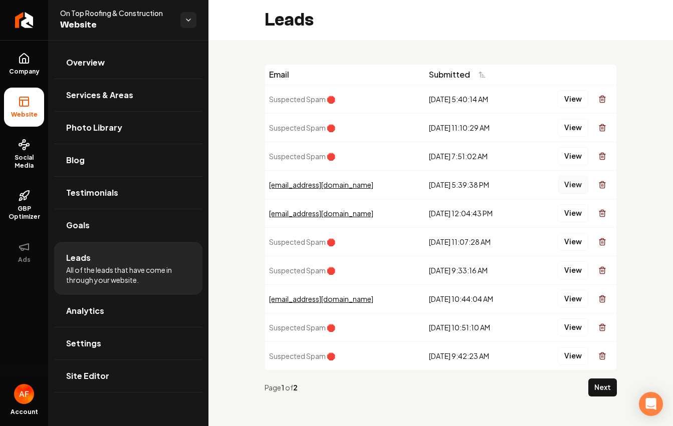
click at [565, 183] on button "View" at bounding box center [573, 185] width 31 height 18
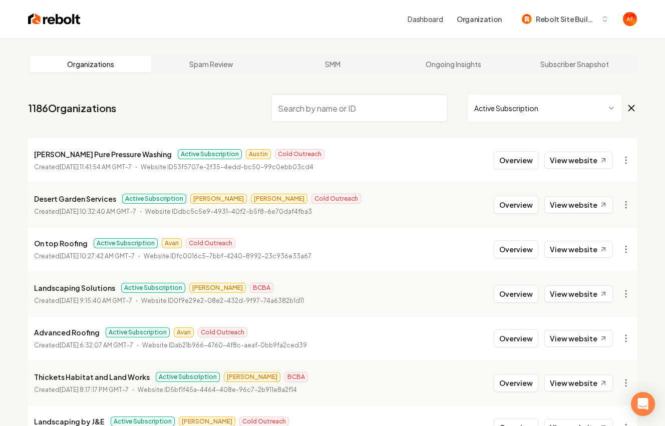
scroll to position [199, 0]
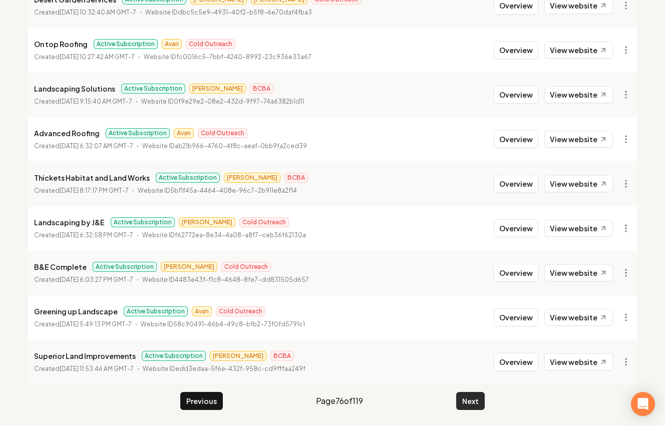
click at [465, 395] on button "Next" at bounding box center [470, 401] width 29 height 18
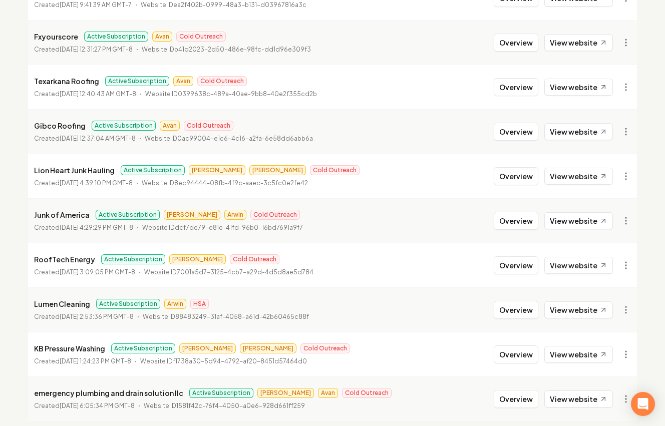
scroll to position [199, 0]
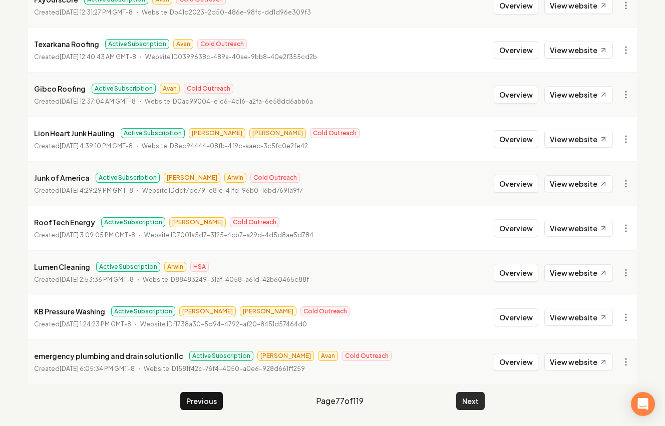
click at [468, 399] on button "Next" at bounding box center [470, 401] width 29 height 18
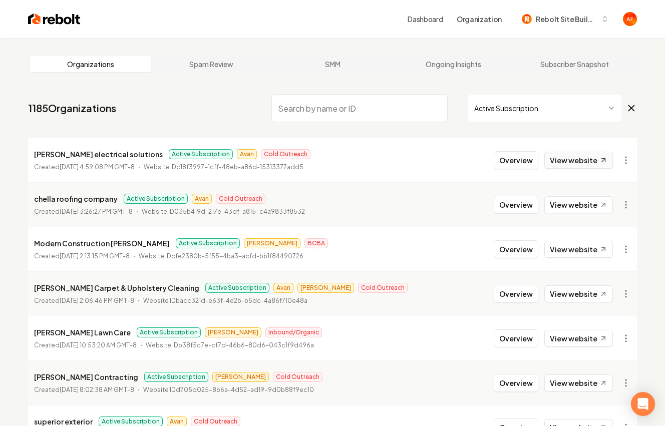
click at [571, 159] on link "View website" at bounding box center [579, 160] width 69 height 17
click at [520, 153] on button "Overview" at bounding box center [516, 160] width 45 height 18
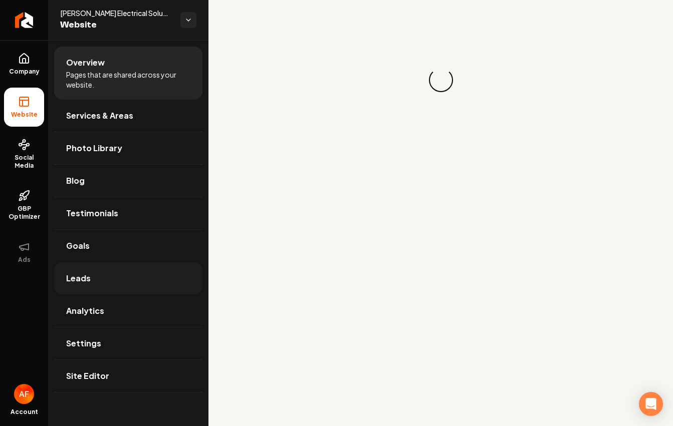
click at [109, 267] on link "Leads" at bounding box center [128, 278] width 148 height 32
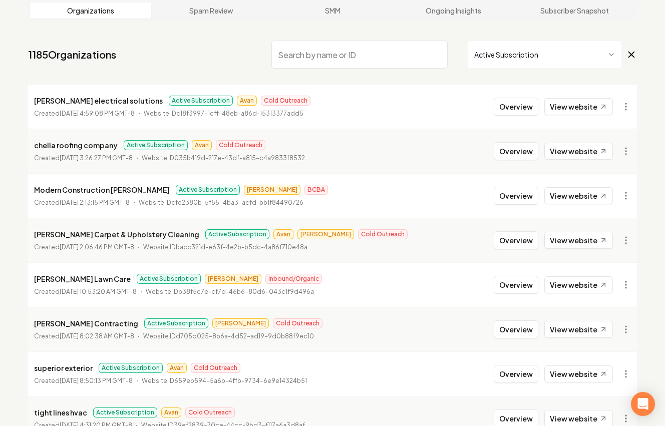
scroll to position [197, 0]
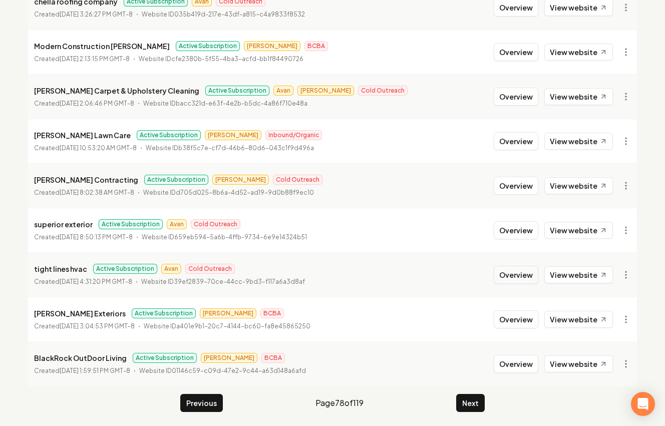
click at [521, 275] on button "Overview" at bounding box center [516, 275] width 45 height 18
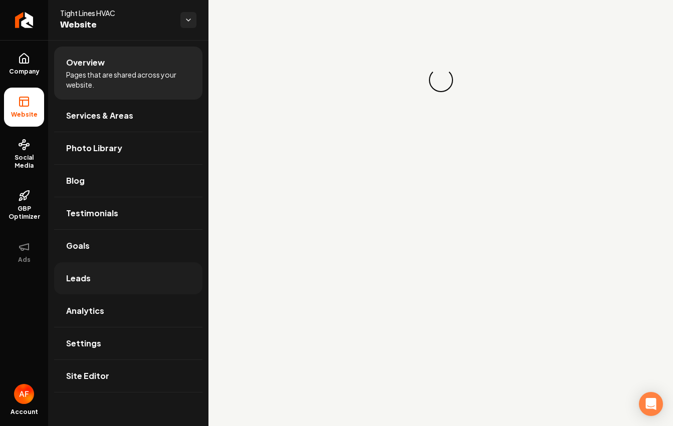
click at [82, 277] on span "Leads" at bounding box center [78, 279] width 25 height 12
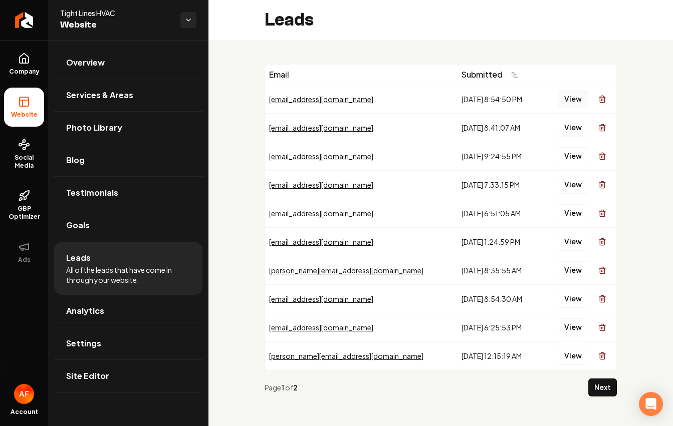
click at [562, 99] on button "View" at bounding box center [573, 99] width 31 height 18
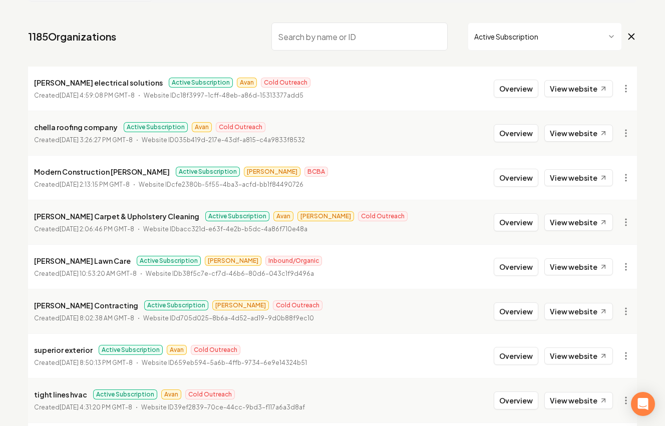
scroll to position [199, 0]
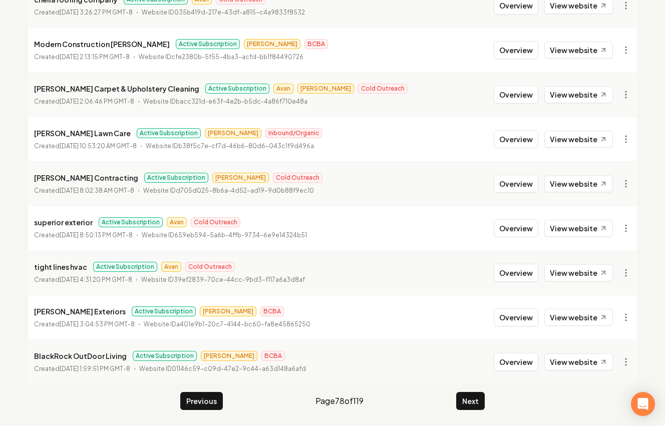
click at [459, 397] on button "Next" at bounding box center [470, 401] width 29 height 18
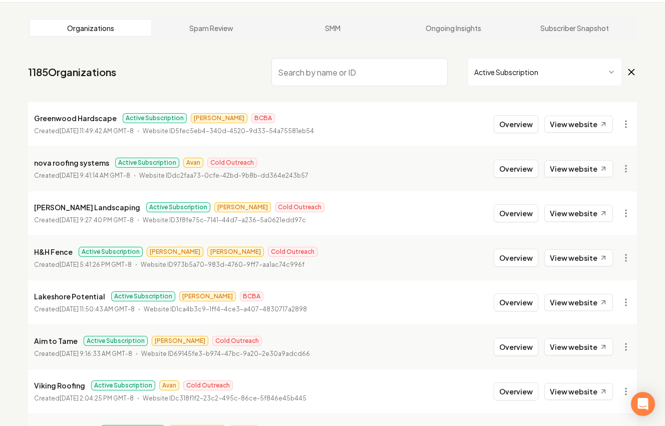
scroll to position [29, 0]
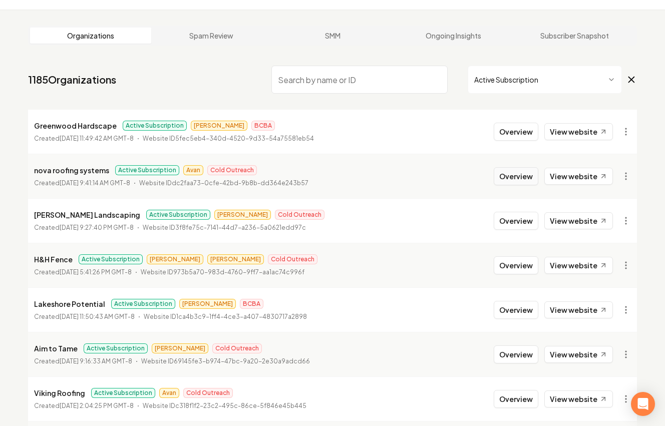
click at [518, 181] on button "Overview" at bounding box center [516, 176] width 45 height 18
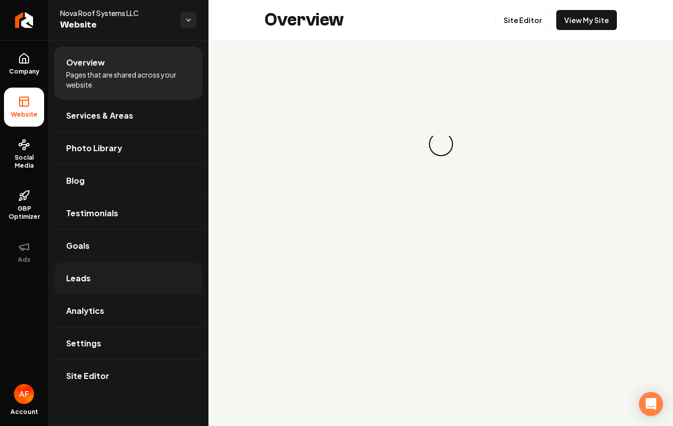
click at [98, 283] on link "Leads" at bounding box center [128, 278] width 148 height 32
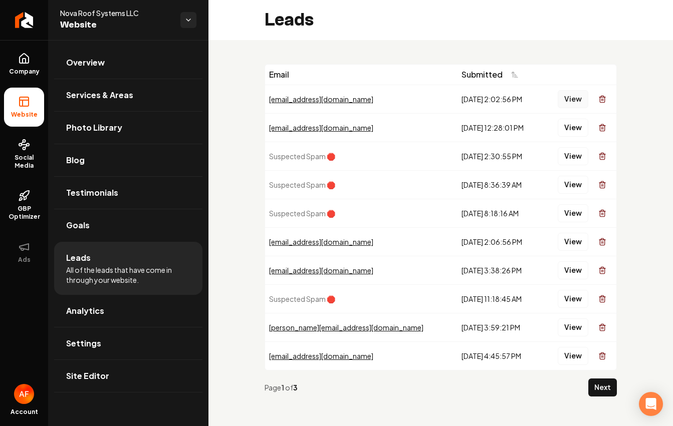
click at [563, 100] on button "View" at bounding box center [573, 99] width 31 height 18
click at [569, 131] on button "View" at bounding box center [573, 128] width 31 height 18
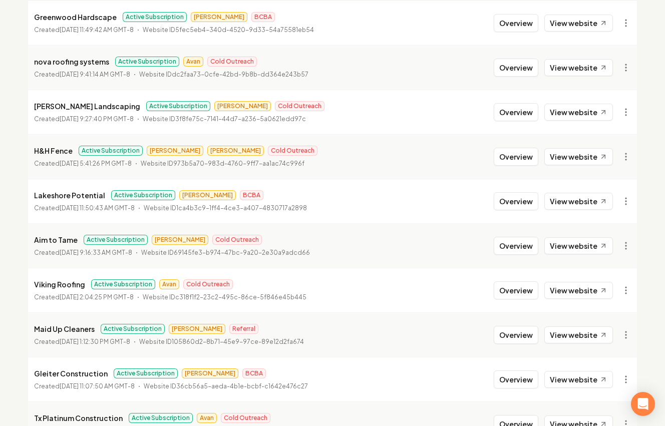
scroll to position [199, 0]
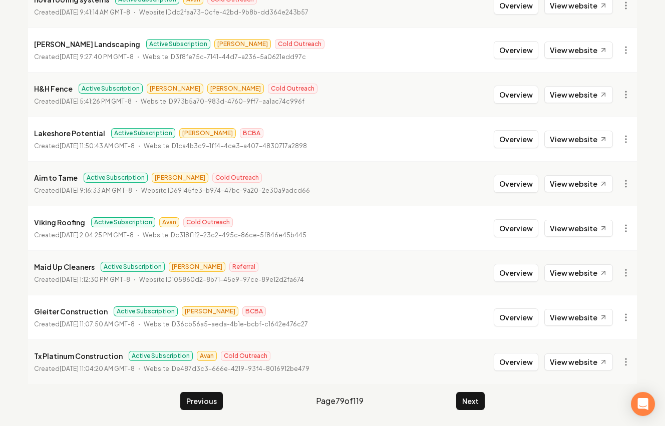
click at [471, 417] on main "Organizations Spam Review SMM Ongoing Insights Subscriber Snapshot 1185 Organiz…" at bounding box center [332, 133] width 641 height 588
click at [472, 409] on button "Next" at bounding box center [470, 401] width 29 height 18
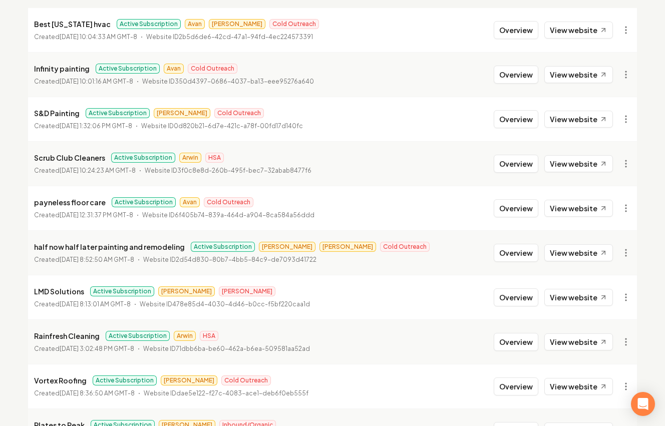
scroll to position [199, 0]
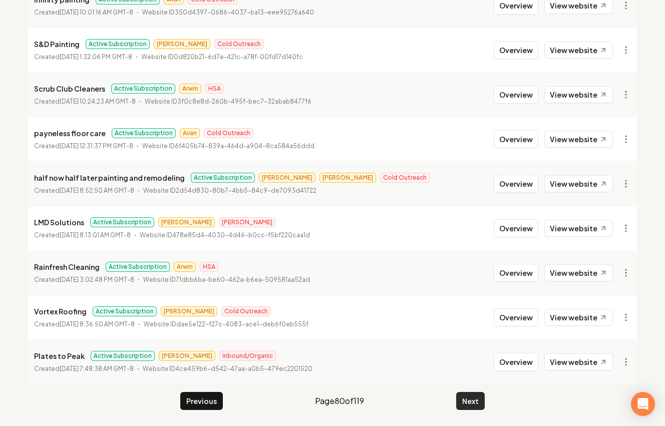
click at [470, 395] on button "Next" at bounding box center [470, 401] width 29 height 18
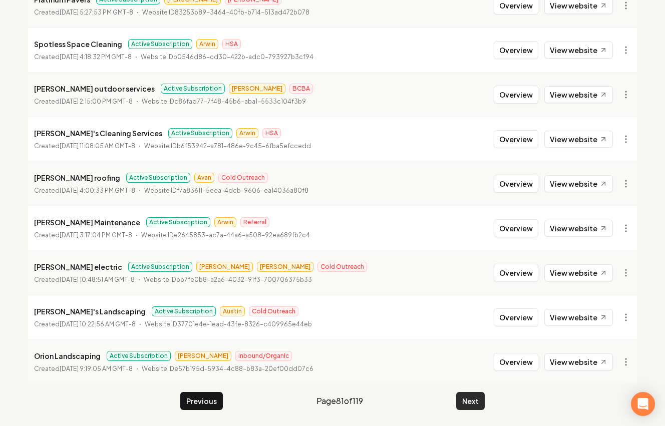
click at [479, 396] on button "Next" at bounding box center [470, 401] width 29 height 18
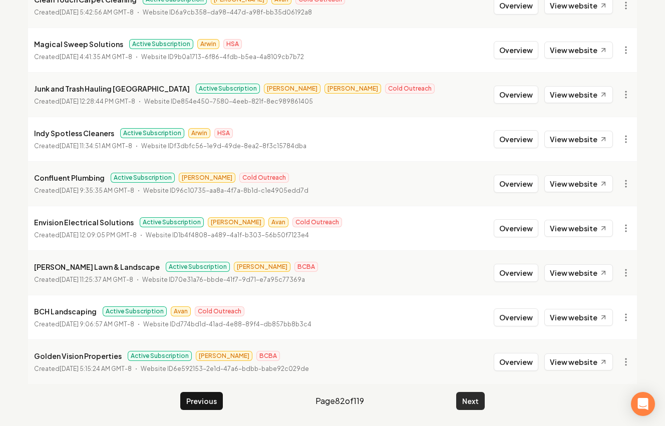
click at [473, 402] on button "Next" at bounding box center [470, 401] width 29 height 18
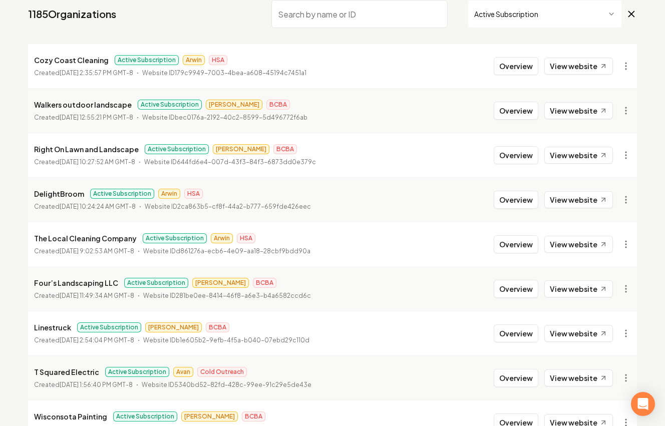
scroll to position [199, 0]
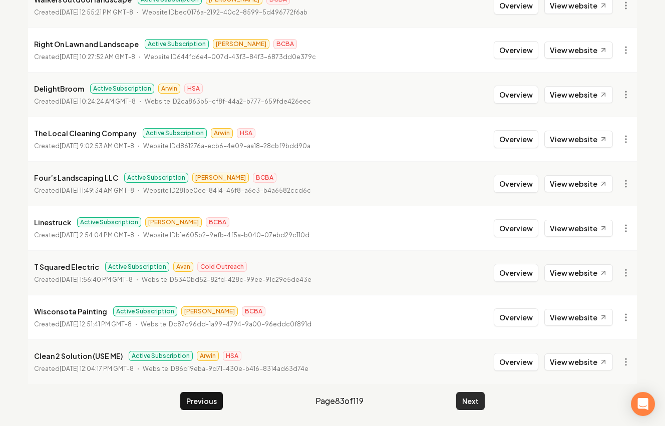
click at [482, 397] on button "Next" at bounding box center [470, 401] width 29 height 18
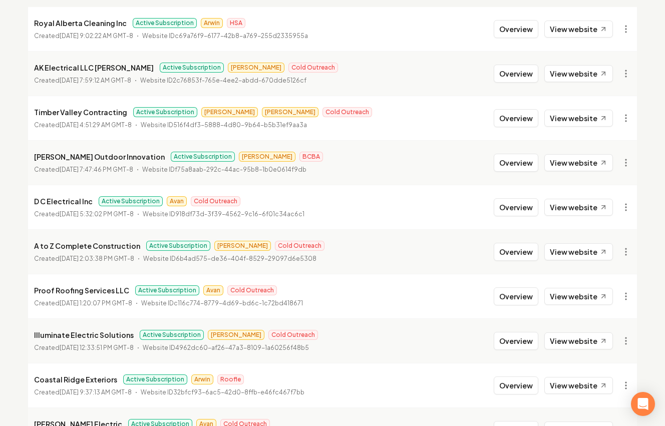
scroll to position [199, 0]
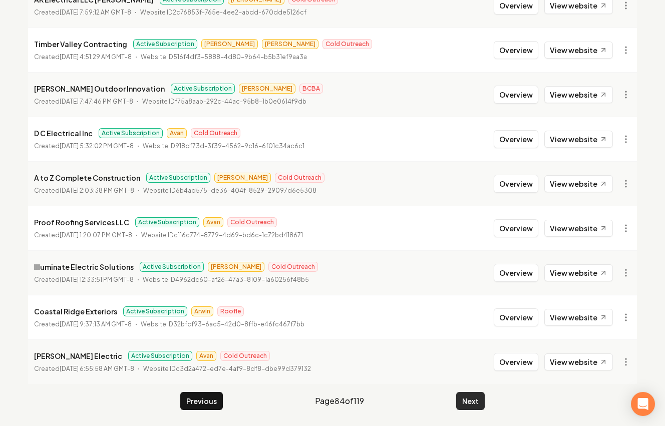
click at [467, 394] on button "Next" at bounding box center [470, 401] width 29 height 18
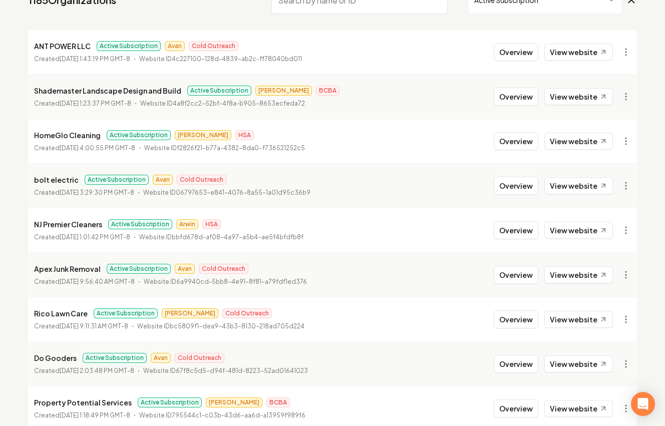
scroll to position [199, 0]
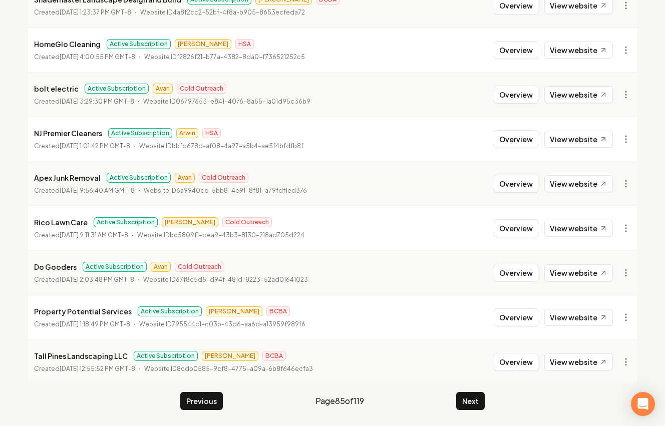
click at [468, 397] on button "Next" at bounding box center [470, 401] width 29 height 18
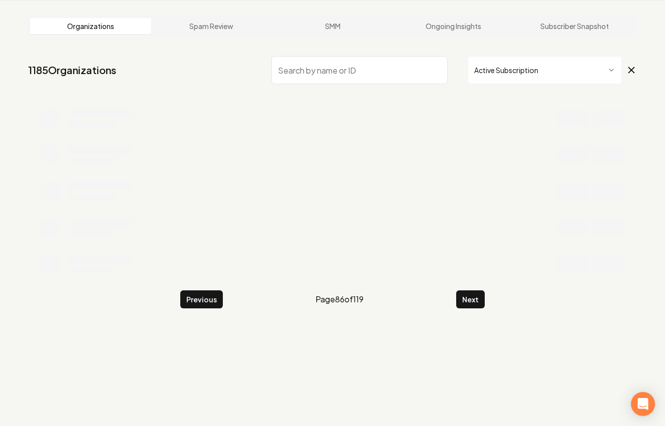
scroll to position [199, 0]
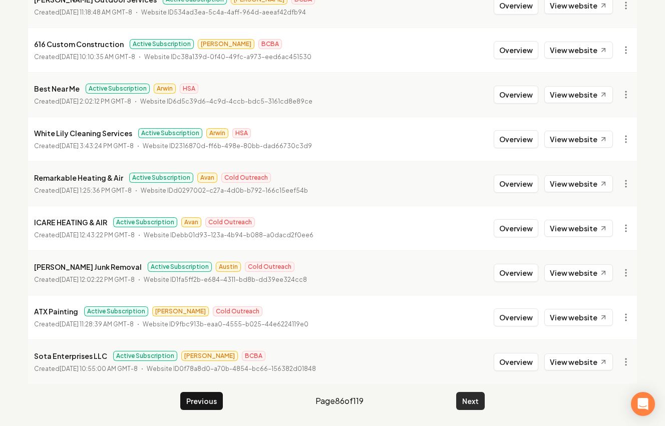
click at [472, 396] on button "Next" at bounding box center [470, 401] width 29 height 18
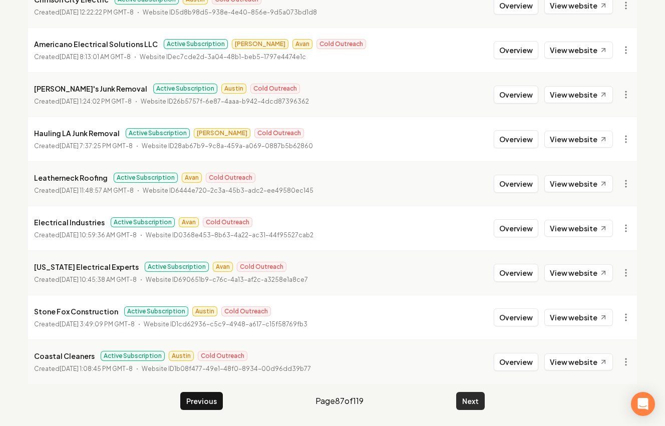
click at [477, 406] on button "Next" at bounding box center [470, 401] width 29 height 18
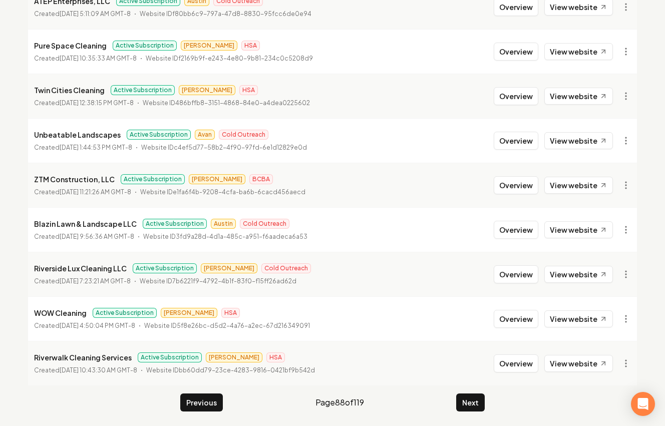
scroll to position [199, 0]
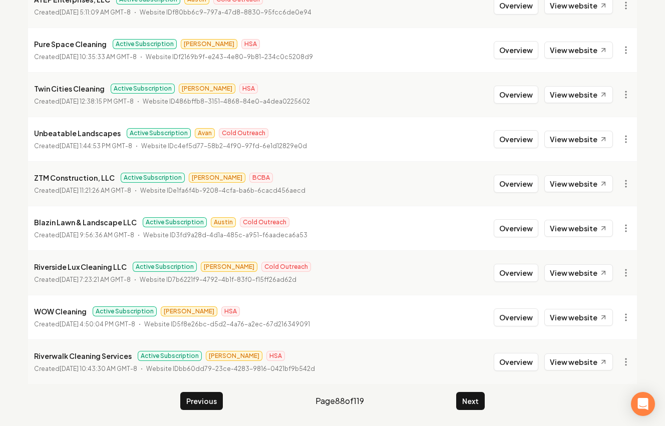
drag, startPoint x: 480, startPoint y: 383, endPoint x: 475, endPoint y: 384, distance: 5.2
click at [475, 384] on li "Riverwalk Cleaning Services Active Subscription James HSA Created January 30, 2…" at bounding box center [332, 362] width 609 height 45
click at [473, 388] on main "Organizations Spam Review SMM Ongoing Insights Subscriber Snapshot 1185 Organiz…" at bounding box center [332, 133] width 641 height 588
click at [471, 394] on button "Next" at bounding box center [470, 401] width 29 height 18
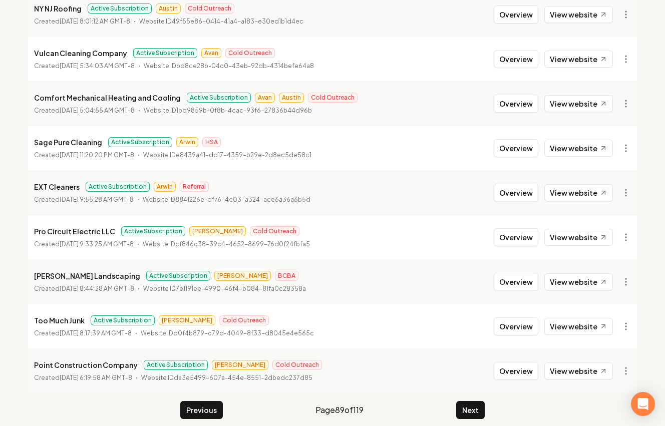
scroll to position [199, 0]
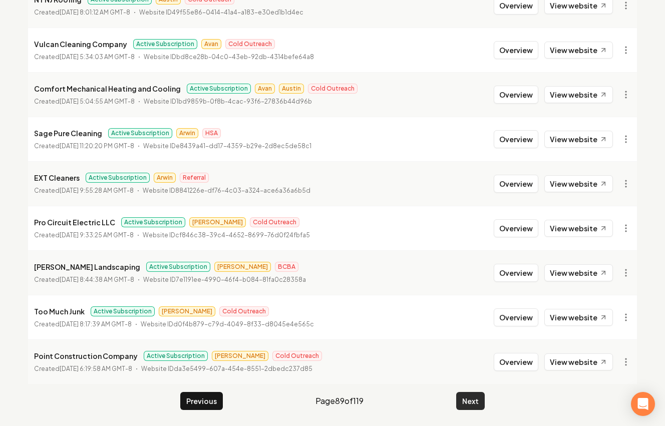
click at [472, 410] on main "Organizations Spam Review SMM Ongoing Insights Subscriber Snapshot 1185 Organiz…" at bounding box center [332, 133] width 641 height 588
click at [467, 402] on button "Next" at bounding box center [470, 401] width 29 height 18
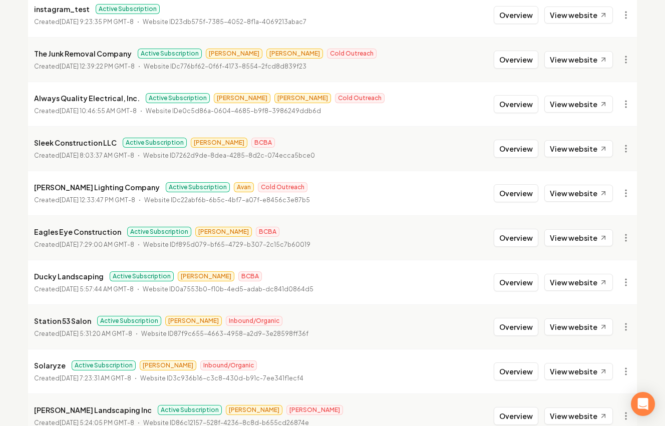
scroll to position [128, 0]
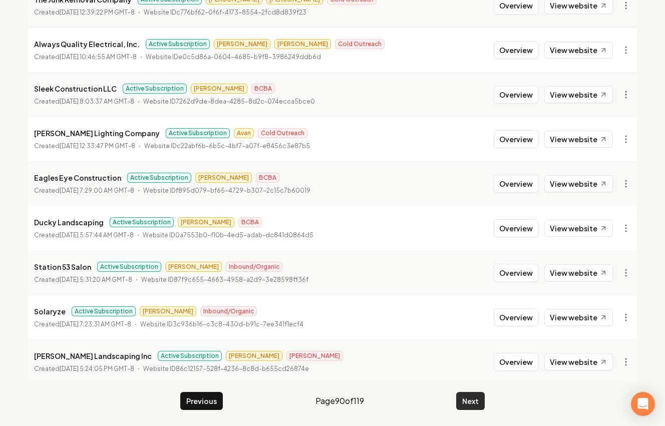
click at [471, 408] on button "Next" at bounding box center [470, 401] width 29 height 18
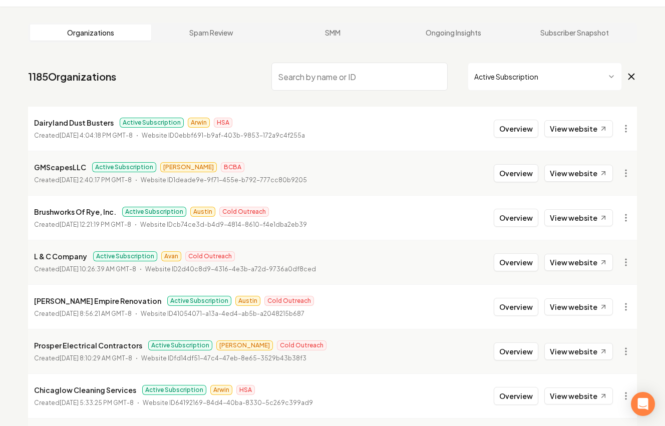
scroll to position [21, 0]
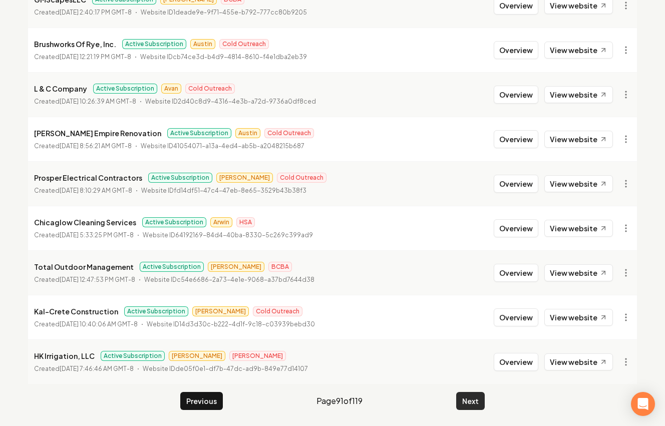
click at [479, 393] on button "Next" at bounding box center [470, 401] width 29 height 18
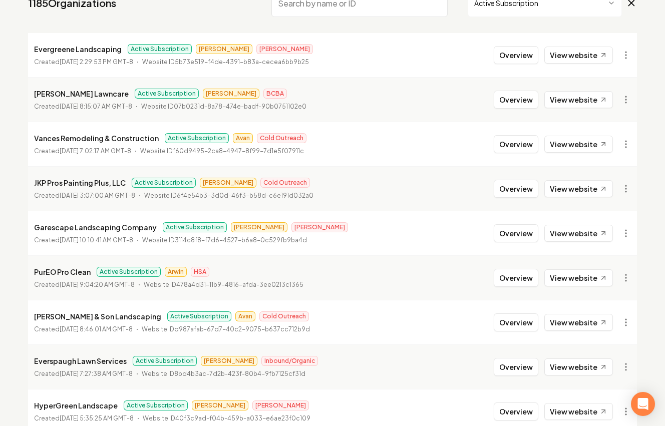
scroll to position [103, 0]
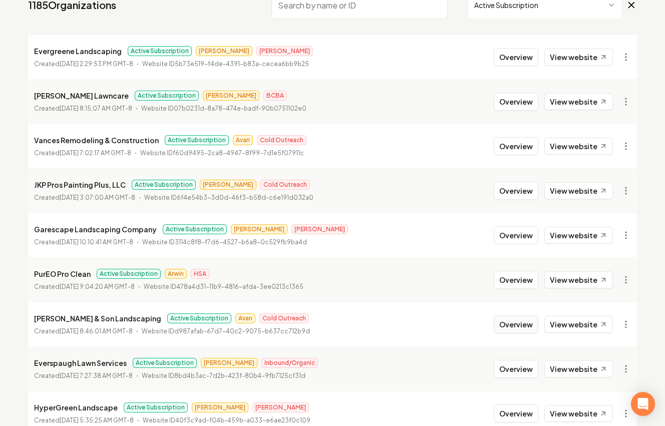
click at [519, 323] on button "Overview" at bounding box center [516, 325] width 45 height 18
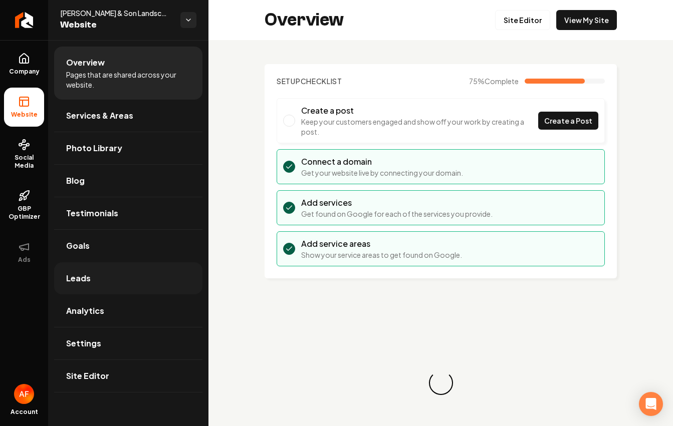
click at [119, 277] on link "Leads" at bounding box center [128, 278] width 148 height 32
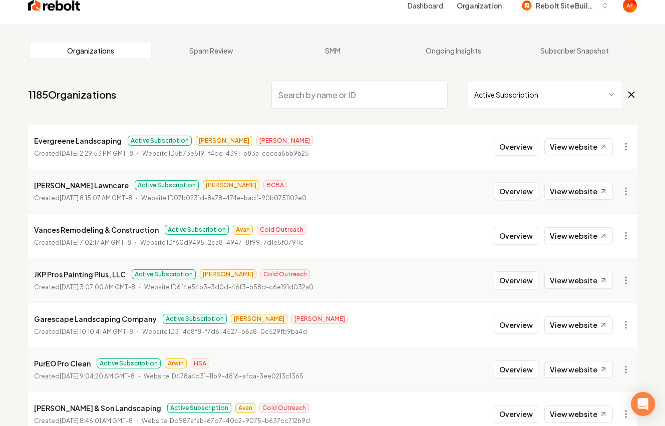
scroll to position [15, 0]
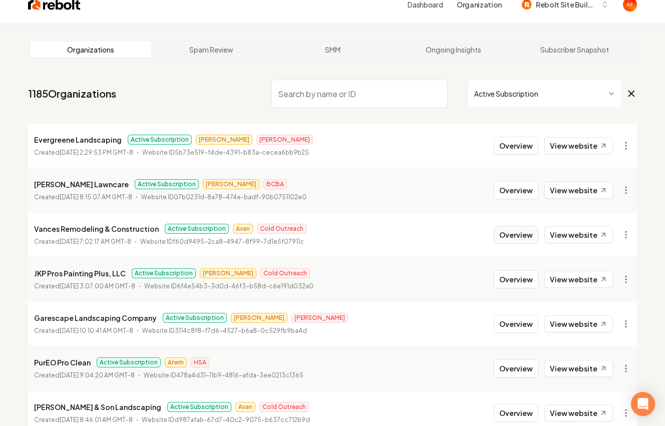
click at [510, 235] on button "Overview" at bounding box center [516, 235] width 45 height 18
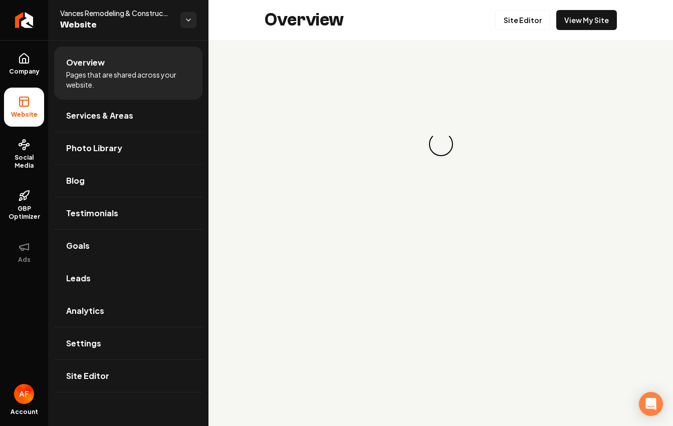
click at [111, 290] on link "Leads" at bounding box center [128, 278] width 148 height 32
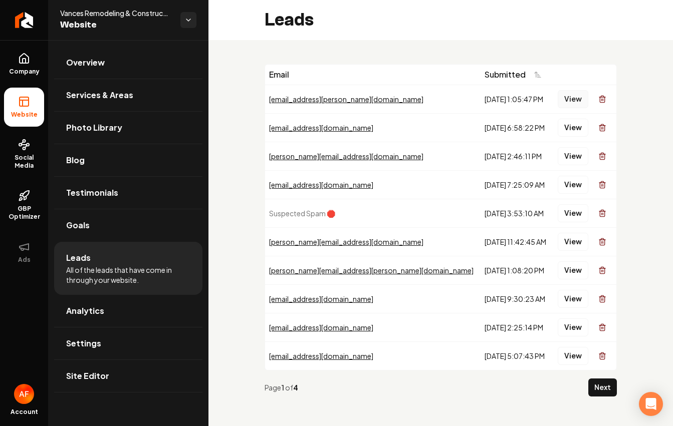
click at [561, 101] on button "View" at bounding box center [573, 99] width 31 height 18
click at [578, 131] on button "View" at bounding box center [573, 128] width 31 height 18
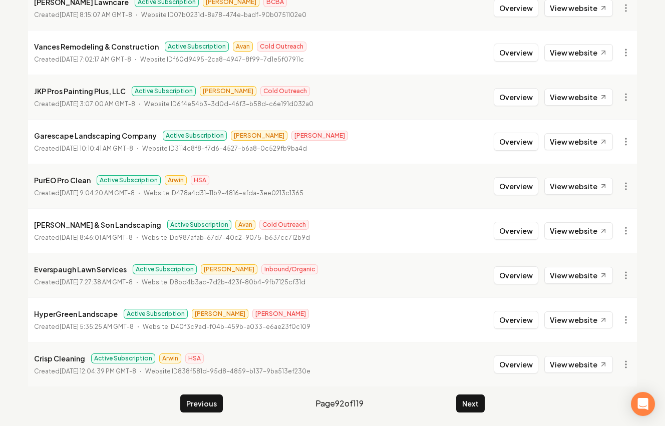
scroll to position [199, 0]
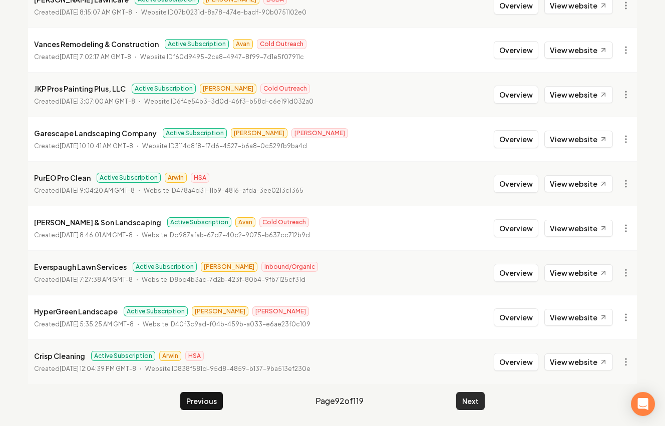
click at [479, 408] on button "Next" at bounding box center [470, 401] width 29 height 18
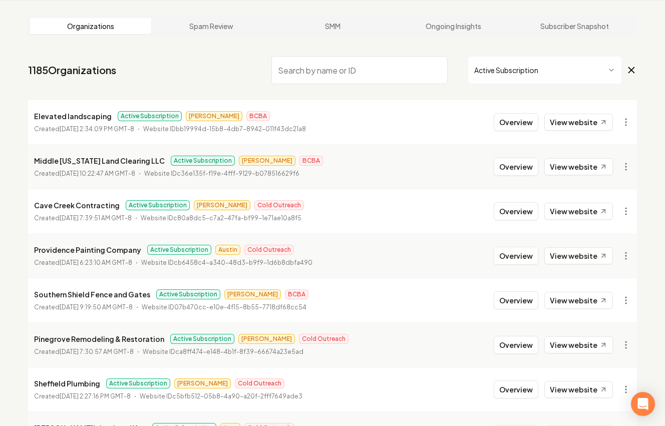
scroll to position [199, 0]
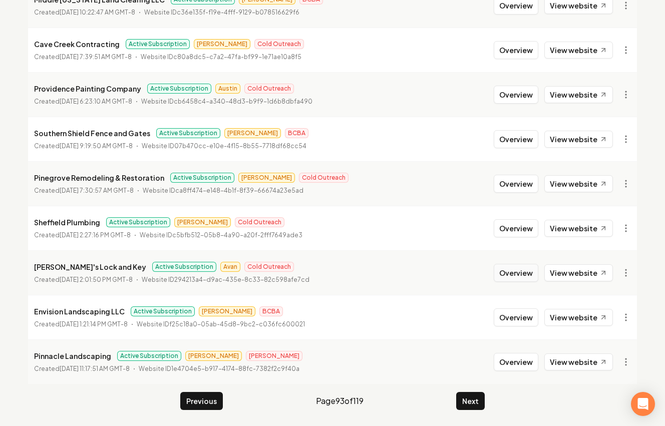
click at [514, 278] on button "Overview" at bounding box center [516, 273] width 45 height 18
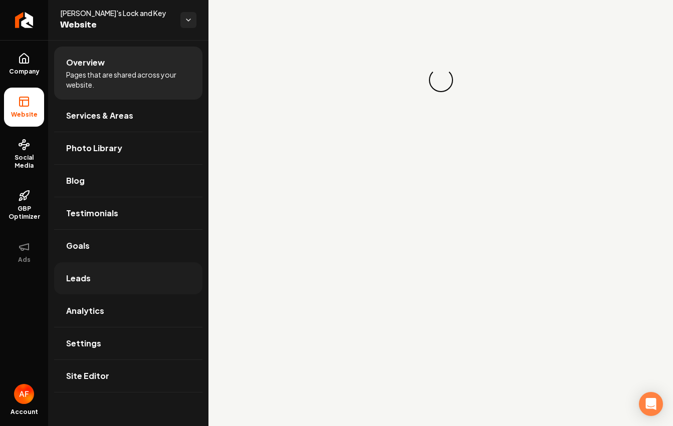
click at [130, 288] on link "Leads" at bounding box center [128, 278] width 148 height 32
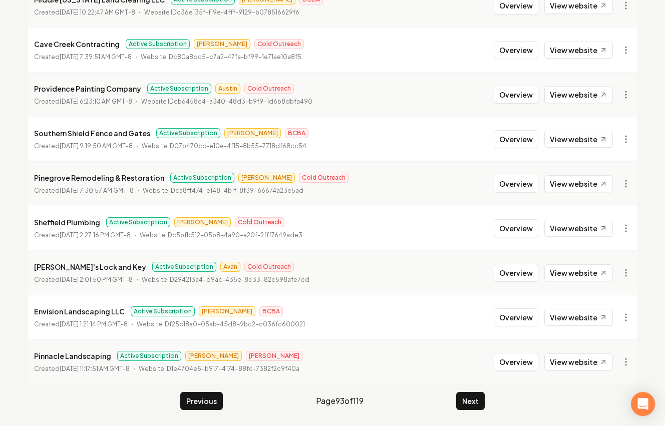
click at [468, 401] on button "Next" at bounding box center [470, 401] width 29 height 18
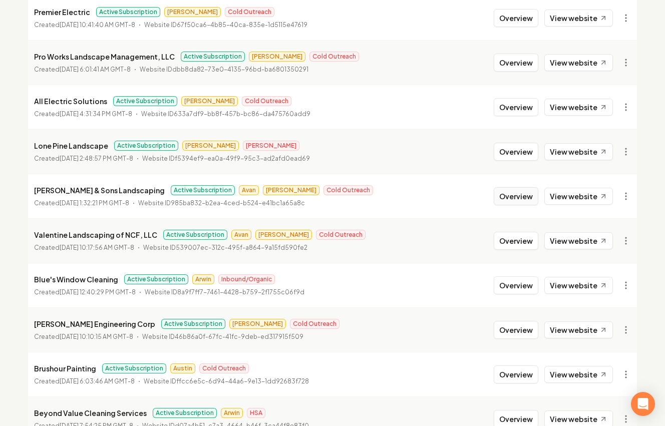
scroll to position [111, 0]
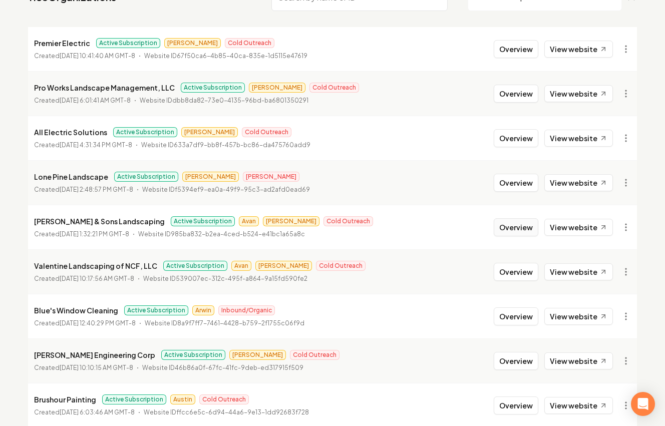
click at [527, 230] on button "Overview" at bounding box center [516, 227] width 45 height 18
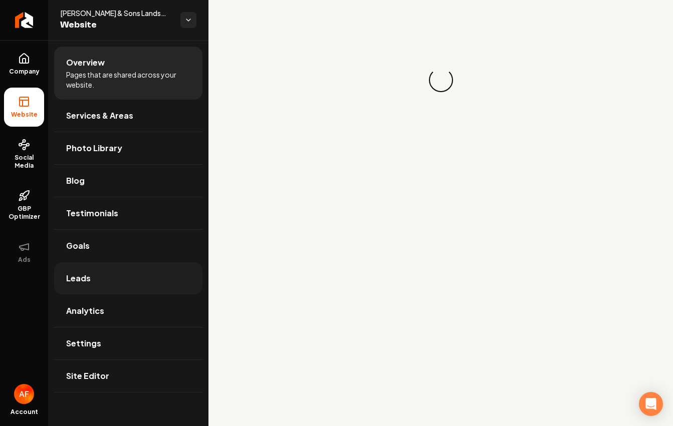
click at [118, 280] on link "Leads" at bounding box center [128, 278] width 148 height 32
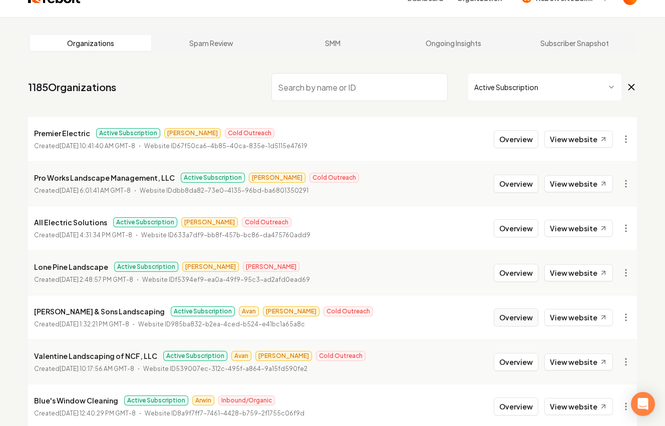
scroll to position [32, 0]
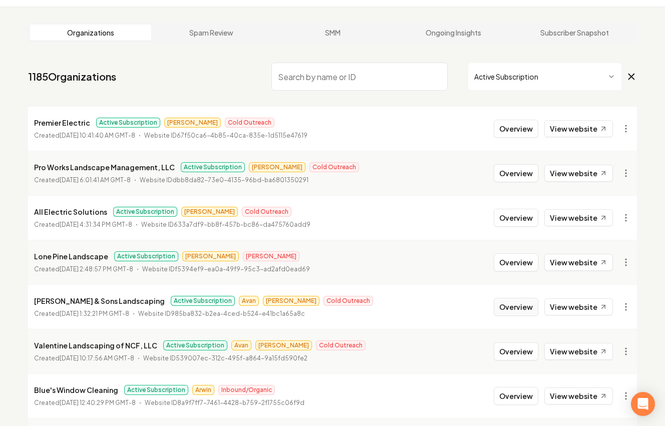
click at [507, 301] on button "Overview" at bounding box center [516, 307] width 45 height 18
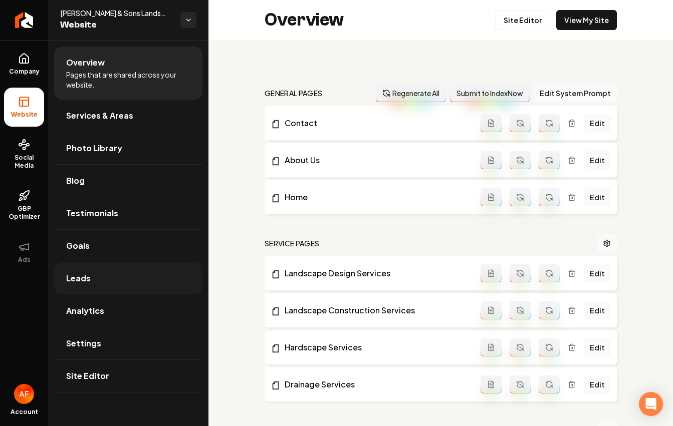
click at [89, 280] on span "Leads" at bounding box center [78, 279] width 25 height 12
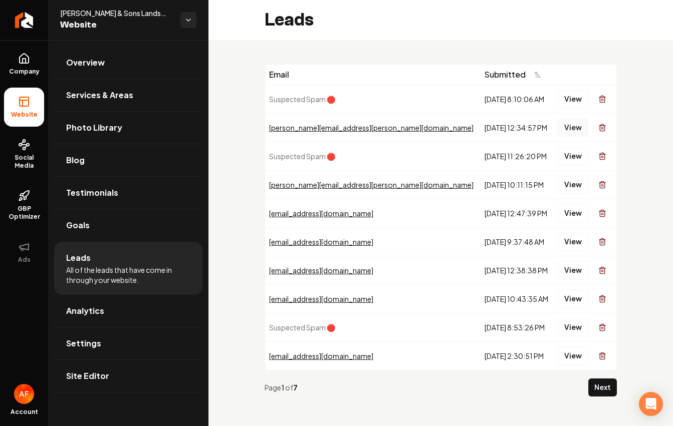
click at [558, 126] on button "View" at bounding box center [573, 128] width 31 height 18
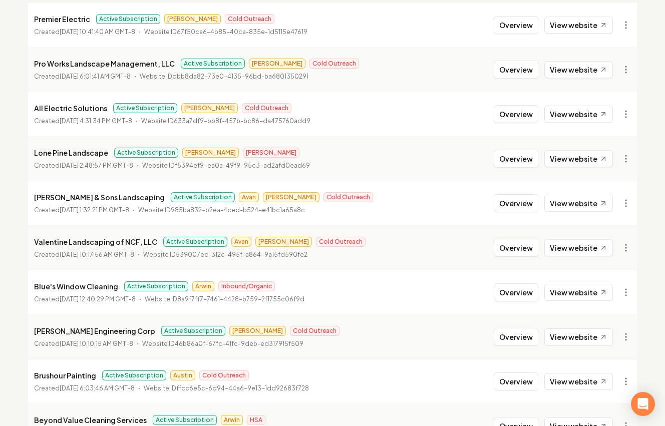
scroll to position [199, 0]
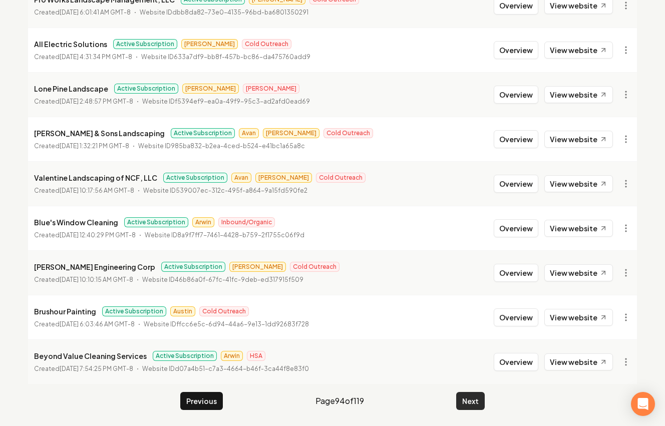
click at [473, 402] on button "Next" at bounding box center [470, 401] width 29 height 18
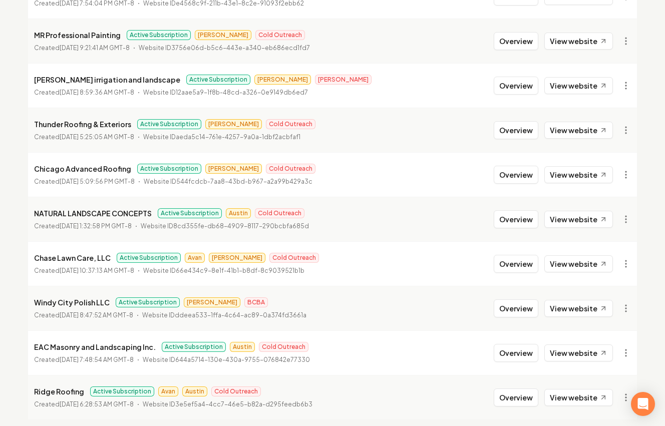
scroll to position [142, 0]
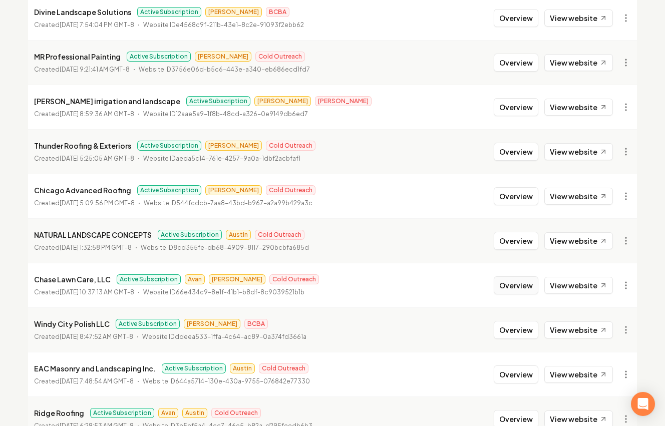
click at [526, 278] on button "Overview" at bounding box center [516, 286] width 45 height 18
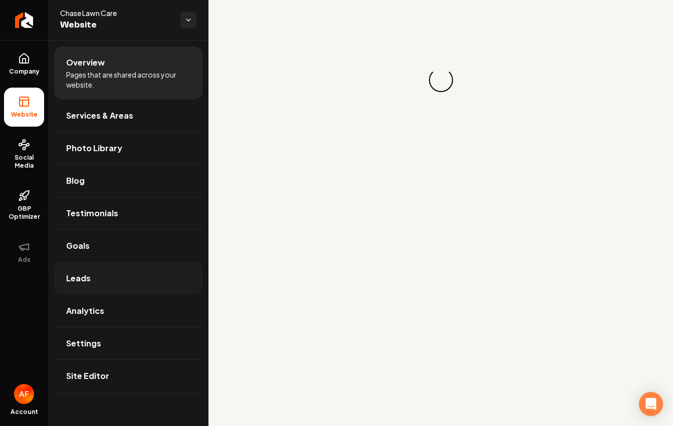
click at [89, 279] on span "Leads" at bounding box center [78, 279] width 25 height 12
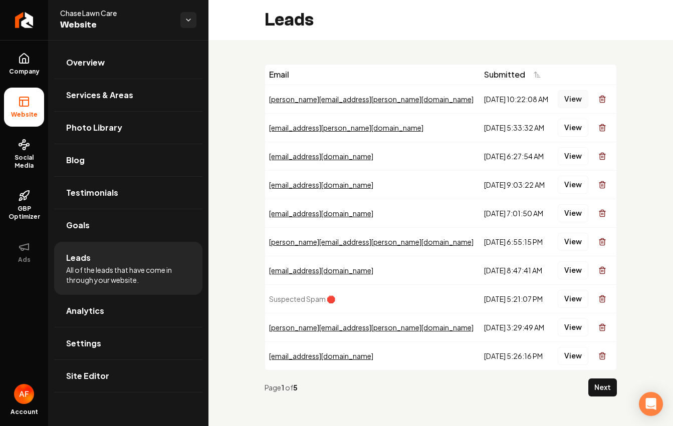
click at [559, 96] on button "View" at bounding box center [573, 99] width 31 height 18
click at [101, 316] on span "Analytics" at bounding box center [85, 311] width 38 height 12
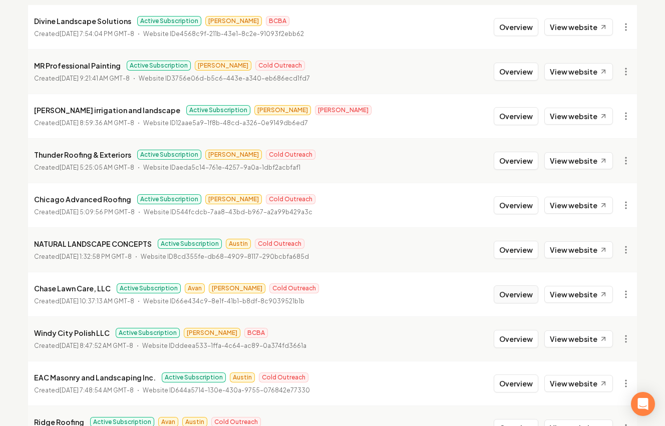
scroll to position [199, 0]
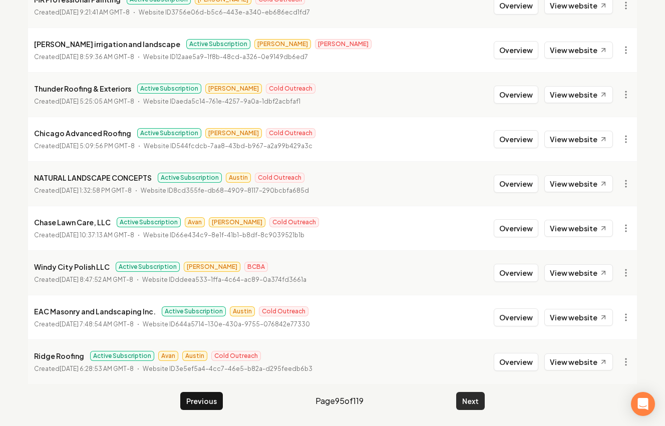
click at [481, 405] on button "Next" at bounding box center [470, 401] width 29 height 18
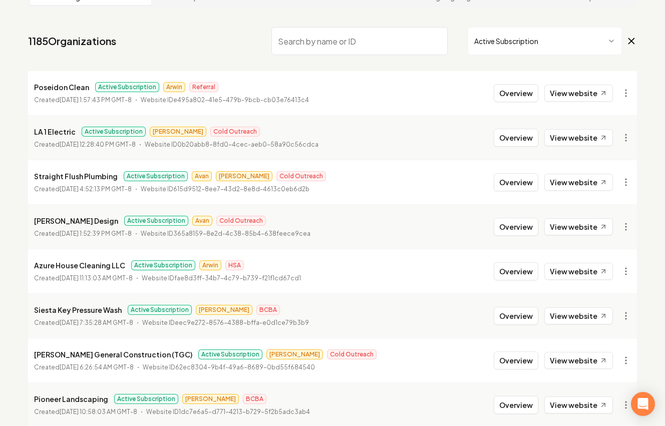
scroll to position [65, 0]
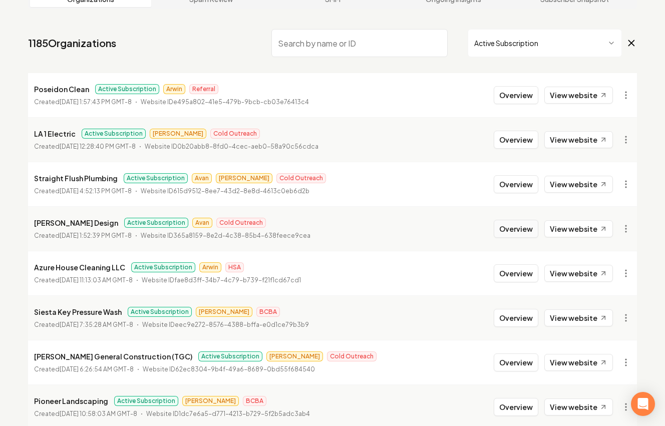
click at [512, 232] on button "Overview" at bounding box center [516, 229] width 45 height 18
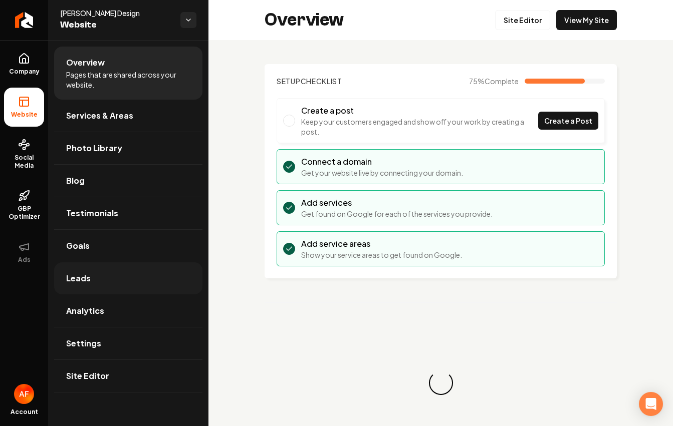
click at [148, 282] on link "Leads" at bounding box center [128, 278] width 148 height 32
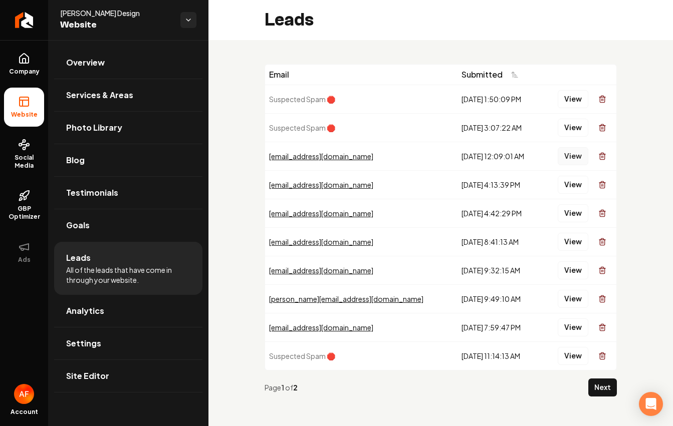
click at [562, 154] on button "View" at bounding box center [573, 156] width 31 height 18
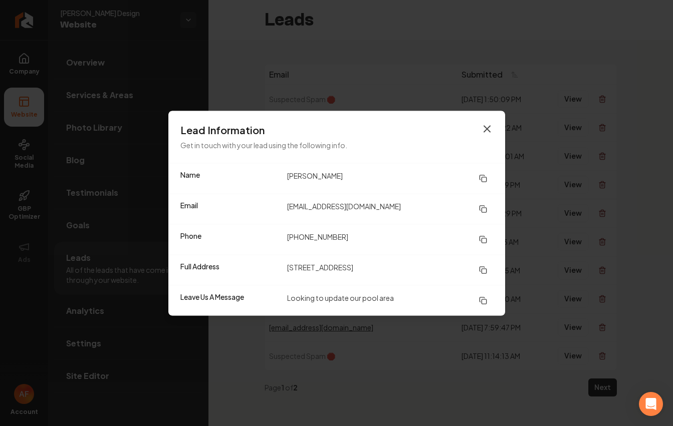
click at [491, 123] on icon "button" at bounding box center [487, 129] width 12 height 12
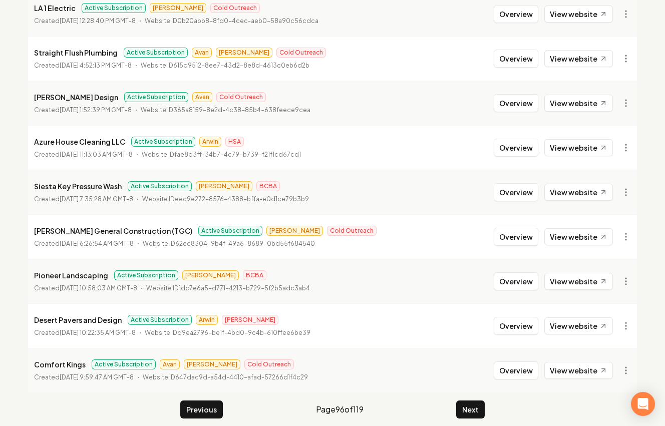
scroll to position [199, 0]
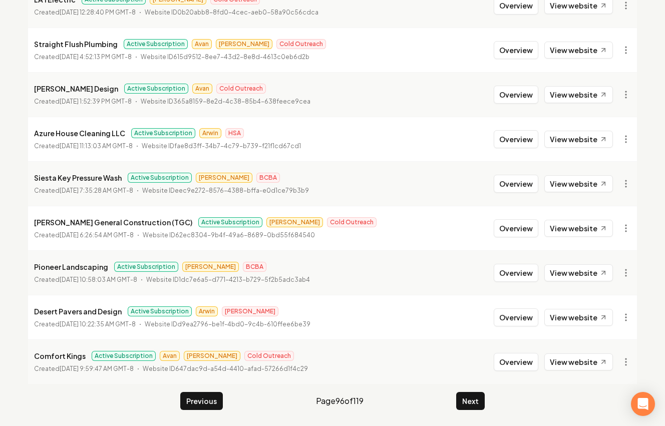
click at [456, 398] on div "Previous Page 96 of 119 Next" at bounding box center [332, 401] width 305 height 18
click at [450, 406] on div "Previous Page 96 of 119 Next" at bounding box center [332, 401] width 305 height 18
click at [470, 403] on button "Next" at bounding box center [470, 401] width 29 height 18
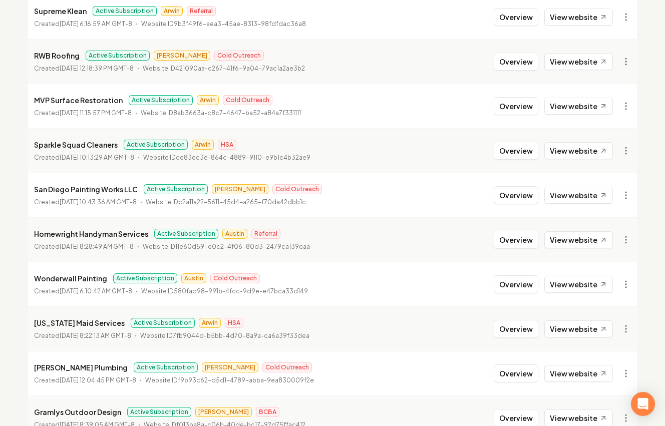
scroll to position [7, 0]
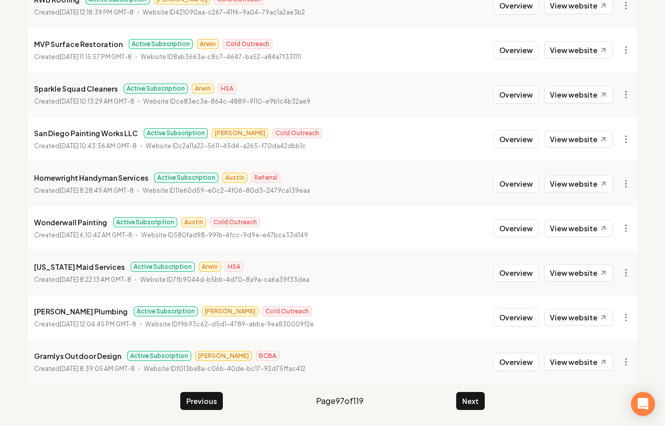
click at [493, 410] on main "Organizations Spam Review SMM Ongoing Insights Subscriber Snapshot 1185 Organiz…" at bounding box center [332, 133] width 641 height 588
click at [479, 402] on button "Next" at bounding box center [470, 401] width 29 height 18
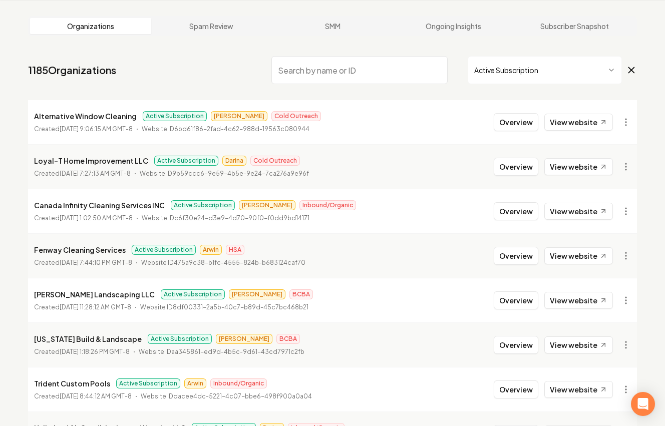
scroll to position [199, 0]
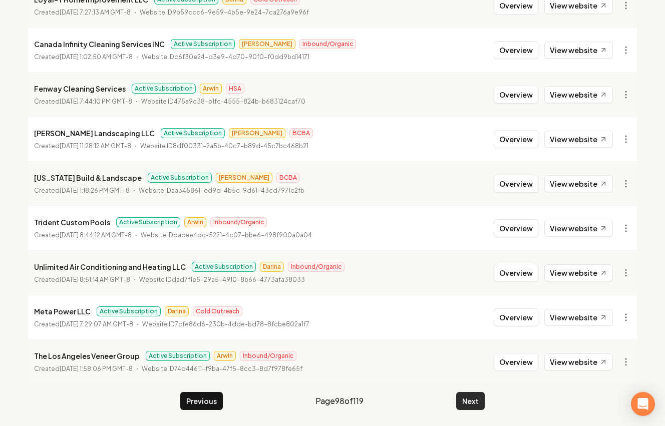
click at [468, 405] on button "Next" at bounding box center [470, 401] width 29 height 18
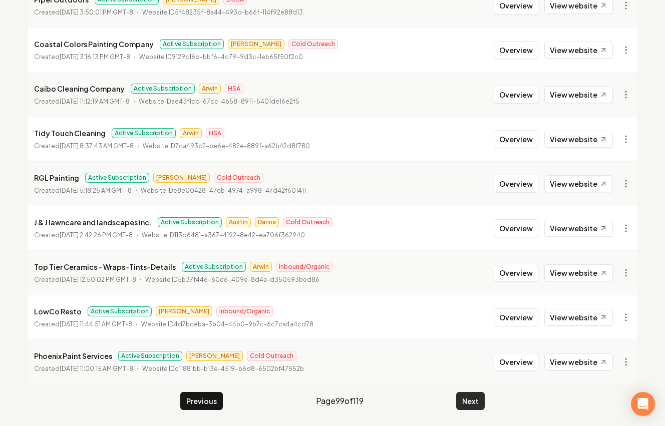
click at [464, 400] on button "Next" at bounding box center [470, 401] width 29 height 18
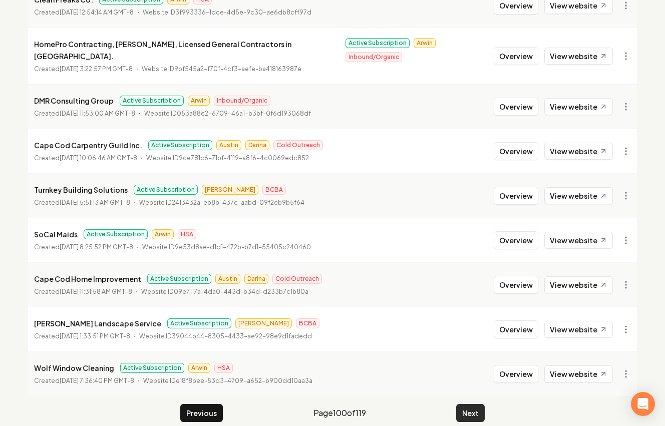
click at [465, 404] on button "Next" at bounding box center [470, 413] width 29 height 18
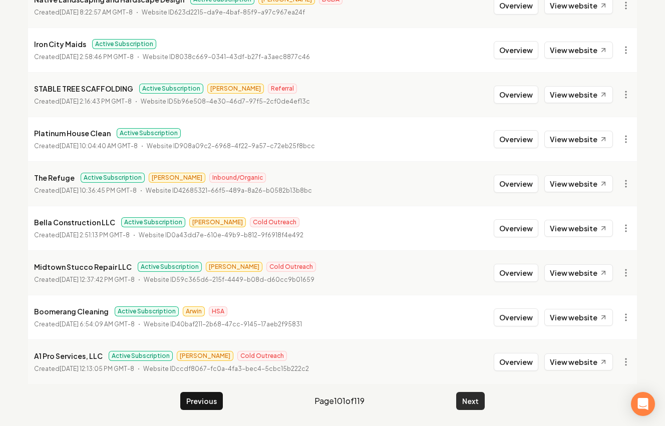
click at [465, 400] on button "Next" at bounding box center [470, 401] width 29 height 18
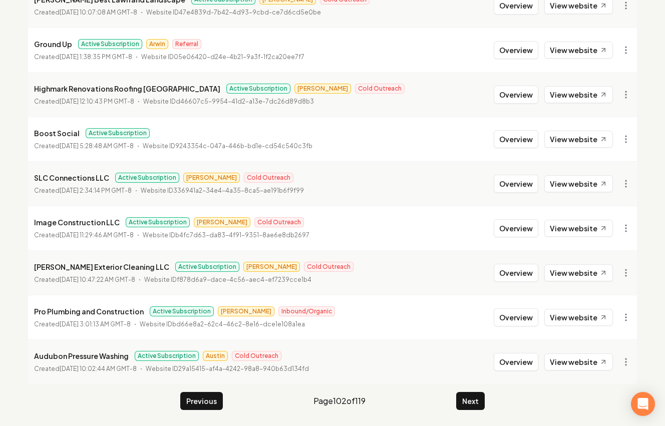
click at [464, 400] on button "Next" at bounding box center [470, 401] width 29 height 18
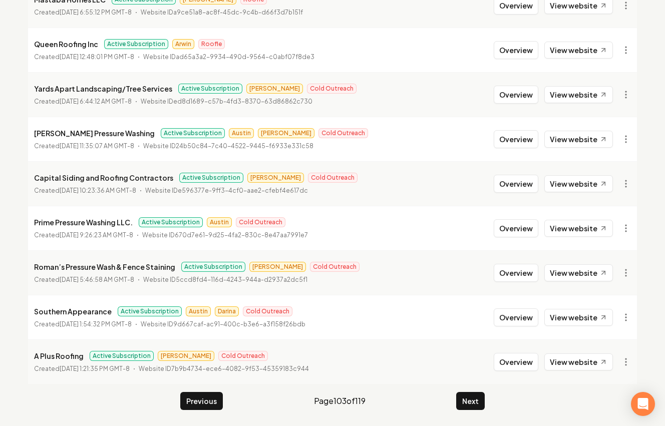
click at [464, 400] on button "Next" at bounding box center [470, 401] width 29 height 18
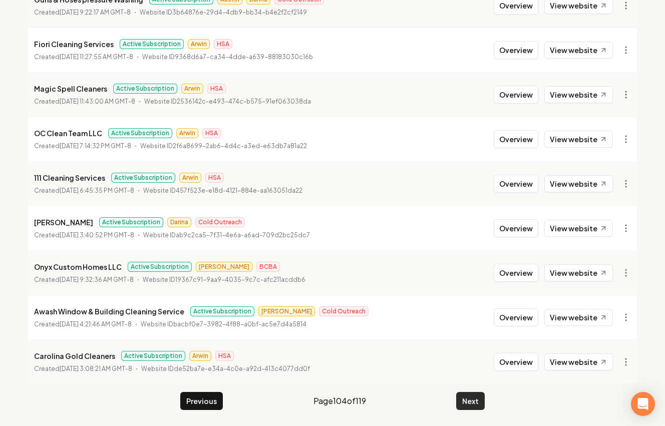
click at [464, 397] on button "Next" at bounding box center [470, 401] width 29 height 18
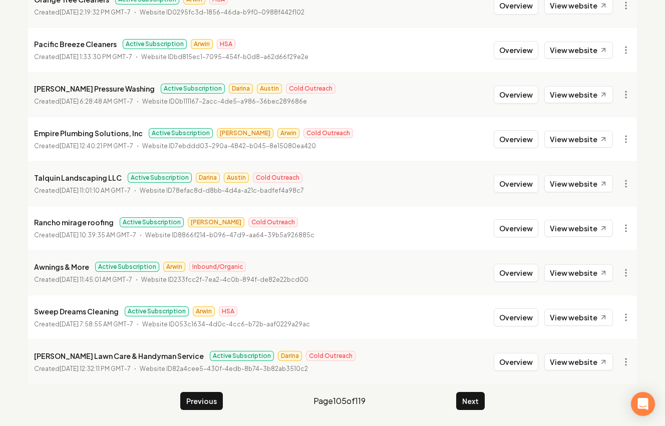
click at [466, 395] on button "Next" at bounding box center [470, 401] width 29 height 18
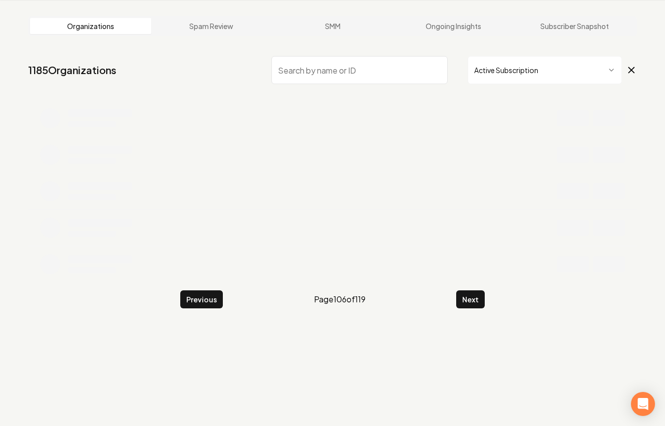
scroll to position [199, 0]
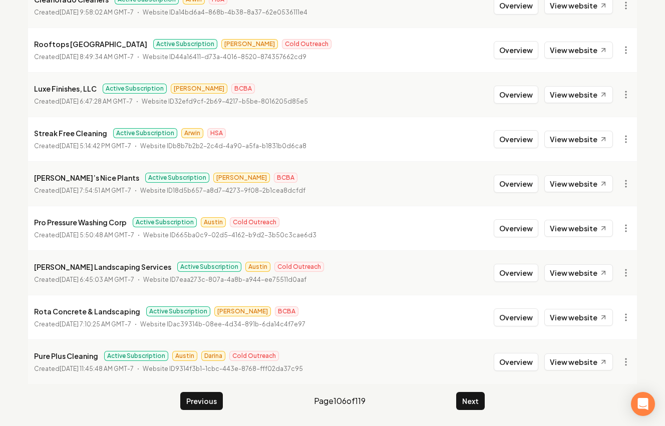
click at [464, 391] on main "Organizations Spam Review SMM Ongoing Insights Subscriber Snapshot 1185 Organiz…" at bounding box center [332, 133] width 641 height 588
click at [464, 400] on button "Next" at bounding box center [470, 401] width 29 height 18
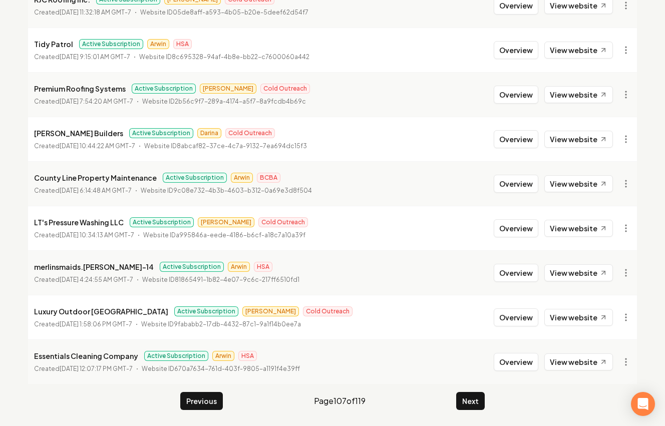
click at [464, 400] on button "Next" at bounding box center [470, 401] width 29 height 18
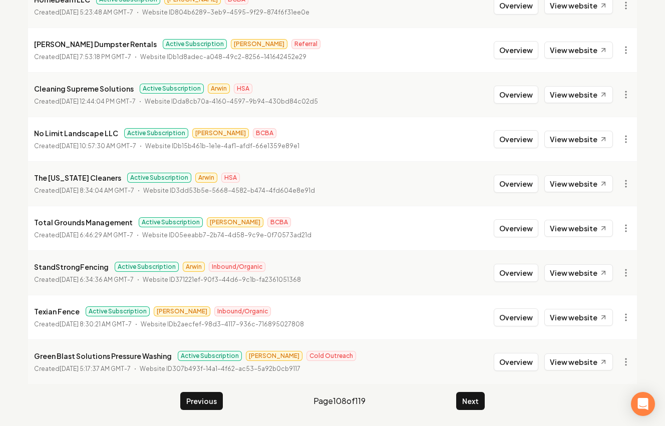
click at [464, 400] on button "Next" at bounding box center [470, 401] width 29 height 18
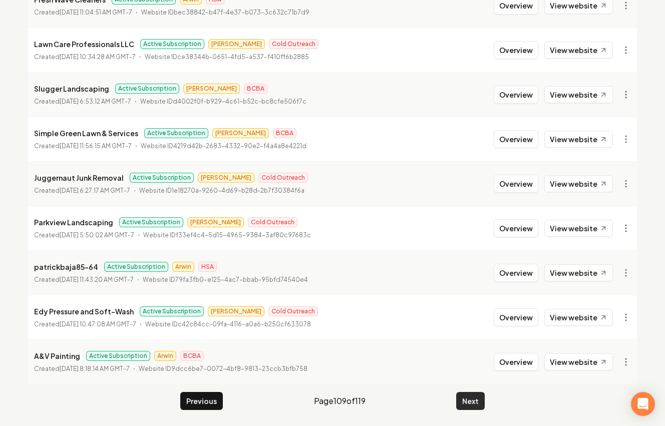
click at [464, 400] on button "Next" at bounding box center [470, 401] width 29 height 18
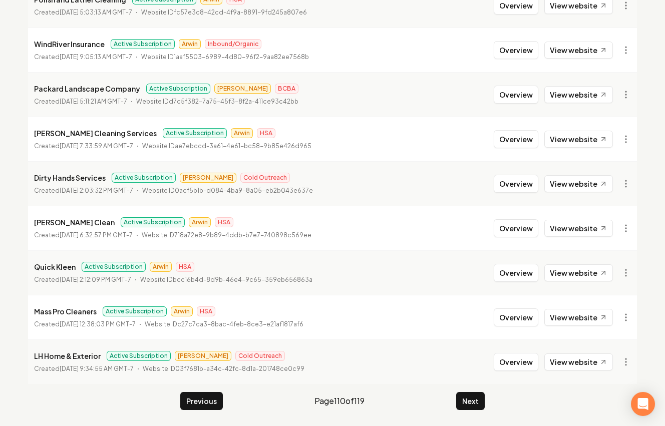
click at [464, 400] on button "Next" at bounding box center [470, 401] width 29 height 18
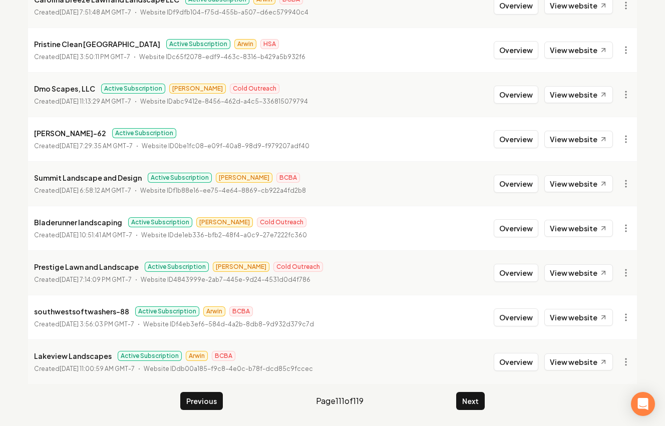
click at [463, 400] on button "Next" at bounding box center [470, 401] width 29 height 18
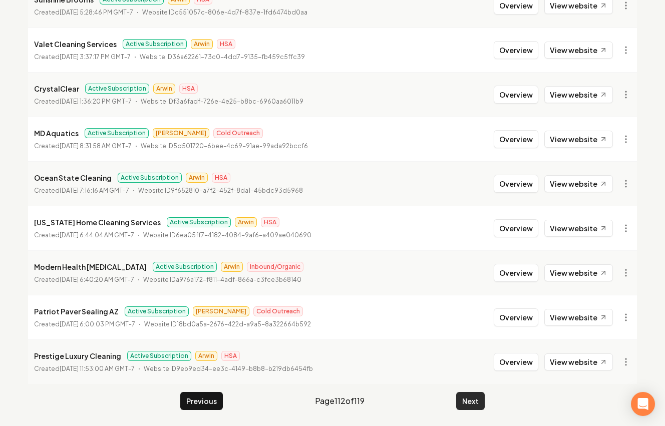
click at [464, 398] on button "Next" at bounding box center [470, 401] width 29 height 18
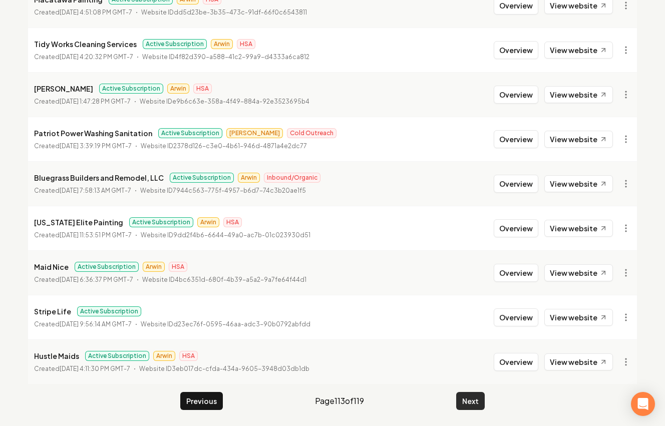
click at [463, 395] on button "Next" at bounding box center [470, 401] width 29 height 18
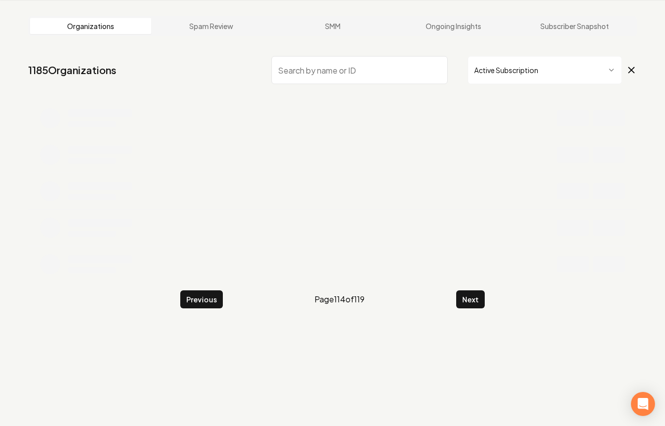
scroll to position [199, 0]
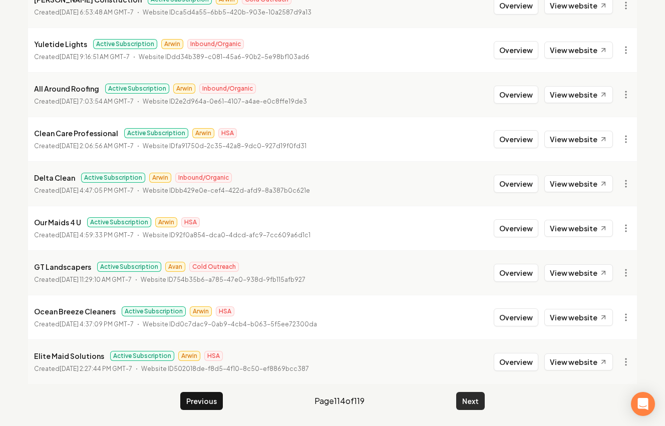
click at [462, 400] on button "Next" at bounding box center [470, 401] width 29 height 18
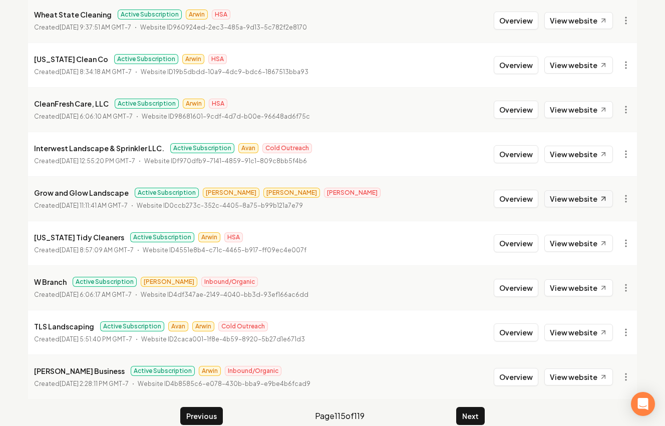
scroll to position [183, 0]
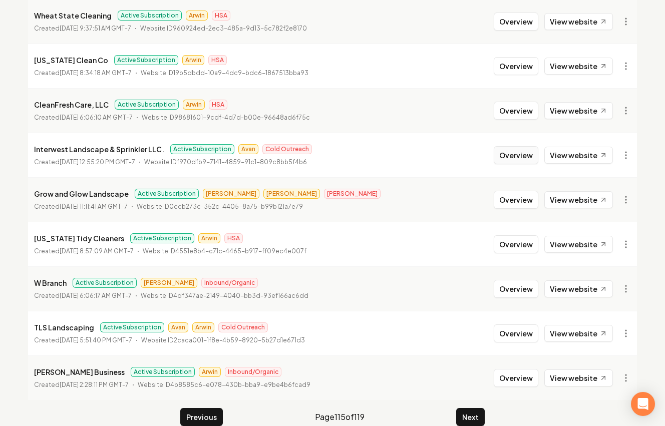
click at [516, 153] on button "Overview" at bounding box center [516, 155] width 45 height 18
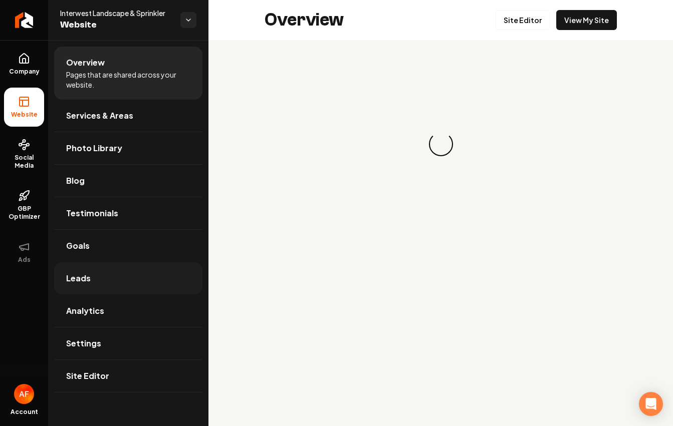
click at [90, 269] on link "Leads" at bounding box center [128, 278] width 148 height 32
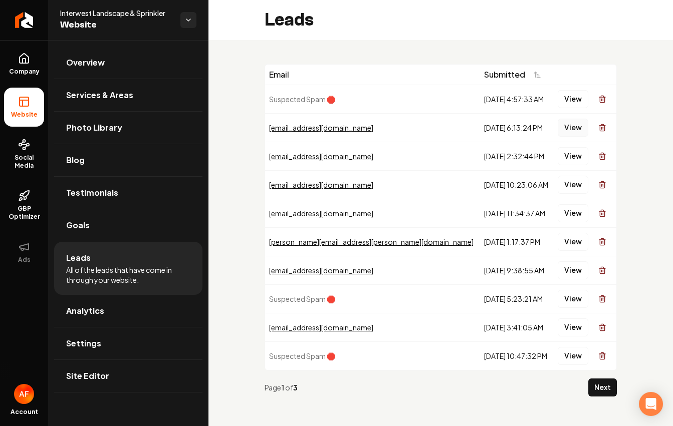
click at [558, 124] on button "View" at bounding box center [573, 128] width 31 height 18
click at [570, 171] on td "View" at bounding box center [584, 184] width 63 height 29
click at [567, 165] on div "View" at bounding box center [584, 156] width 55 height 20
click at [566, 162] on button "View" at bounding box center [573, 156] width 31 height 18
click at [562, 184] on button "View" at bounding box center [573, 185] width 31 height 18
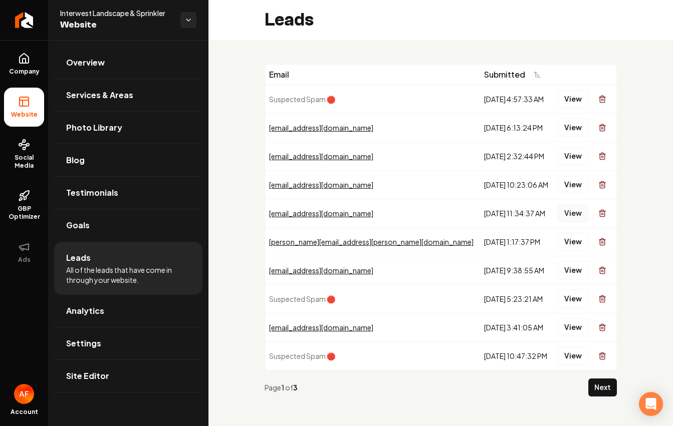
click at [564, 211] on button "View" at bounding box center [573, 213] width 31 height 18
click at [24, 150] on link "Social Media" at bounding box center [24, 154] width 40 height 47
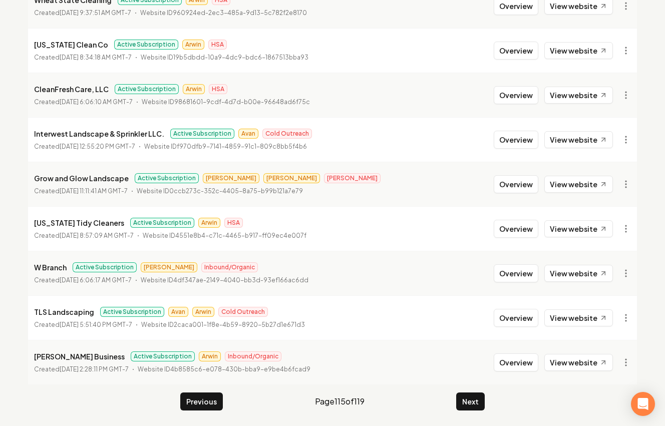
scroll to position [199, 0]
click at [467, 402] on button "Next" at bounding box center [470, 401] width 29 height 18
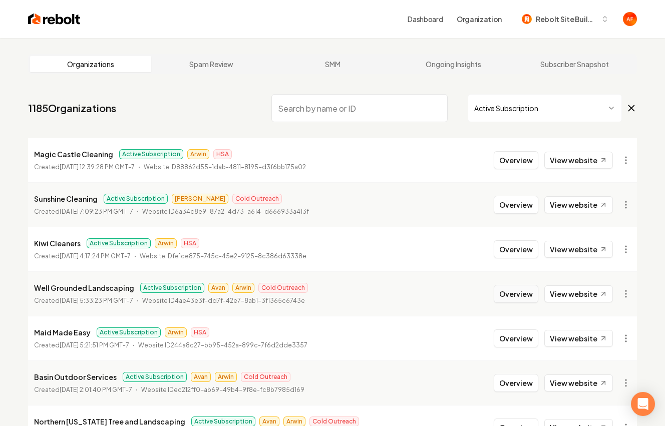
click at [503, 295] on button "Overview" at bounding box center [516, 294] width 45 height 18
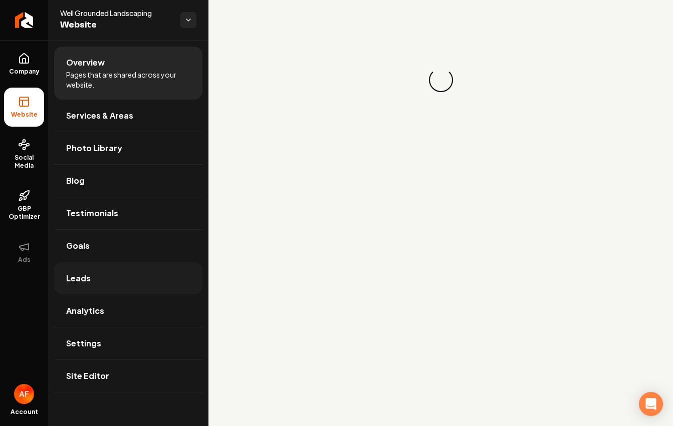
click at [105, 278] on link "Leads" at bounding box center [128, 278] width 148 height 32
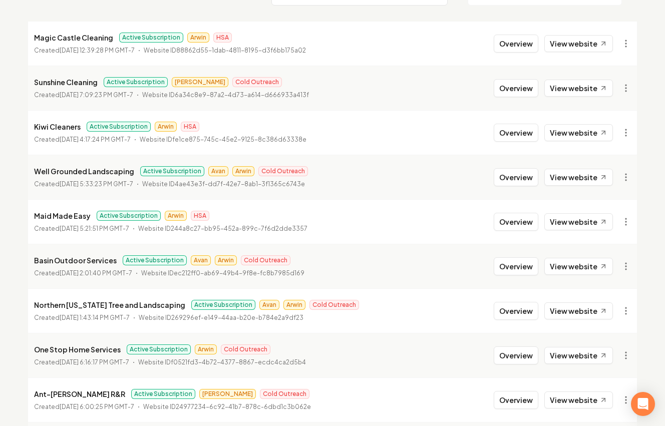
scroll to position [179, 0]
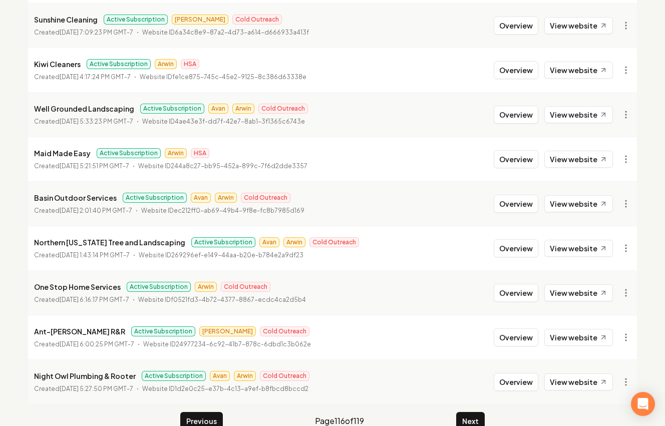
drag, startPoint x: 497, startPoint y: 202, endPoint x: 491, endPoint y: 201, distance: 5.6
click at [495, 201] on li "Basin Outdoor Services Active Subscription Avan Arwin Cold Outreach Created Aug…" at bounding box center [332, 203] width 609 height 45
click at [526, 214] on li "Basin Outdoor Services Active Subscription Avan Arwin Cold Outreach Created Aug…" at bounding box center [332, 203] width 609 height 45
click at [526, 208] on button "Overview" at bounding box center [516, 204] width 45 height 18
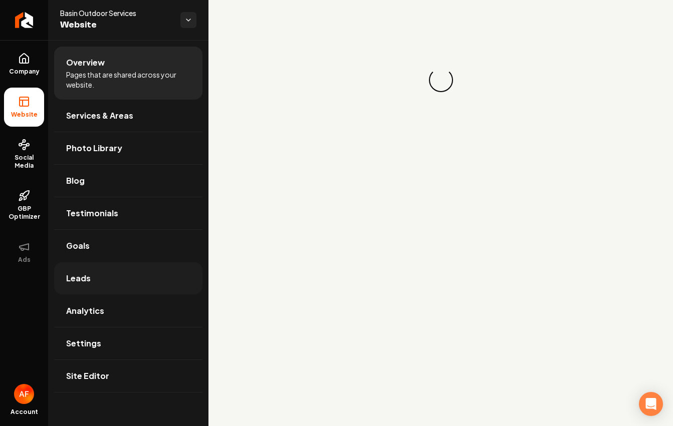
click at [80, 277] on span "Leads" at bounding box center [78, 279] width 25 height 12
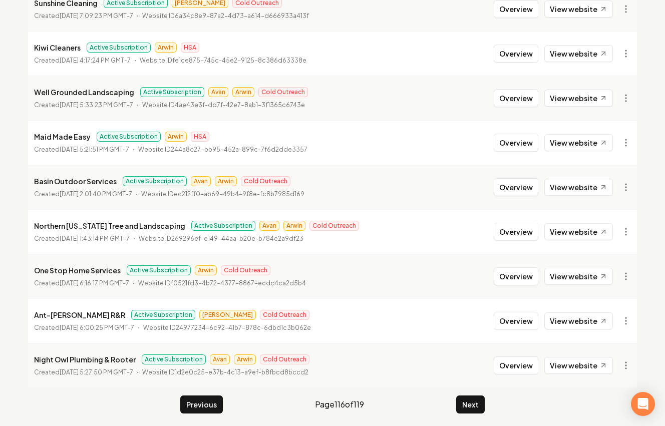
scroll to position [199, 0]
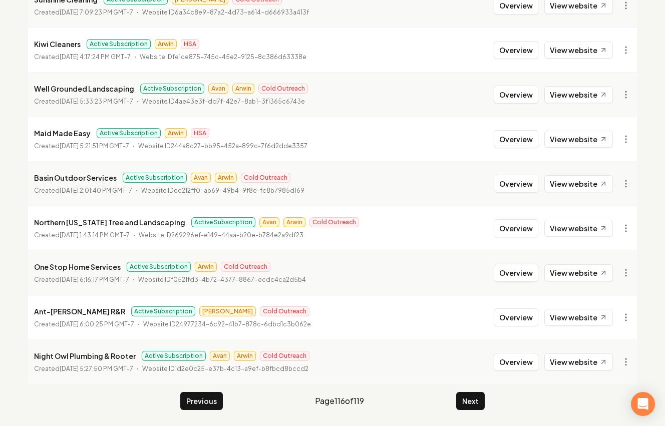
drag, startPoint x: 506, startPoint y: 362, endPoint x: 495, endPoint y: 360, distance: 10.8
click at [505, 362] on button "Overview" at bounding box center [516, 362] width 45 height 18
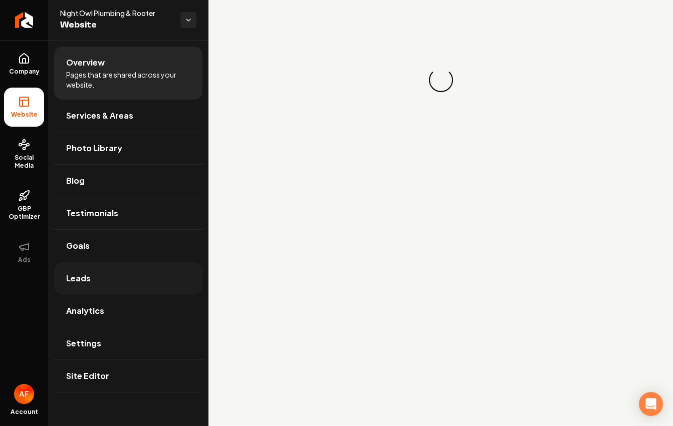
click at [132, 269] on link "Leads" at bounding box center [128, 278] width 148 height 32
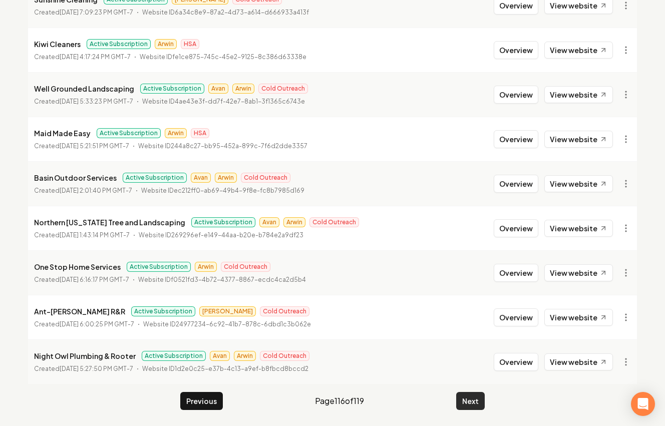
click at [467, 406] on button "Next" at bounding box center [470, 401] width 29 height 18
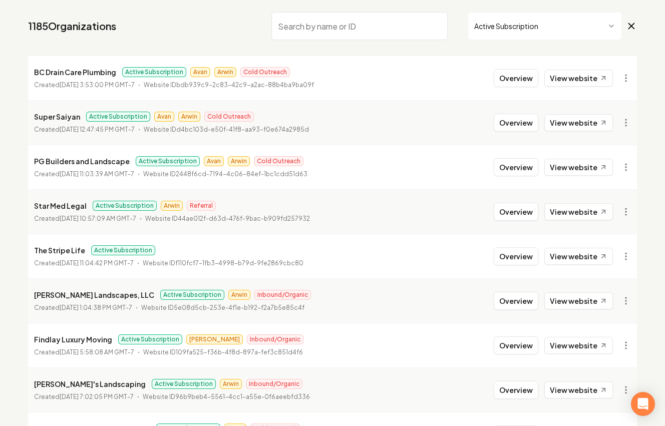
scroll to position [67, 0]
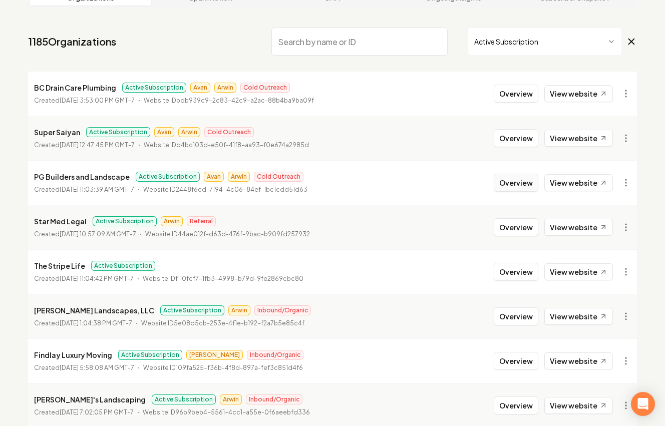
click at [524, 186] on button "Overview" at bounding box center [516, 183] width 45 height 18
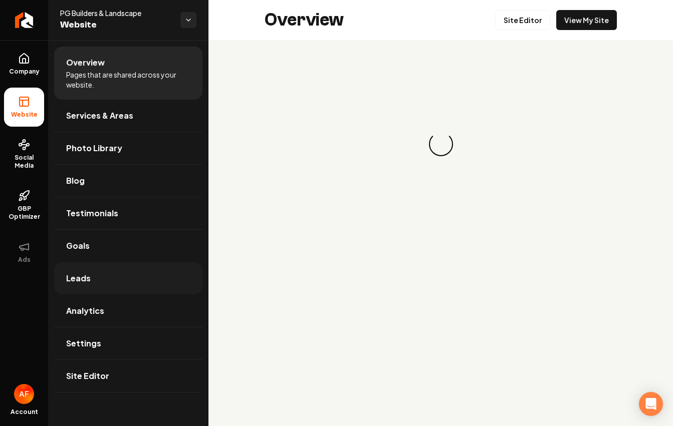
click at [129, 275] on link "Leads" at bounding box center [128, 278] width 148 height 32
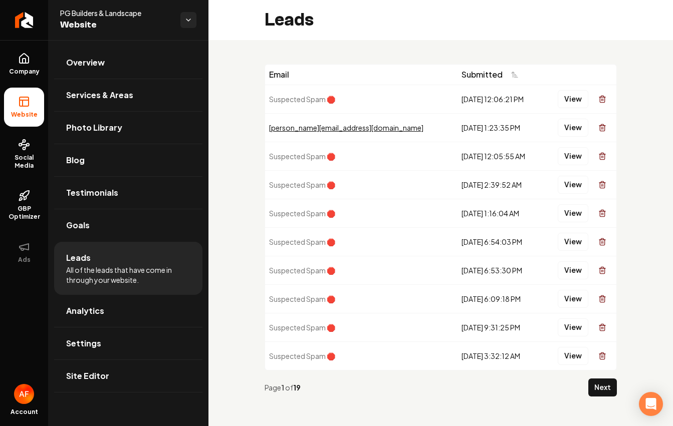
click at [602, 396] on button "Next" at bounding box center [602, 388] width 29 height 18
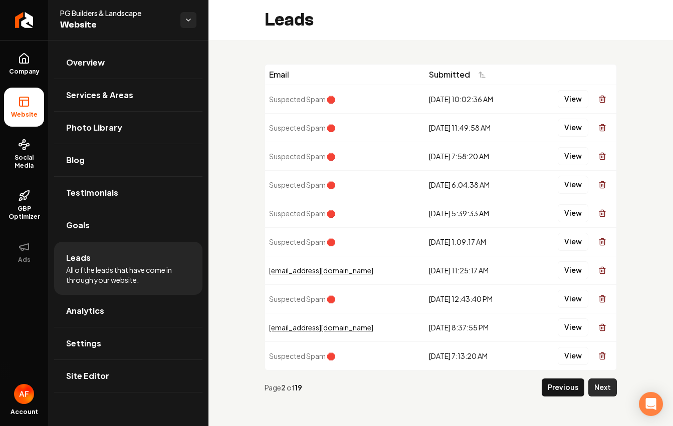
click at [598, 392] on button "Next" at bounding box center [602, 388] width 29 height 18
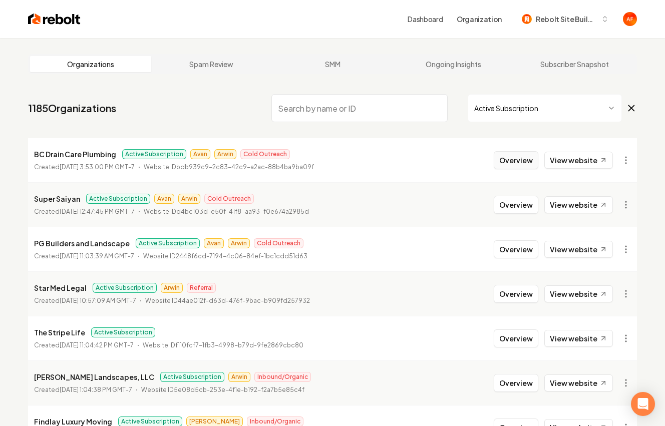
click at [509, 157] on button "Overview" at bounding box center [516, 160] width 45 height 18
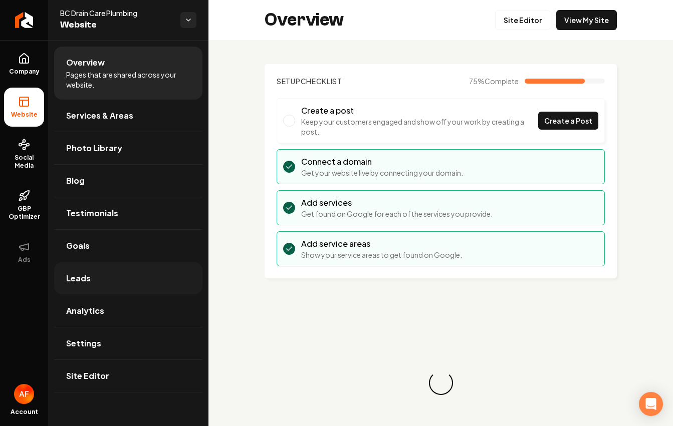
click at [78, 290] on link "Leads" at bounding box center [128, 278] width 148 height 32
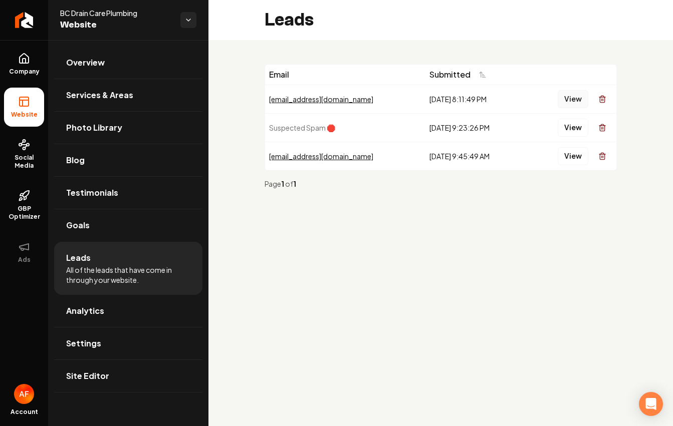
click at [574, 100] on button "View" at bounding box center [573, 99] width 31 height 18
drag, startPoint x: 572, startPoint y: 263, endPoint x: 515, endPoint y: 258, distance: 57.4
click at [115, 313] on link "Analytics" at bounding box center [128, 311] width 148 height 32
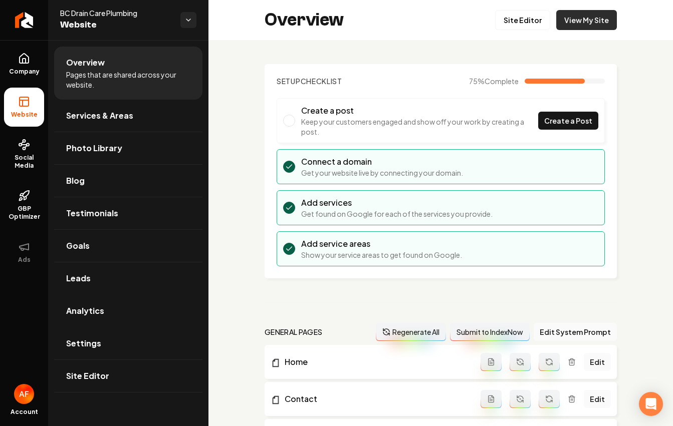
click at [575, 12] on link "View My Site" at bounding box center [586, 20] width 61 height 20
click at [123, 259] on link "Goals" at bounding box center [128, 246] width 148 height 32
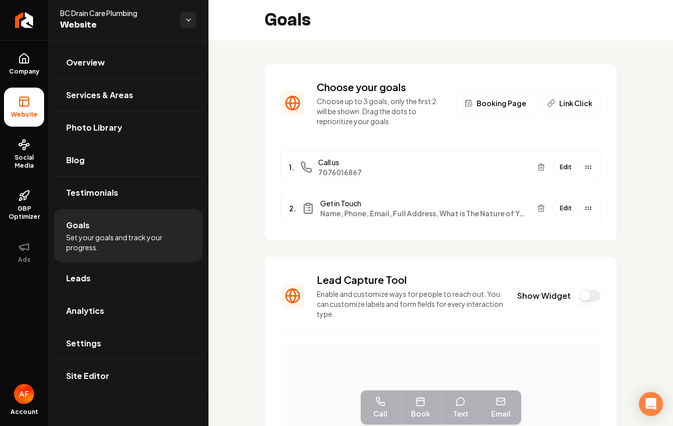
click at [581, 297] on button "Show Widget" at bounding box center [590, 296] width 22 height 12
click at [26, 76] on link "Company" at bounding box center [24, 64] width 40 height 39
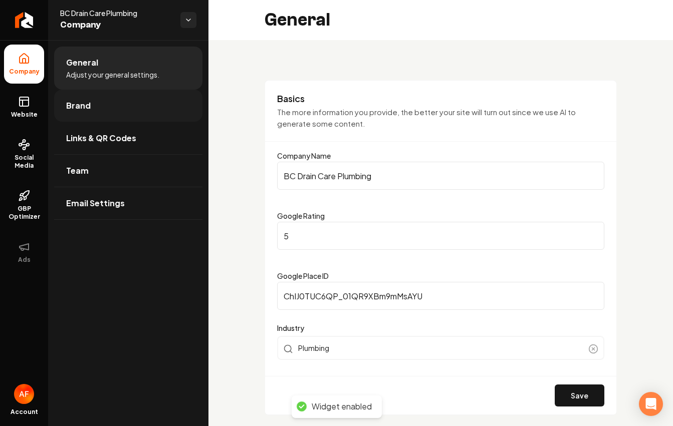
click at [114, 110] on link "Brand" at bounding box center [128, 106] width 148 height 32
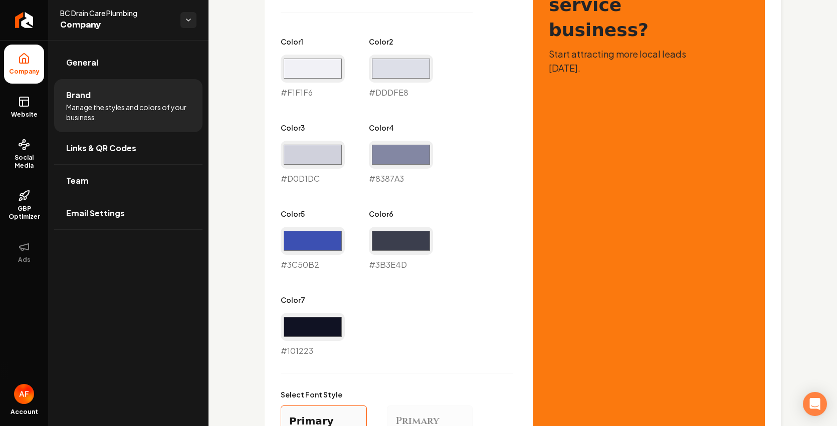
scroll to position [530, 0]
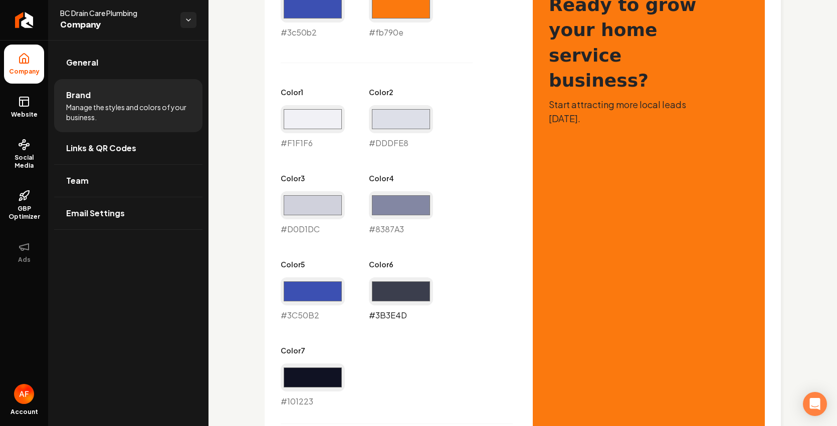
click at [381, 300] on input "#3b3e4d" at bounding box center [401, 292] width 64 height 28
type input "#fb780f"
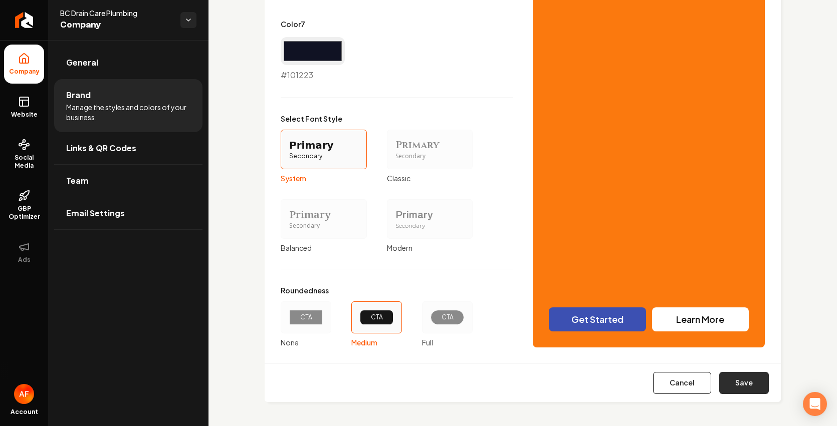
click at [665, 381] on button "Save" at bounding box center [744, 383] width 50 height 22
type input "#f1f1f6"
type input "#dddfe8"
type input "#d0d1dc"
type input "#8387a3"
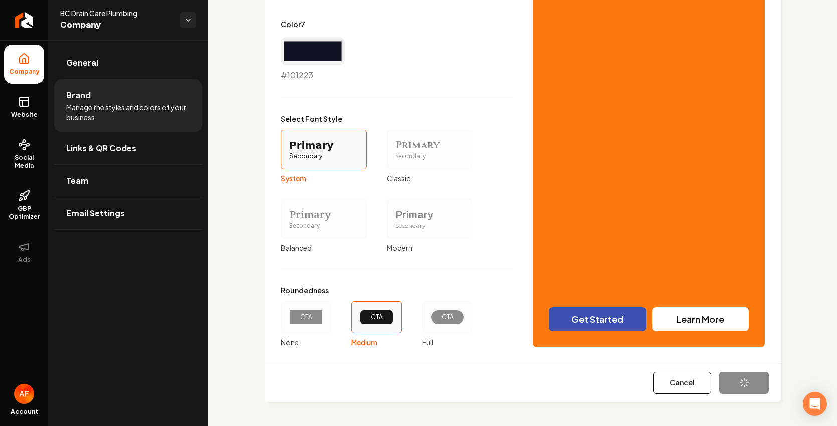
type input "#3c50b2"
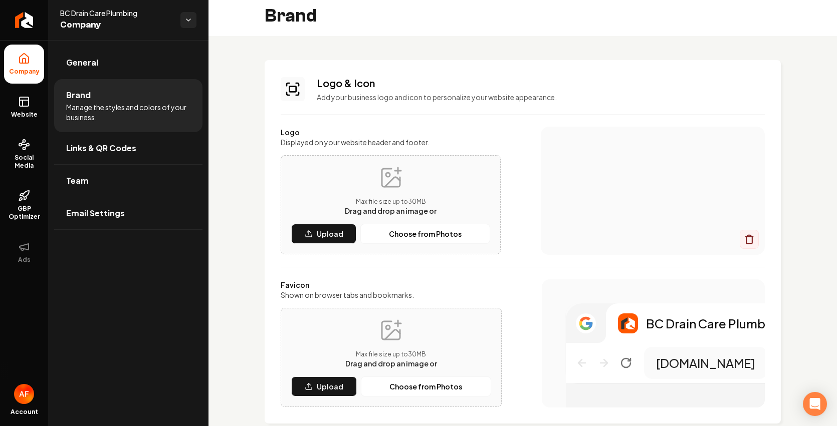
scroll to position [0, 0]
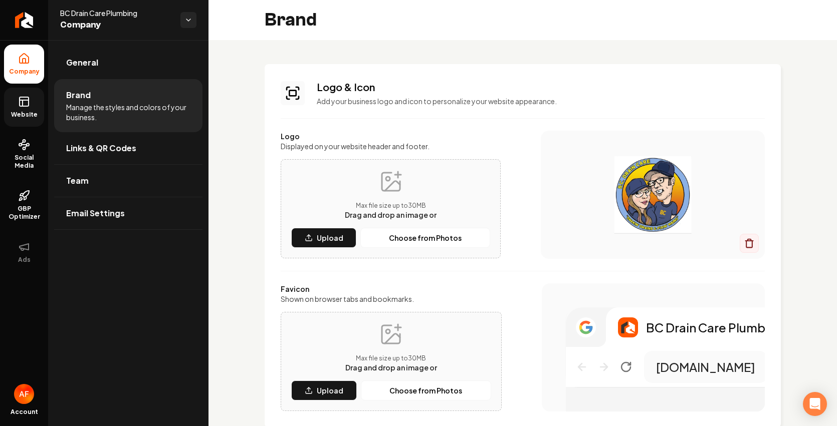
click at [22, 97] on rect at bounding box center [24, 101] width 9 height 9
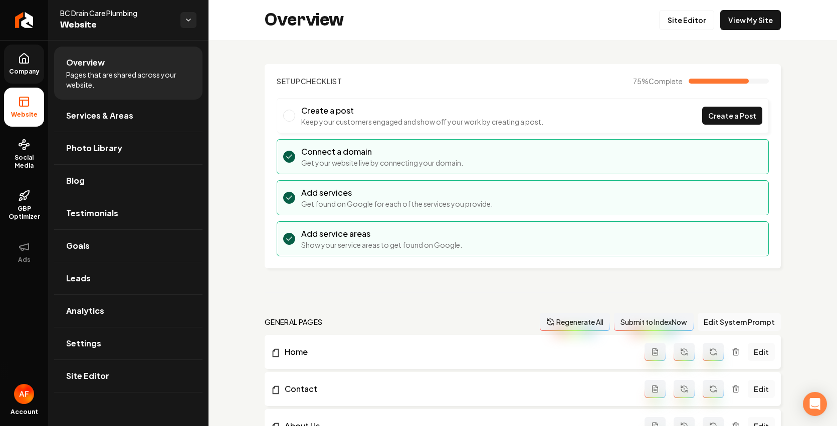
click at [665, 26] on div "Site Editor View My Site" at bounding box center [720, 20] width 122 height 20
click at [665, 23] on link "View My Site" at bounding box center [750, 20] width 61 height 20
click at [665, 23] on link "Site Editor" at bounding box center [686, 20] width 55 height 20
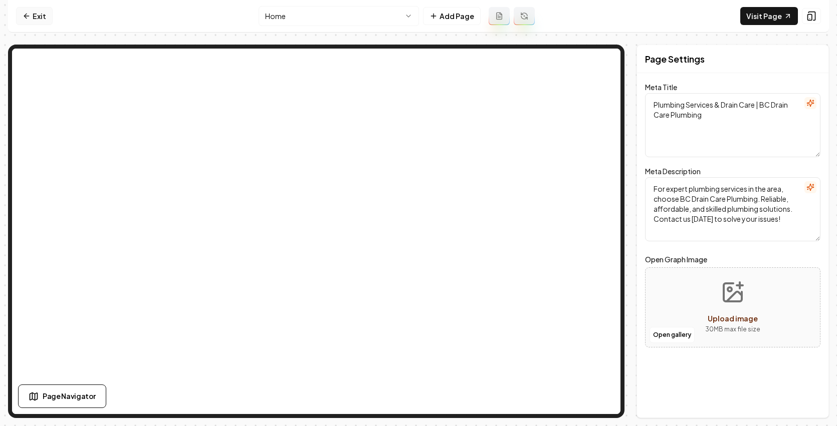
click at [30, 23] on link "Exit" at bounding box center [34, 16] width 37 height 18
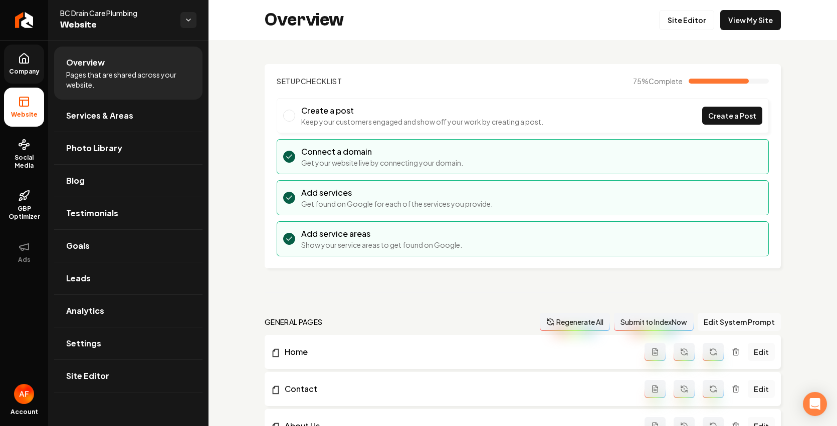
click at [21, 77] on link "Company" at bounding box center [24, 64] width 40 height 39
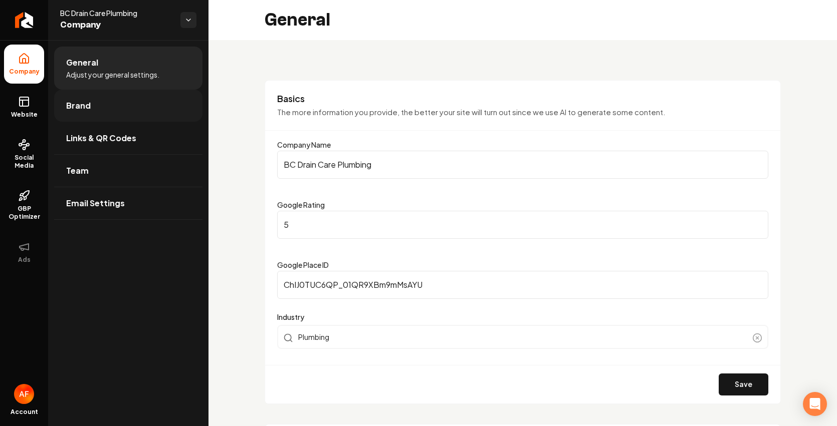
click at [82, 110] on span "Brand" at bounding box center [78, 106] width 25 height 12
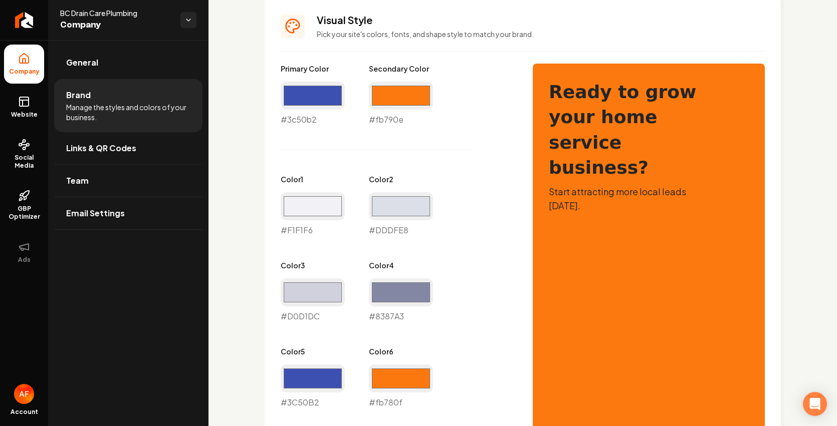
scroll to position [444, 0]
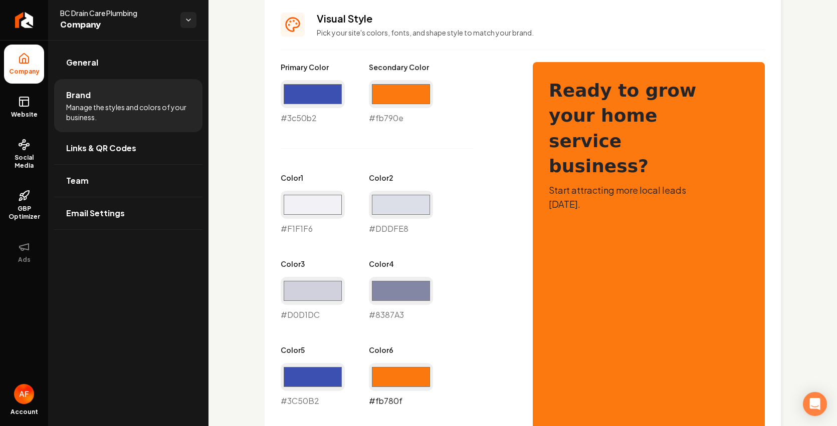
drag, startPoint x: 399, startPoint y: 373, endPoint x: 390, endPoint y: 363, distance: 13.1
click at [398, 373] on input "#fb780f" at bounding box center [401, 377] width 64 height 28
type input "#3c50b2"
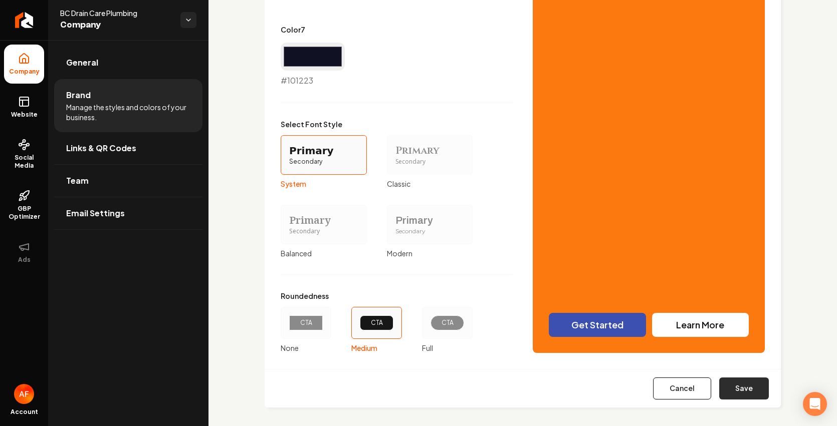
scroll to position [857, 0]
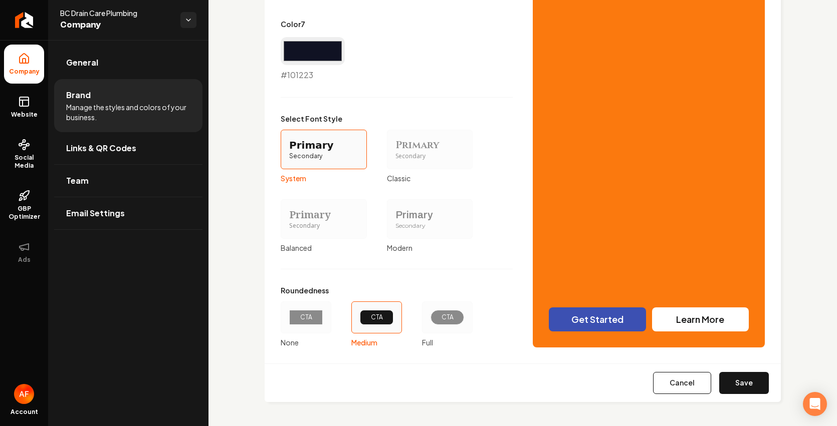
click at [665, 377] on button "Save" at bounding box center [744, 383] width 50 height 22
type input "#f1f1f6"
type input "#dddfe8"
type input "#d0d1dc"
type input "#8387a3"
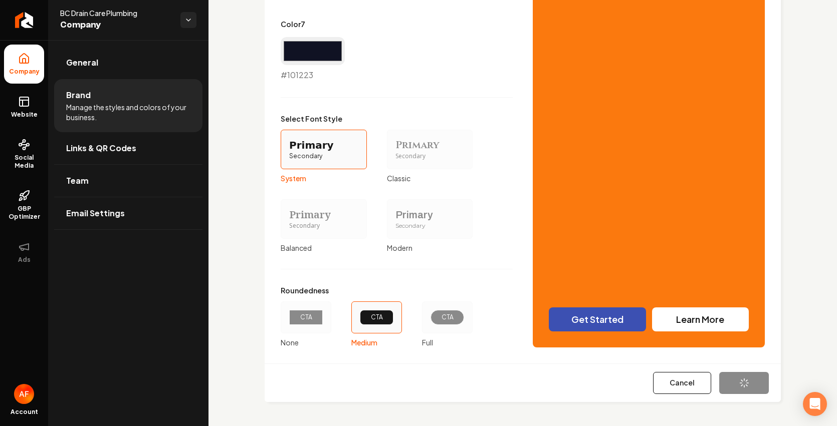
type input "#3c50b2"
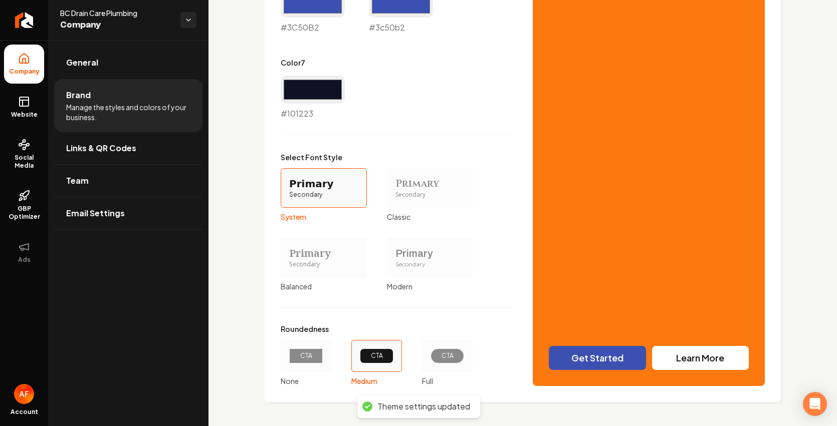
scroll to position [818, 0]
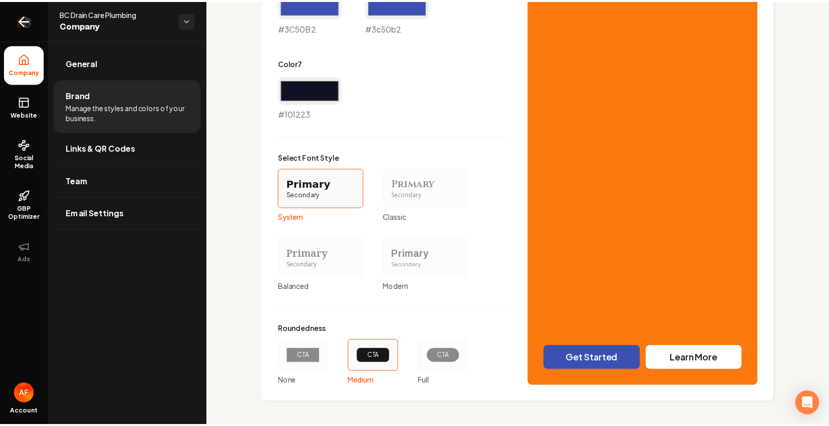
scroll to position [818, 0]
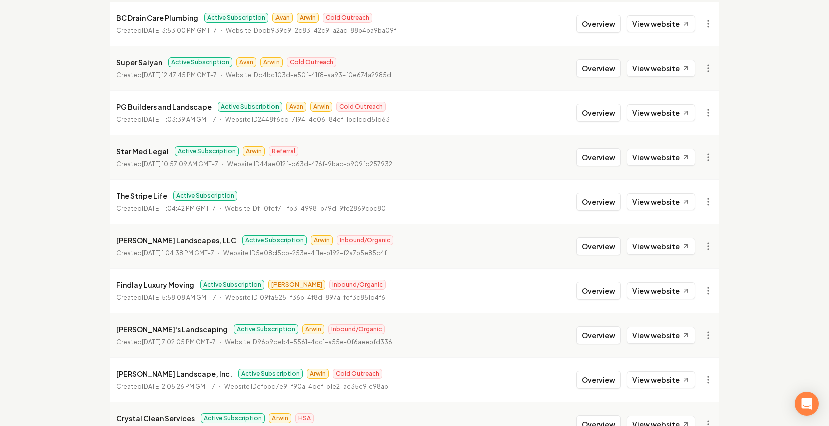
scroll to position [199, 0]
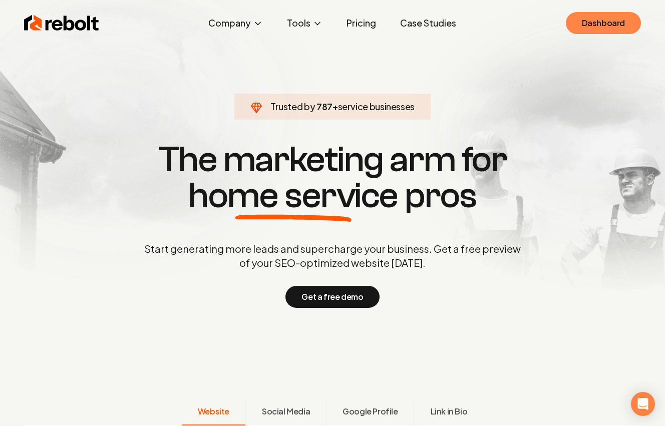
click at [622, 25] on link "Dashboard" at bounding box center [603, 23] width 75 height 22
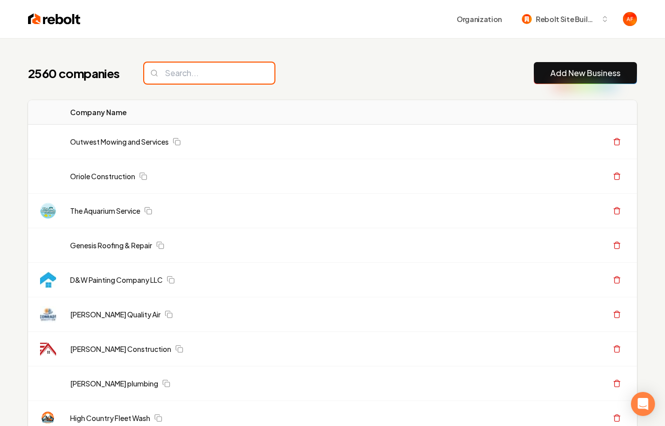
click at [195, 76] on input "search" at bounding box center [209, 73] width 130 height 21
click at [326, 78] on div "2560 companies Add New Business" at bounding box center [332, 73] width 609 height 22
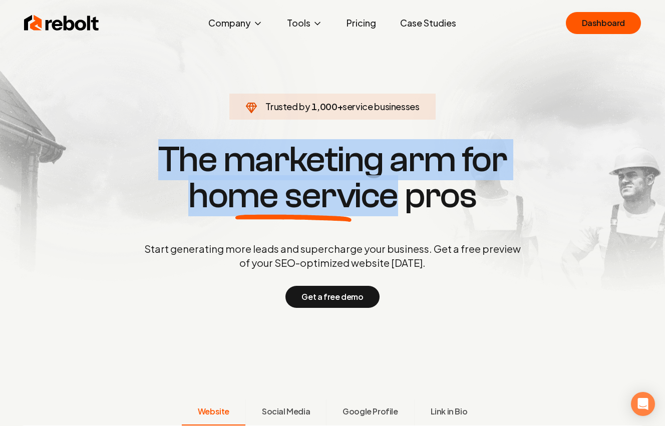
drag, startPoint x: 163, startPoint y: 142, endPoint x: 401, endPoint y: 222, distance: 250.6
click at [401, 222] on div "Trusted by 1,000 + service businesses The marketing arm for home service pros S…" at bounding box center [332, 224] width 497 height 168
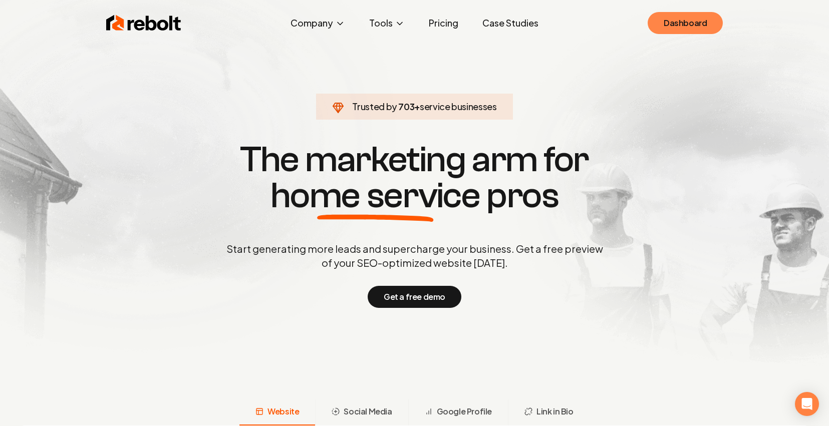
click at [679, 27] on link "Dashboard" at bounding box center [685, 23] width 75 height 22
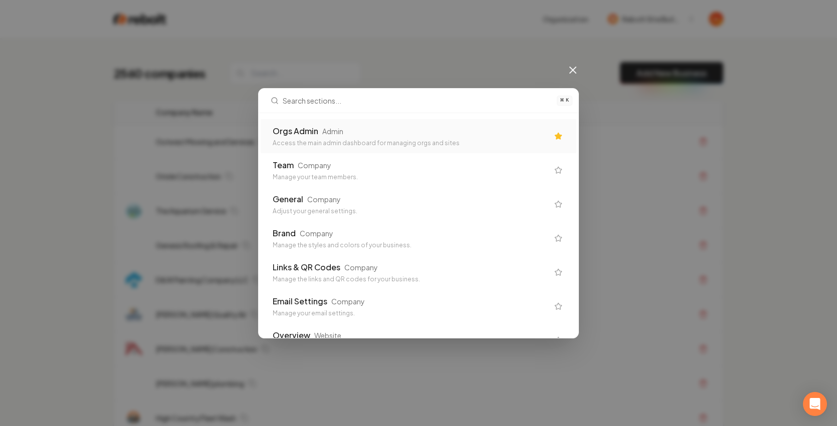
click at [573, 70] on icon at bounding box center [573, 70] width 6 height 6
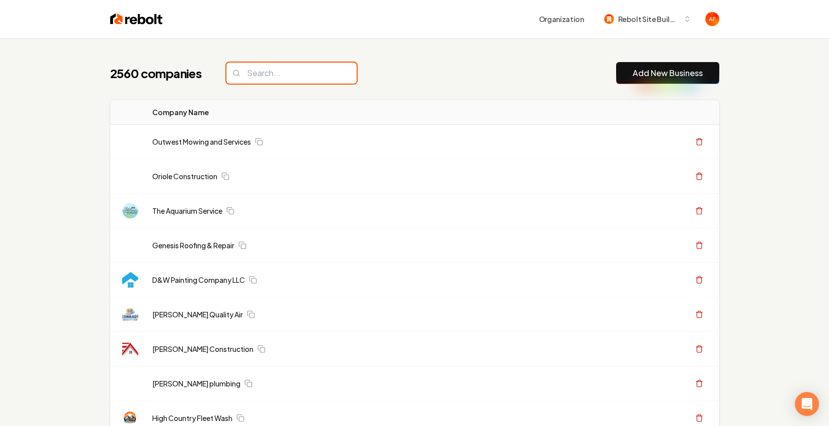
click at [282, 80] on input "search" at bounding box center [291, 73] width 130 height 21
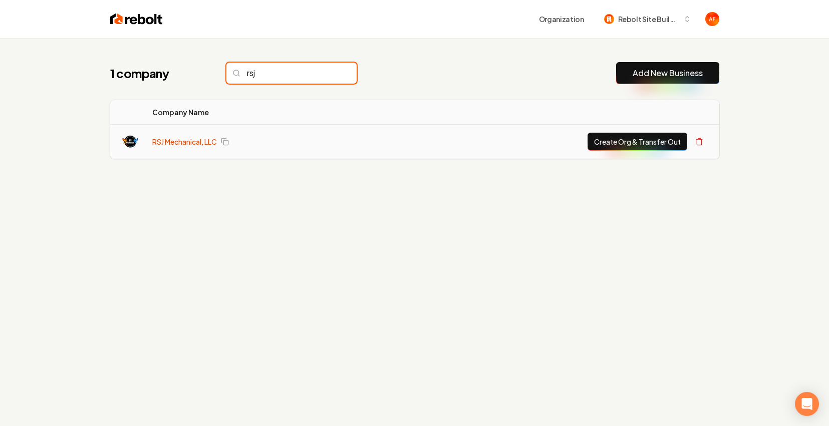
type input "rsj"
click at [199, 142] on link "RSJ Mechanical, LLC" at bounding box center [184, 142] width 65 height 10
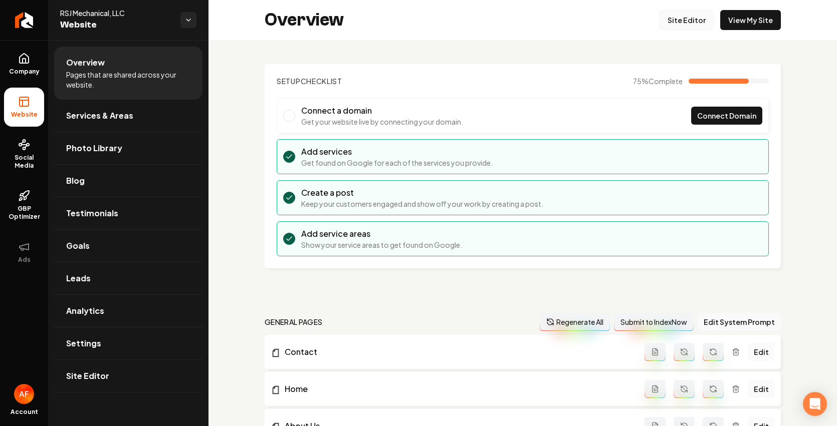
click at [684, 23] on link "Site Editor" at bounding box center [686, 20] width 55 height 20
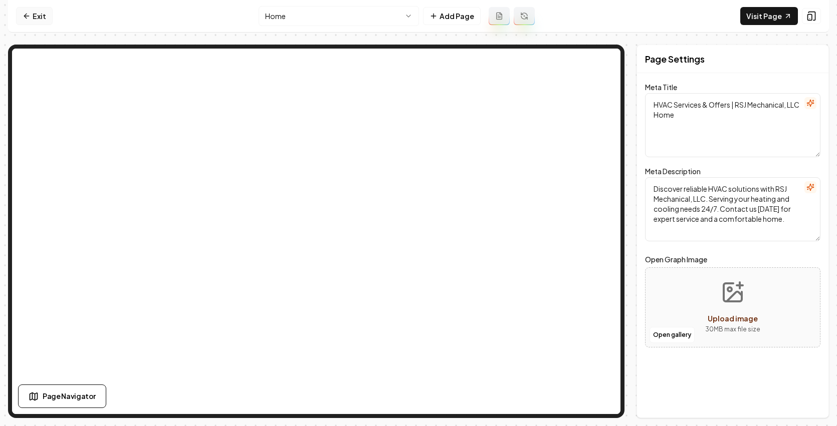
click at [37, 12] on link "Exit" at bounding box center [34, 16] width 37 height 18
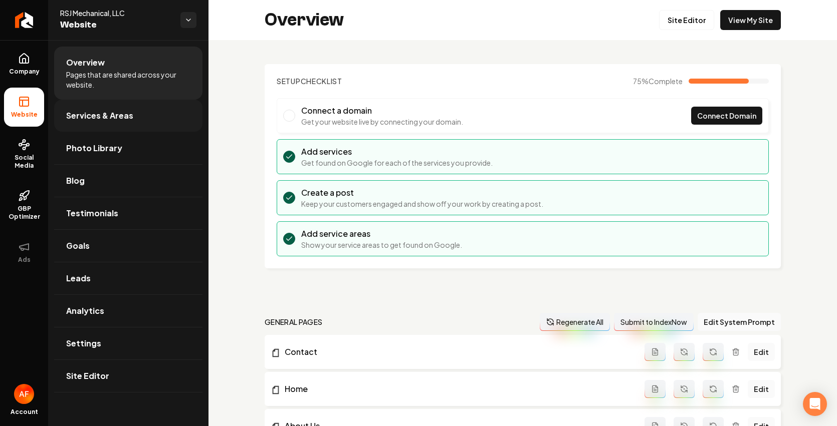
click at [111, 115] on span "Services & Areas" at bounding box center [99, 116] width 67 height 12
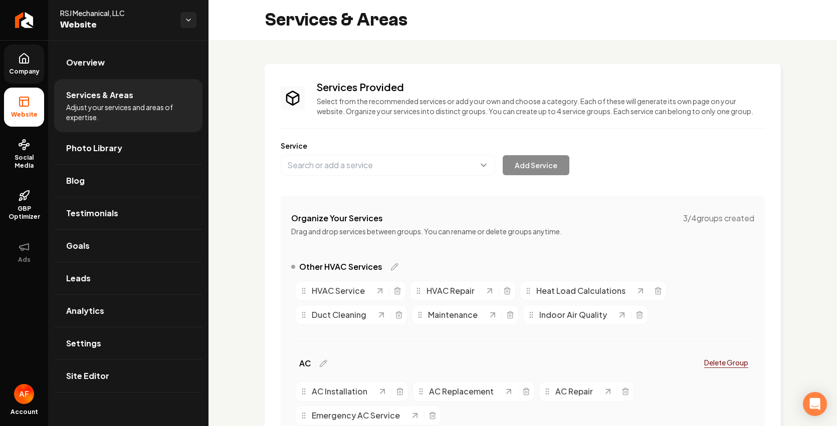
drag, startPoint x: 13, startPoint y: 107, endPoint x: 28, endPoint y: 68, distance: 41.9
click at [13, 107] on li "Website" at bounding box center [24, 107] width 40 height 39
click at [33, 56] on link "Company" at bounding box center [24, 64] width 40 height 39
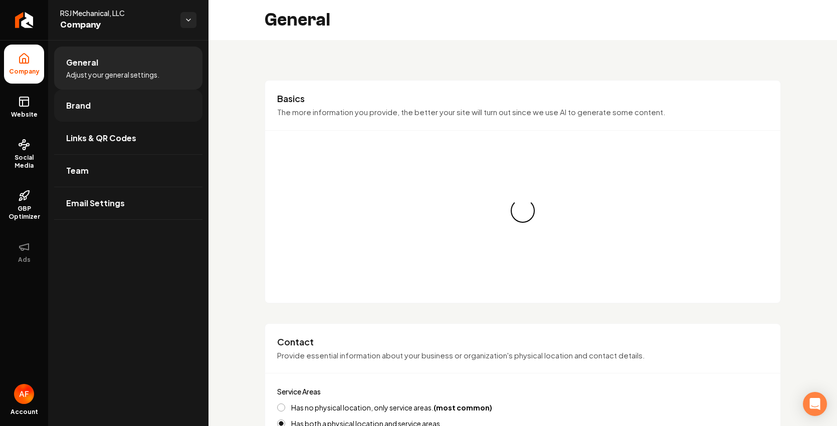
click at [115, 108] on link "Brand" at bounding box center [128, 106] width 148 height 32
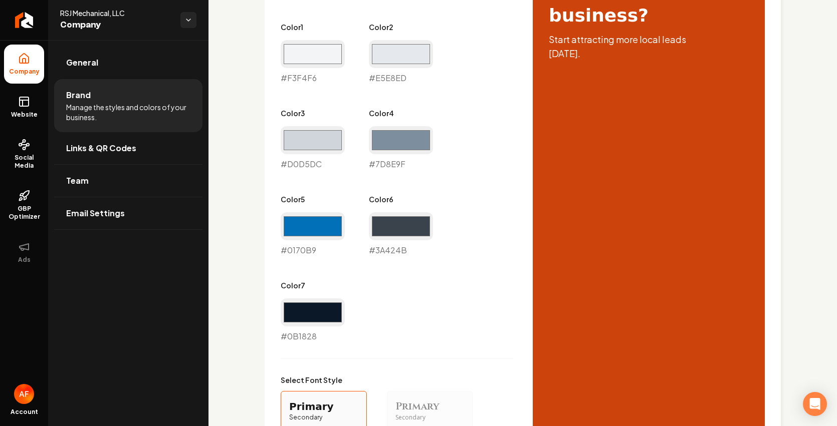
scroll to position [507, 0]
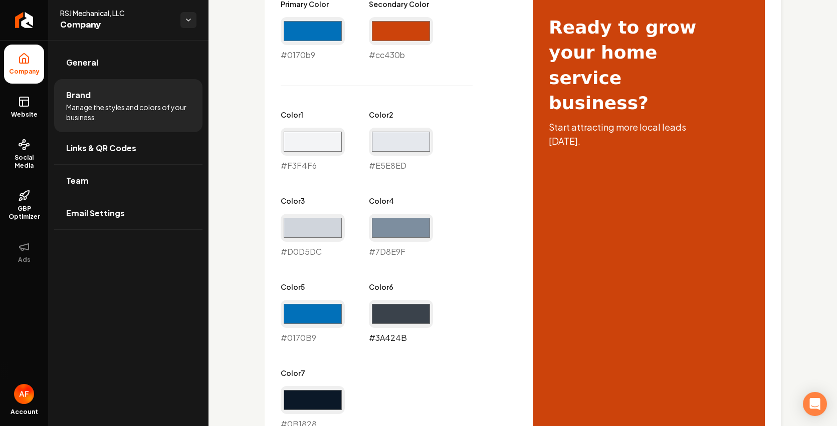
drag, startPoint x: 392, startPoint y: 313, endPoint x: 387, endPoint y: 311, distance: 5.2
click at [391, 314] on input "#3a424b" at bounding box center [401, 314] width 64 height 28
type input "#1570b9"
click at [493, 256] on div "Primary Color #0170b9 #0170b9 Secondary Color #cc430b #cc430b Color 1 #f3f4f6 #…" at bounding box center [397, 214] width 232 height 431
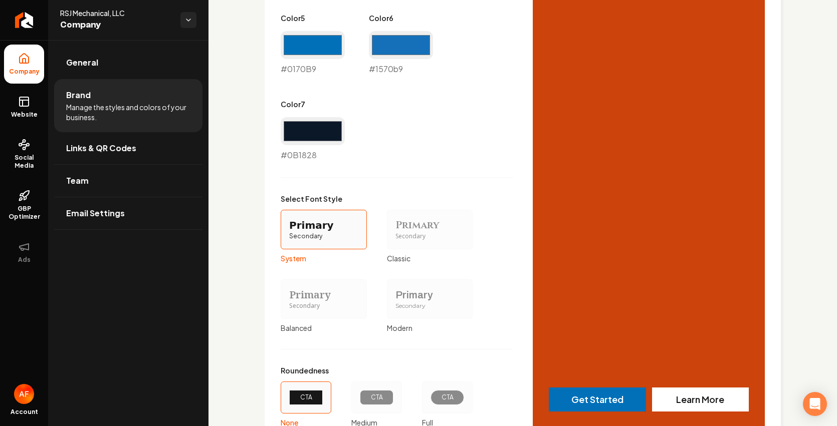
scroll to position [857, 0]
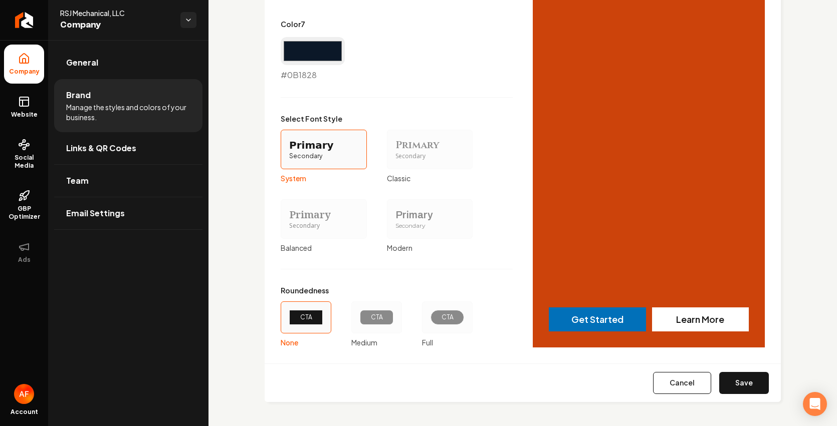
click at [428, 321] on div "CTA" at bounding box center [447, 318] width 51 height 32
click at [428, 321] on button "CTA Full" at bounding box center [425, 318] width 8 height 8
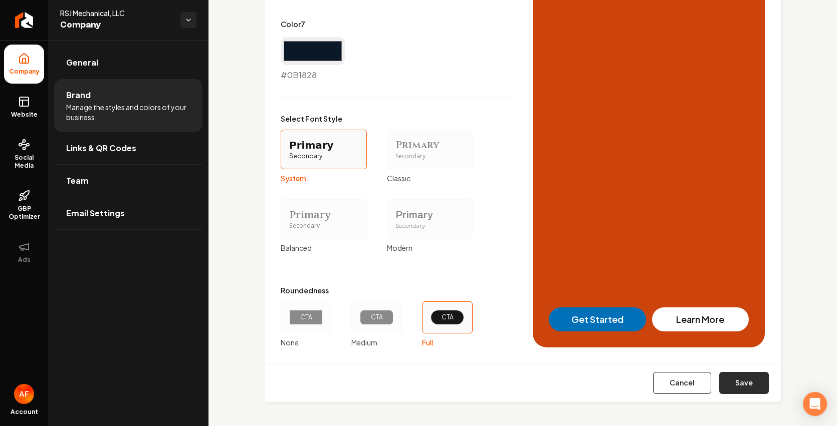
click at [745, 383] on button "Save" at bounding box center [744, 383] width 50 height 22
type input "#f3f4f6"
type input "#e5e8ed"
type input "#d0d5dc"
type input "#7d8e9f"
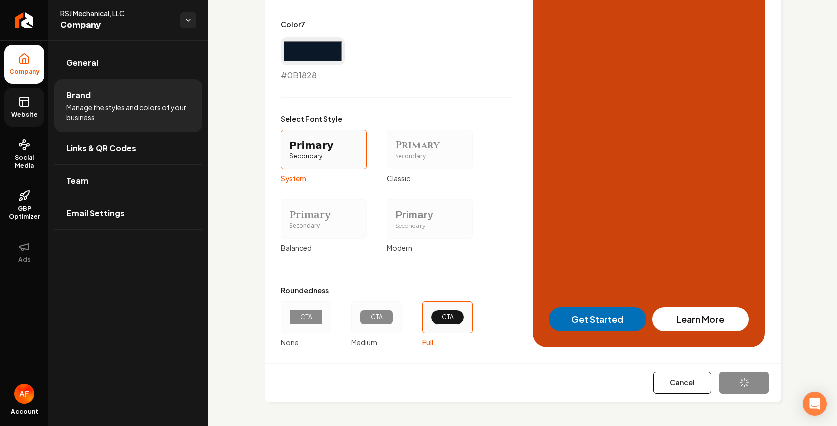
type input "#0170b9"
type input "#0b1828"
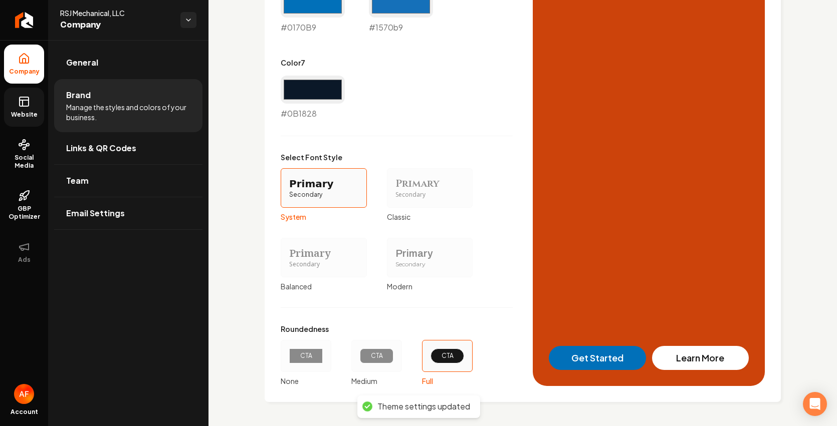
drag, startPoint x: 31, startPoint y: 109, endPoint x: 35, endPoint y: 104, distance: 6.4
click at [31, 109] on link "Website" at bounding box center [24, 107] width 40 height 39
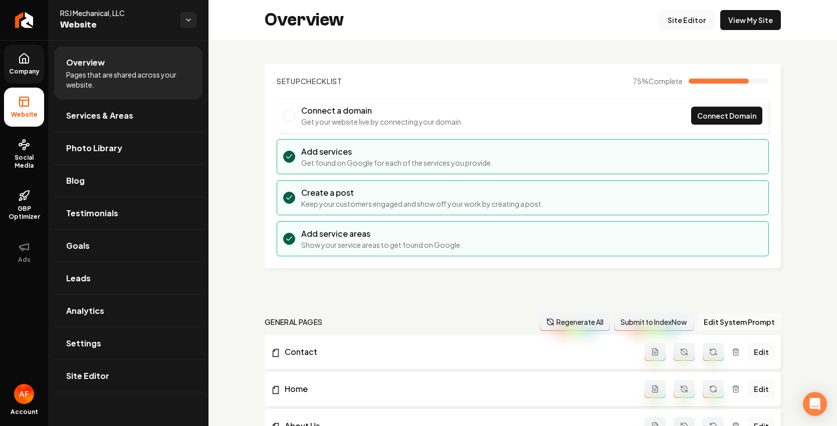
click at [690, 26] on link "Site Editor" at bounding box center [686, 20] width 55 height 20
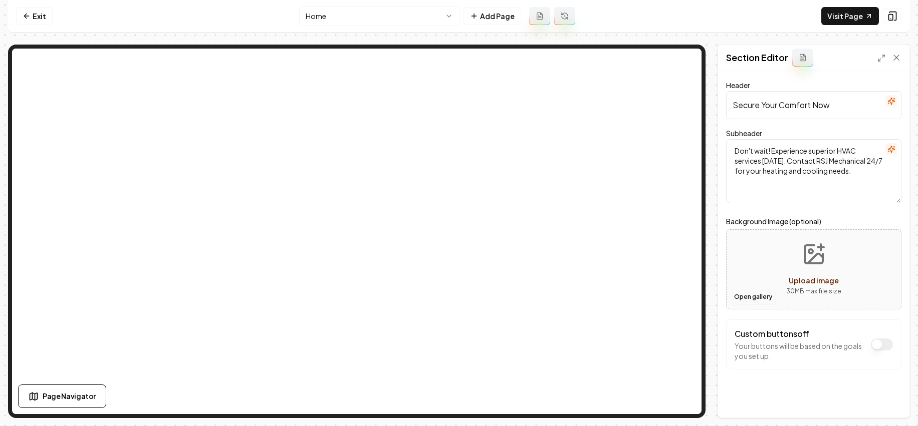
click at [750, 292] on button "Open gallery" at bounding box center [752, 297] width 45 height 16
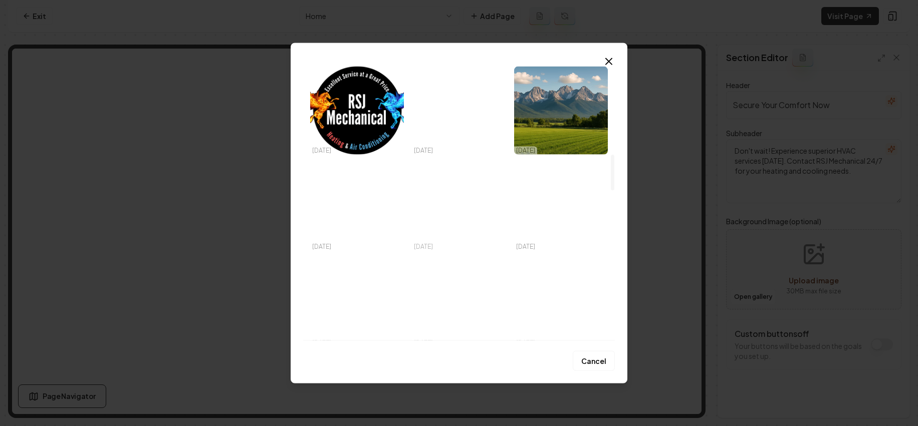
scroll to position [689, 0]
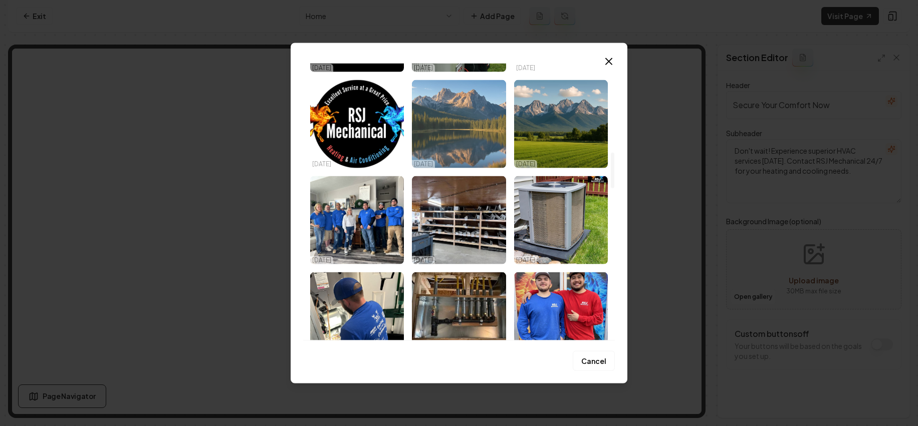
click at [479, 146] on img "Select image image_68deca625c7cd75eb894eed3.jpeg" at bounding box center [459, 124] width 94 height 88
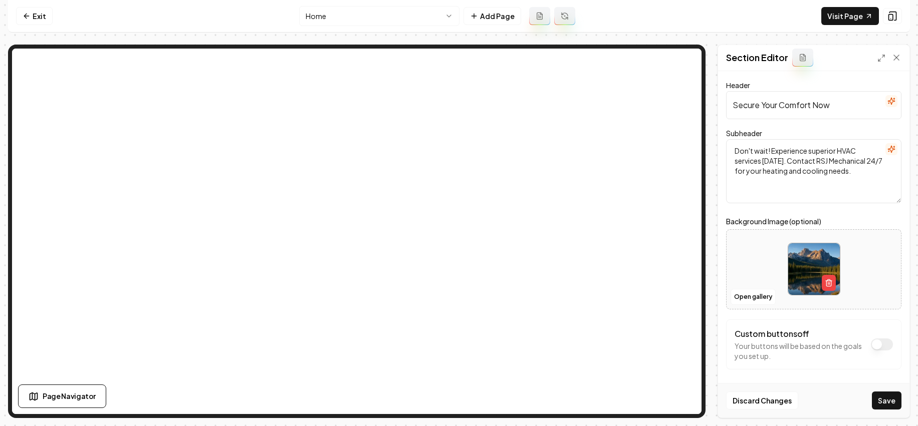
click at [829, 408] on button "Save" at bounding box center [887, 401] width 30 height 18
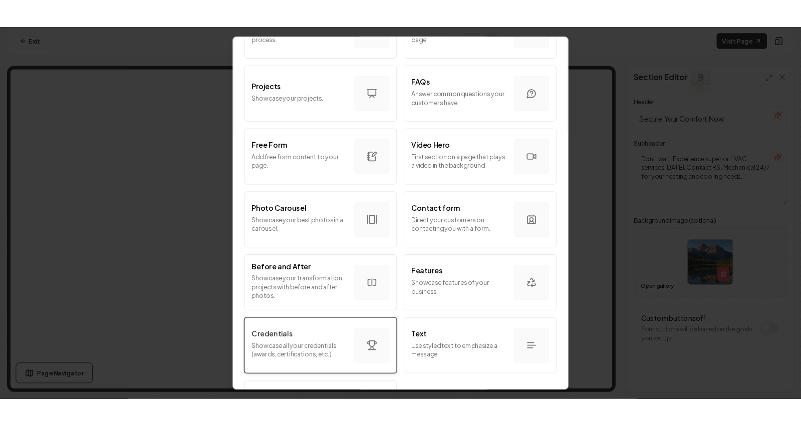
scroll to position [540, 0]
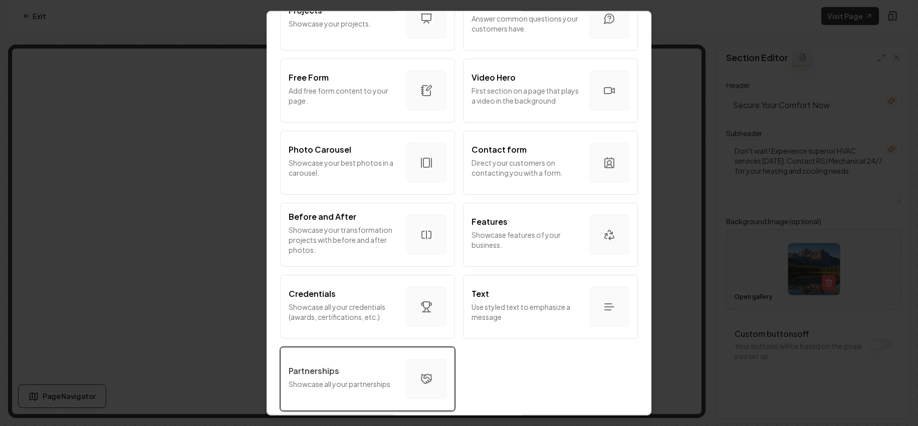
click at [327, 369] on div "Partnerships Showcase all your partnerships" at bounding box center [344, 379] width 110 height 28
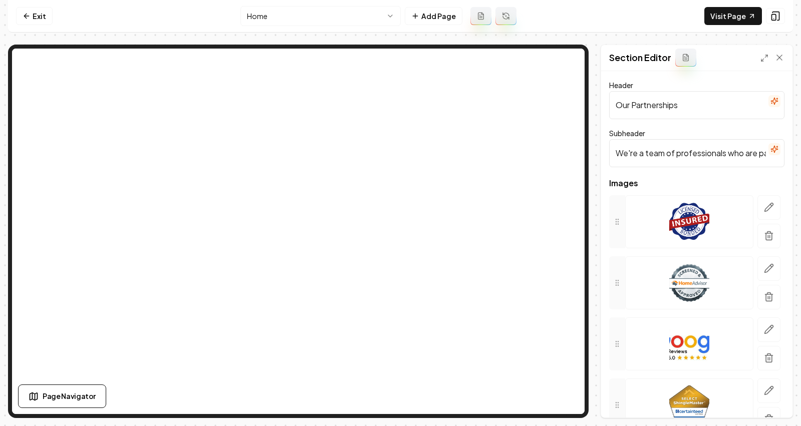
click at [687, 152] on input "We're a team of professionals who are passionate about what we do." at bounding box center [696, 153] width 175 height 28
click at [686, 152] on input "We're a team of professionals who are passionate about what we do." at bounding box center [696, 153] width 175 height 28
click at [688, 154] on input "Subheader" at bounding box center [696, 153] width 175 height 28
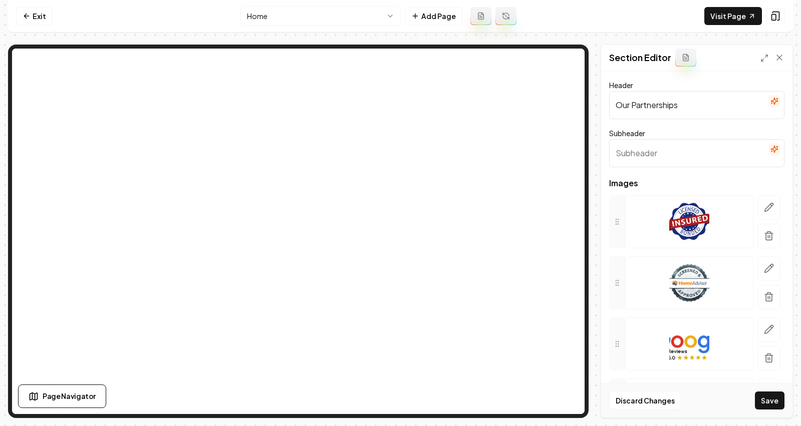
click at [688, 154] on input "Subheader" at bounding box center [696, 153] width 175 height 28
click at [686, 113] on input "Our Partnerships" at bounding box center [696, 105] width 175 height 28
type input "Brands We Service"
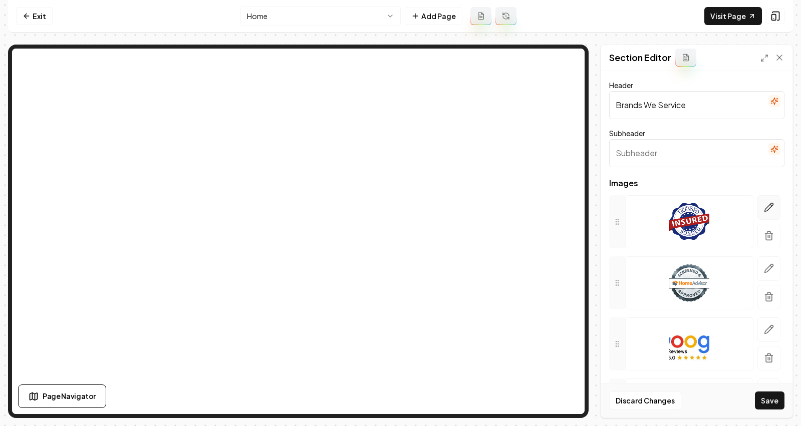
click at [764, 208] on icon "button" at bounding box center [769, 207] width 10 height 10
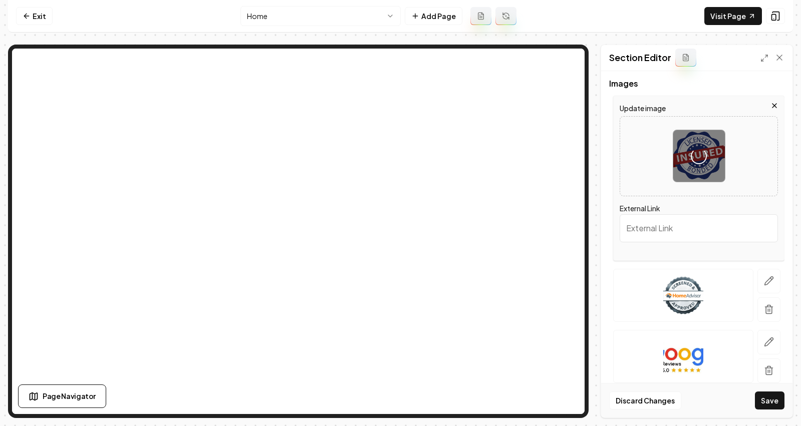
scroll to position [101, 0]
click at [767, 278] on button "button" at bounding box center [768, 280] width 23 height 25
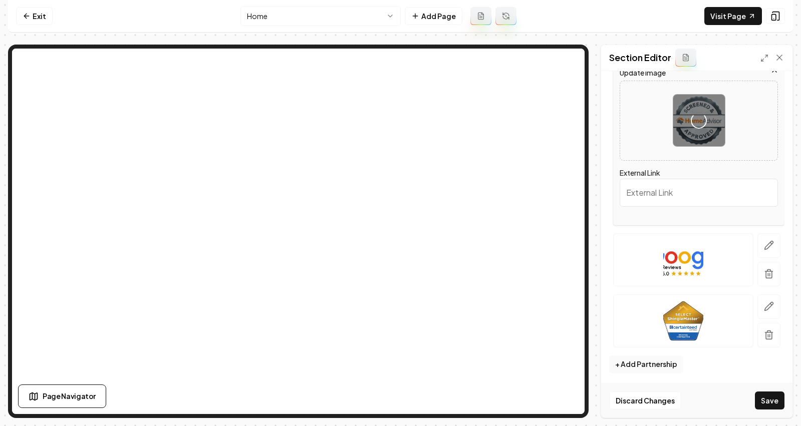
scroll to position [199, 0]
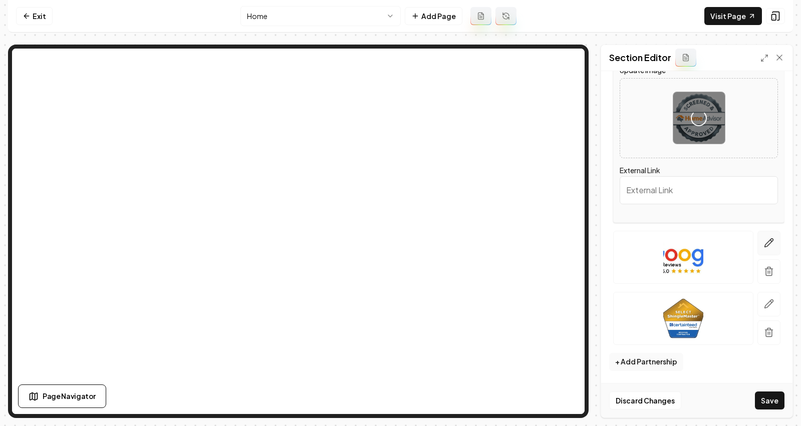
click at [764, 240] on icon "button" at bounding box center [769, 243] width 10 height 10
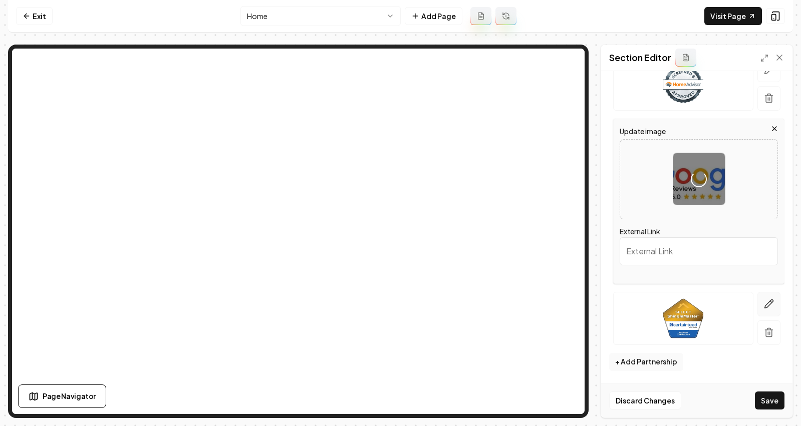
click at [768, 301] on button "button" at bounding box center [768, 304] width 23 height 25
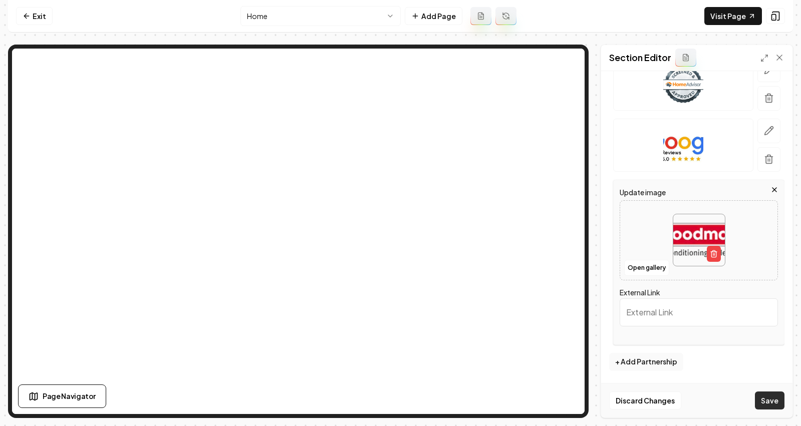
click at [768, 401] on button "Save" at bounding box center [770, 401] width 30 height 18
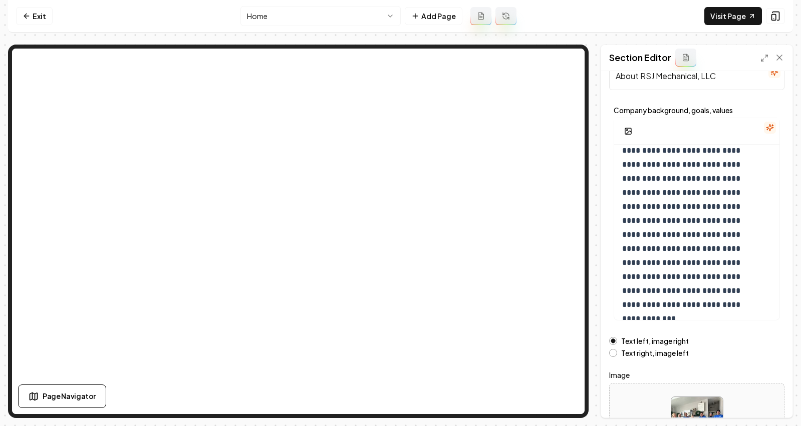
scroll to position [85, 0]
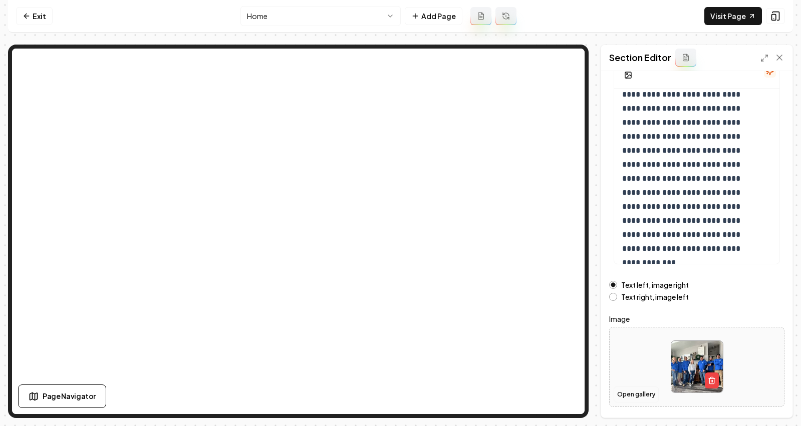
click at [635, 398] on button "Open gallery" at bounding box center [636, 395] width 45 height 16
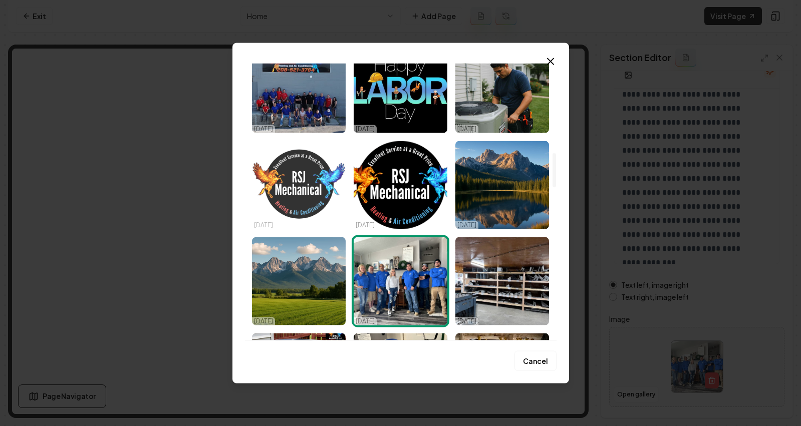
scroll to position [716, 0]
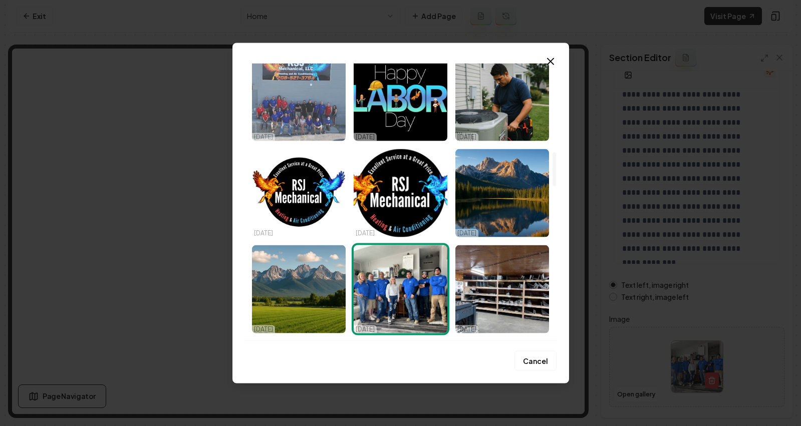
click at [294, 123] on img "Select image image_68dece285c7cd75eb8b0bfd1.jpeg" at bounding box center [299, 97] width 94 height 88
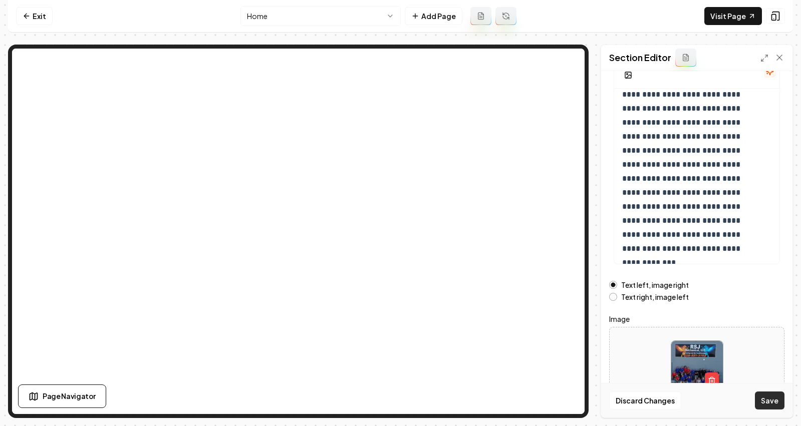
click at [764, 397] on button "Save" at bounding box center [770, 401] width 30 height 18
click at [640, 393] on button "Open gallery" at bounding box center [636, 395] width 45 height 16
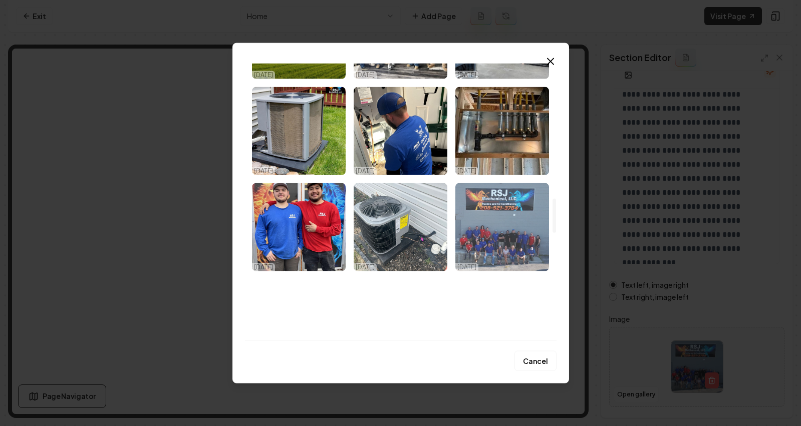
scroll to position [966, 0]
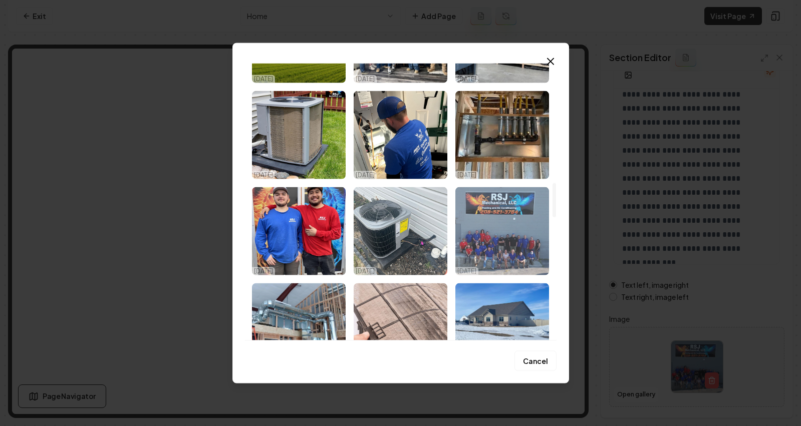
click at [502, 235] on img "Select image image_68deca595c7cd75eb894bc4a.jpeg" at bounding box center [502, 231] width 94 height 88
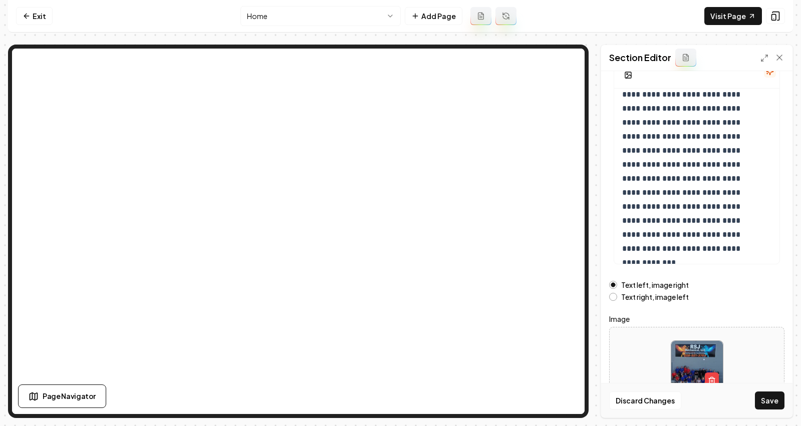
click at [757, 401] on button "Save" at bounding box center [770, 401] width 30 height 18
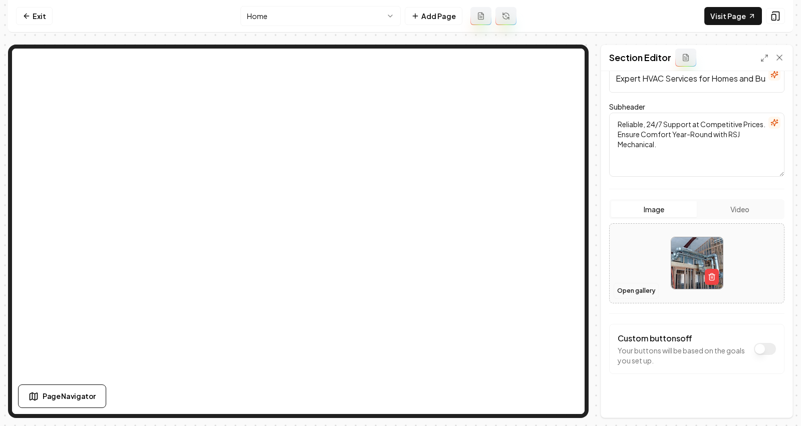
scroll to position [88, 0]
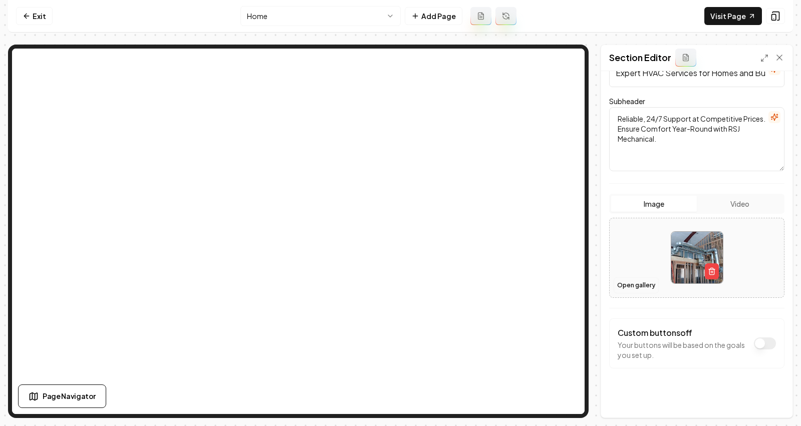
click at [617, 283] on button "Open gallery" at bounding box center [636, 286] width 45 height 16
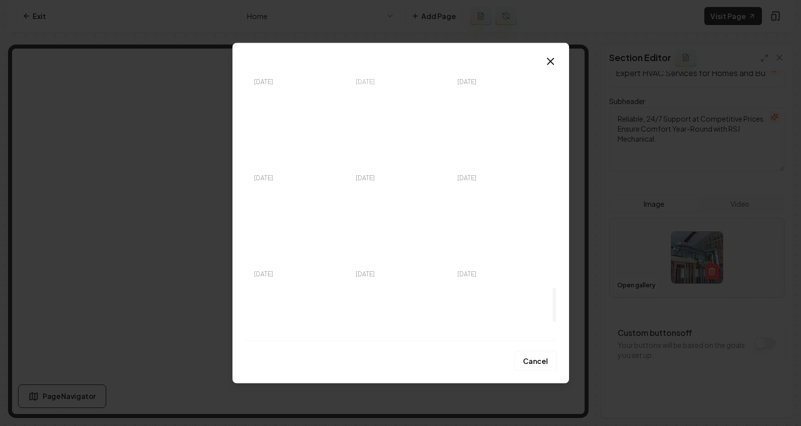
scroll to position [1779, 0]
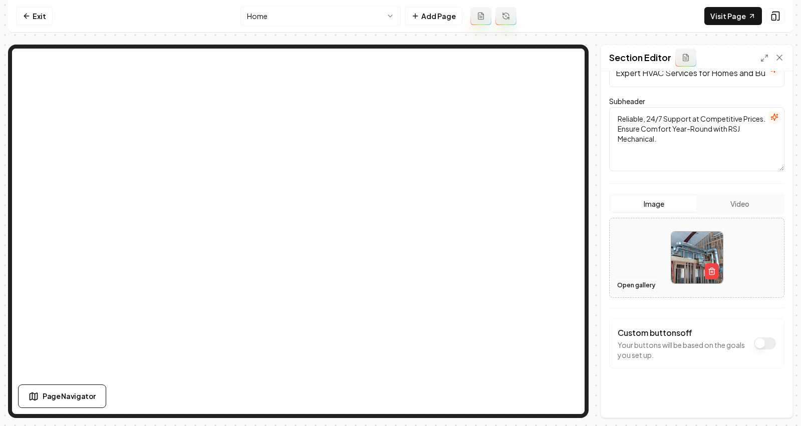
click at [628, 284] on button "Open gallery" at bounding box center [636, 286] width 45 height 16
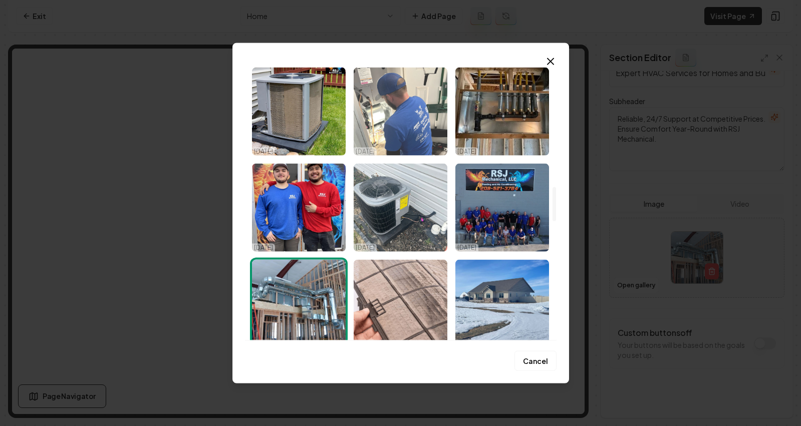
scroll to position [998, 0]
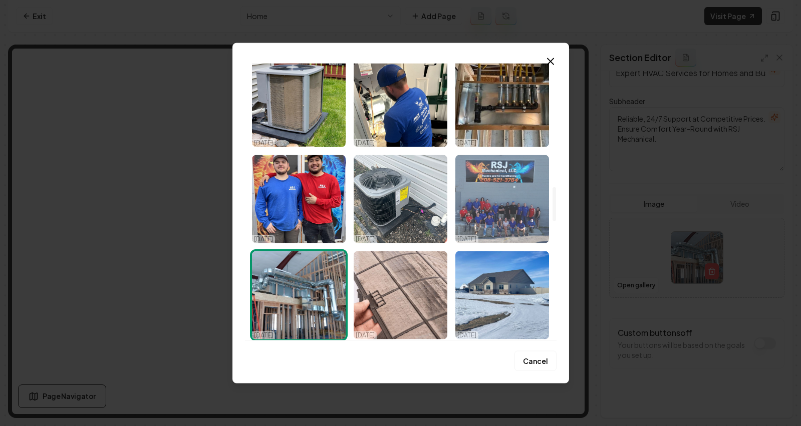
click at [480, 211] on img "Select image image_68deca595c7cd75eb894bc4a.jpeg" at bounding box center [502, 199] width 94 height 88
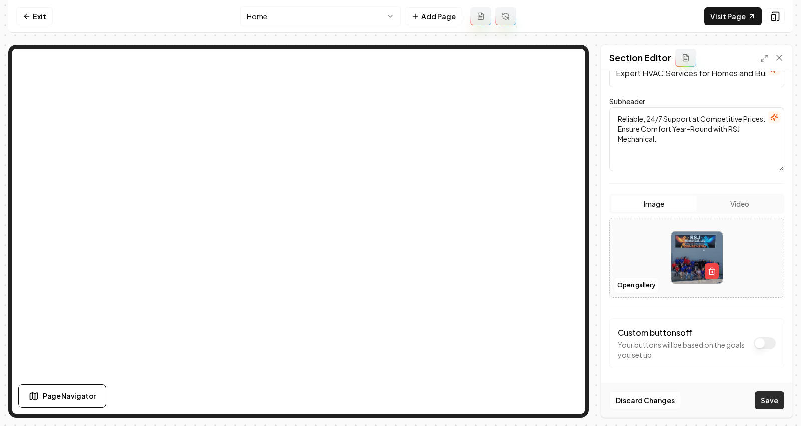
click at [770, 393] on button "Save" at bounding box center [770, 401] width 30 height 18
click at [642, 285] on button "Open gallery" at bounding box center [636, 286] width 45 height 16
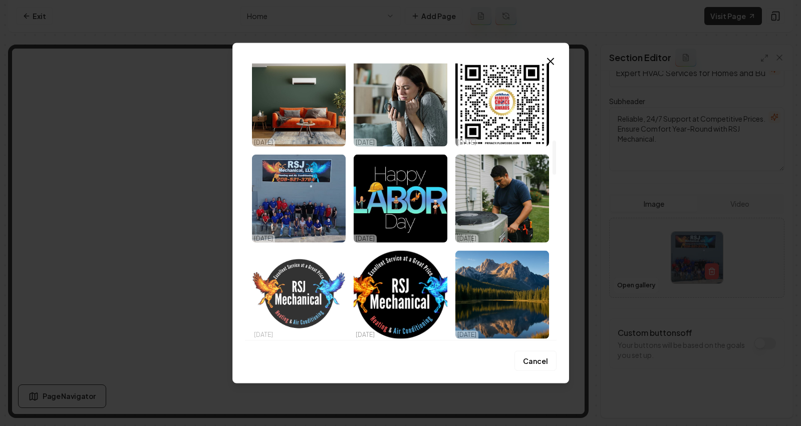
scroll to position [629, 0]
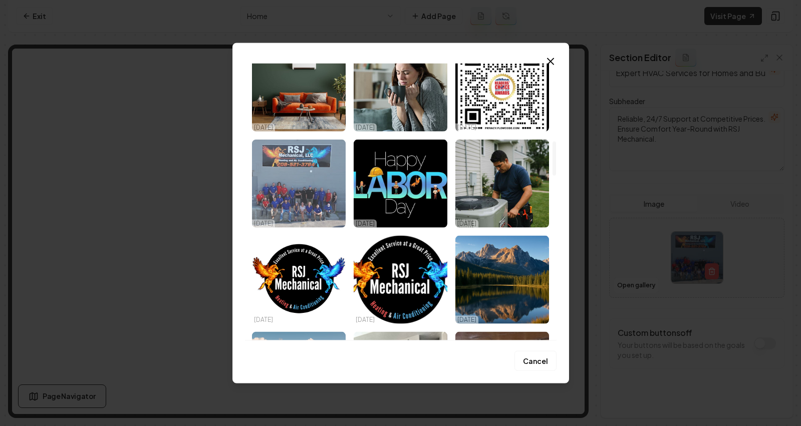
click at [302, 201] on img "Select image image_68dece285c7cd75eb8b0bfd1.jpeg" at bounding box center [299, 183] width 94 height 88
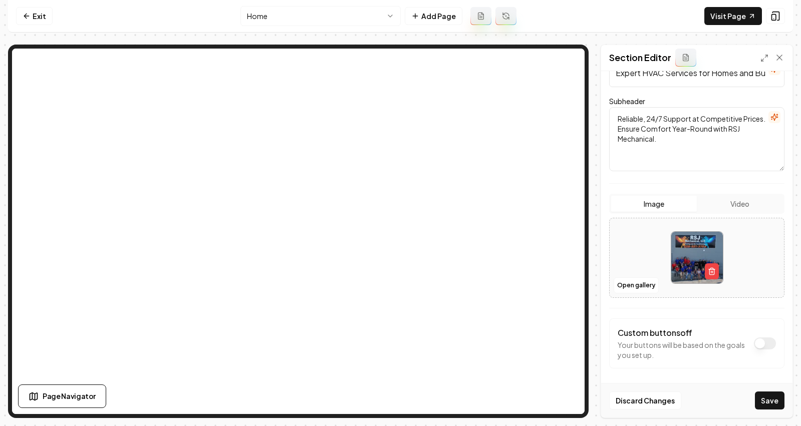
click at [768, 405] on button "Save" at bounding box center [770, 401] width 30 height 18
click at [629, 281] on button "Open gallery" at bounding box center [636, 286] width 45 height 16
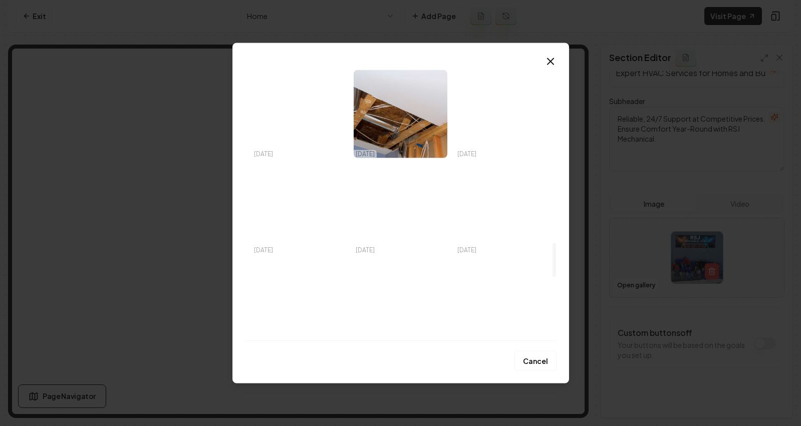
scroll to position [1239, 0]
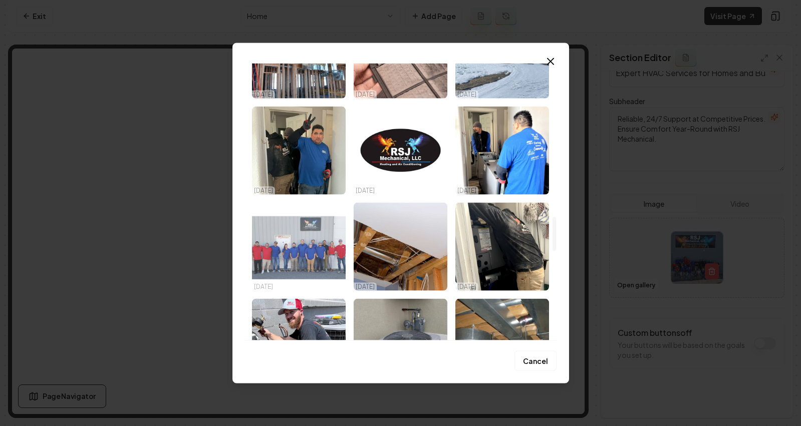
click at [293, 250] on img "Select image image_68deca595c7cd75eb894bd4f.jpeg" at bounding box center [299, 246] width 94 height 88
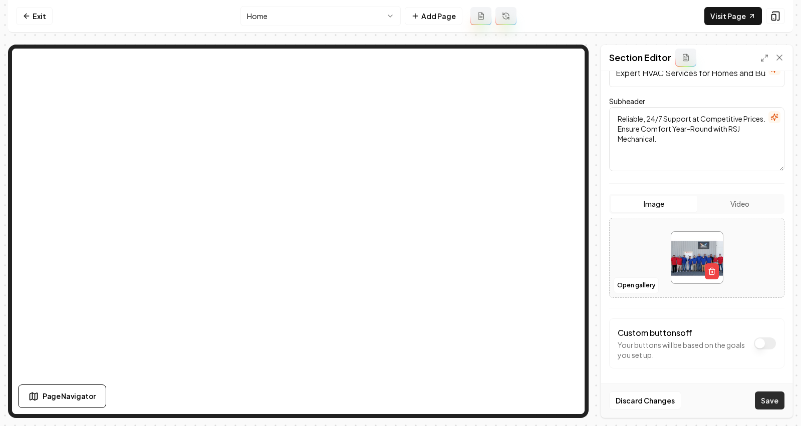
click at [765, 398] on button "Save" at bounding box center [770, 401] width 30 height 18
click at [638, 288] on button "Open gallery" at bounding box center [636, 286] width 45 height 16
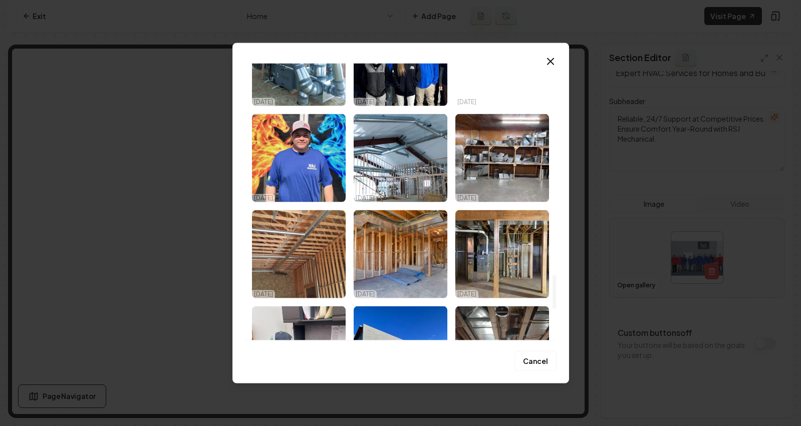
scroll to position [1698, 0]
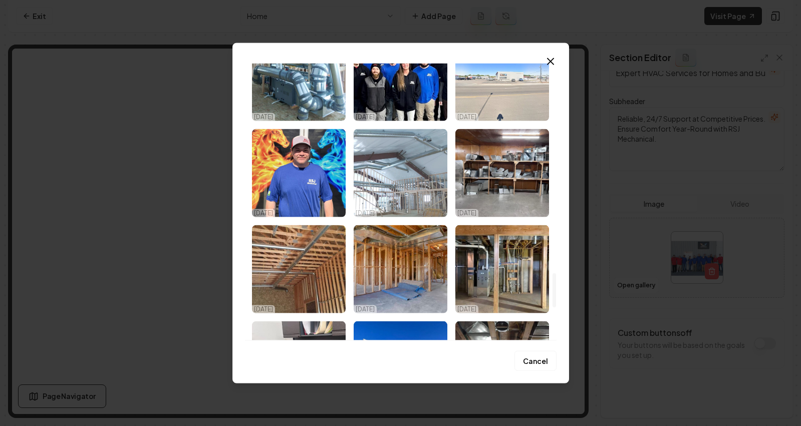
click at [443, 198] on img "Select image image_68deca595c7cd75eb894ba56.jpeg" at bounding box center [401, 173] width 94 height 88
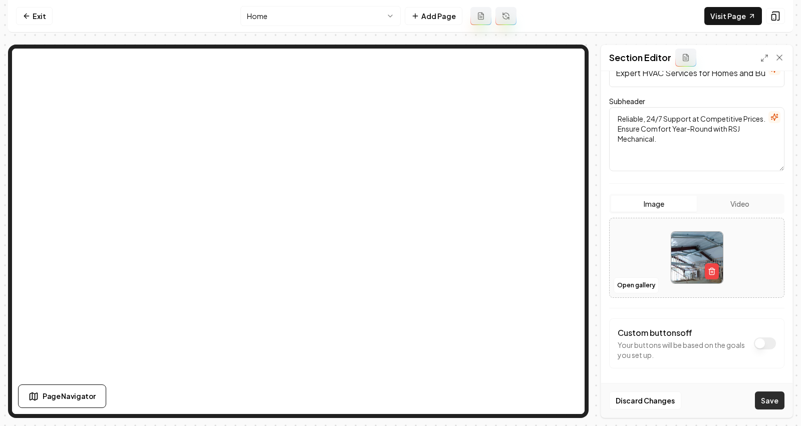
click at [767, 400] on button "Save" at bounding box center [770, 401] width 30 height 18
click at [649, 287] on button "Open gallery" at bounding box center [636, 286] width 45 height 16
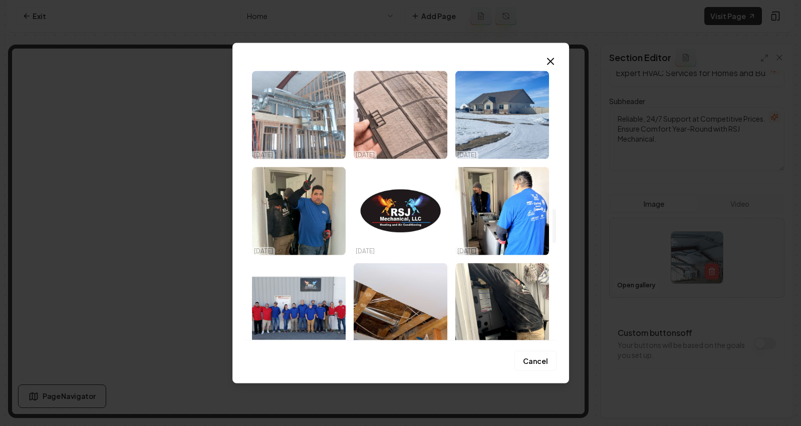
scroll to position [1179, 0]
click at [322, 122] on img "Select image image_68deca595c7cd75eb894bc7d.jpeg" at bounding box center [299, 114] width 94 height 88
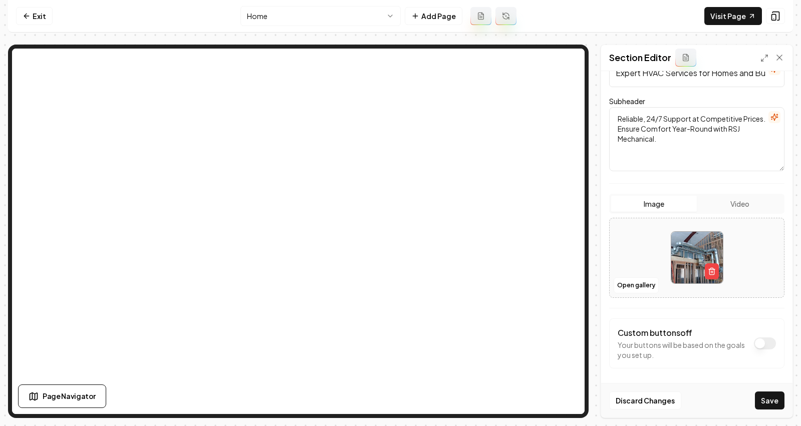
click at [769, 400] on button "Save" at bounding box center [770, 401] width 30 height 18
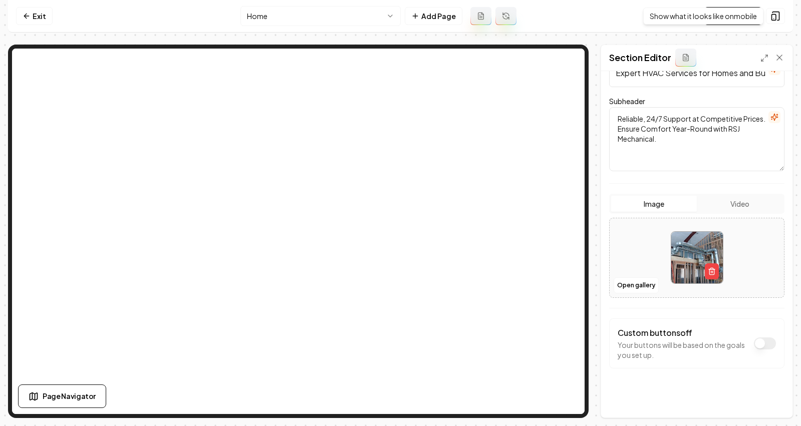
click at [726, 18] on div "Show what it looks like on mobile Show what it looks like on mobile" at bounding box center [703, 16] width 120 height 17
click at [690, 53] on button at bounding box center [685, 58] width 21 height 18
click at [732, 18] on link "Visit Page" at bounding box center [733, 16] width 58 height 18
